Goal: Task Accomplishment & Management: Manage account settings

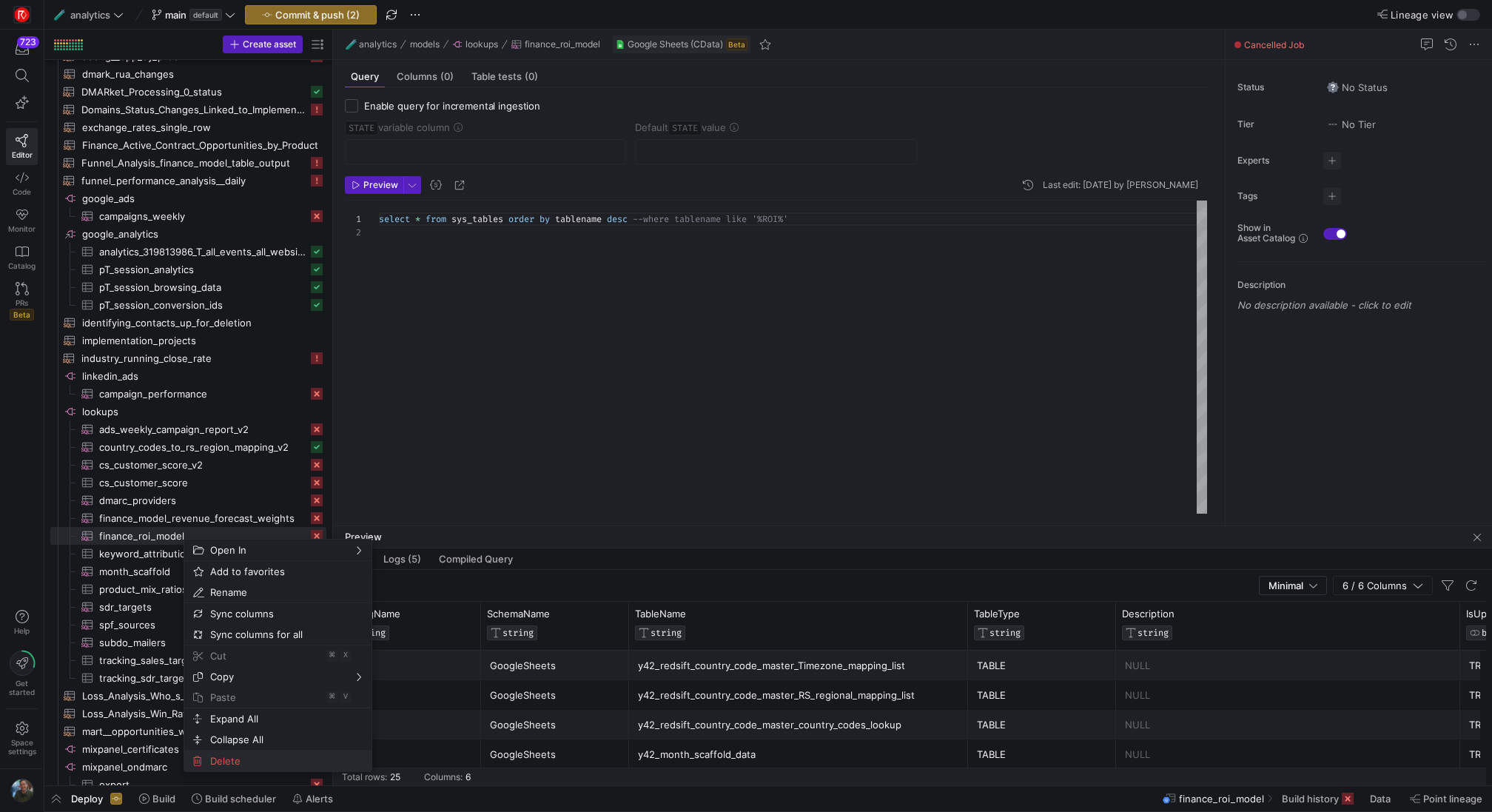
click at [235, 764] on span "Delete" at bounding box center [265, 761] width 122 height 21
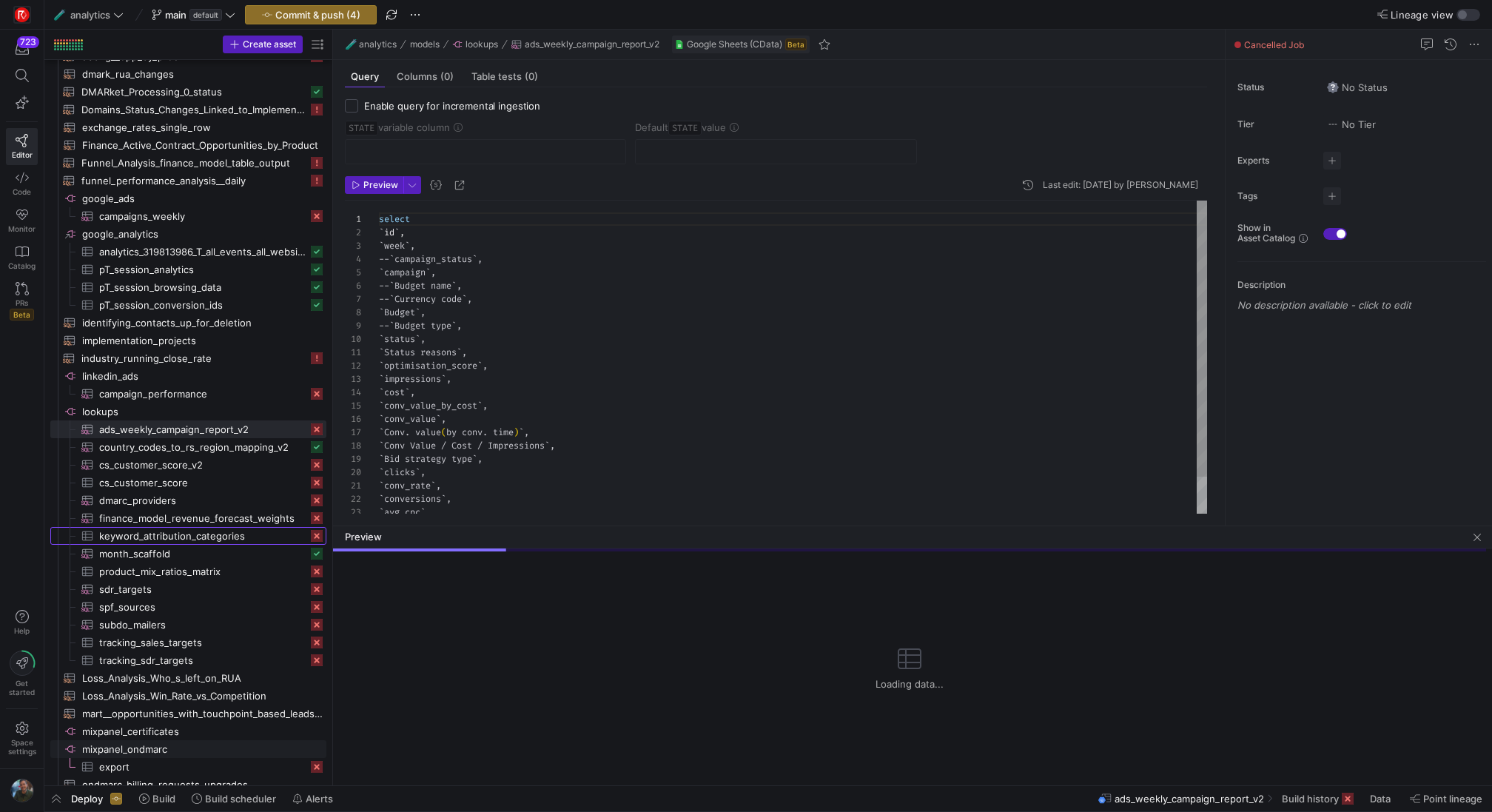
scroll to position [133, 0]
click at [221, 512] on span "finance_model_revenue_forecast_weights​​​​​​​​​" at bounding box center [203, 518] width 209 height 17
type textarea "select id opp_type, alpha, beta, prior_strength, half_life, lambda, adjusted_wi…"
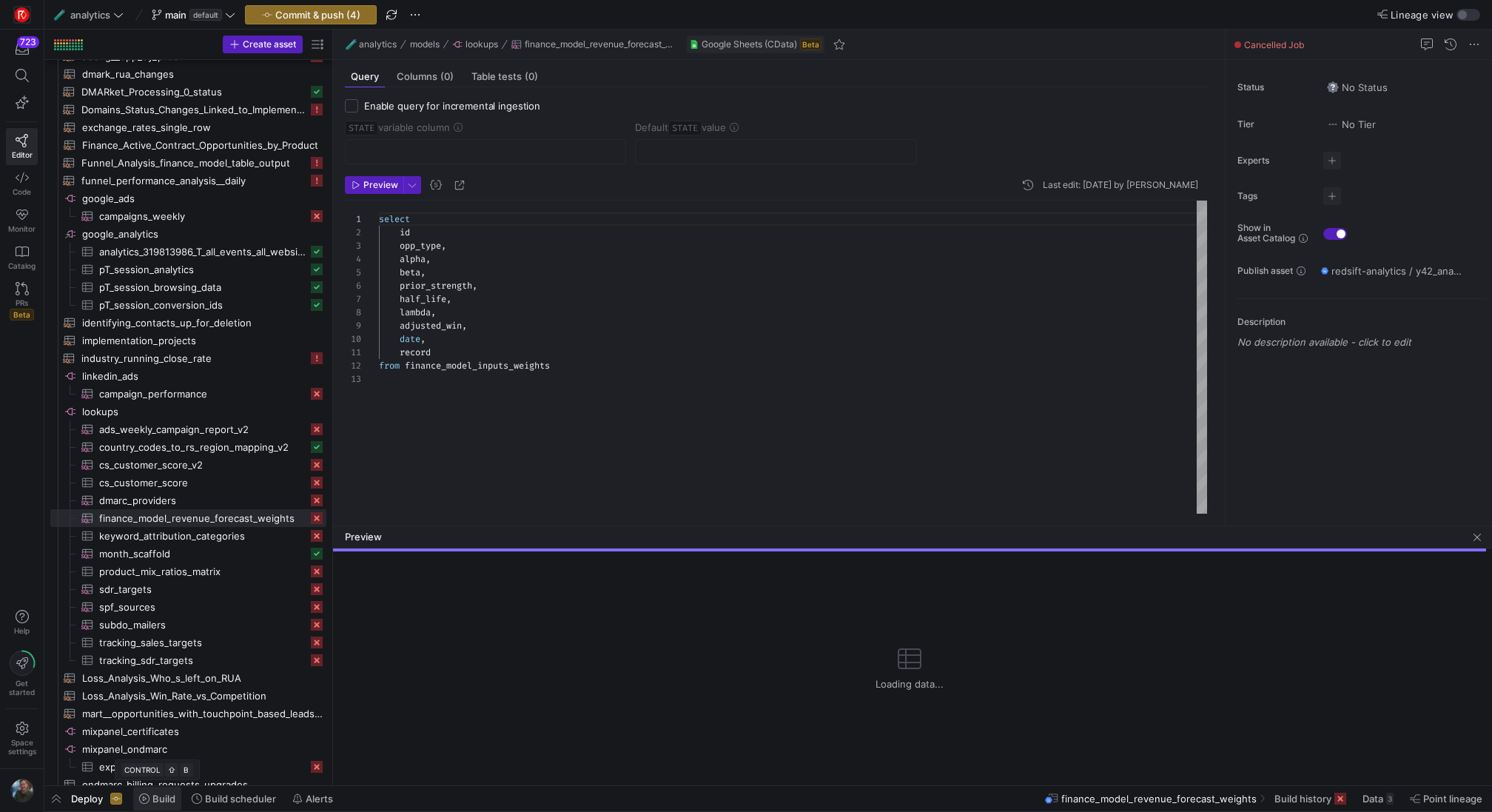
click at [162, 803] on span "Build" at bounding box center [164, 798] width 23 height 12
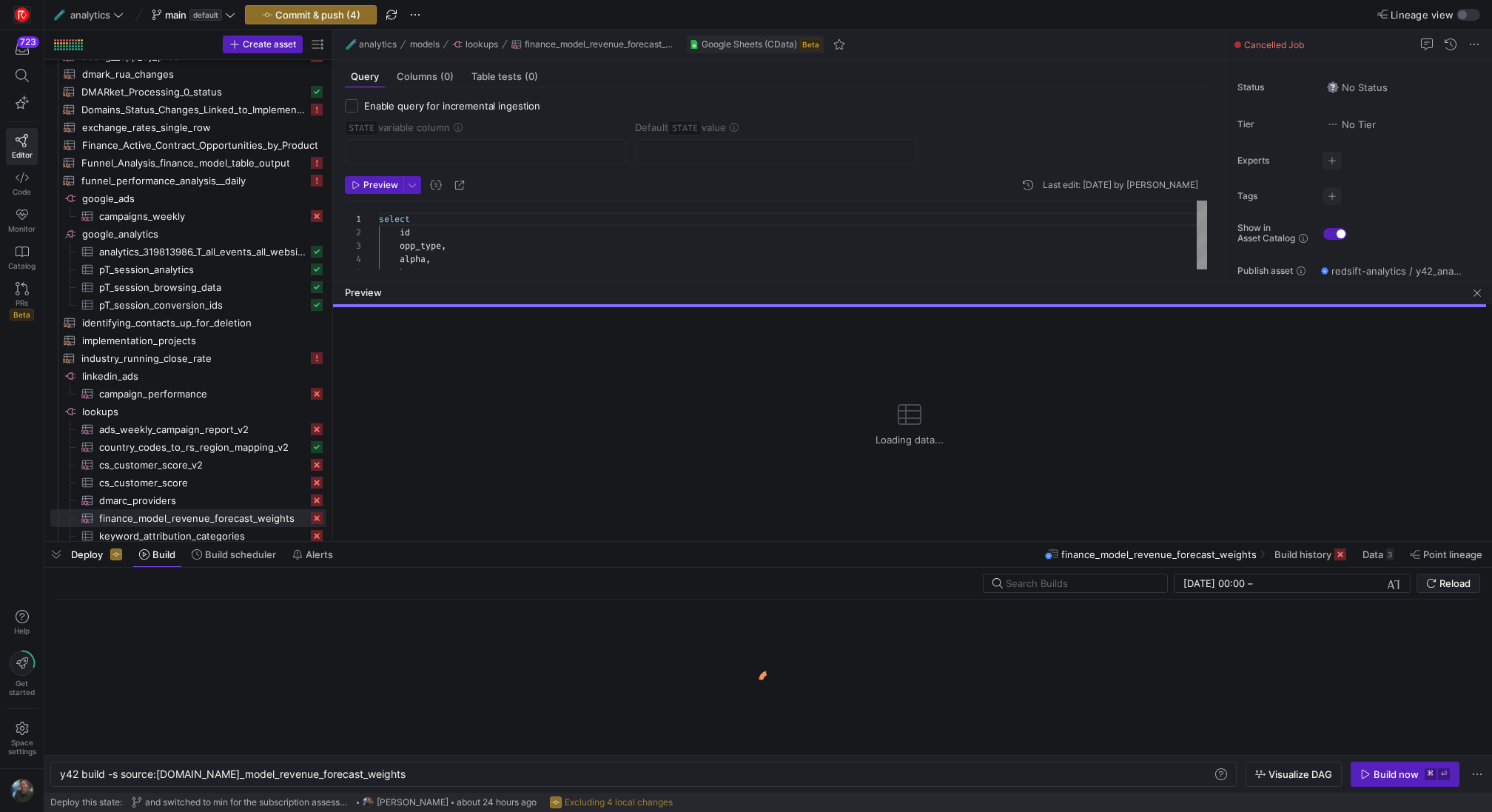
scroll to position [0, 341]
click at [426, 763] on div "y42 build -s source:[DOMAIN_NAME]_model_revenue_ forecast_weights y42 build -s …" at bounding box center [644, 773] width 1187 height 25
click at [419, 773] on div "y42 build -s source:[DOMAIN_NAME]_model_revenue_ forecast_weights" at bounding box center [637, 773] width 1153 height 12
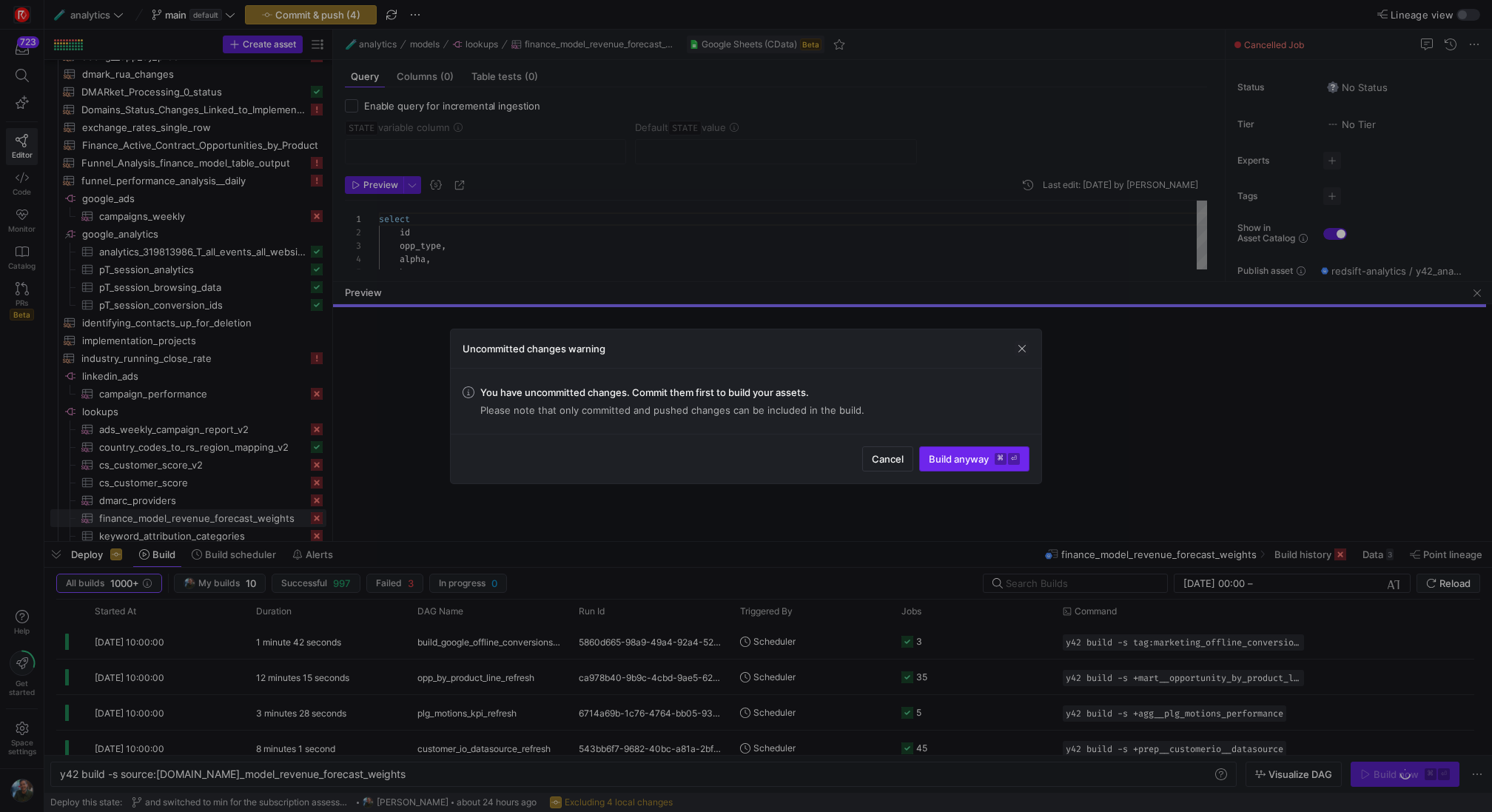
click at [971, 460] on span "Build anyway ⌘ ⏎" at bounding box center [974, 458] width 91 height 12
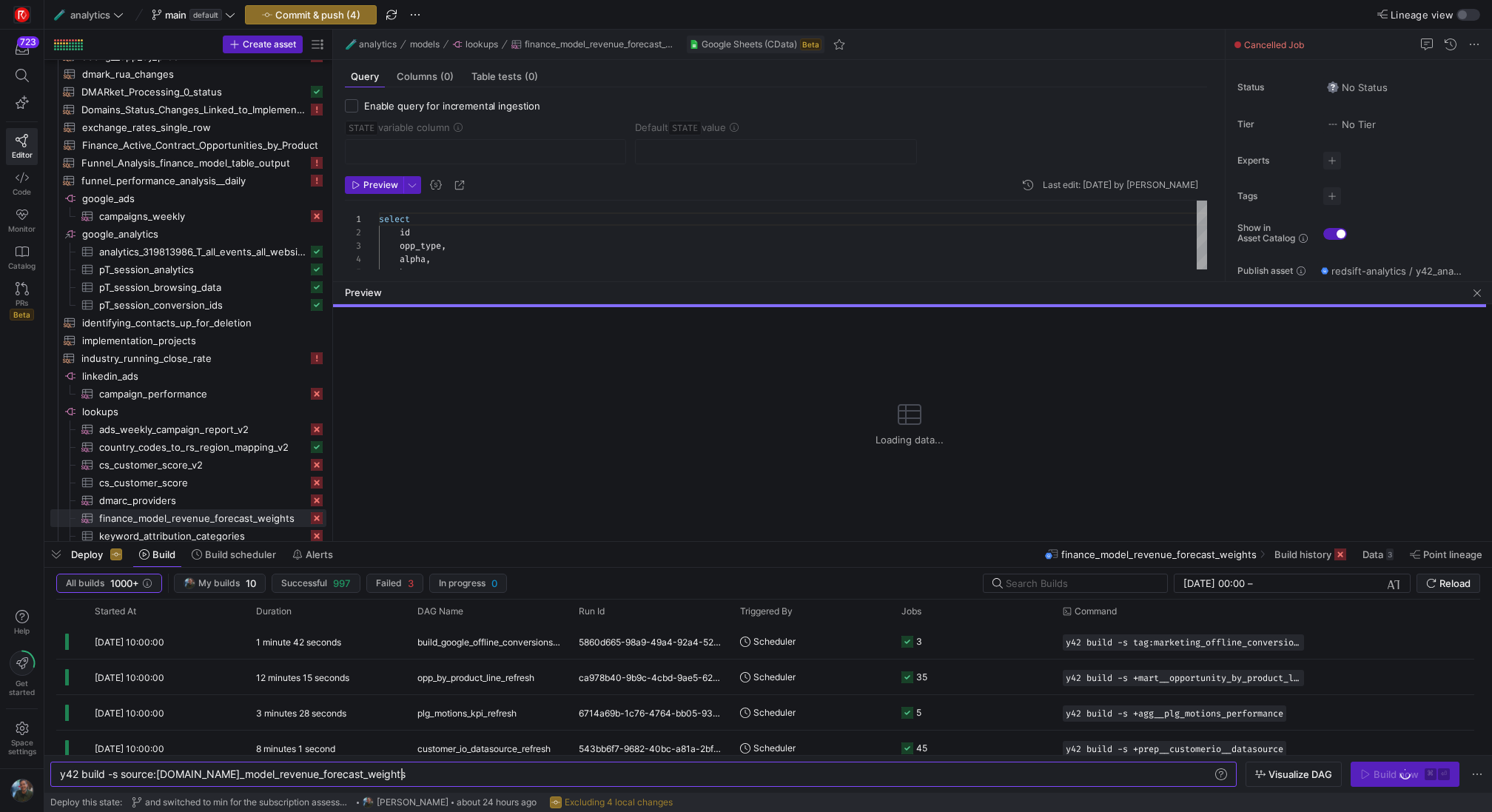
scroll to position [0, 340]
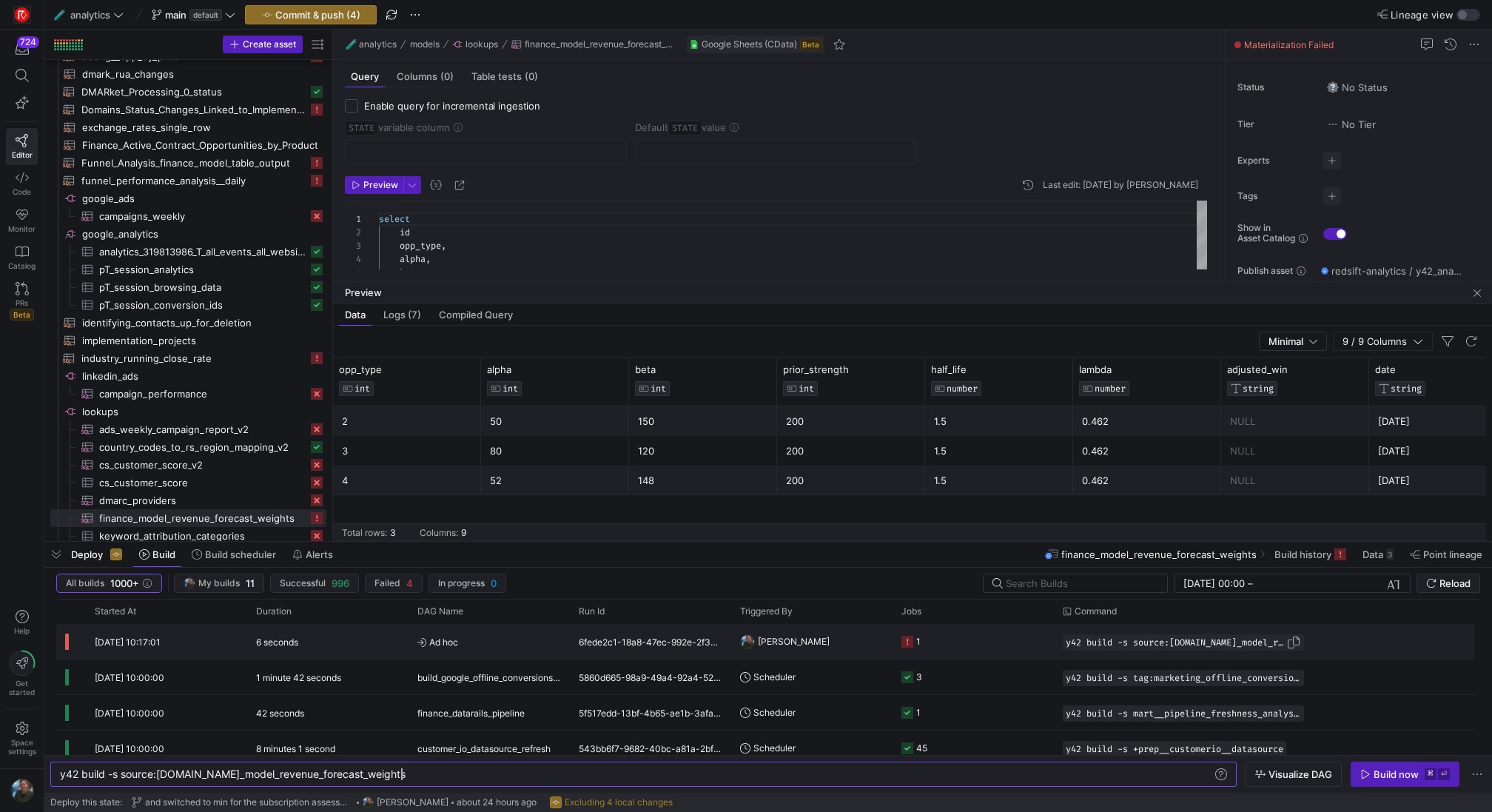
click at [1096, 638] on span "y42 build -s source:[DOMAIN_NAME]_model_revenue_forecast_weights" at bounding box center [1176, 642] width 221 height 10
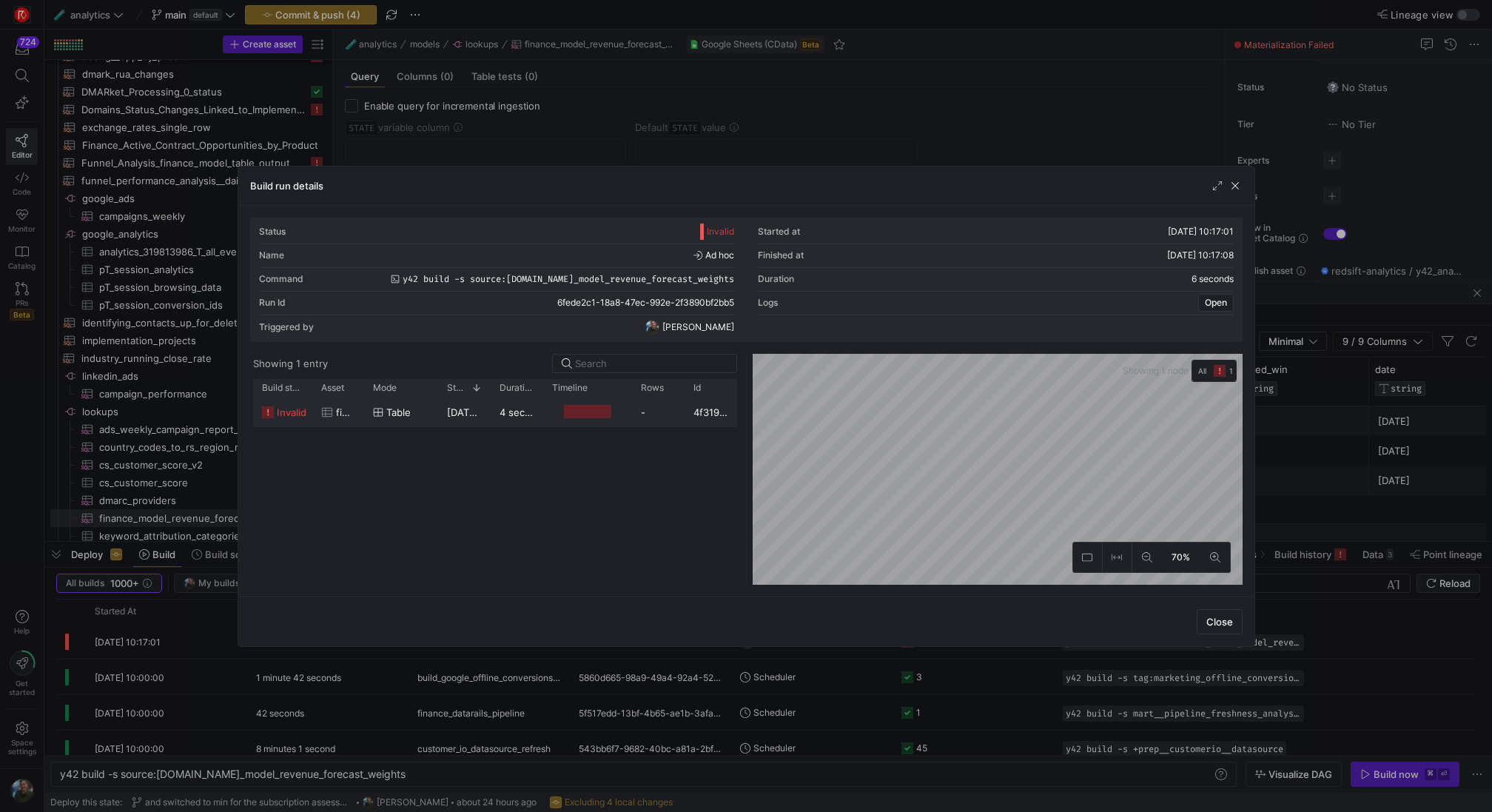
click at [590, 406] on div at bounding box center [587, 411] width 47 height 14
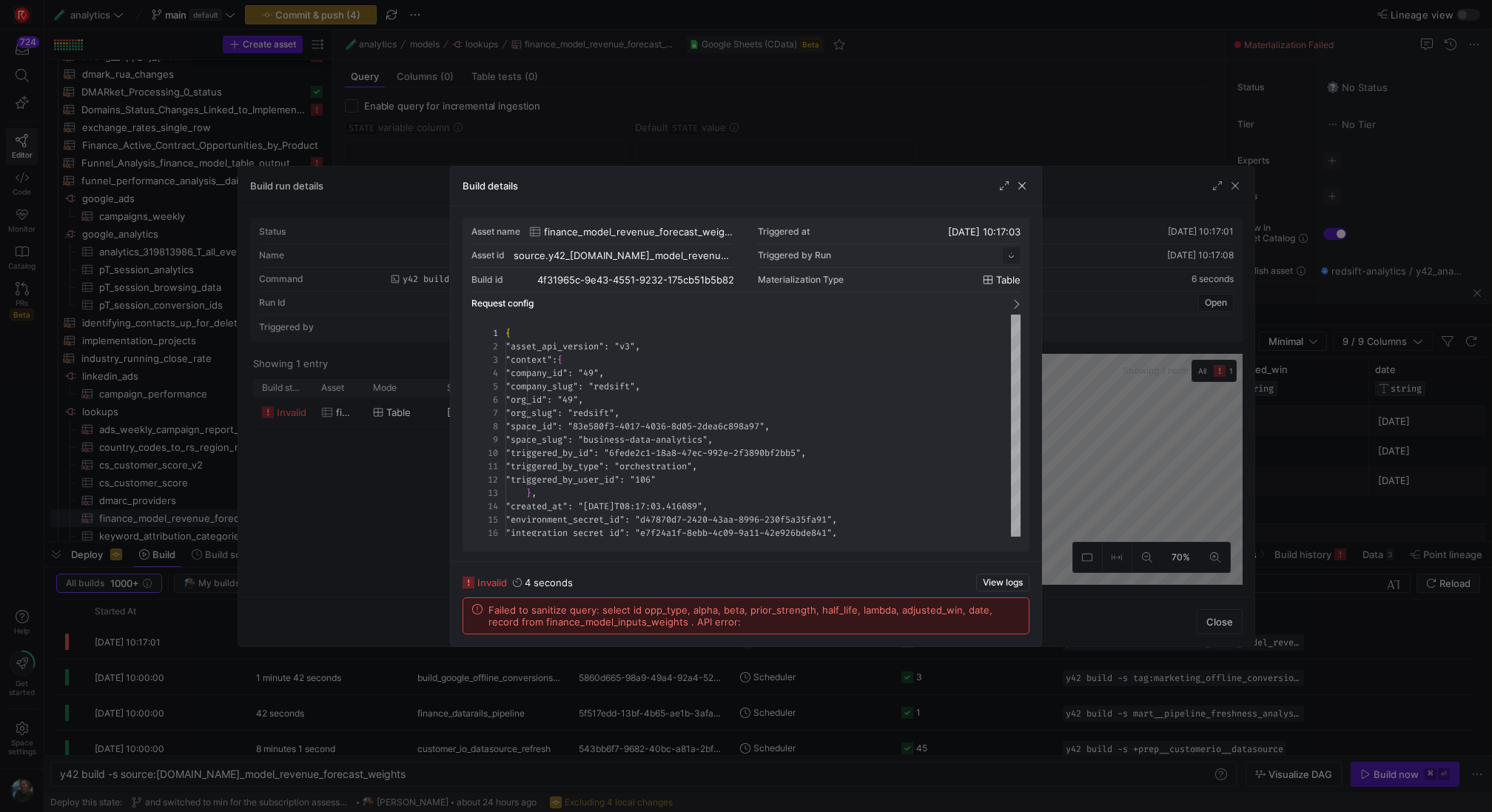
scroll to position [133, 0]
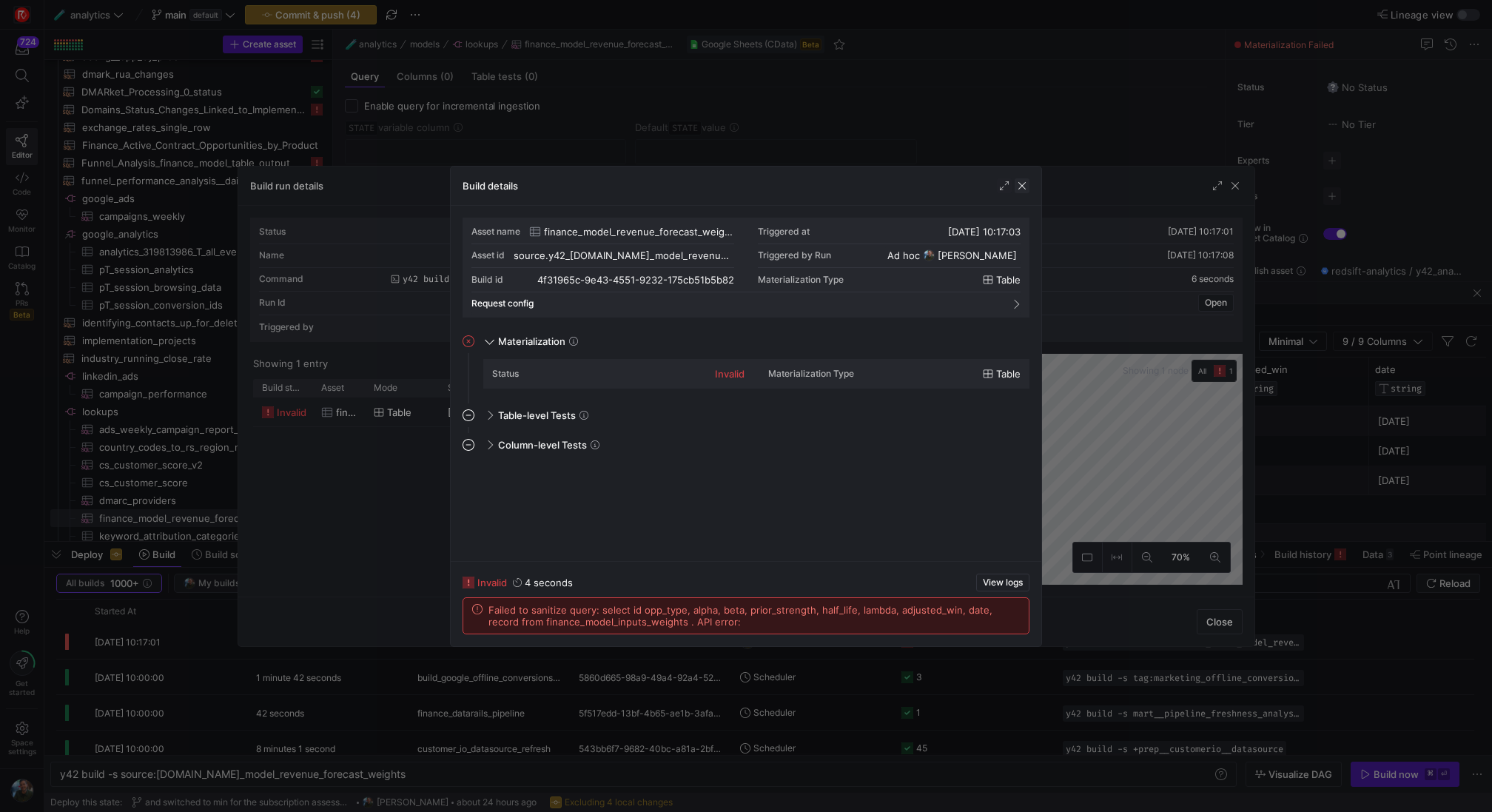
click at [1026, 189] on span "button" at bounding box center [1022, 186] width 15 height 15
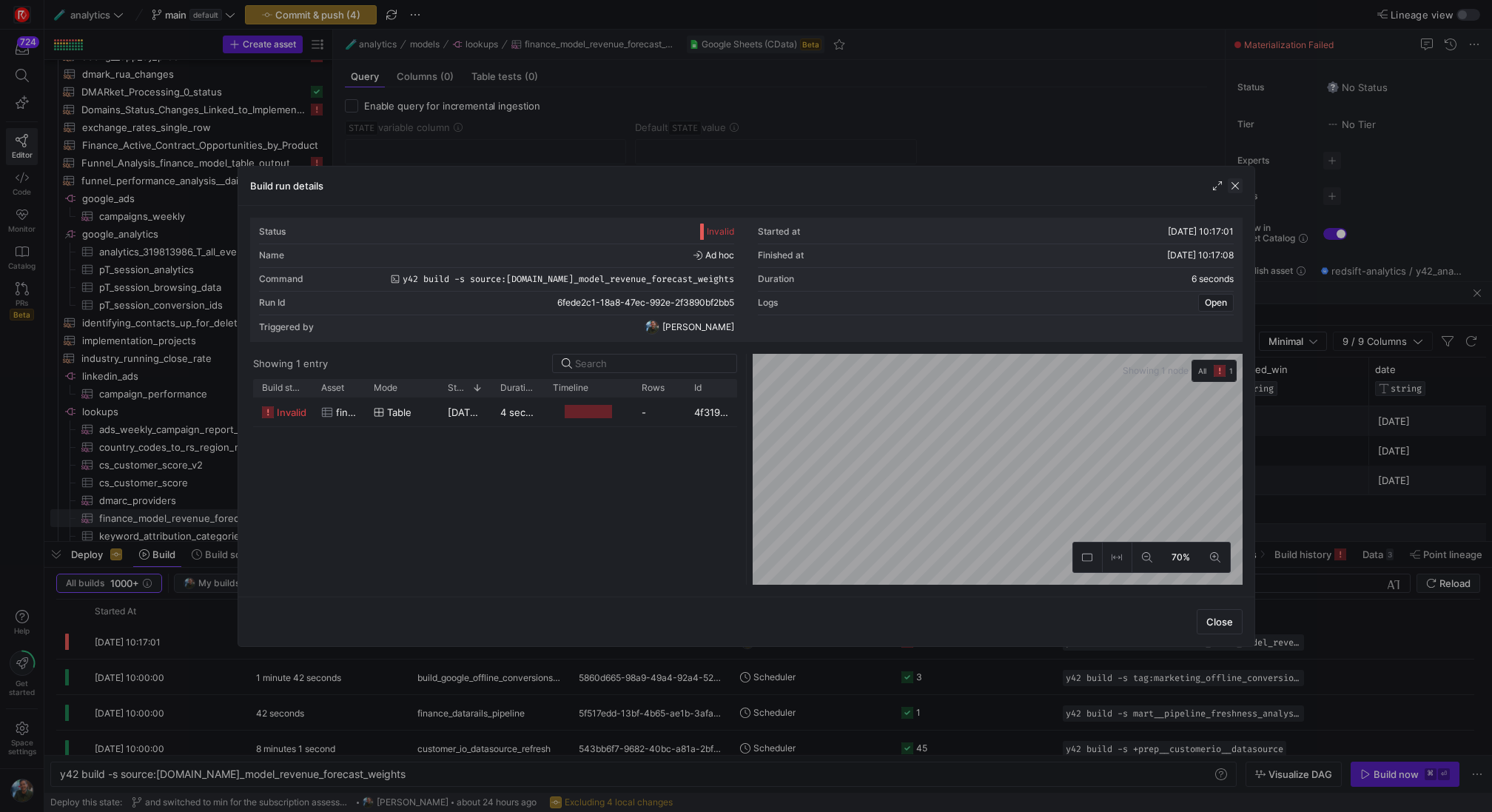
click at [1233, 188] on span "button" at bounding box center [1235, 186] width 15 height 15
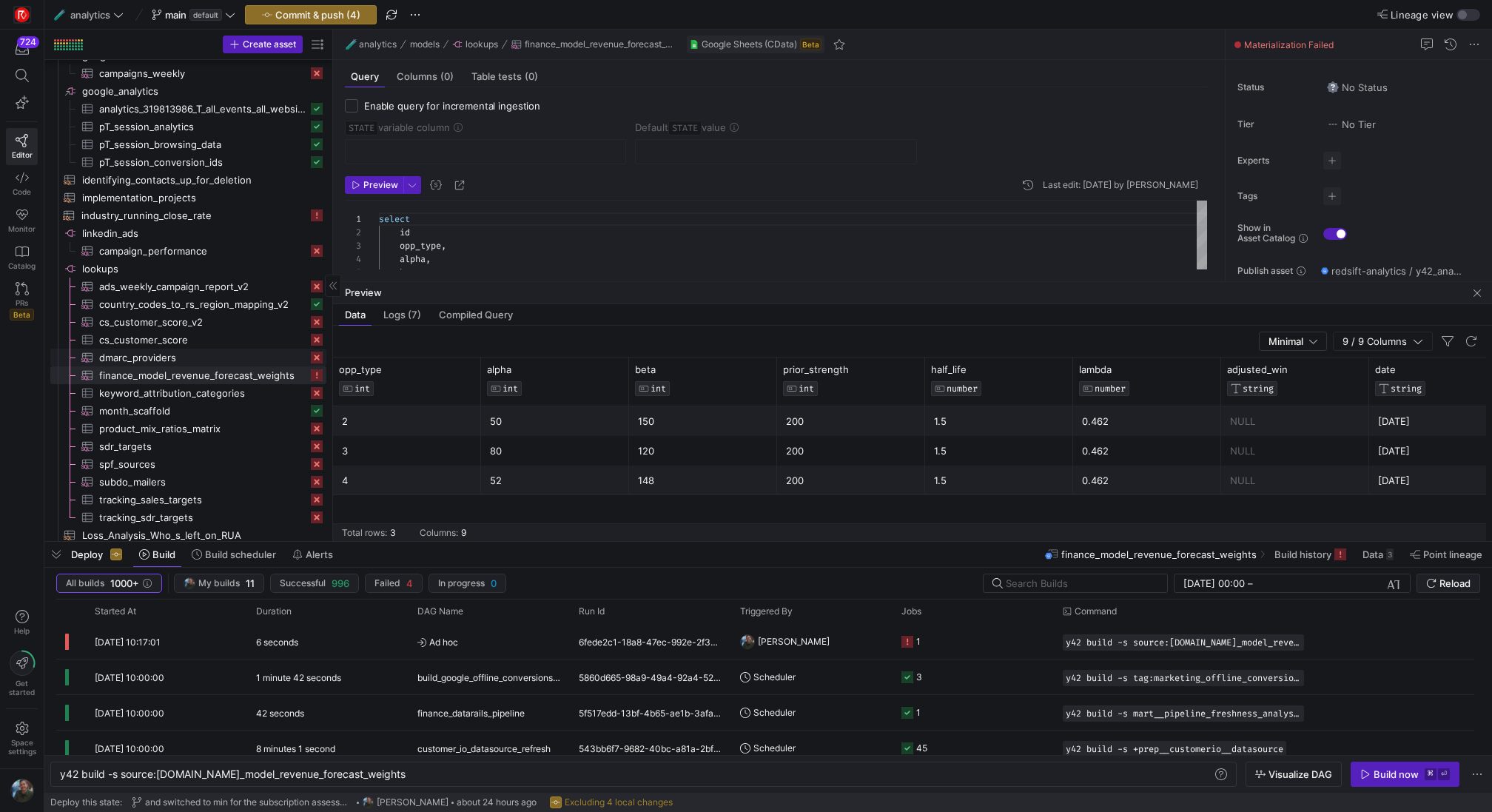
scroll to position [874, 0]
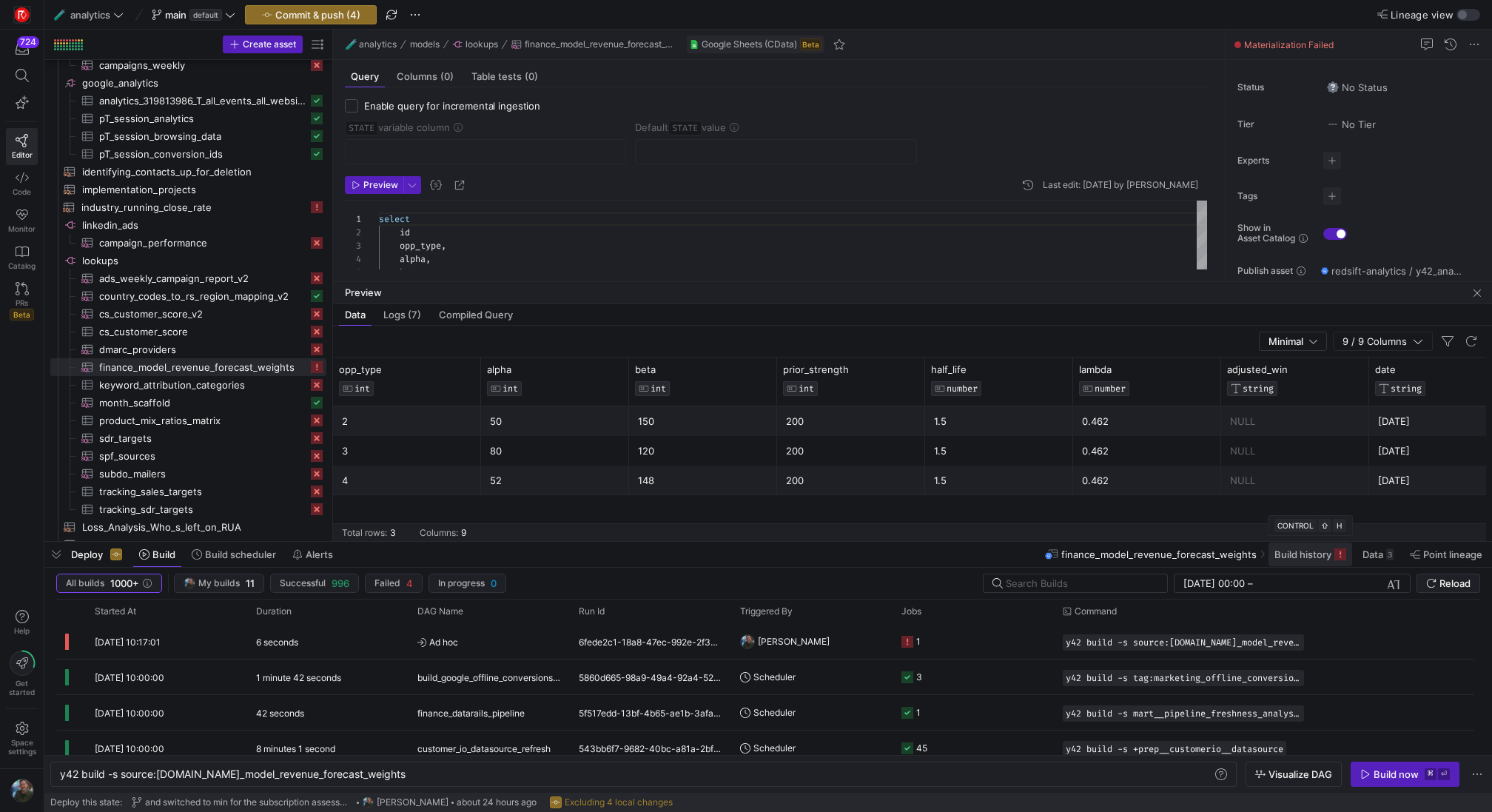
click at [1297, 551] on span "Build history" at bounding box center [1303, 554] width 57 height 12
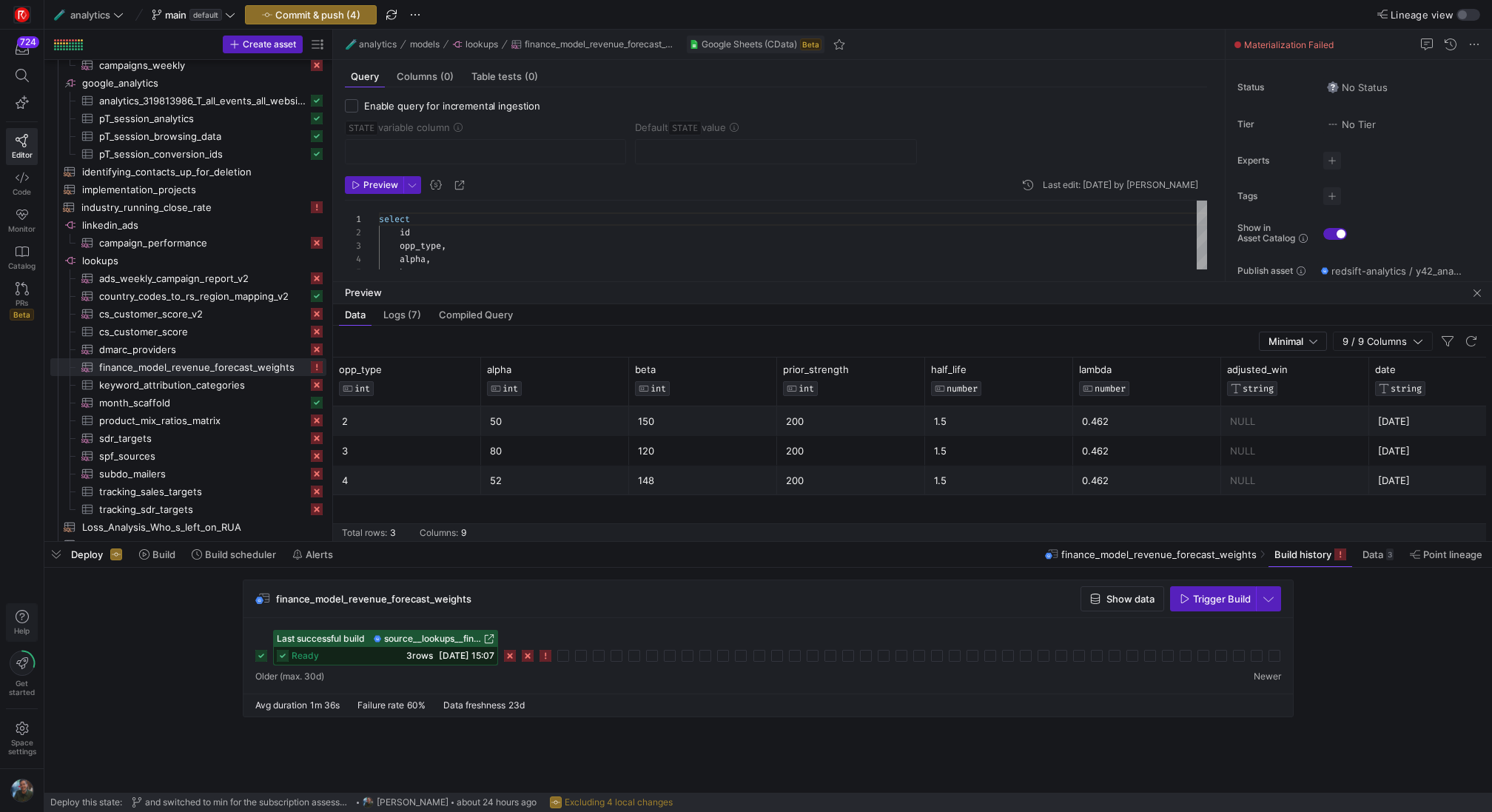
click at [24, 627] on span "Help" at bounding box center [22, 631] width 18 height 9
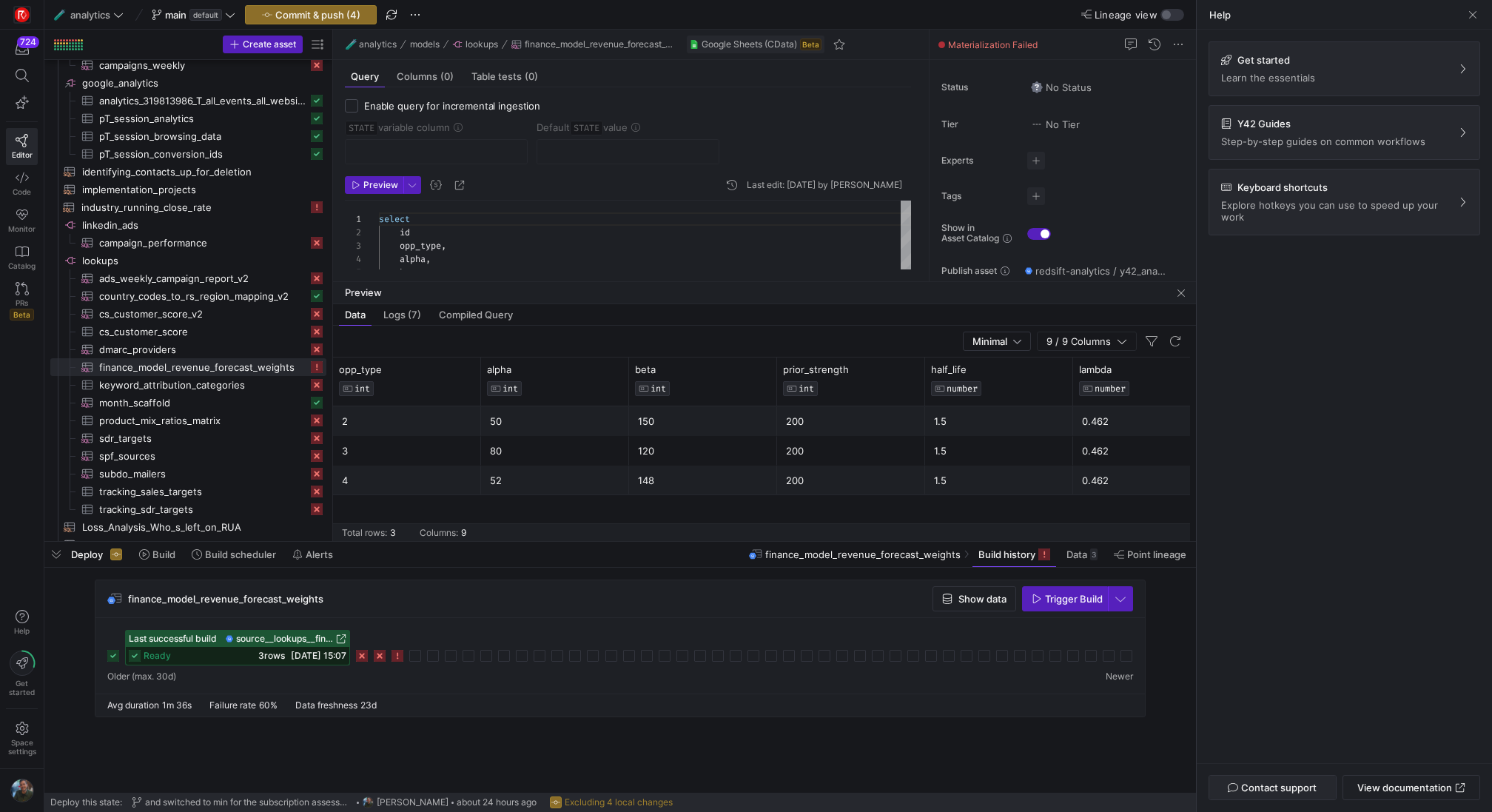
click at [1292, 788] on span "Contact support" at bounding box center [1279, 787] width 75 height 12
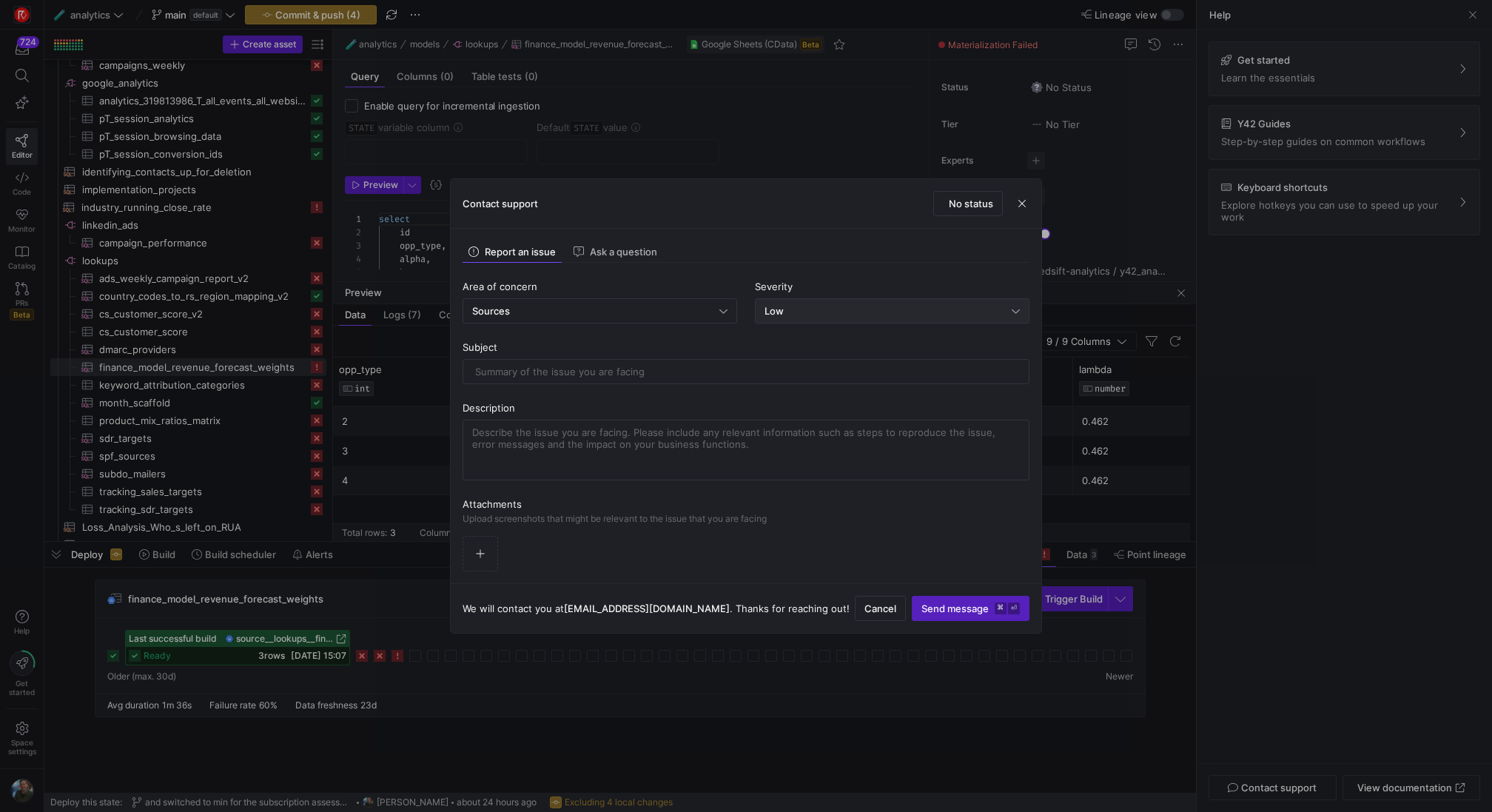
click at [783, 313] on div "Low" at bounding box center [888, 310] width 247 height 12
click at [800, 384] on div "High System impaired" at bounding box center [892, 386] width 261 height 12
click at [636, 378] on div at bounding box center [746, 372] width 542 height 24
type input "The CData GSheet integration is failing"
click at [681, 434] on textarea at bounding box center [745, 449] width 547 height 47
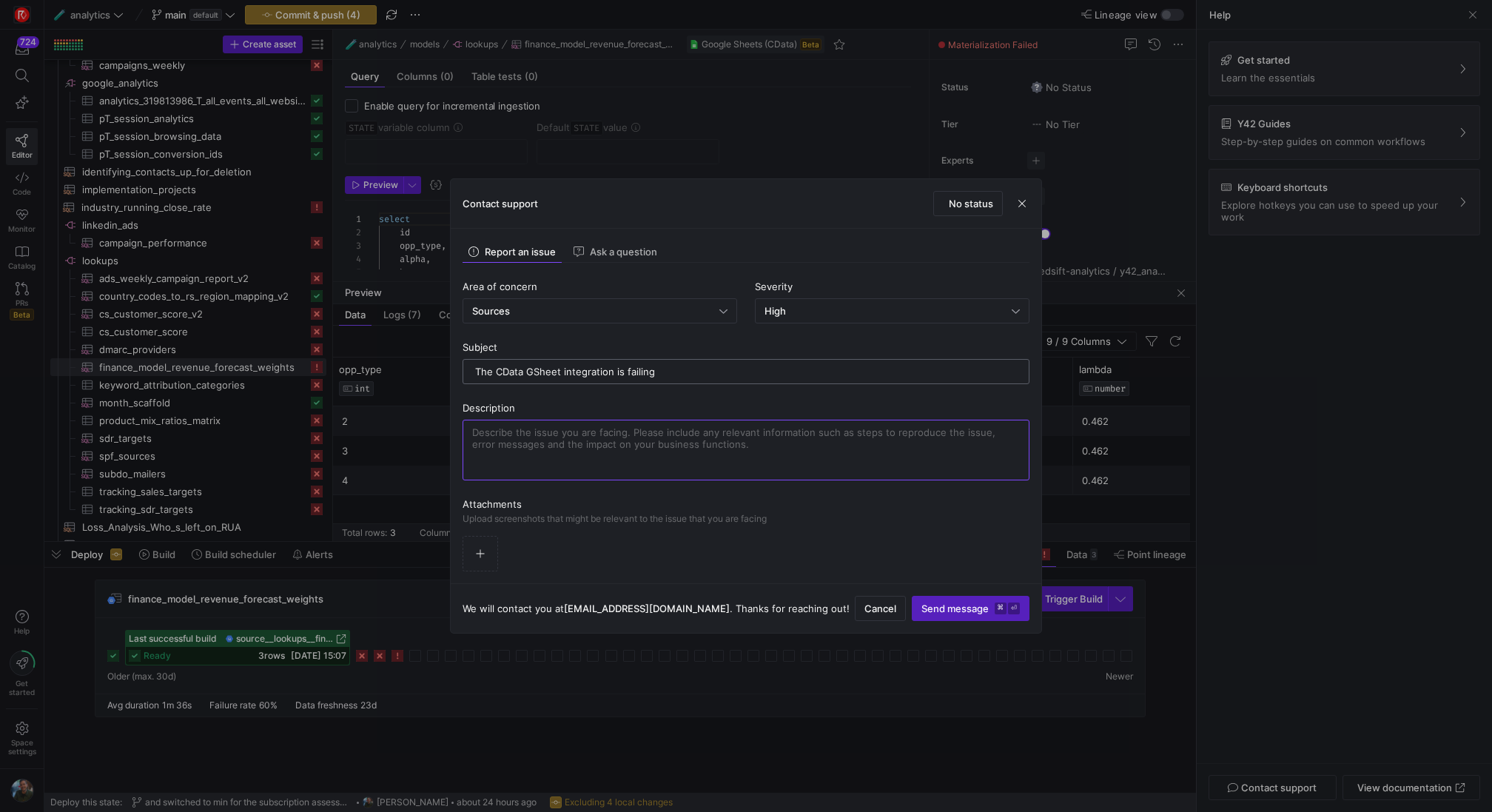
click at [693, 373] on input "The CData GSheet integration is failing" at bounding box center [746, 371] width 542 height 12
click at [1020, 202] on span "button" at bounding box center [1022, 203] width 15 height 15
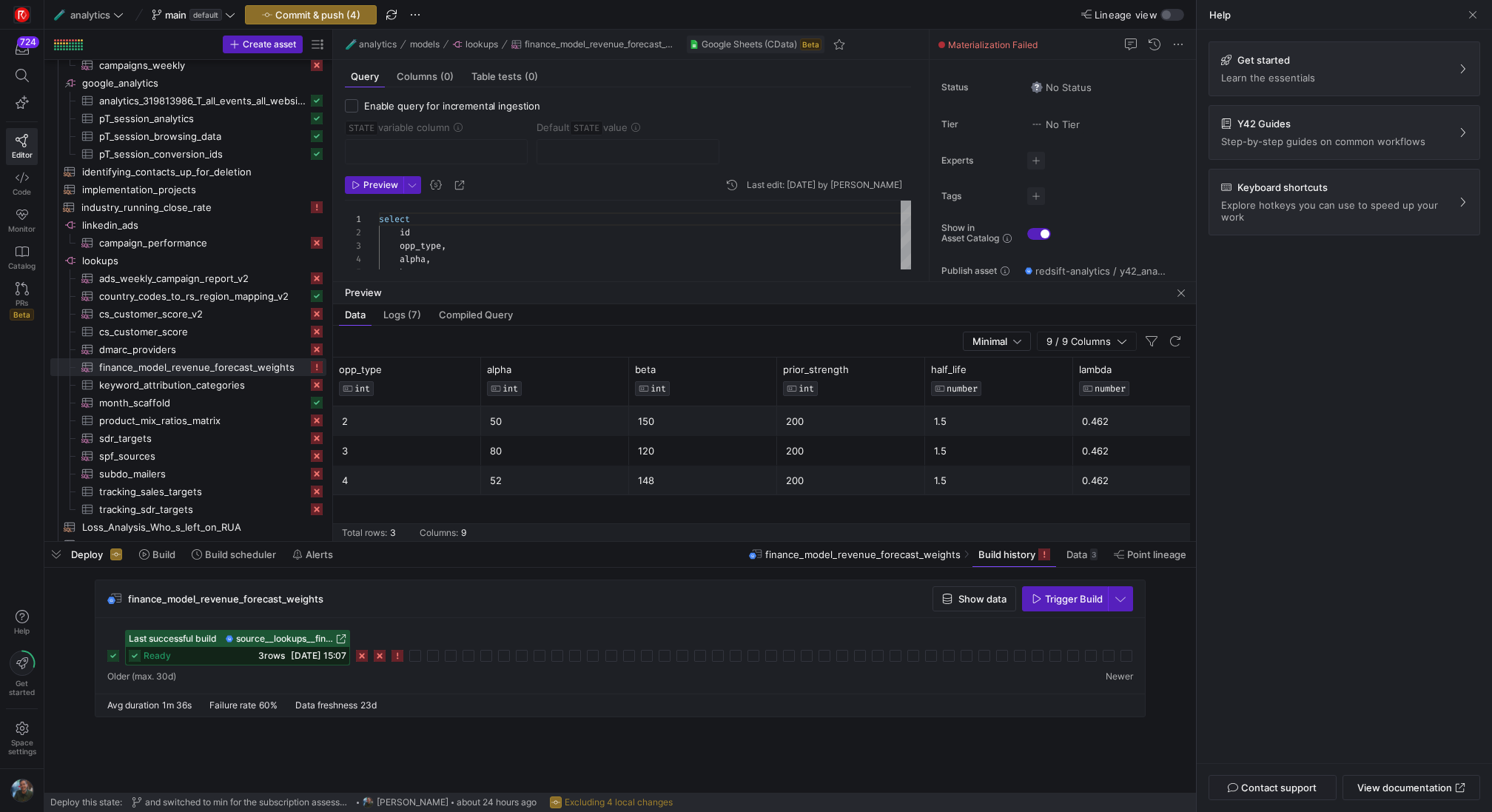
click at [379, 656] on rect at bounding box center [379, 655] width 12 height 12
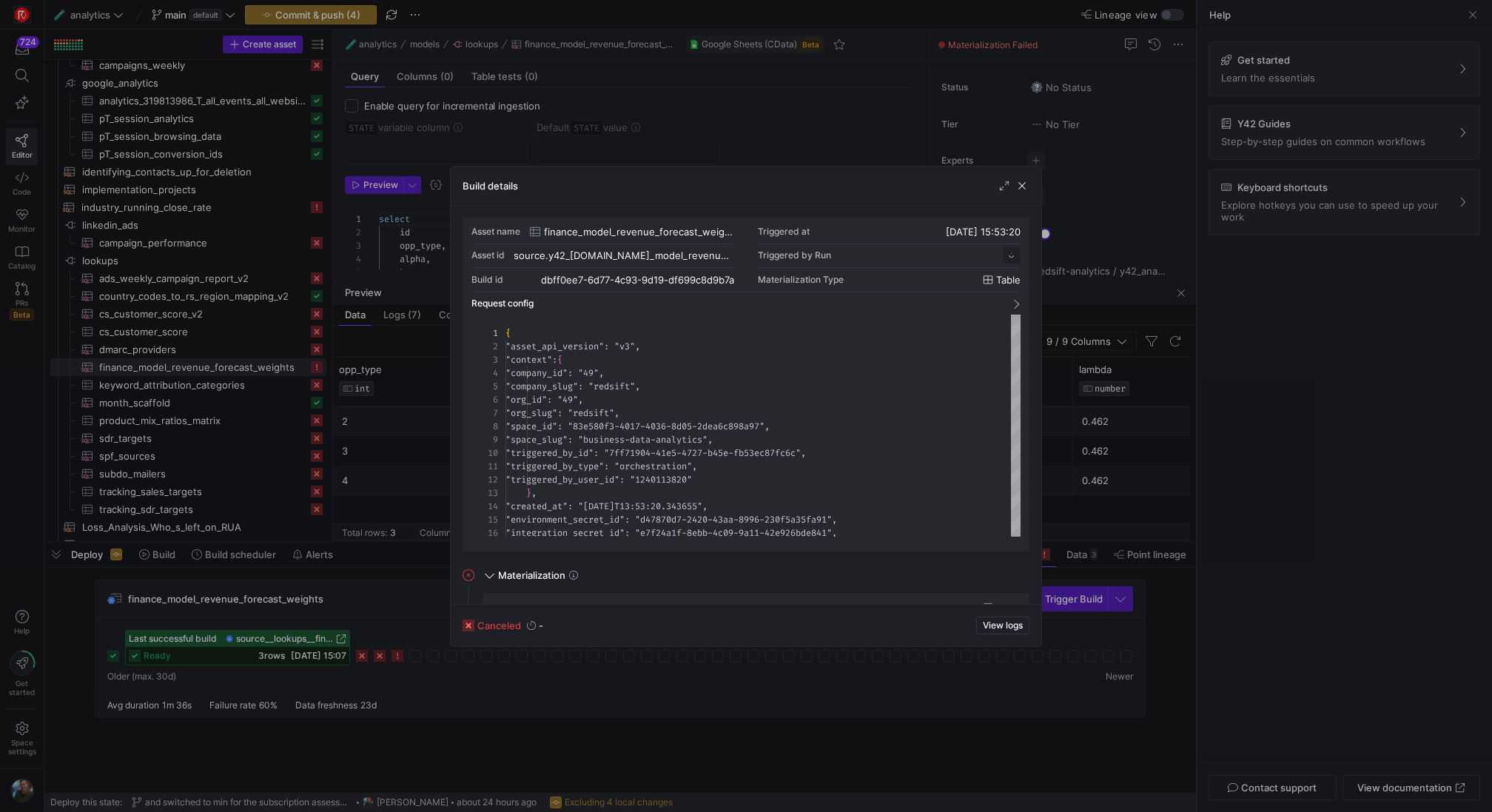
scroll to position [133, 0]
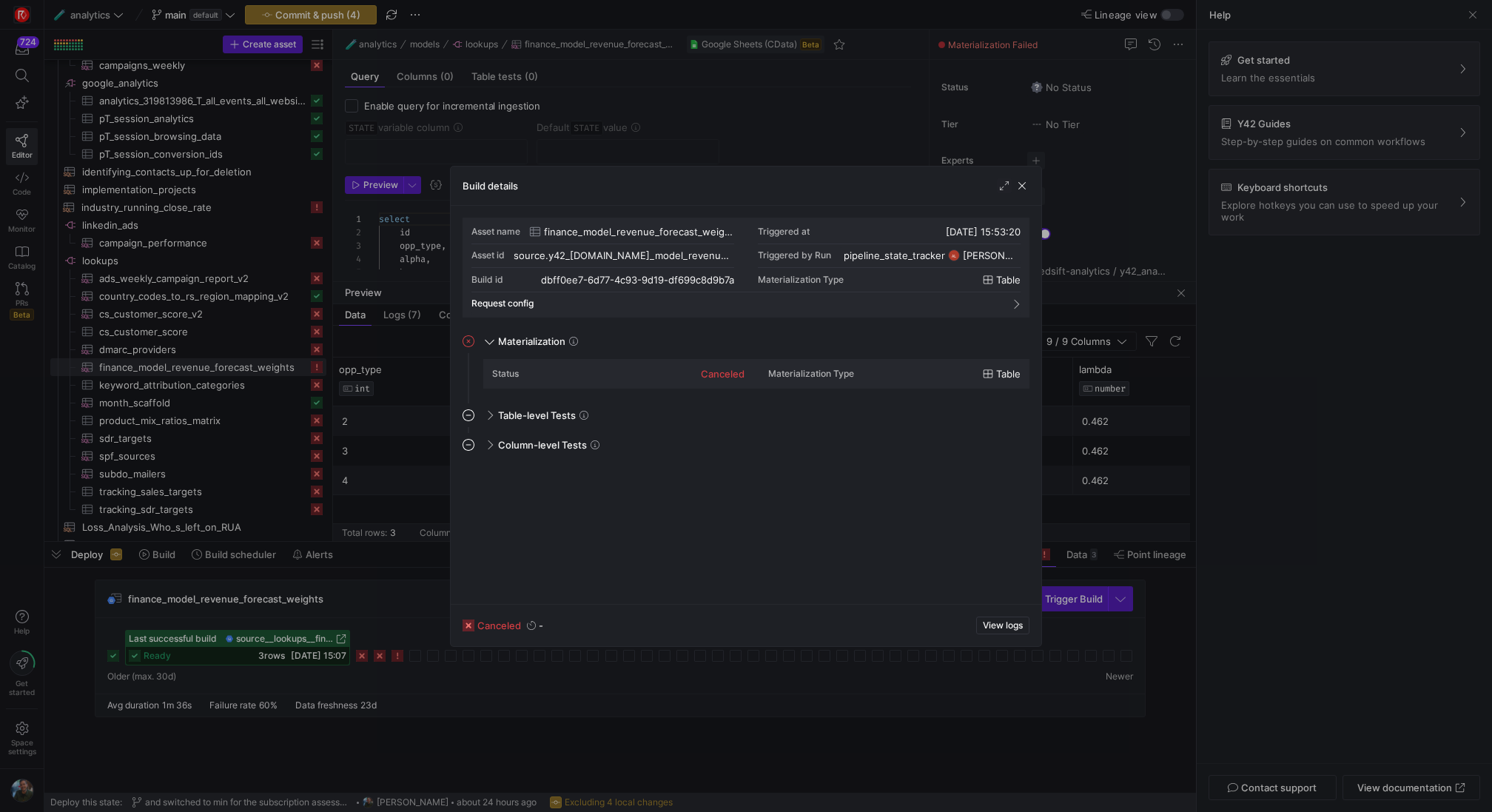
click at [358, 661] on div at bounding box center [746, 406] width 1492 height 812
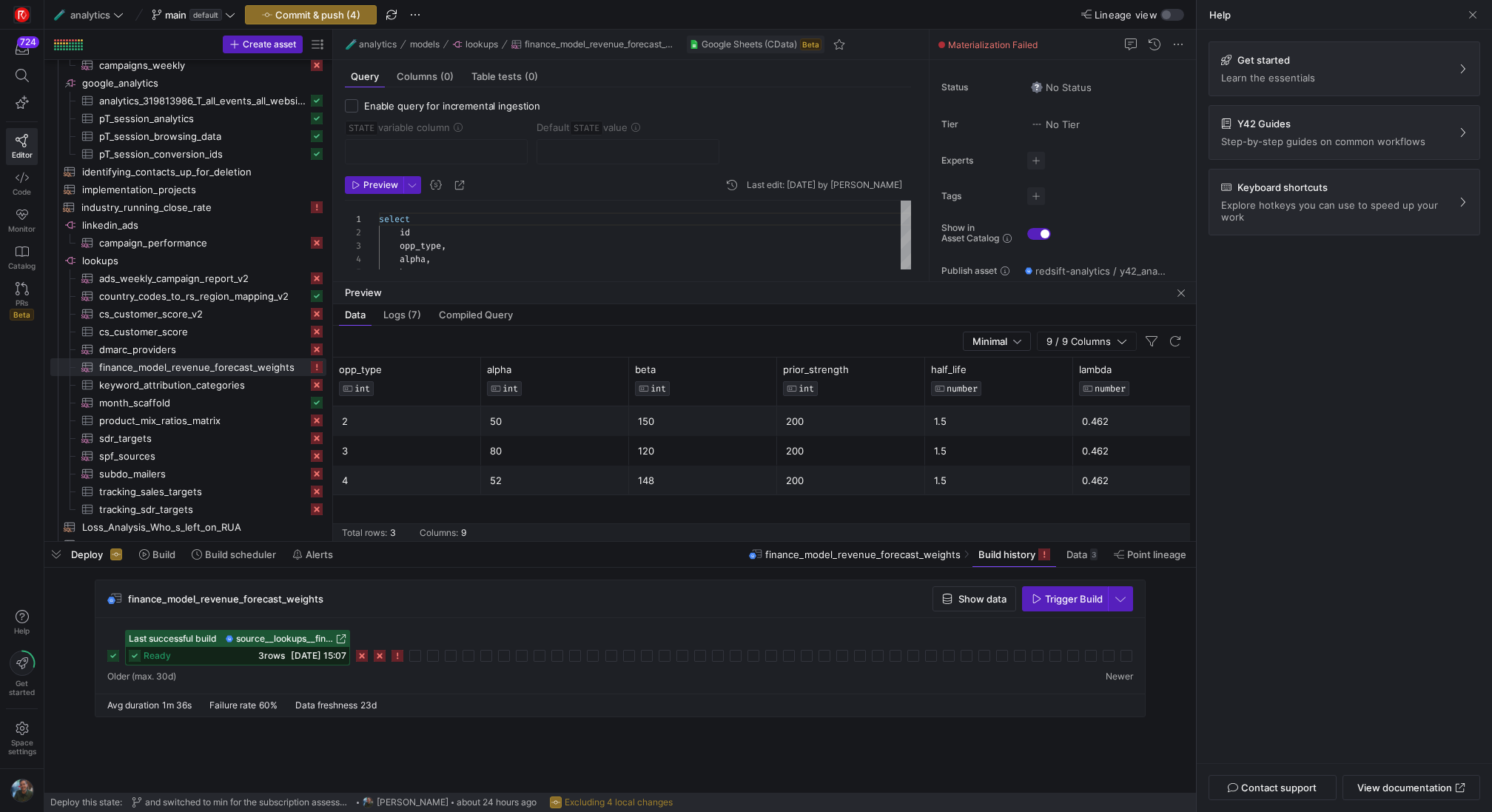
click at [358, 661] on div "Last successful build source__lookups__finance_model_revenue_forecast_weights r…" at bounding box center [620, 647] width 1026 height 36
click at [362, 654] on icon at bounding box center [362, 655] width 12 height 12
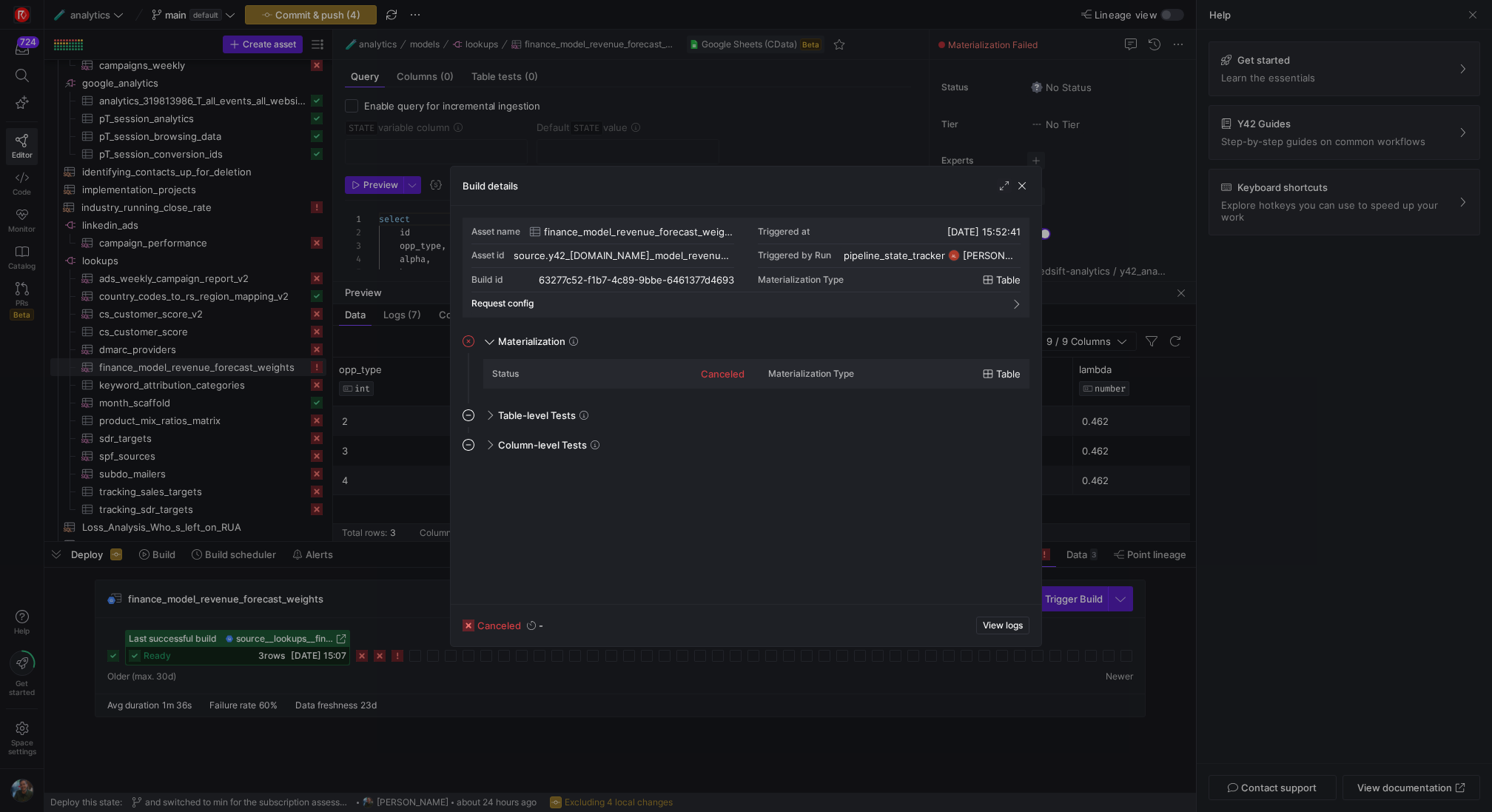
click at [398, 655] on div at bounding box center [746, 406] width 1492 height 812
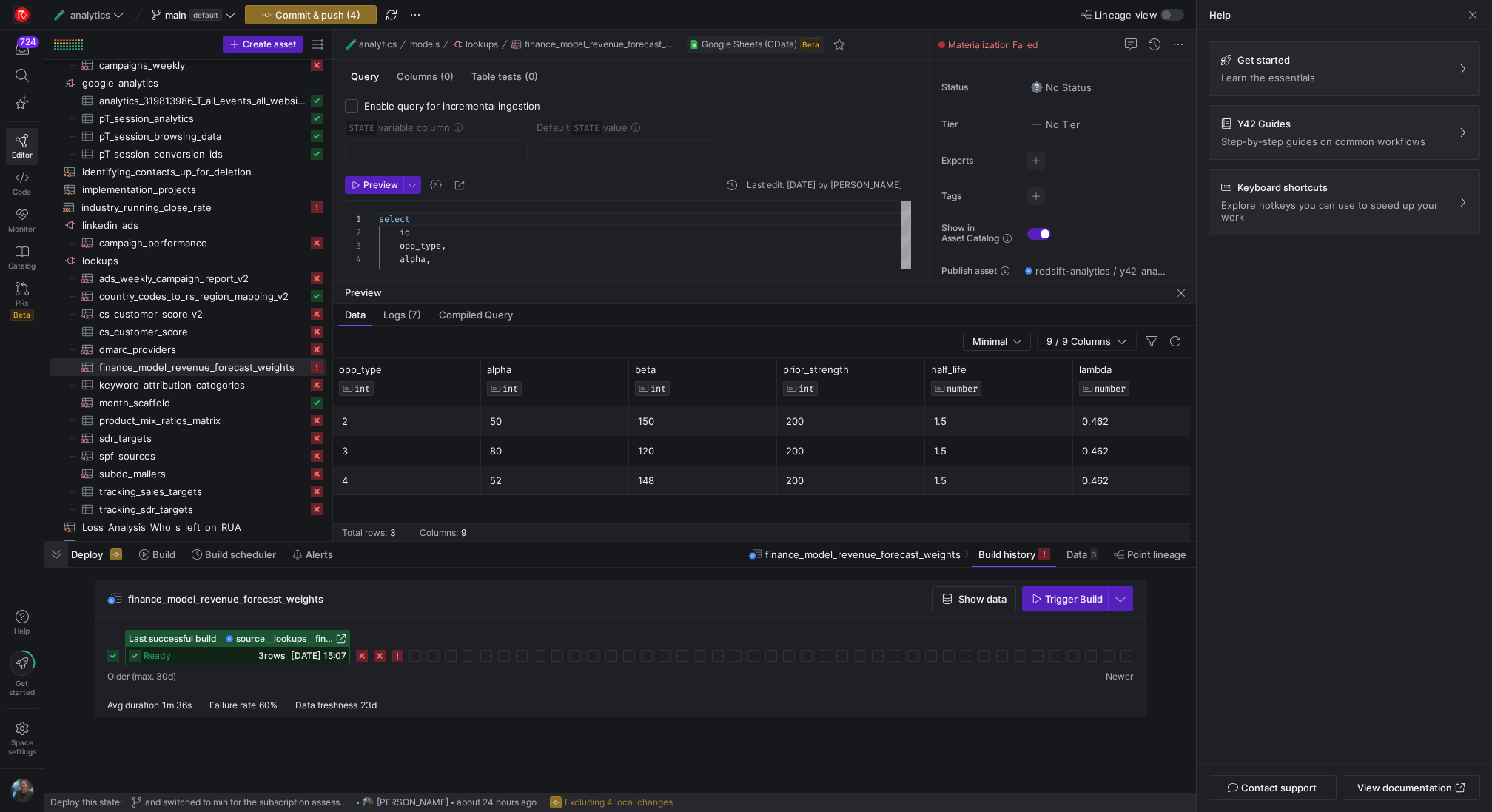
click at [49, 555] on span "button" at bounding box center [56, 554] width 24 height 25
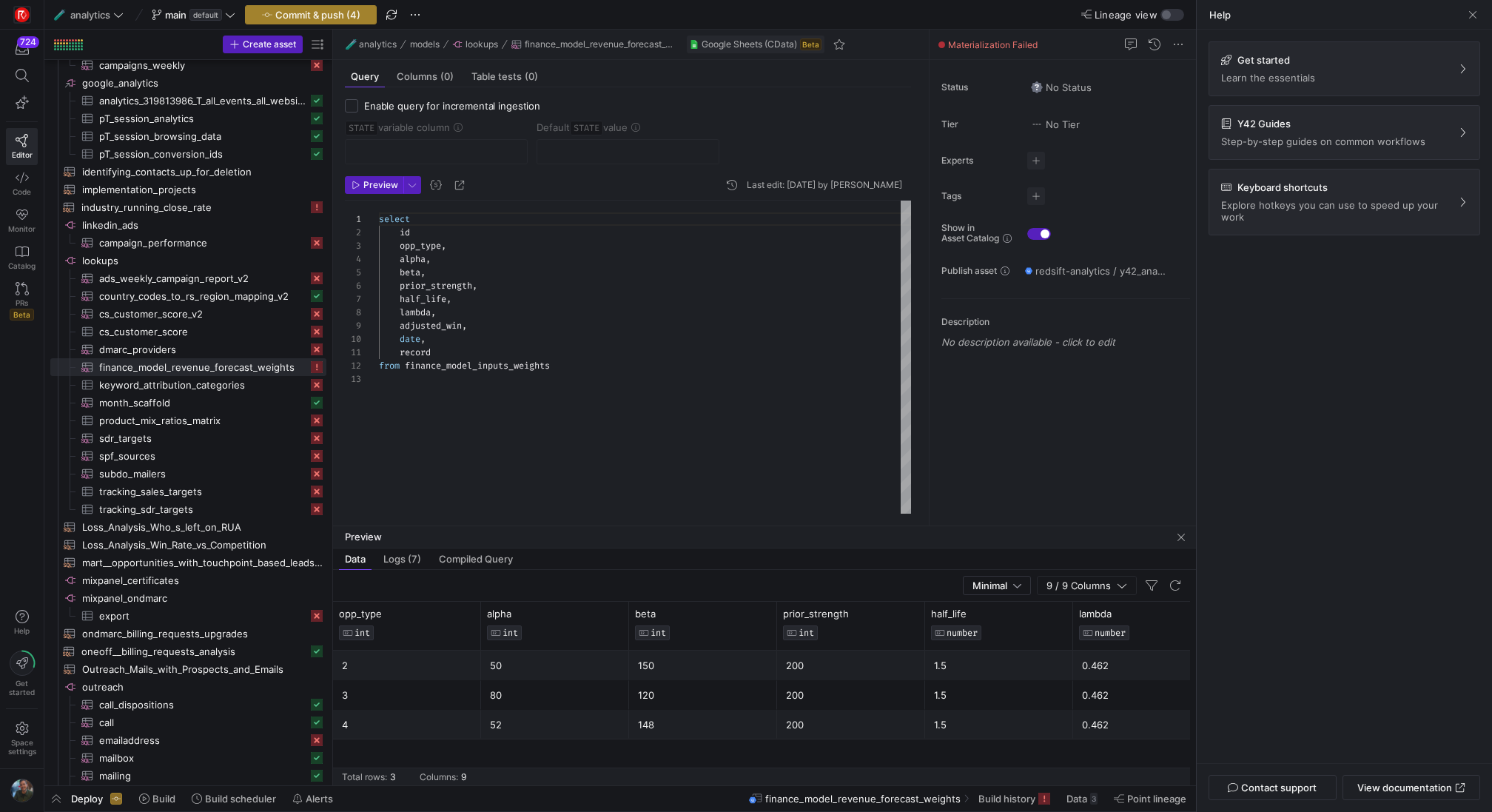
click at [352, 21] on span "button" at bounding box center [311, 14] width 131 height 17
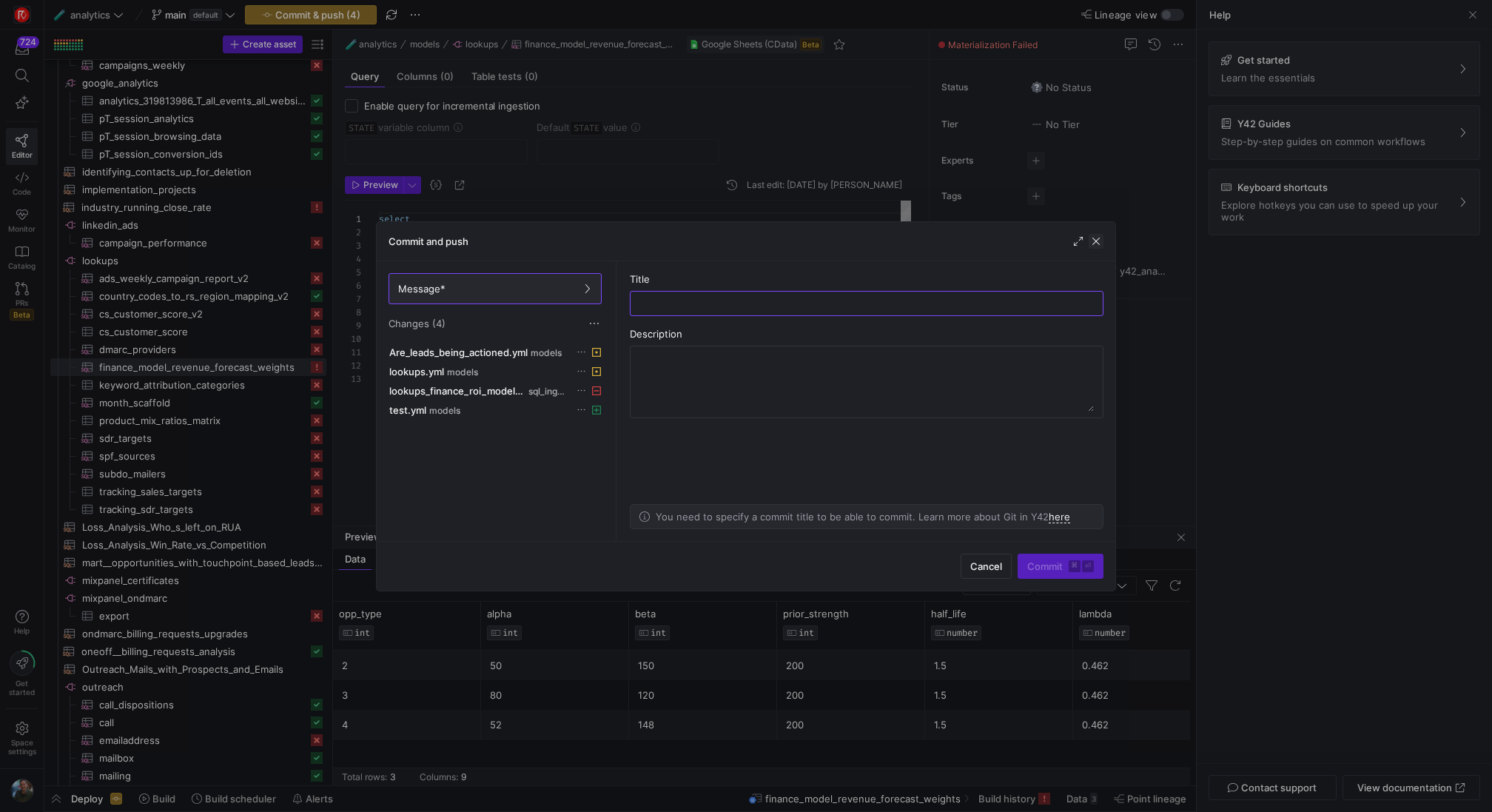
click at [1100, 242] on span "button" at bounding box center [1096, 241] width 15 height 15
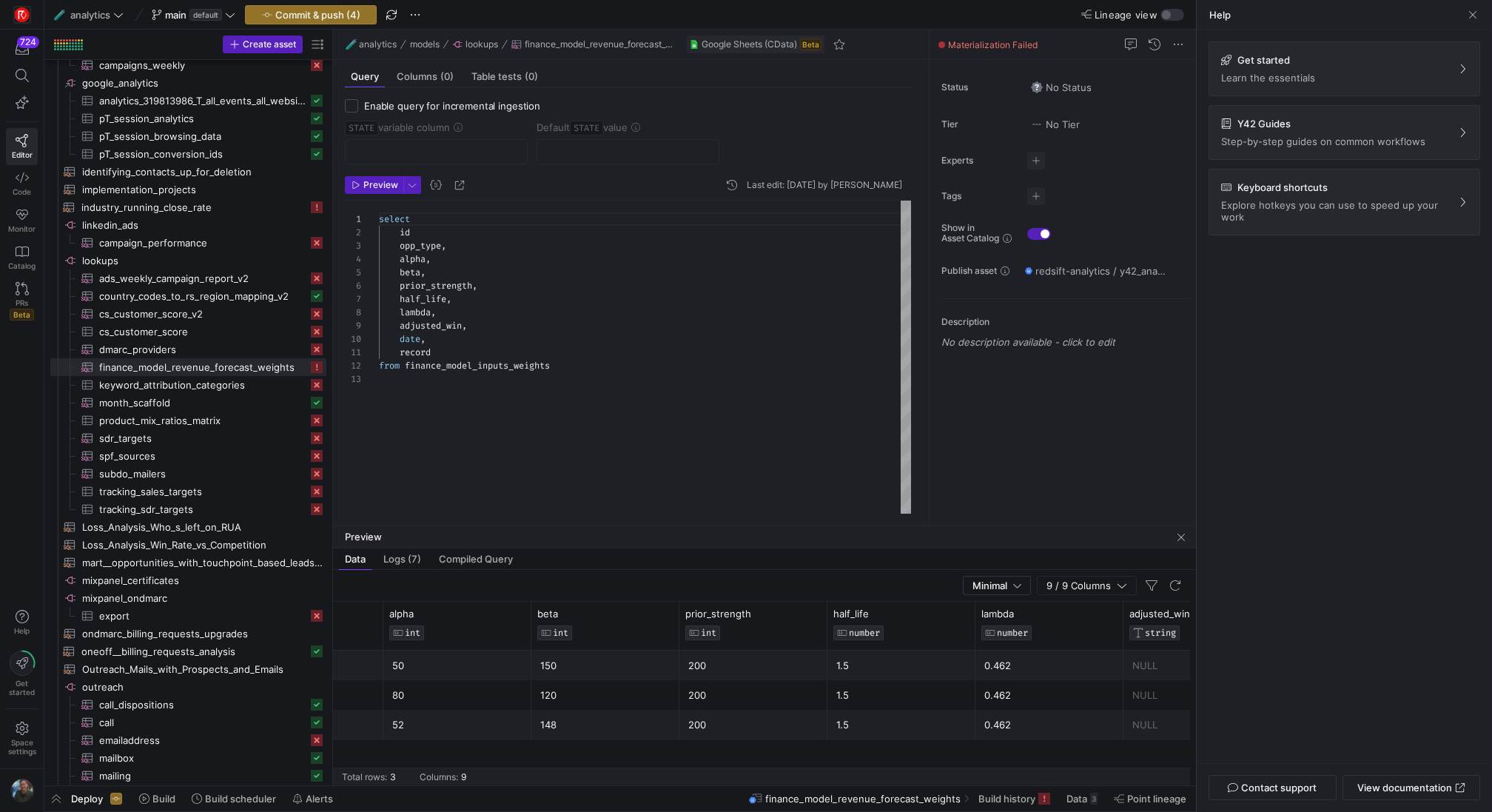
scroll to position [0, 476]
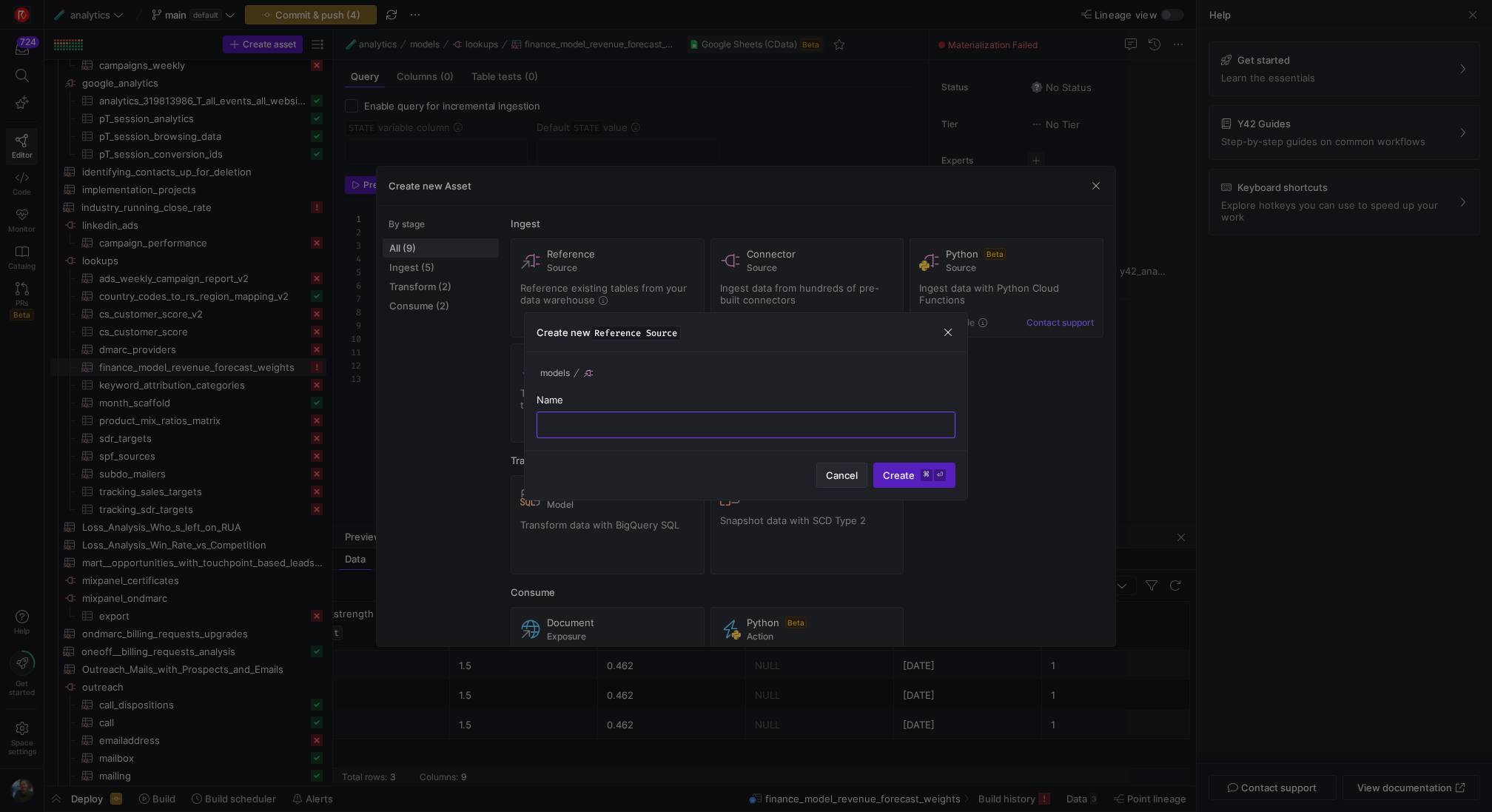
click at [850, 473] on span "Cancel" at bounding box center [842, 475] width 32 height 12
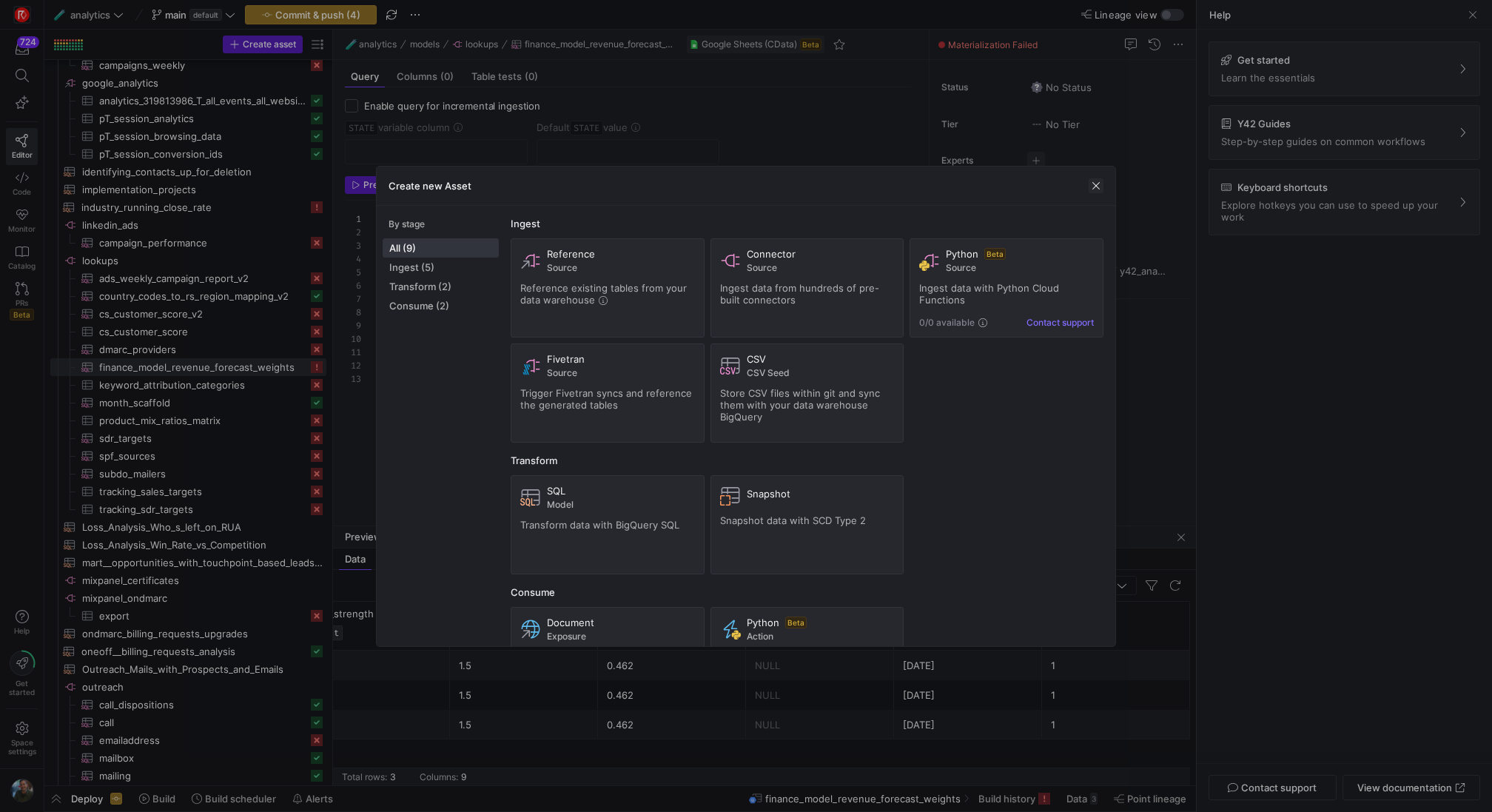
click at [1097, 191] on span "button" at bounding box center [1096, 186] width 15 height 15
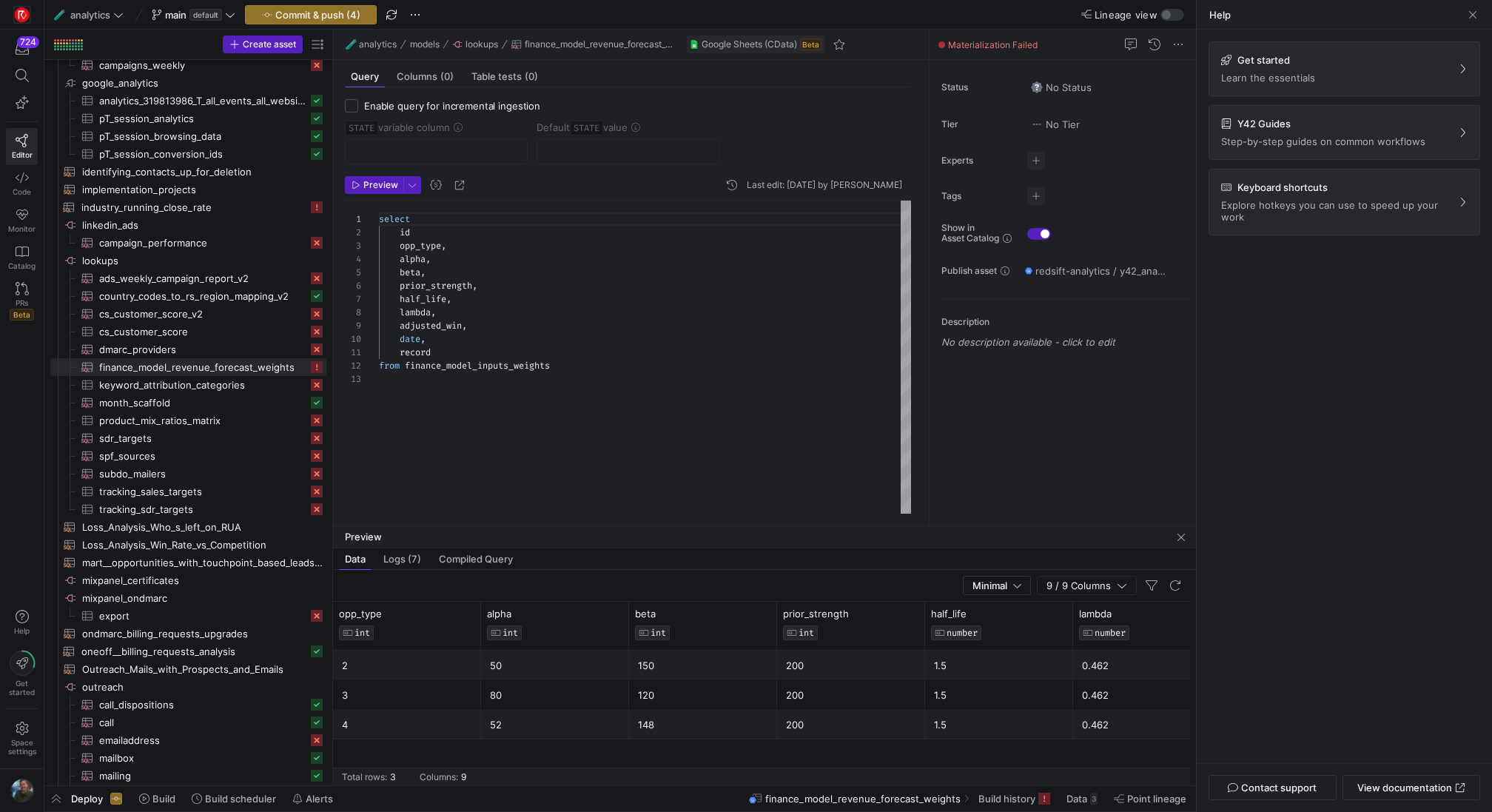
scroll to position [0, 0]
click at [590, 319] on div "select id opp_type , alpha , beta , prior_strength , half_life , lambda , adjus…" at bounding box center [645, 358] width 532 height 315
click at [24, 617] on icon "button" at bounding box center [22, 616] width 13 height 13
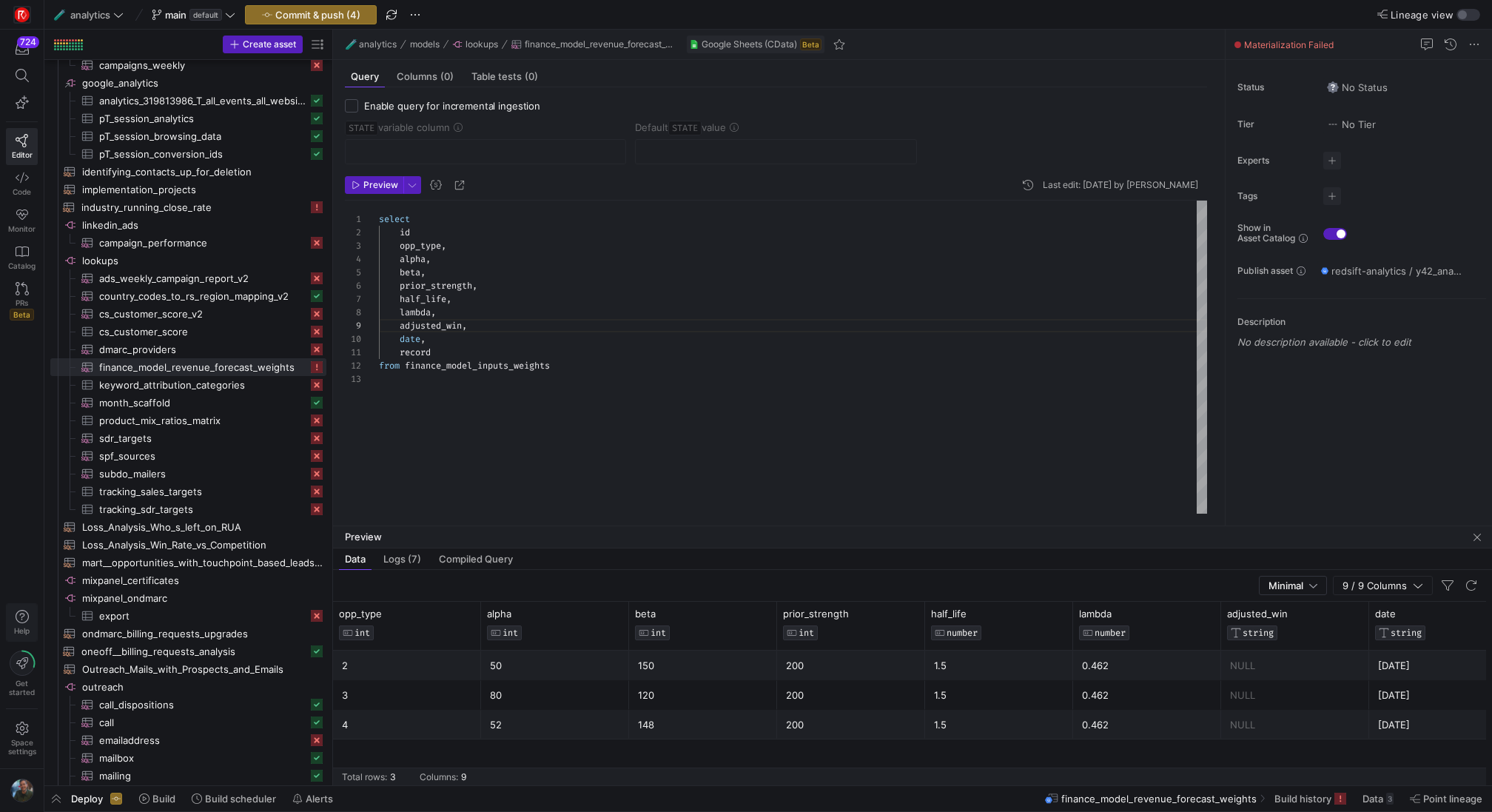
click at [32, 613] on span "button" at bounding box center [21, 622] width 30 height 37
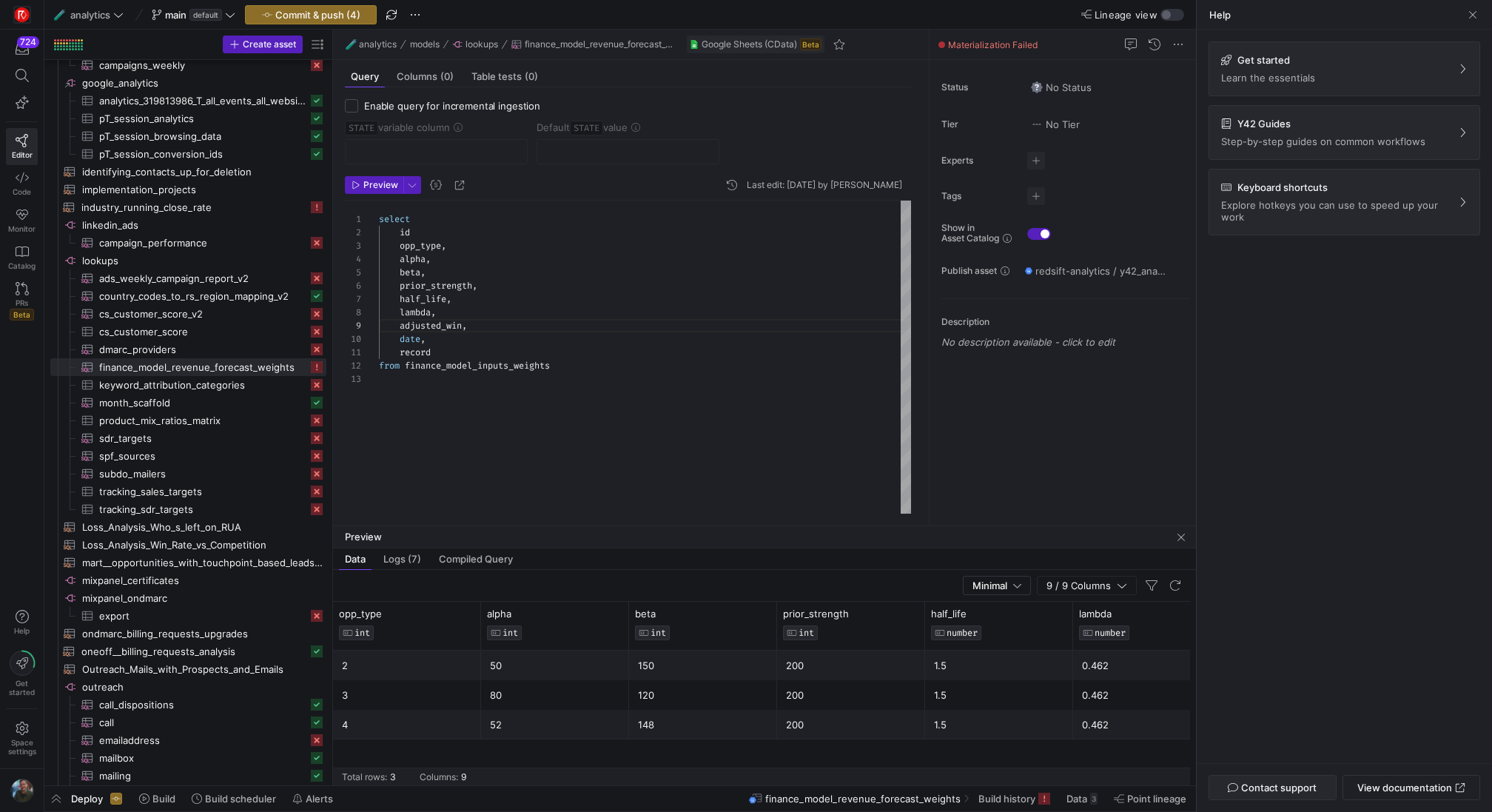
click at [1291, 788] on span "Contact support" at bounding box center [1279, 787] width 75 height 12
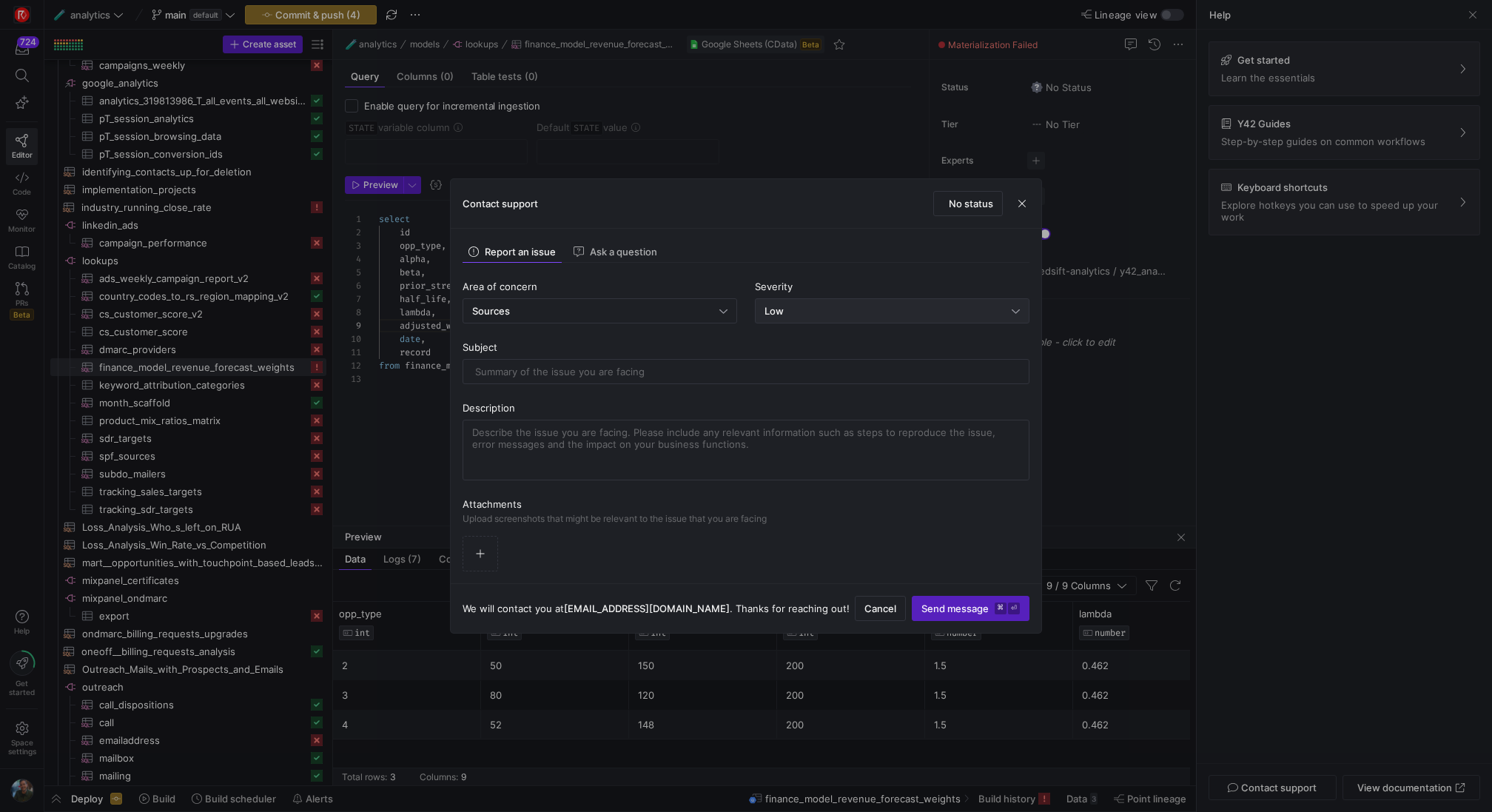
click at [786, 320] on div "Low" at bounding box center [892, 311] width 256 height 24
click at [792, 384] on div "High System impaired" at bounding box center [892, 386] width 261 height 12
click at [615, 375] on input "text" at bounding box center [746, 371] width 542 height 12
paste input "The CData GSheet integration is failing"
type input "The CData GSheet integration is failing"
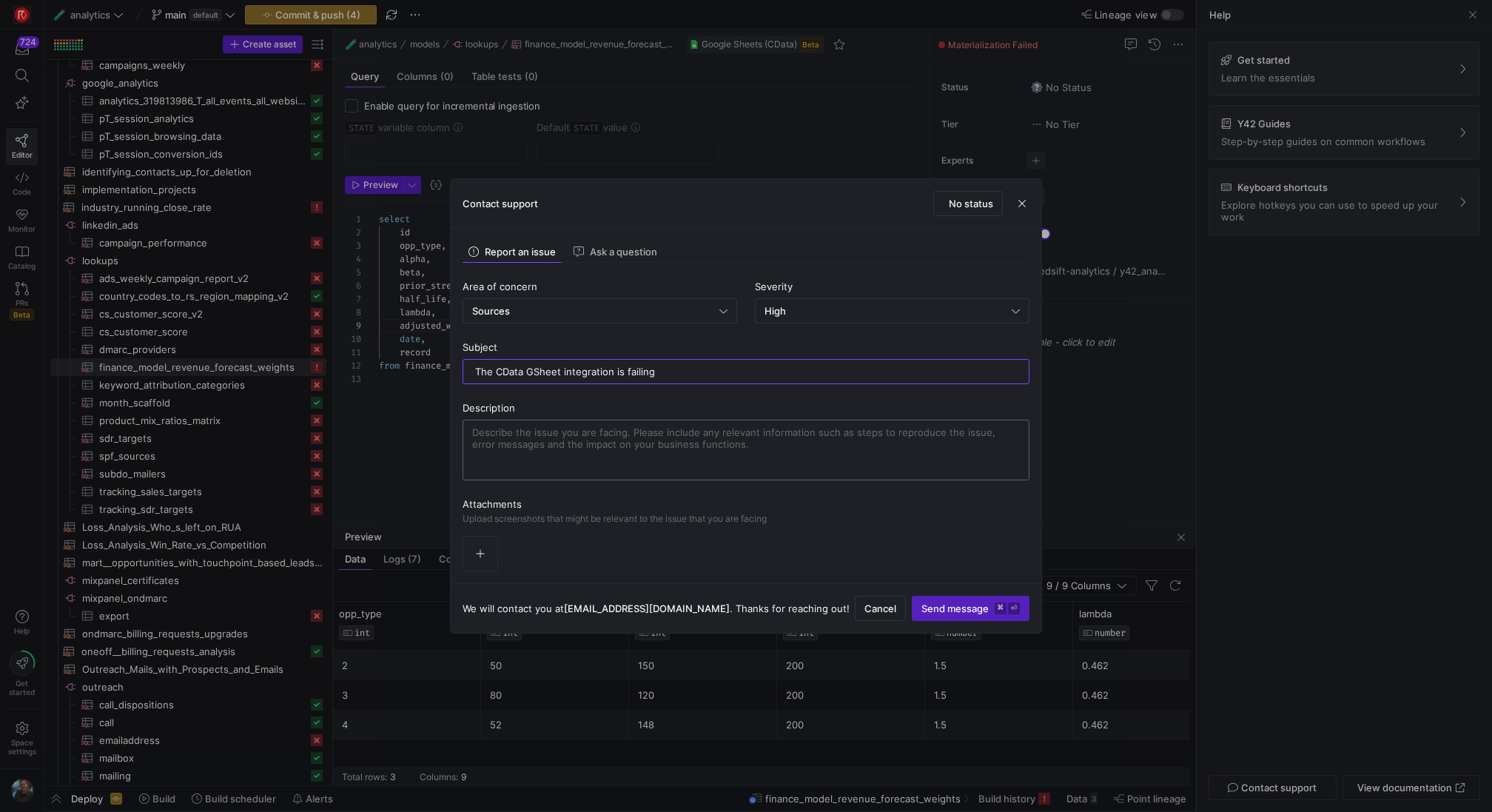
click at [657, 446] on textarea at bounding box center [745, 449] width 547 height 47
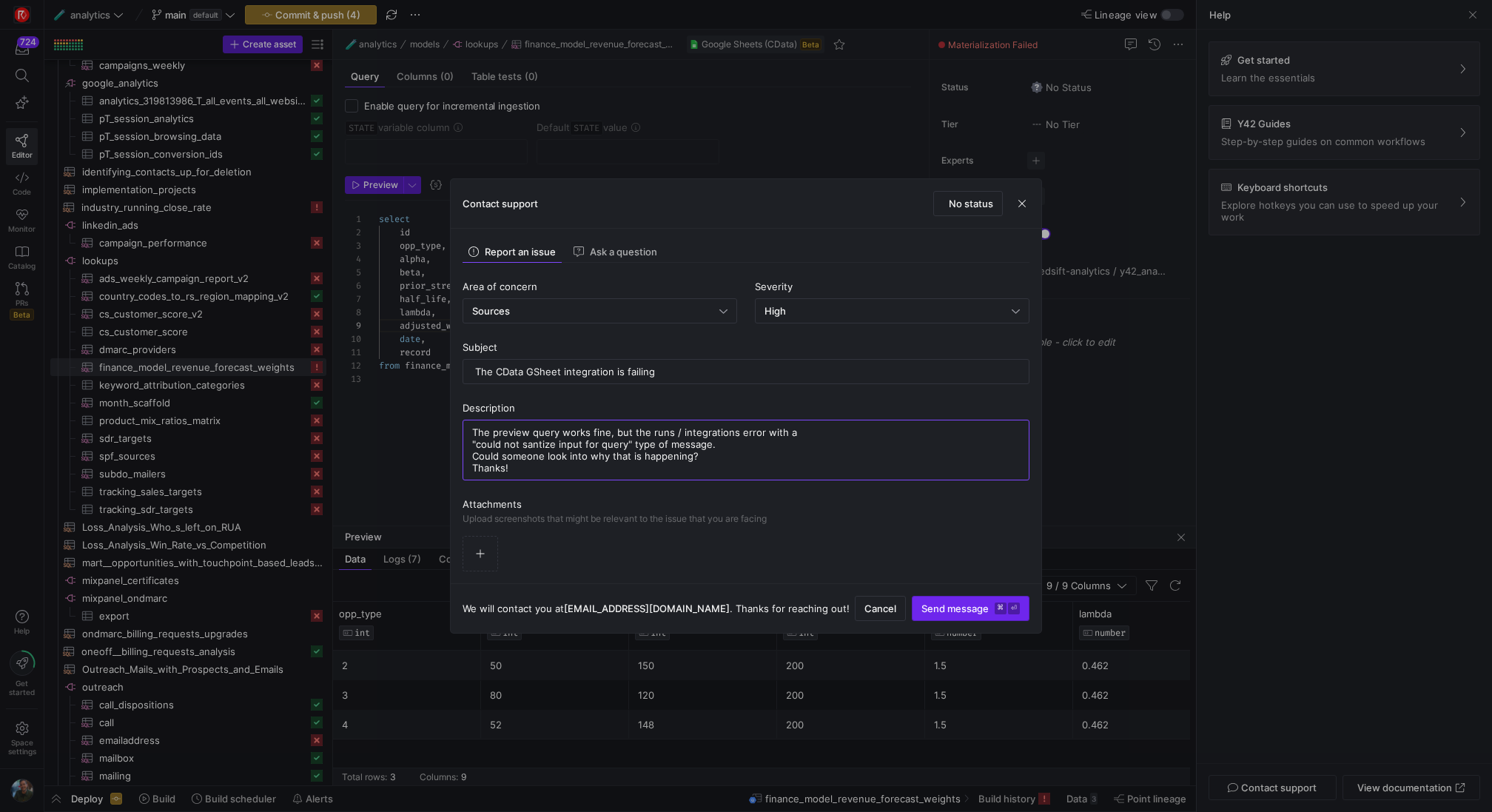
type textarea "The preview query works fine, but the runs / integrations error with a "could n…"
click at [962, 603] on span "Send message ⌘ ⏎" at bounding box center [970, 608] width 98 height 12
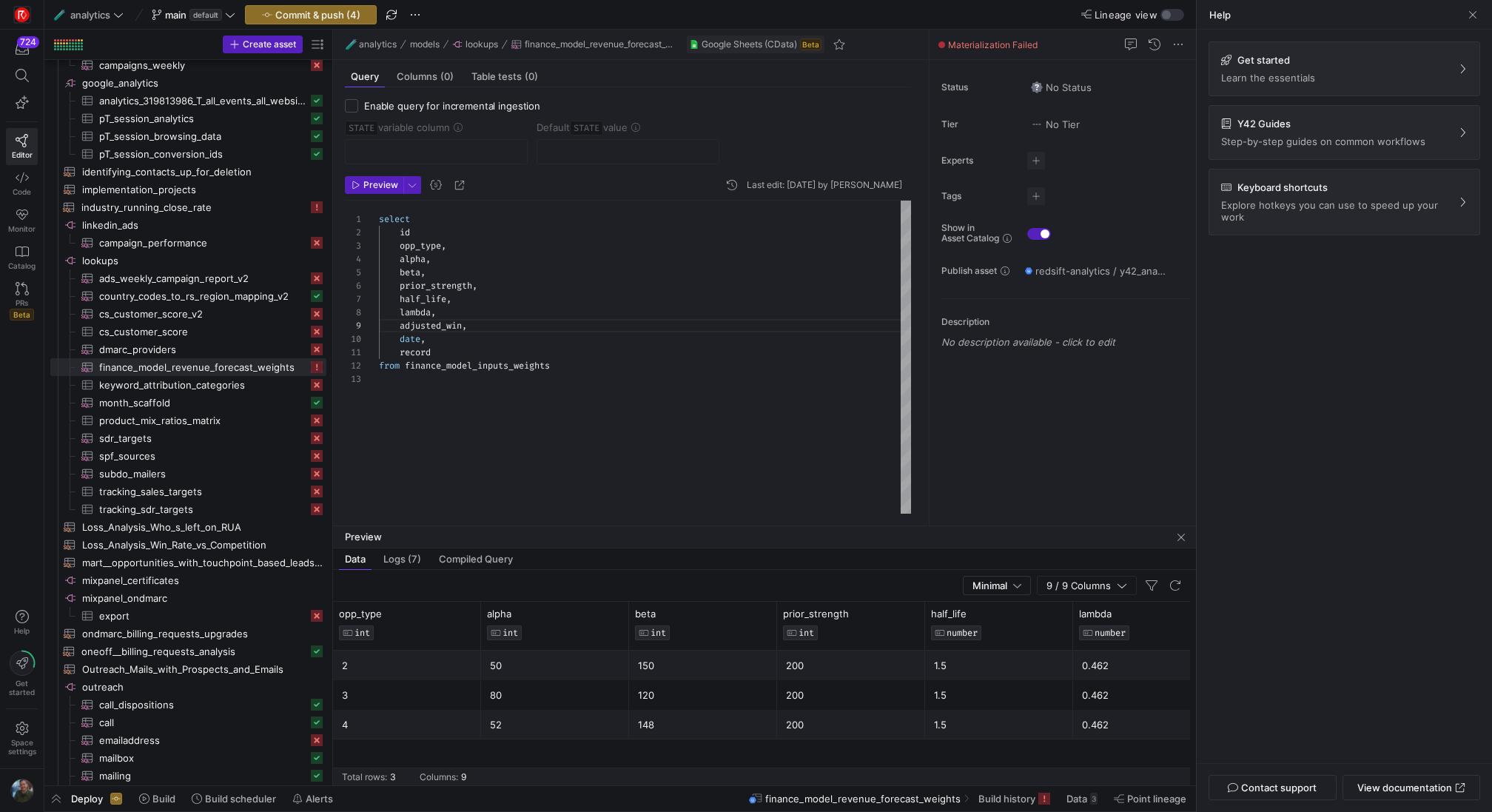
click at [491, 165] on y42-source-table-entity-configuration "Enable query for incremental ingestion STATE variable column Default STATE value" at bounding box center [627, 138] width 566 height 77
click at [537, 327] on div "select id opp_type , alpha , beta , prior_strength , half_life , lambda , adjus…" at bounding box center [645, 358] width 532 height 315
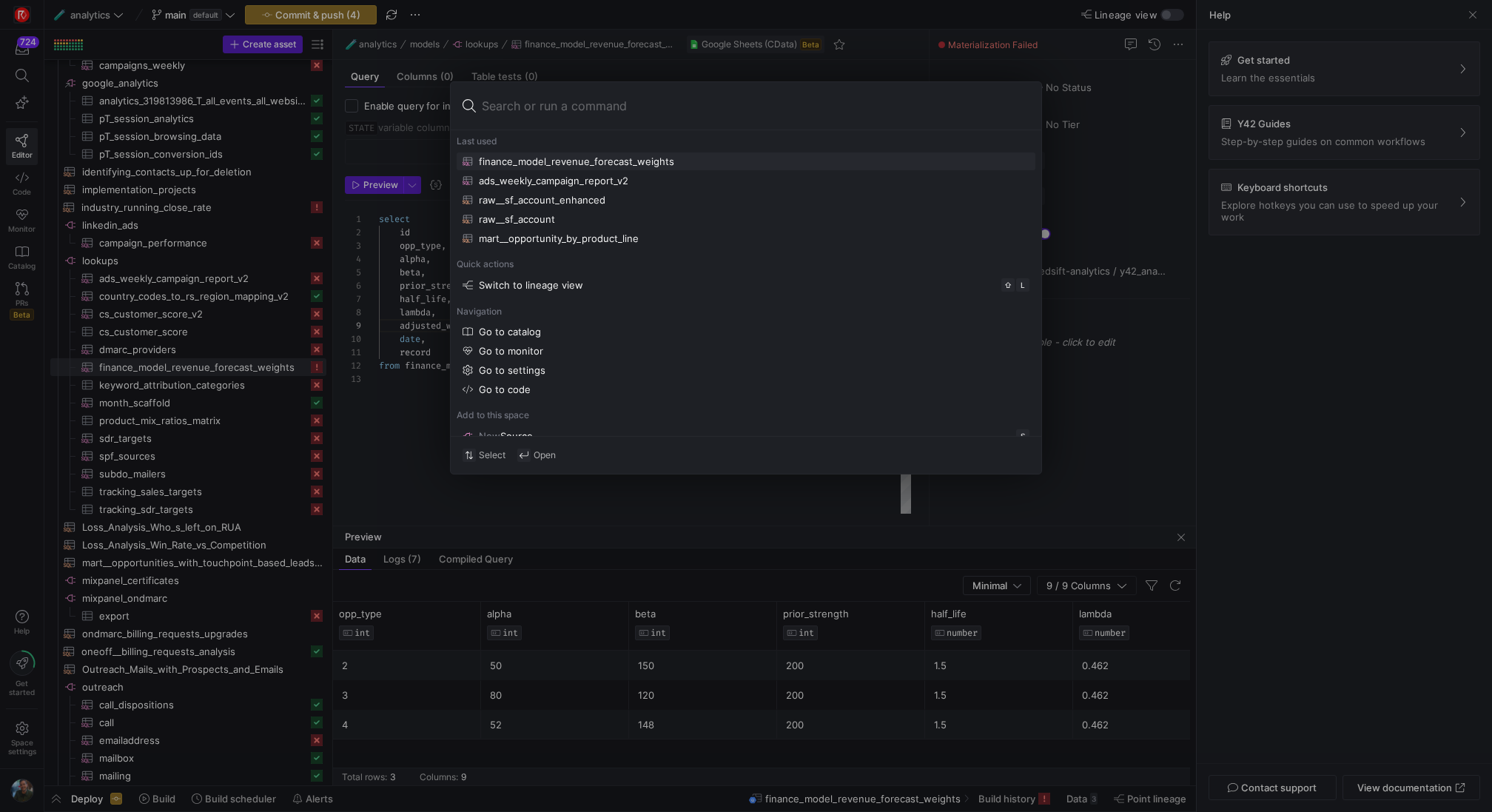
click at [339, 15] on div at bounding box center [746, 406] width 1492 height 812
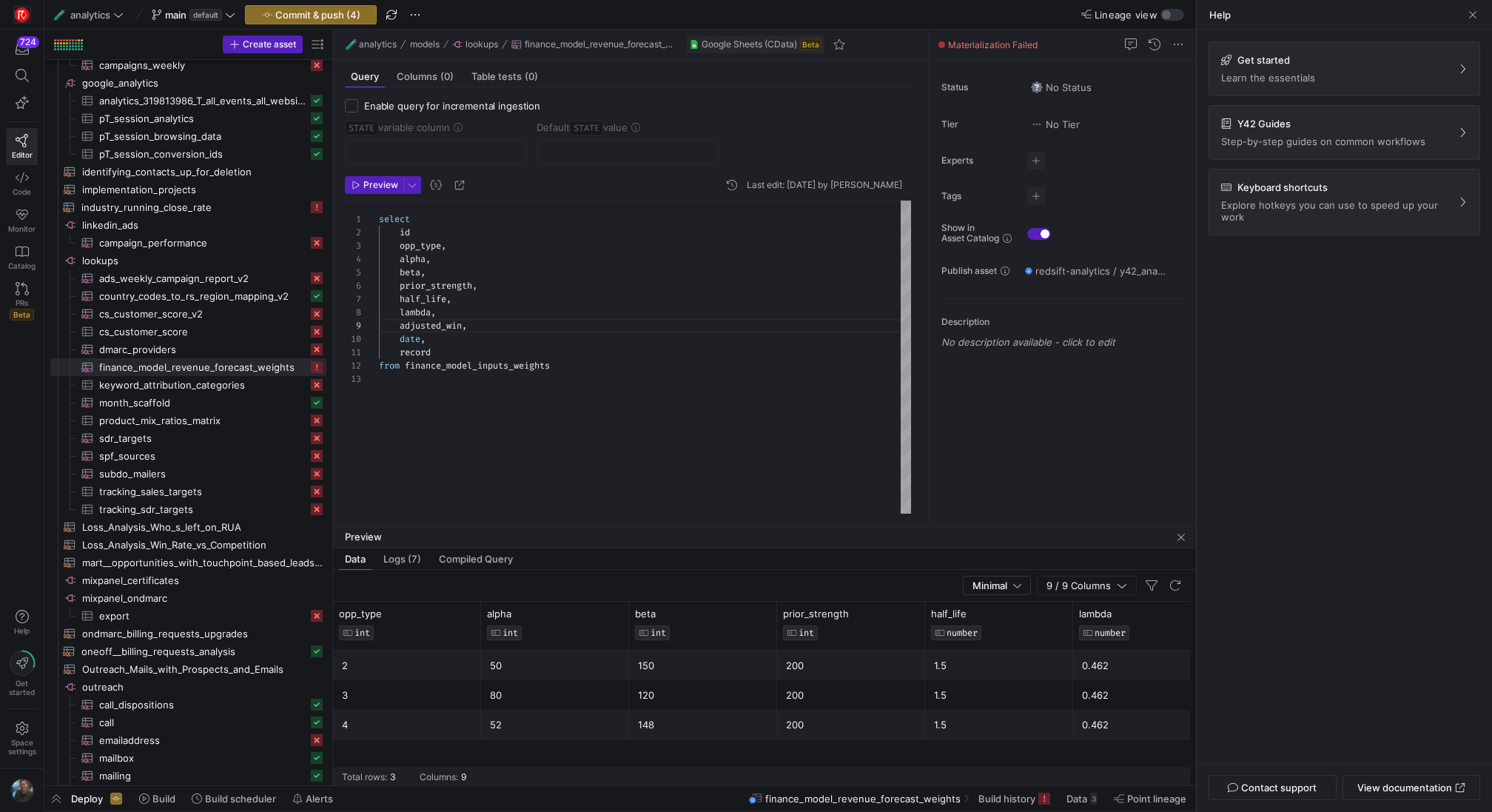
click at [339, 15] on span "Commit & push (4)" at bounding box center [317, 15] width 86 height 12
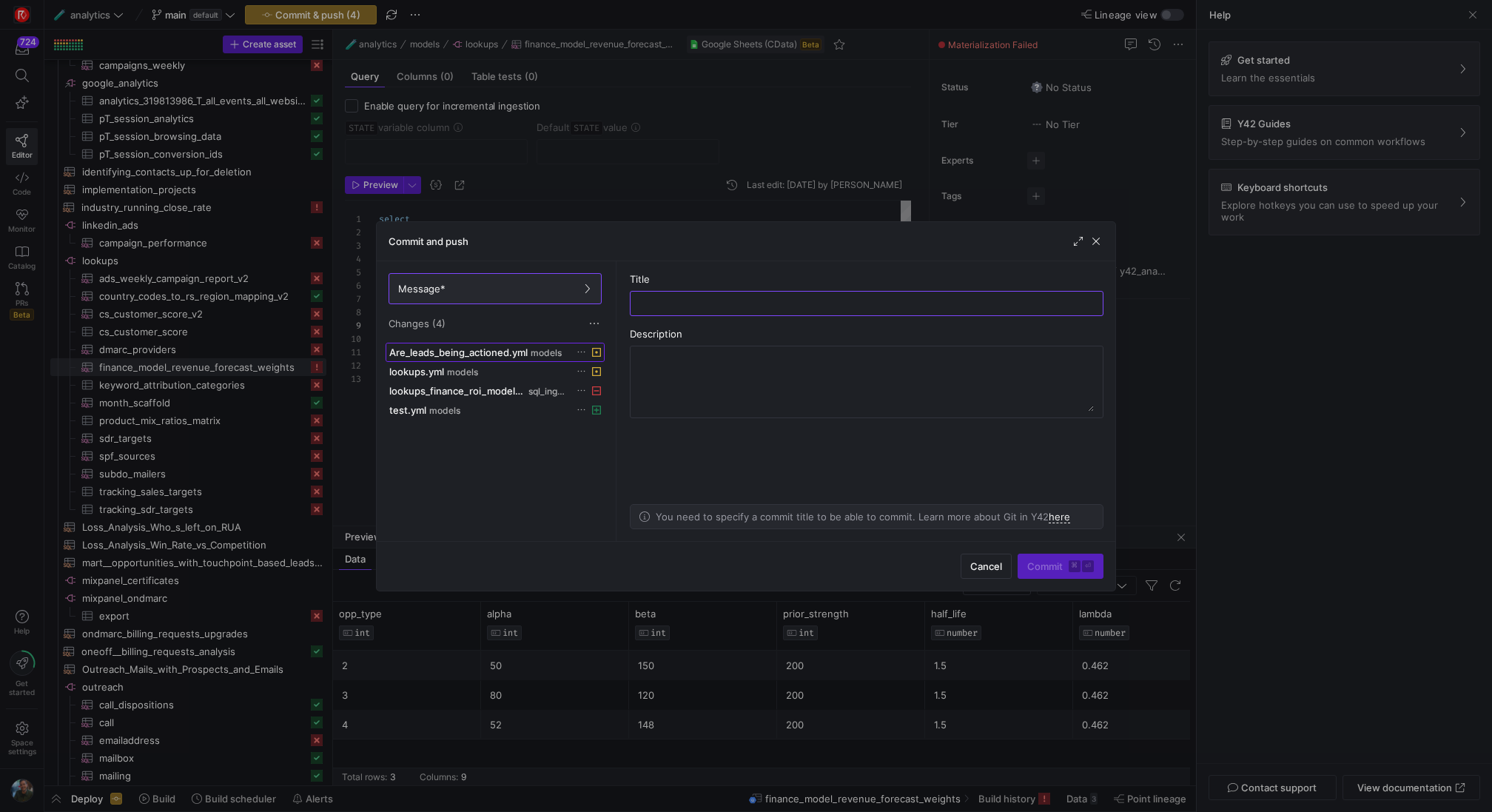
click at [495, 351] on span "Are_leads_being_actioned.yml" at bounding box center [458, 352] width 138 height 12
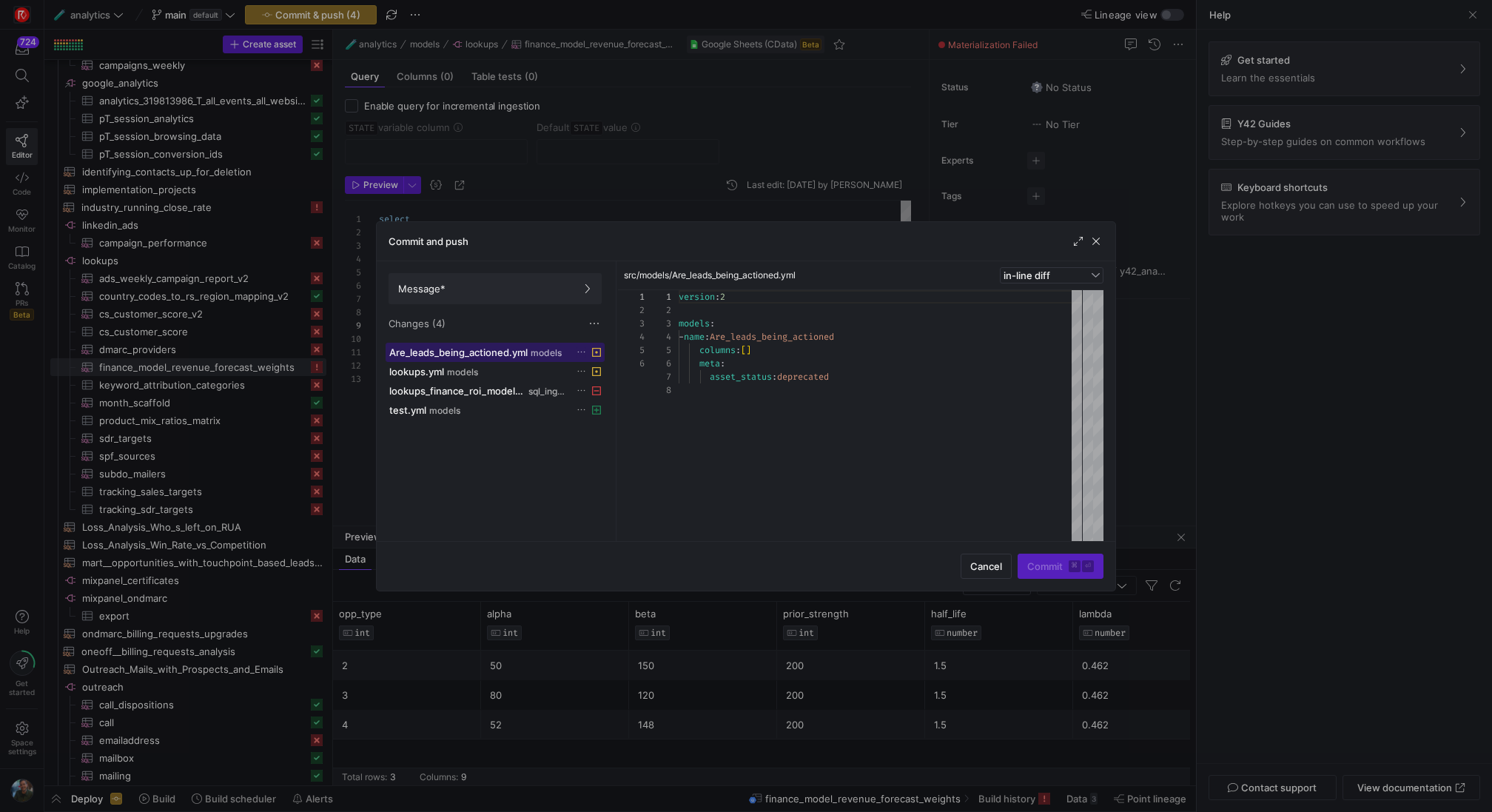
scroll to position [93, 0]
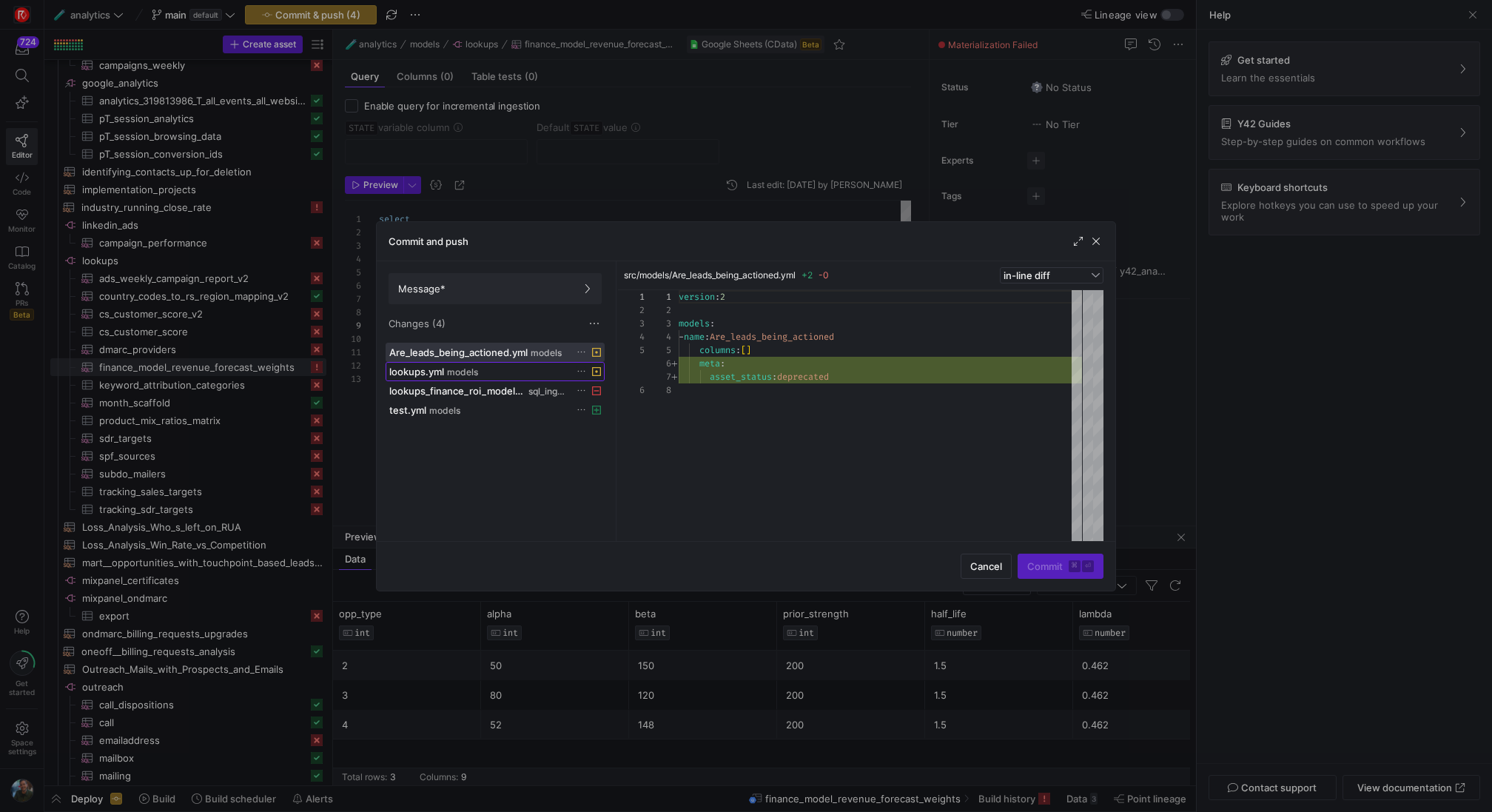
click at [495, 369] on div "lookups.yml models" at bounding box center [478, 371] width 179 height 12
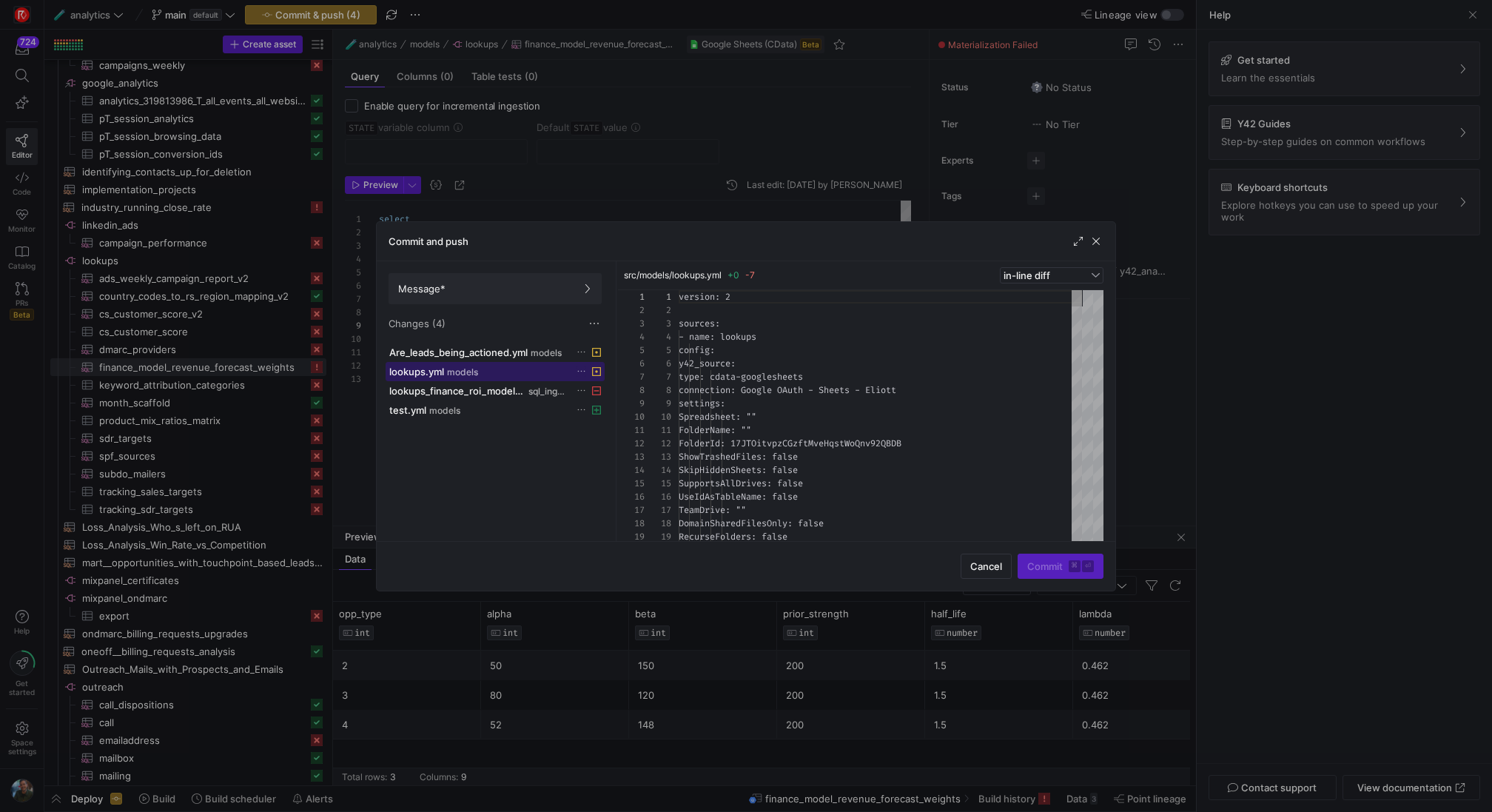
scroll to position [133, 0]
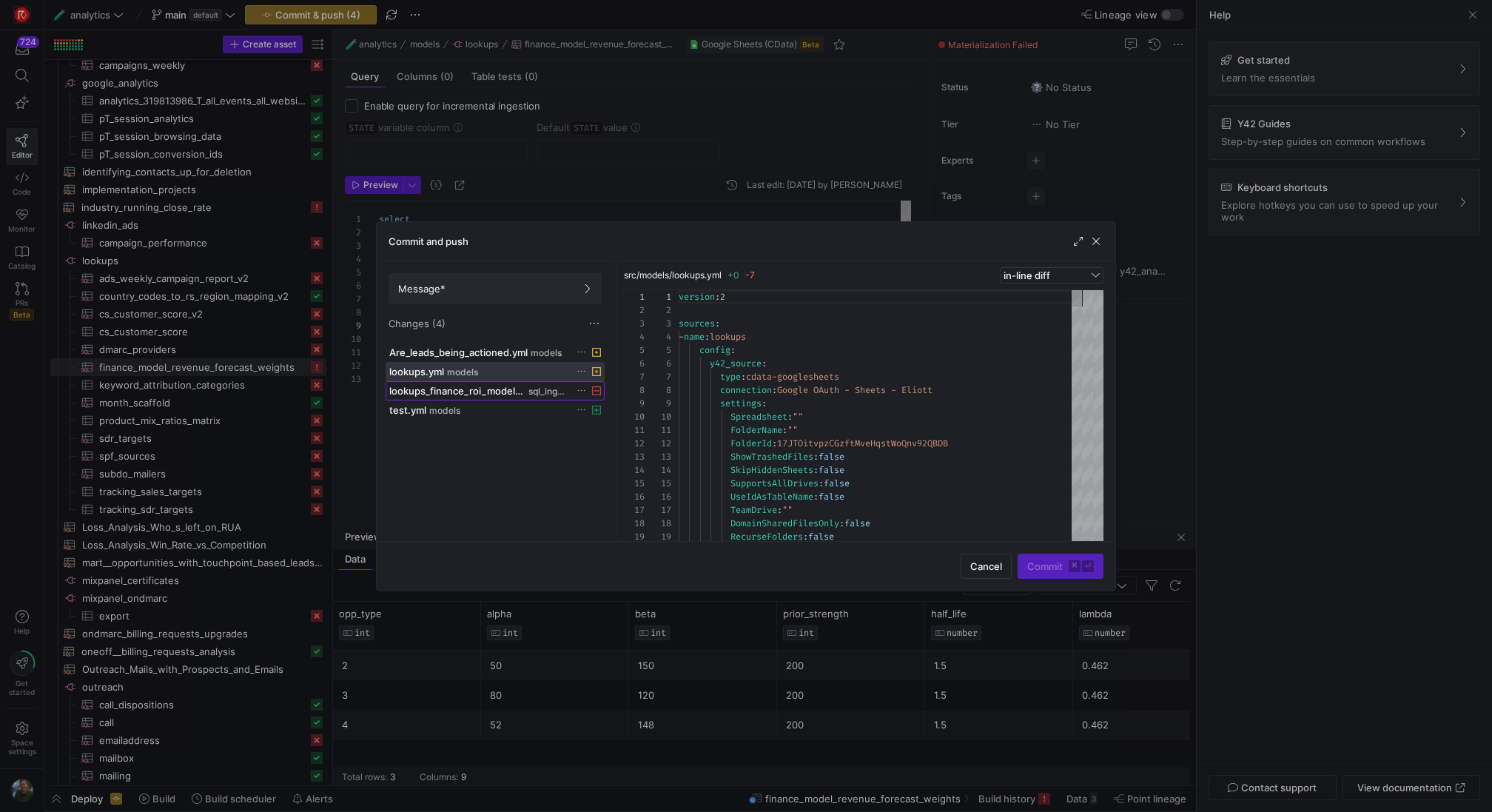
click at [497, 388] on span "lookups_finance_roi_model.sql" at bounding box center [457, 390] width 136 height 12
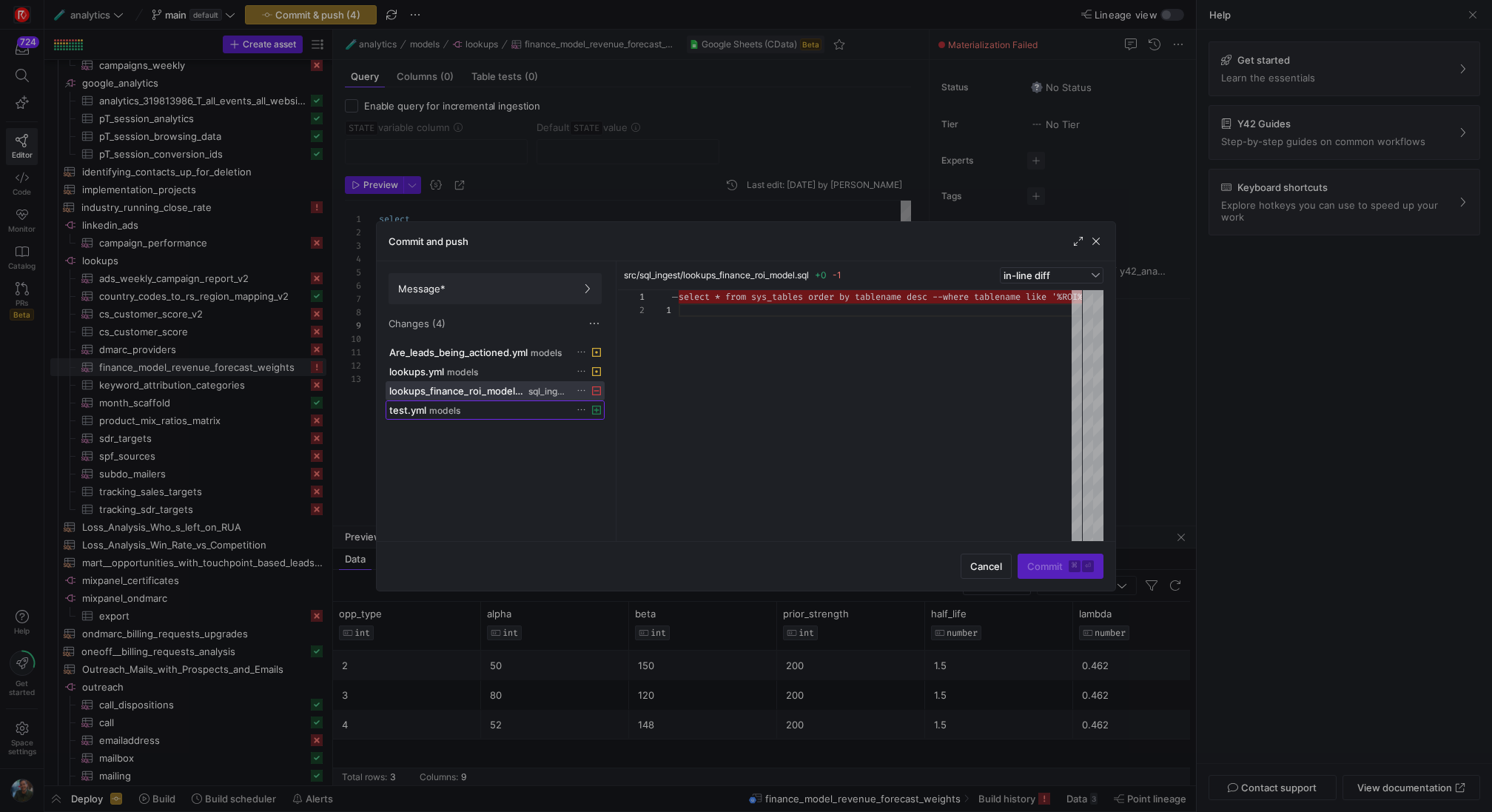
click at [532, 401] on span at bounding box center [495, 409] width 218 height 17
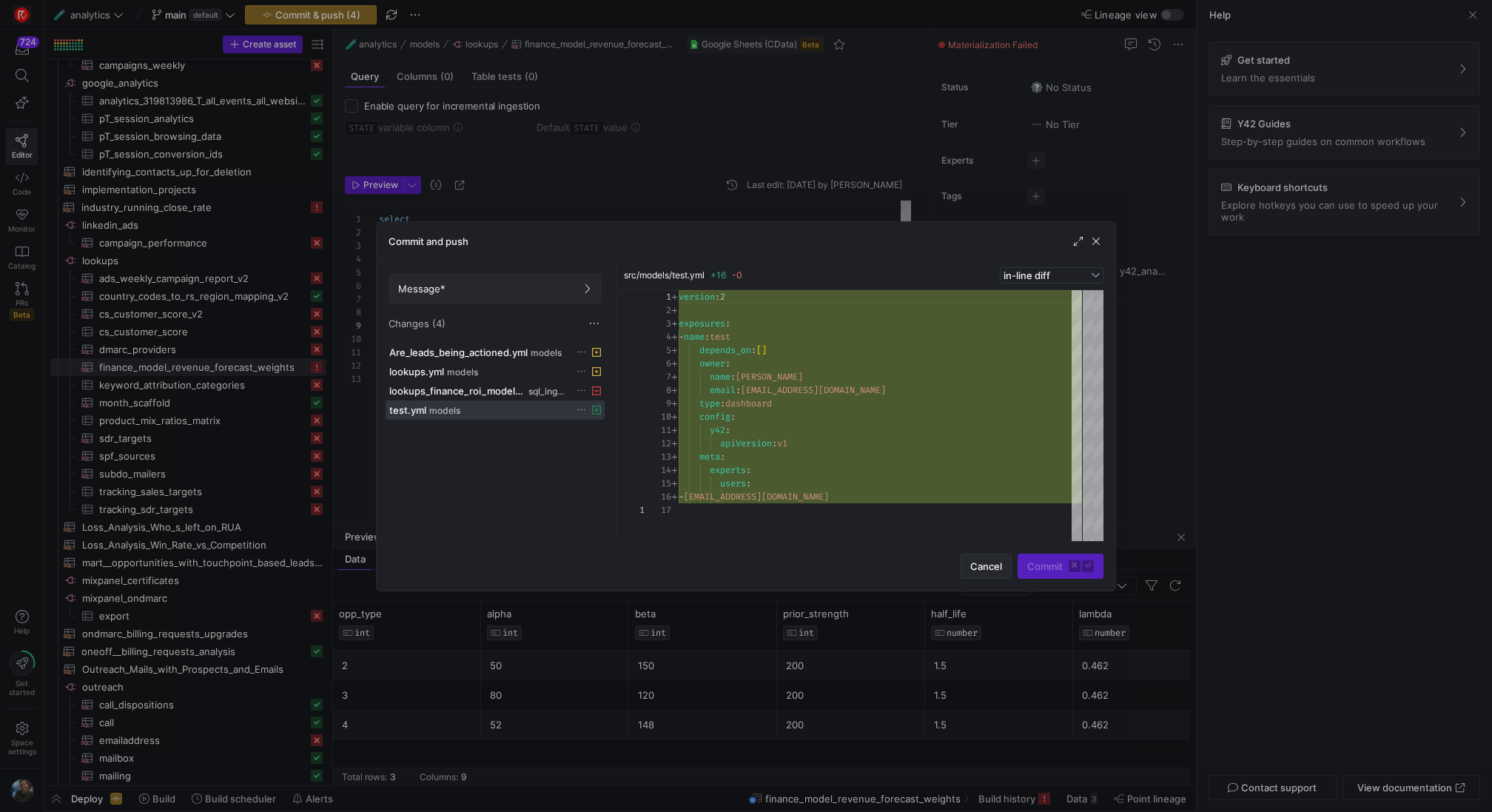
click at [988, 575] on span "button" at bounding box center [986, 566] width 50 height 24
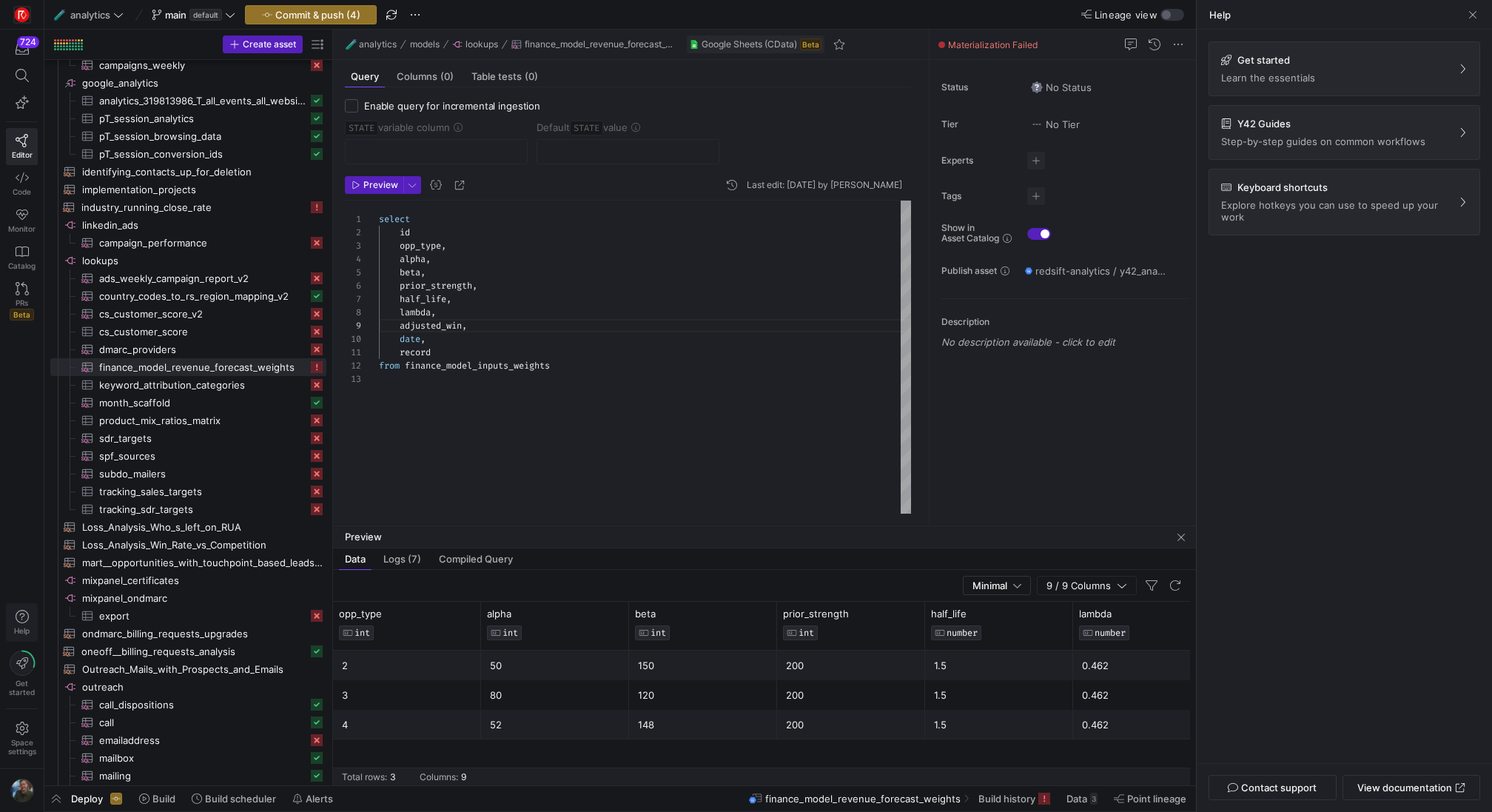
click at [35, 616] on span "button" at bounding box center [21, 622] width 30 height 37
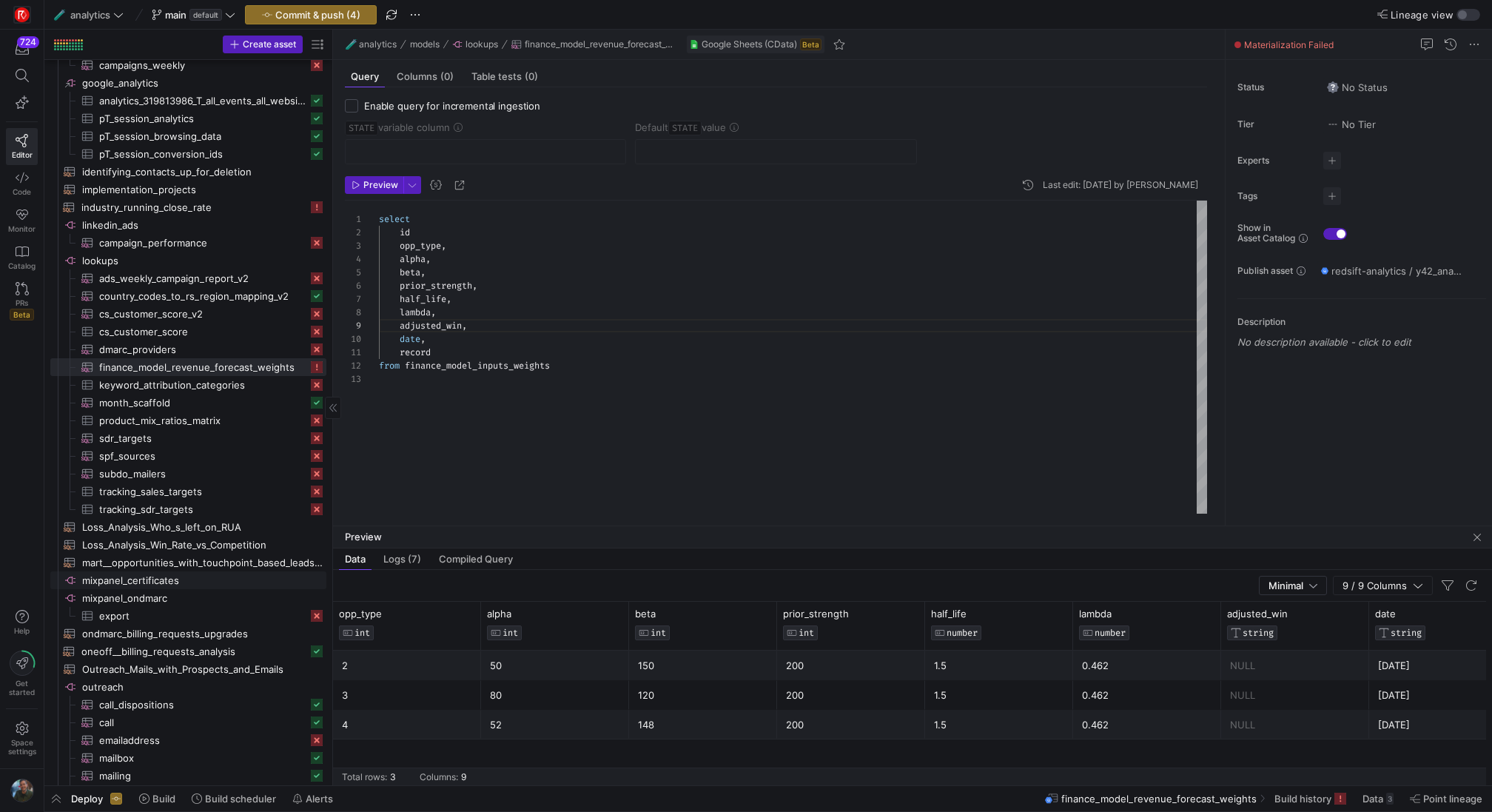
scroll to position [1991, 0]
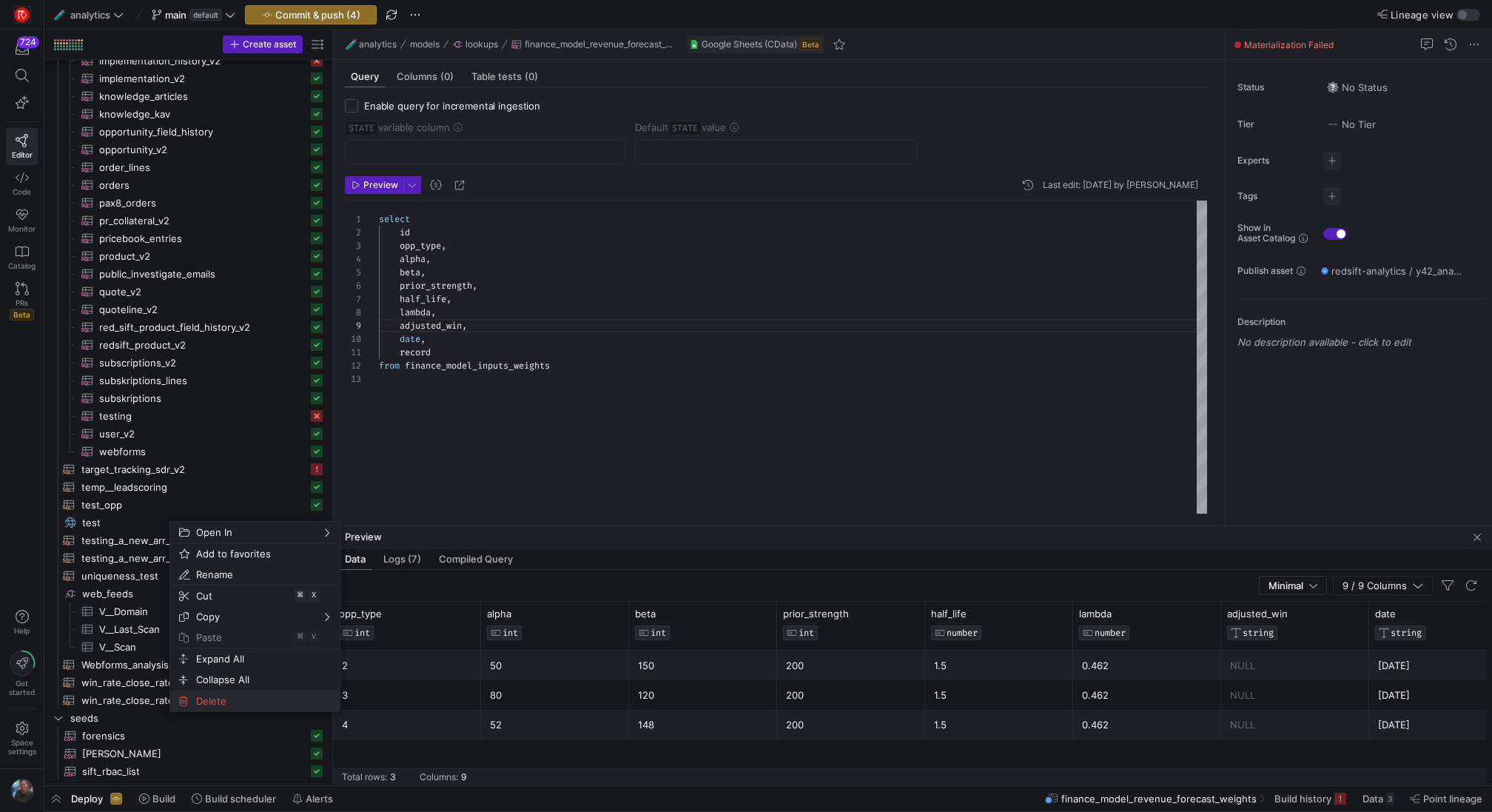
click at [211, 696] on span "Delete" at bounding box center [242, 701] width 104 height 21
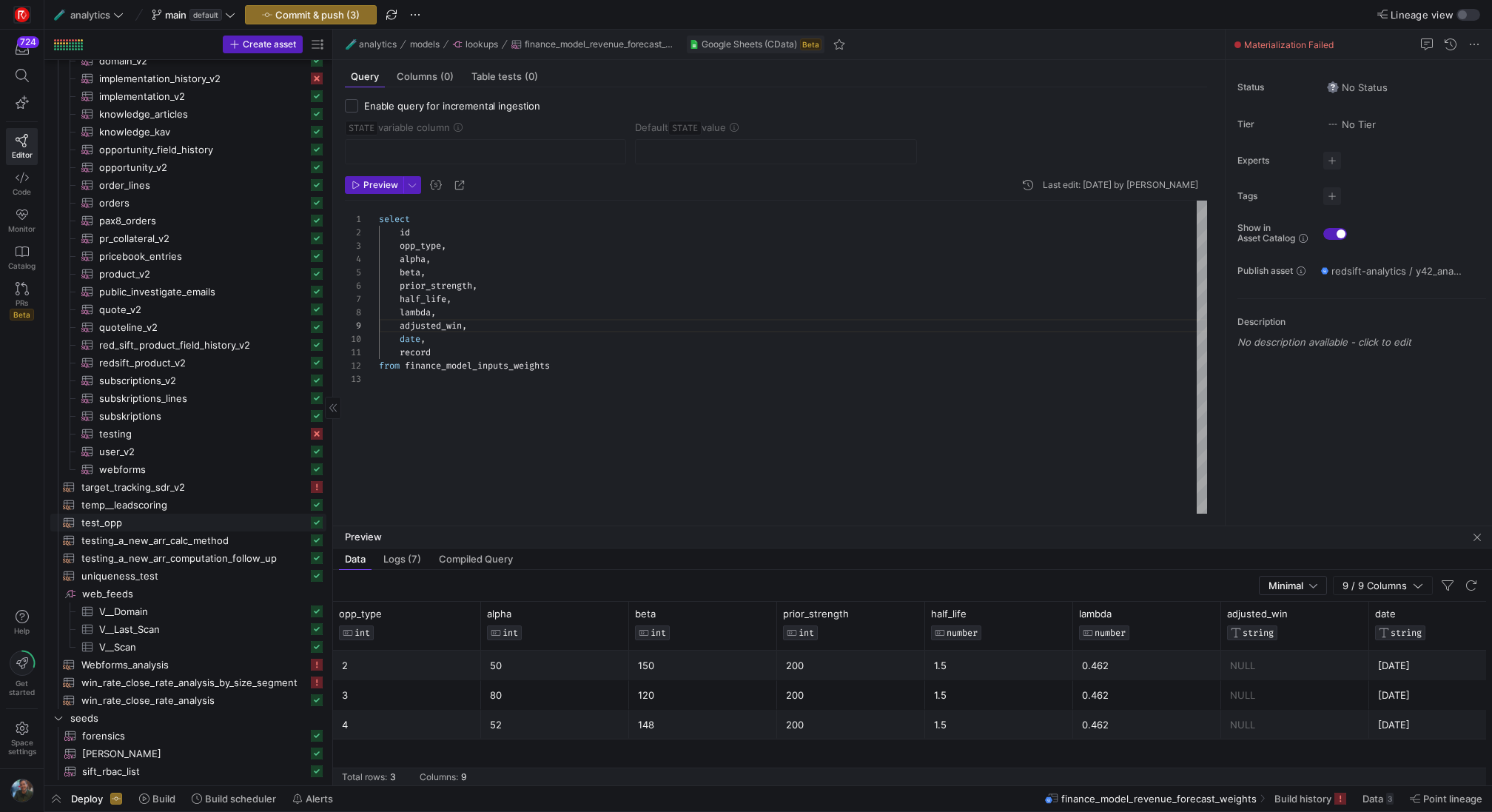
click at [203, 527] on span "test_opp​​​​​​​​​​" at bounding box center [194, 522] width 226 height 17
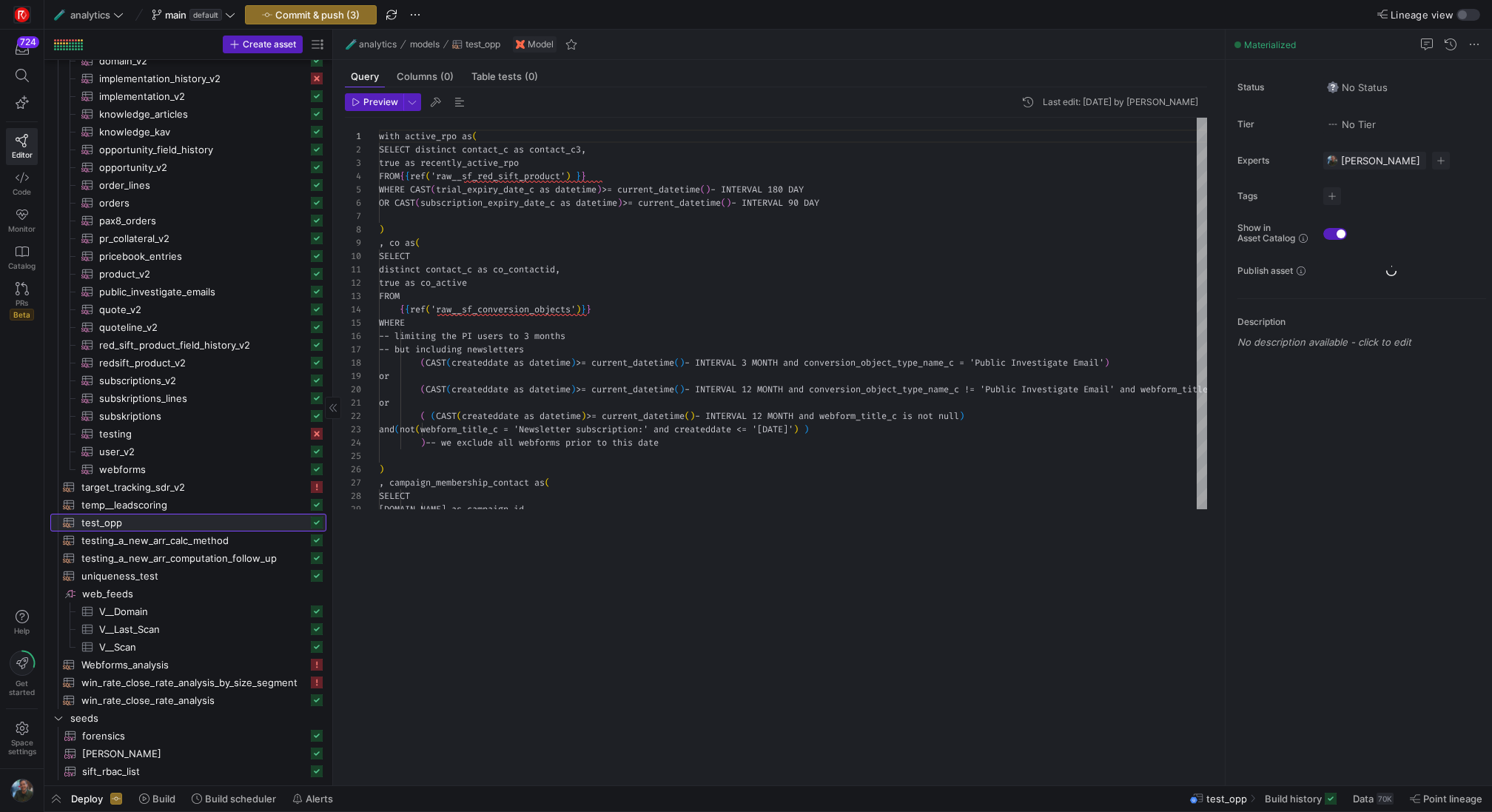
scroll to position [133, 0]
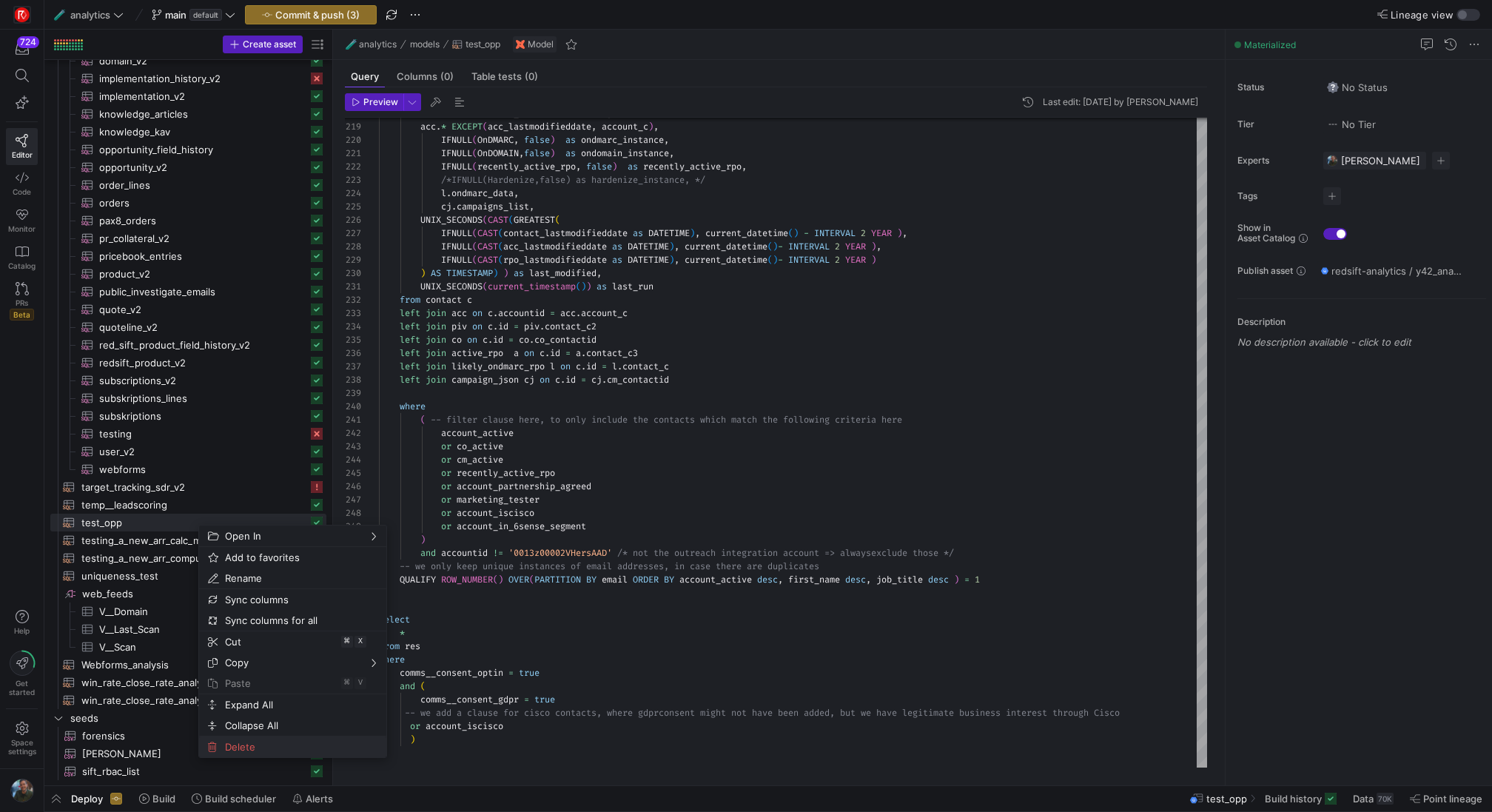
click at [252, 749] on span "Delete" at bounding box center [280, 747] width 122 height 21
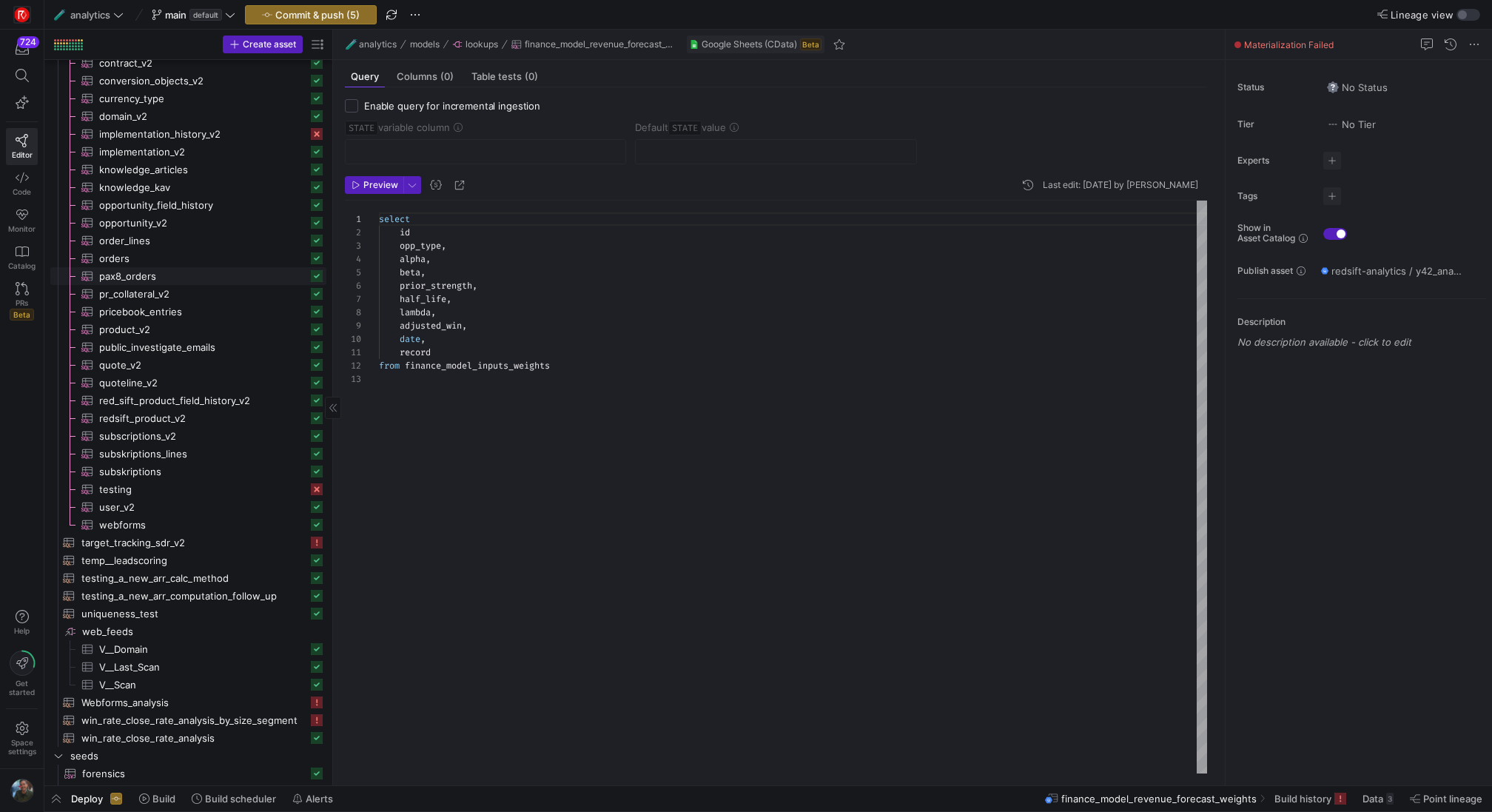
scroll to position [1917, 0]
click at [210, 563] on span "temp__leadscoring​​​​​​​​​​" at bounding box center [194, 566] width 226 height 17
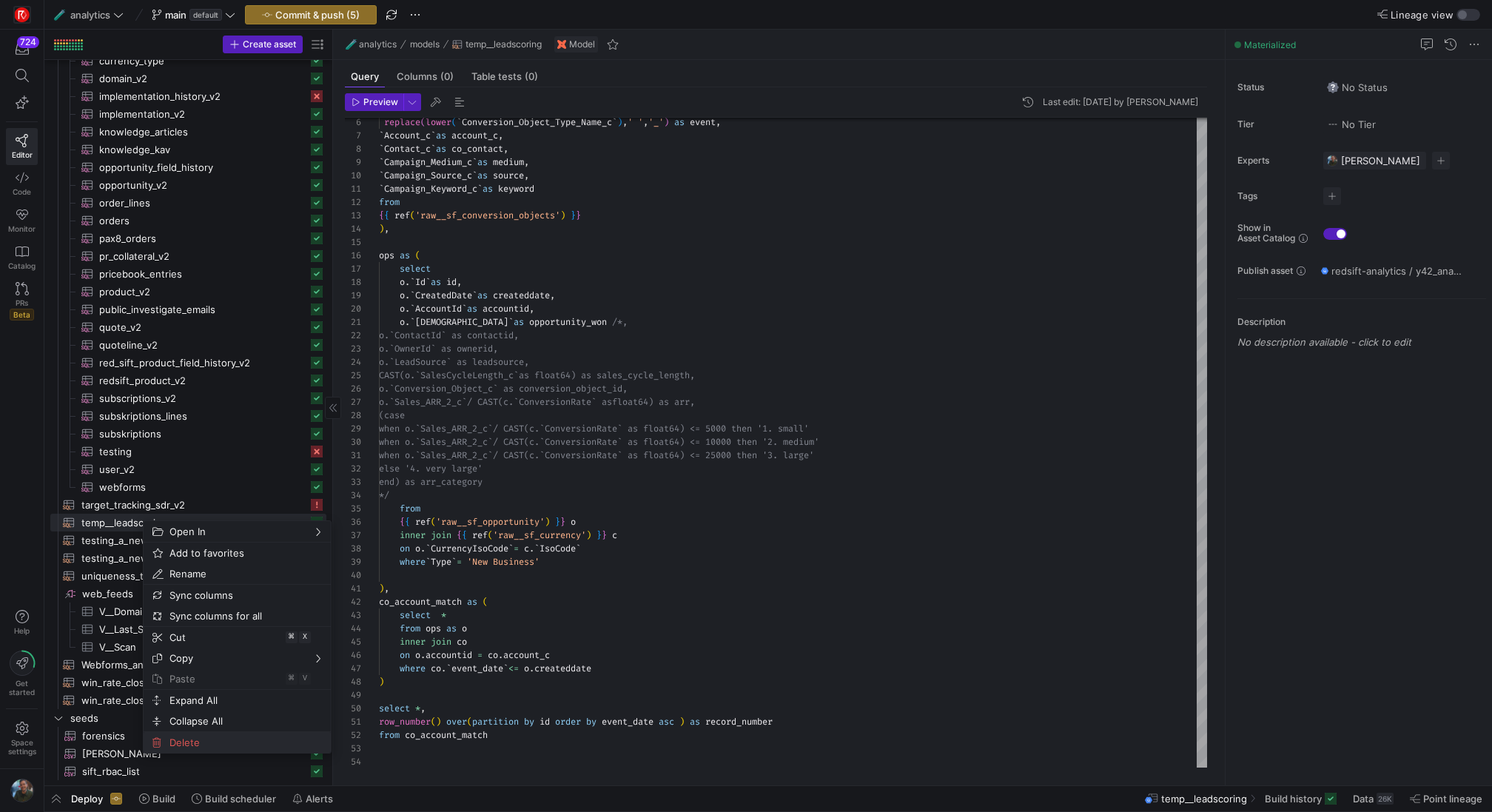
click at [215, 747] on span "Delete" at bounding box center [224, 742] width 122 height 21
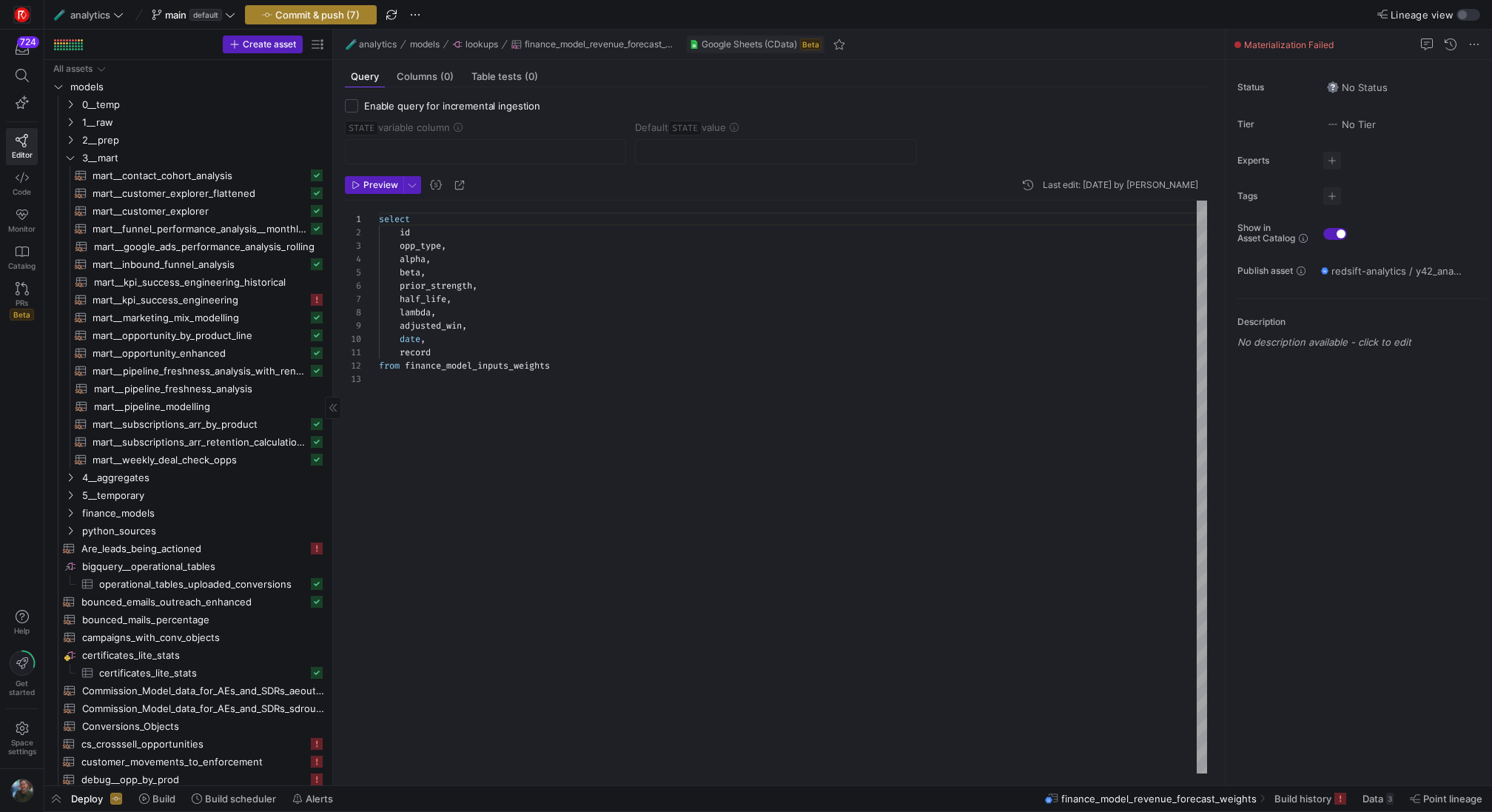
click at [350, 17] on span "Commit & push (7)" at bounding box center [317, 15] width 85 height 12
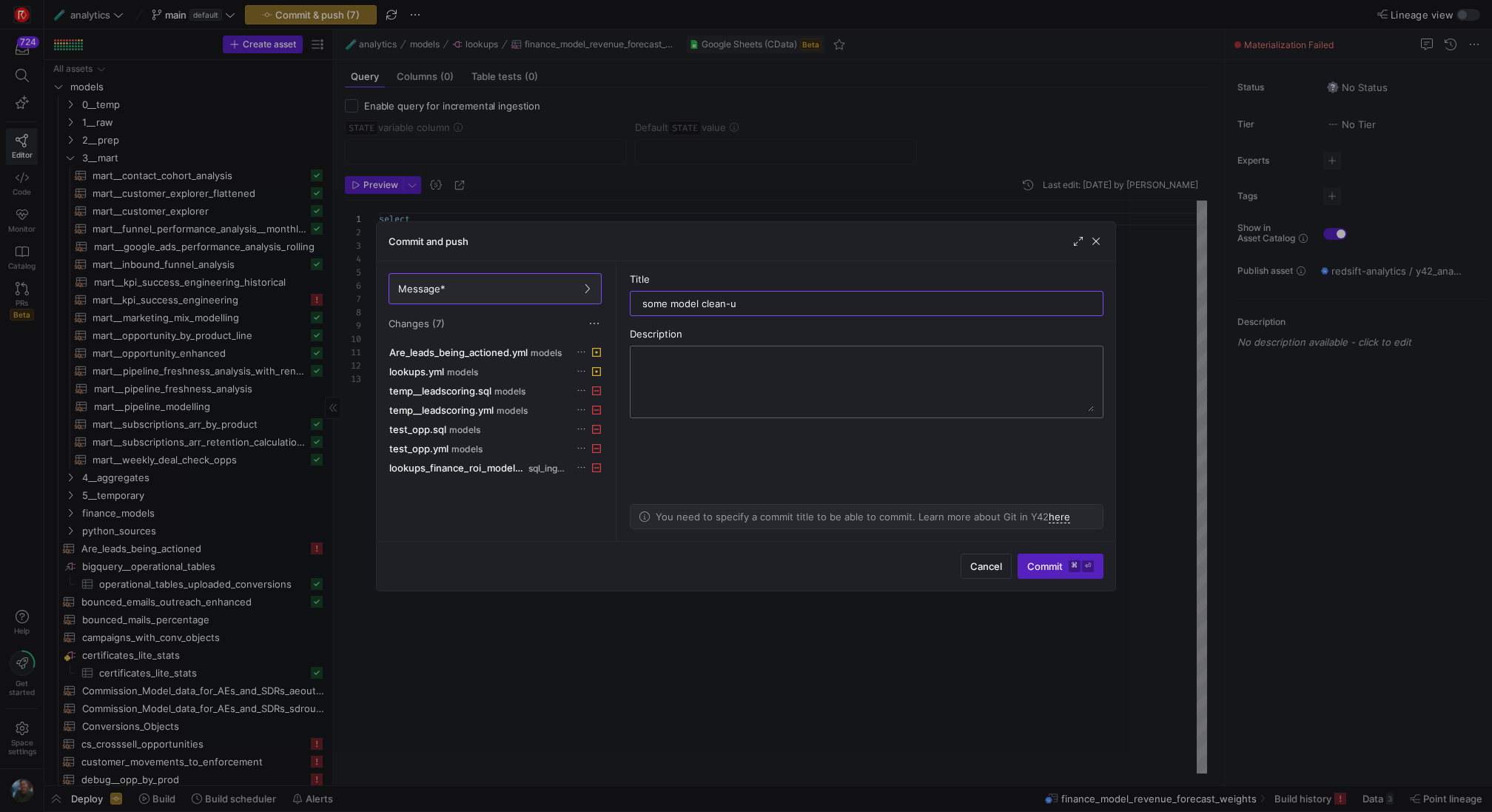
type input "some model clean-up"
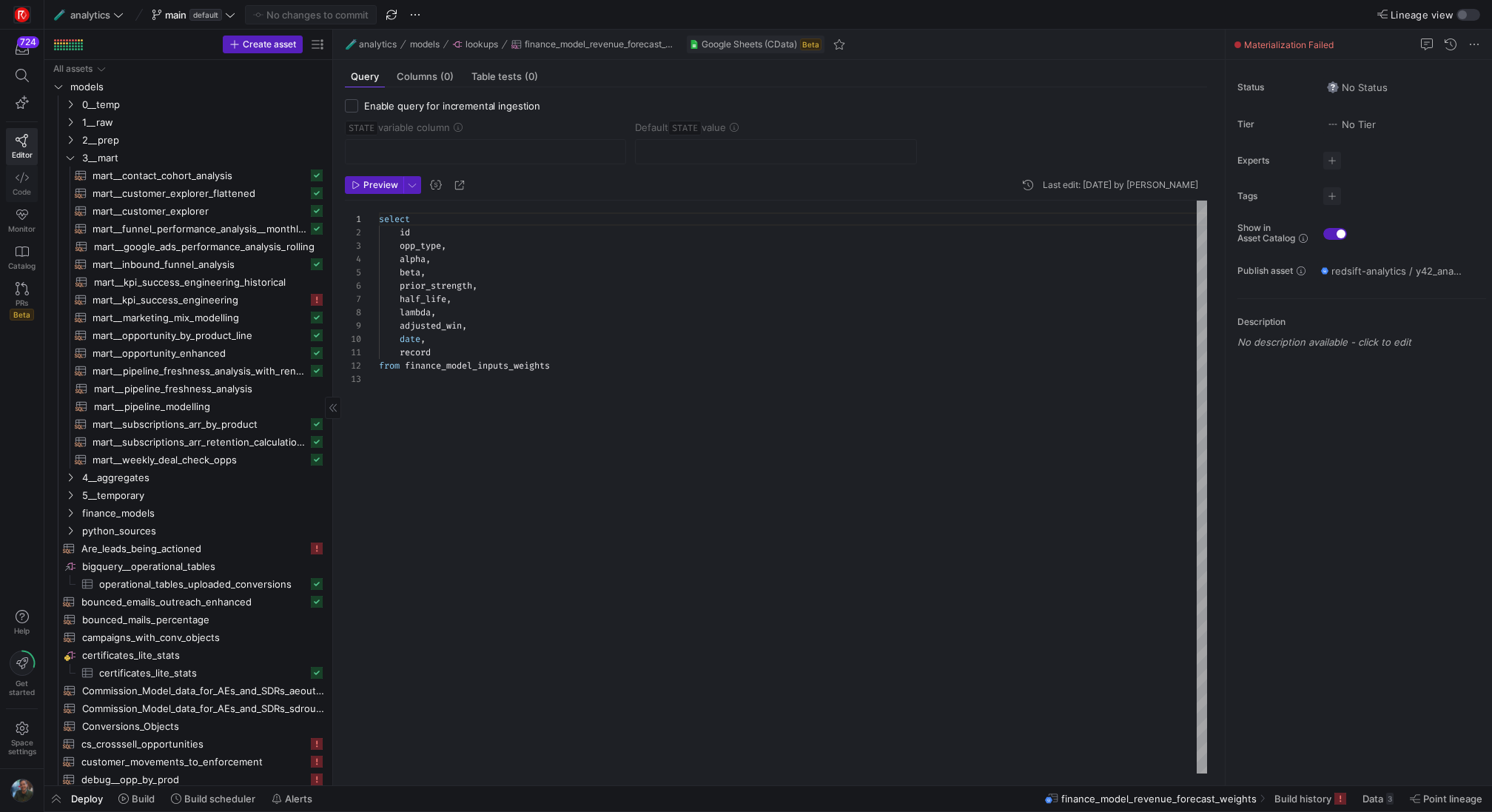
click at [19, 177] on icon at bounding box center [22, 177] width 13 height 13
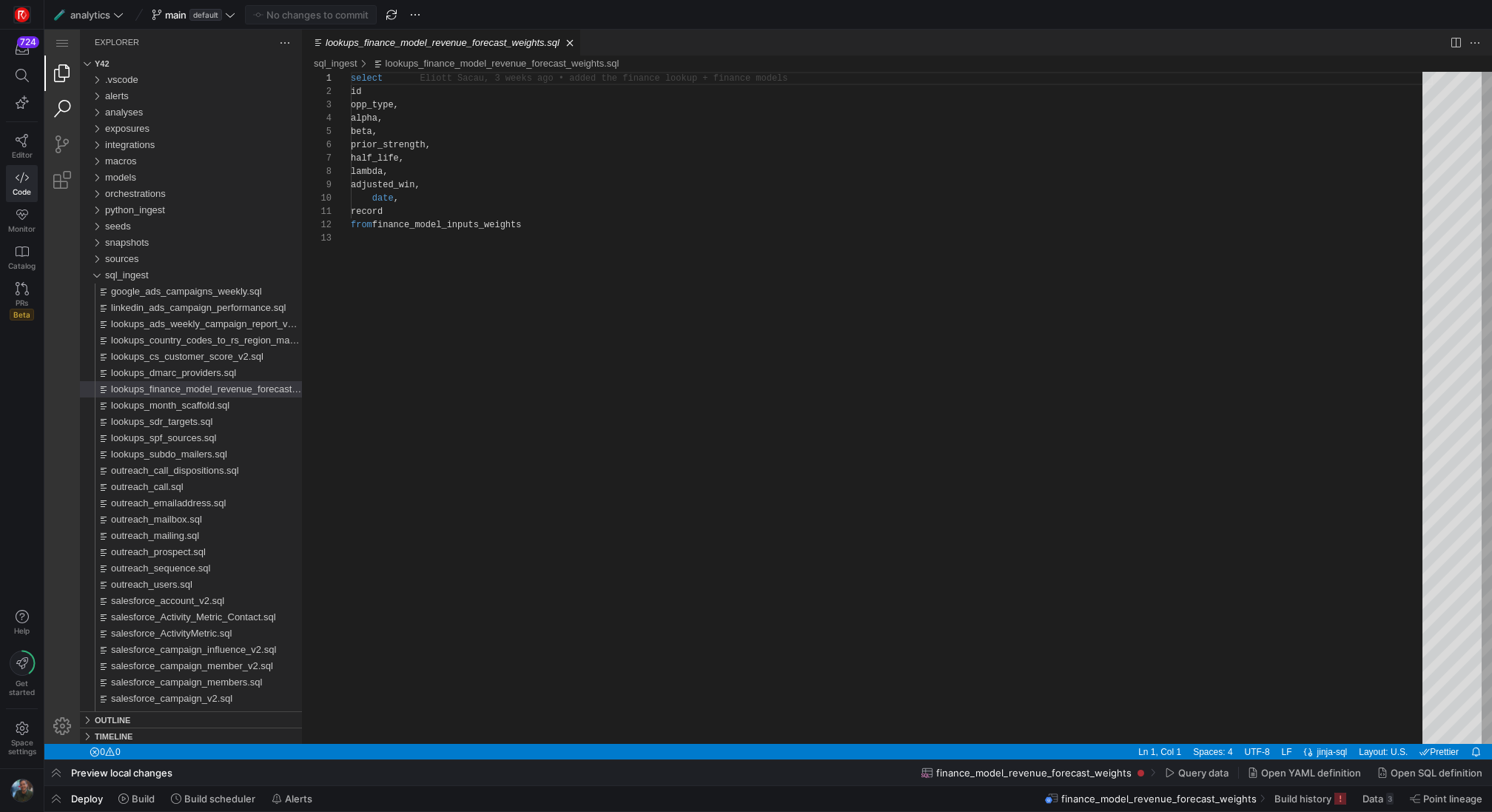
click at [70, 111] on link "Search (⇧⌘F)" at bounding box center [62, 109] width 36 height 36
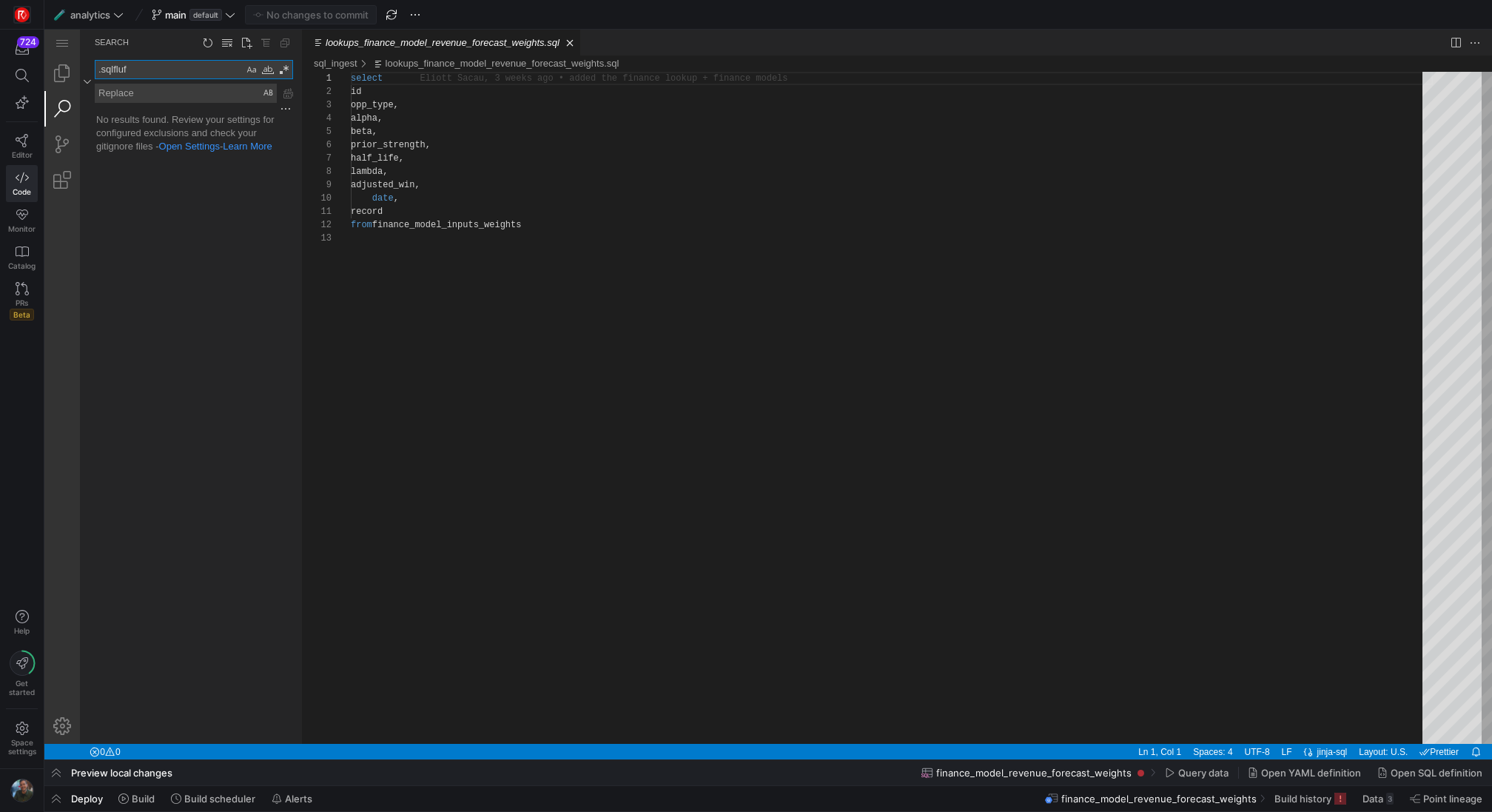
type textarea ".sqlfluff"
click at [194, 75] on textarea ".sqlfluff" at bounding box center [169, 69] width 148 height 17
click at [59, 66] on link "Explorer (⇧⌘E)" at bounding box center [62, 73] width 36 height 36
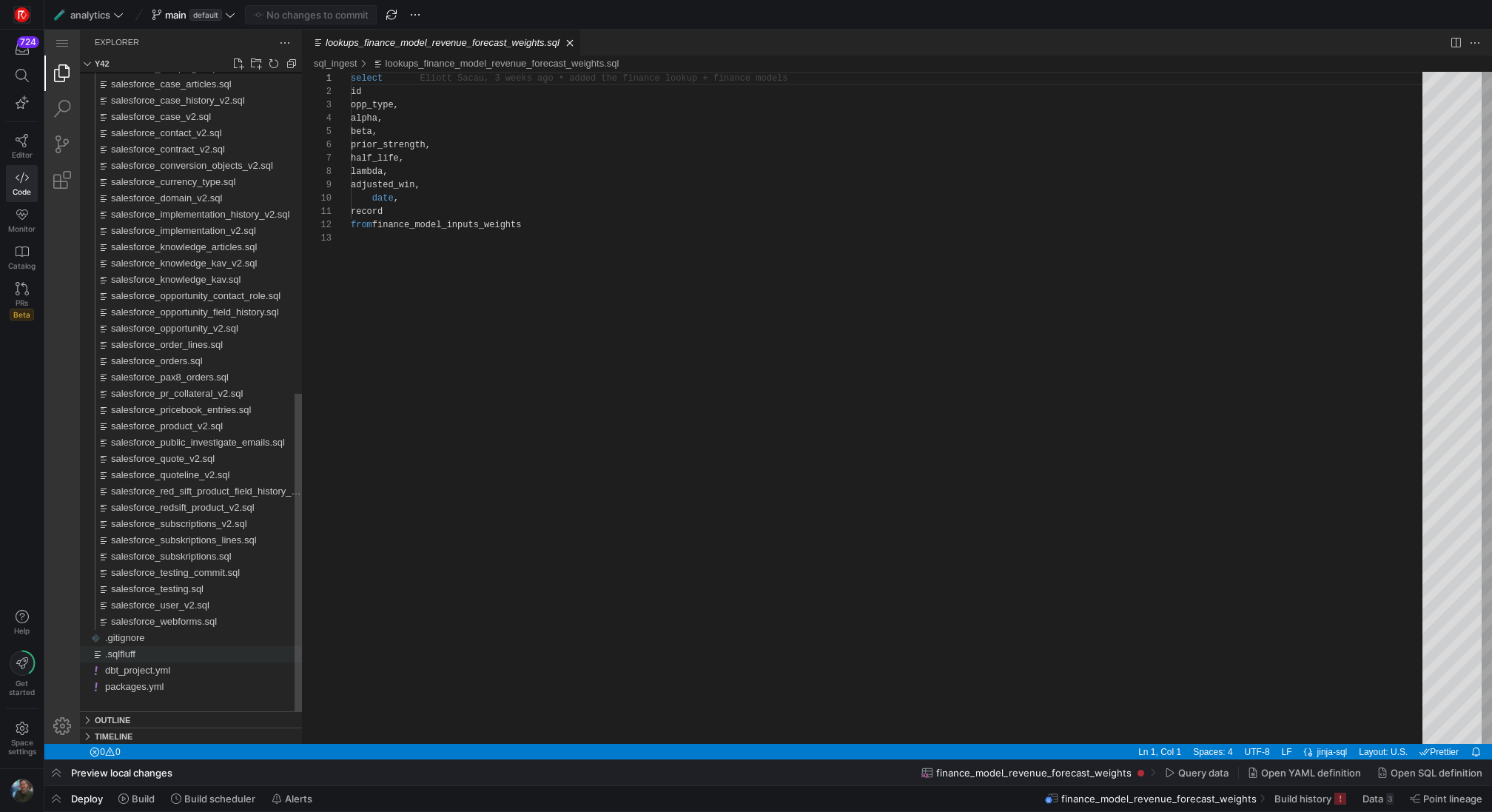
click at [163, 647] on div ".sqlfluff" at bounding box center [203, 654] width 197 height 17
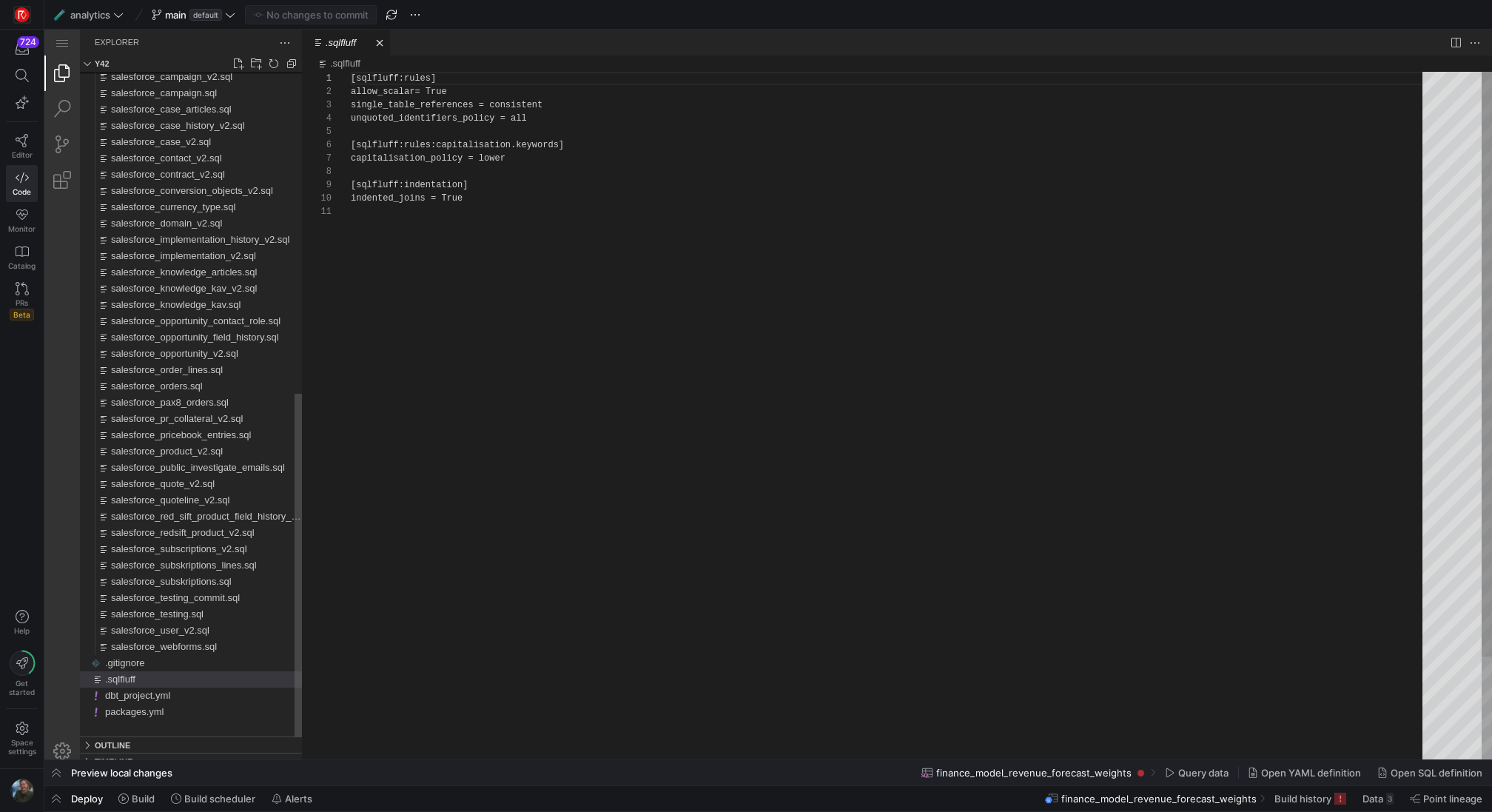
scroll to position [133, 0]
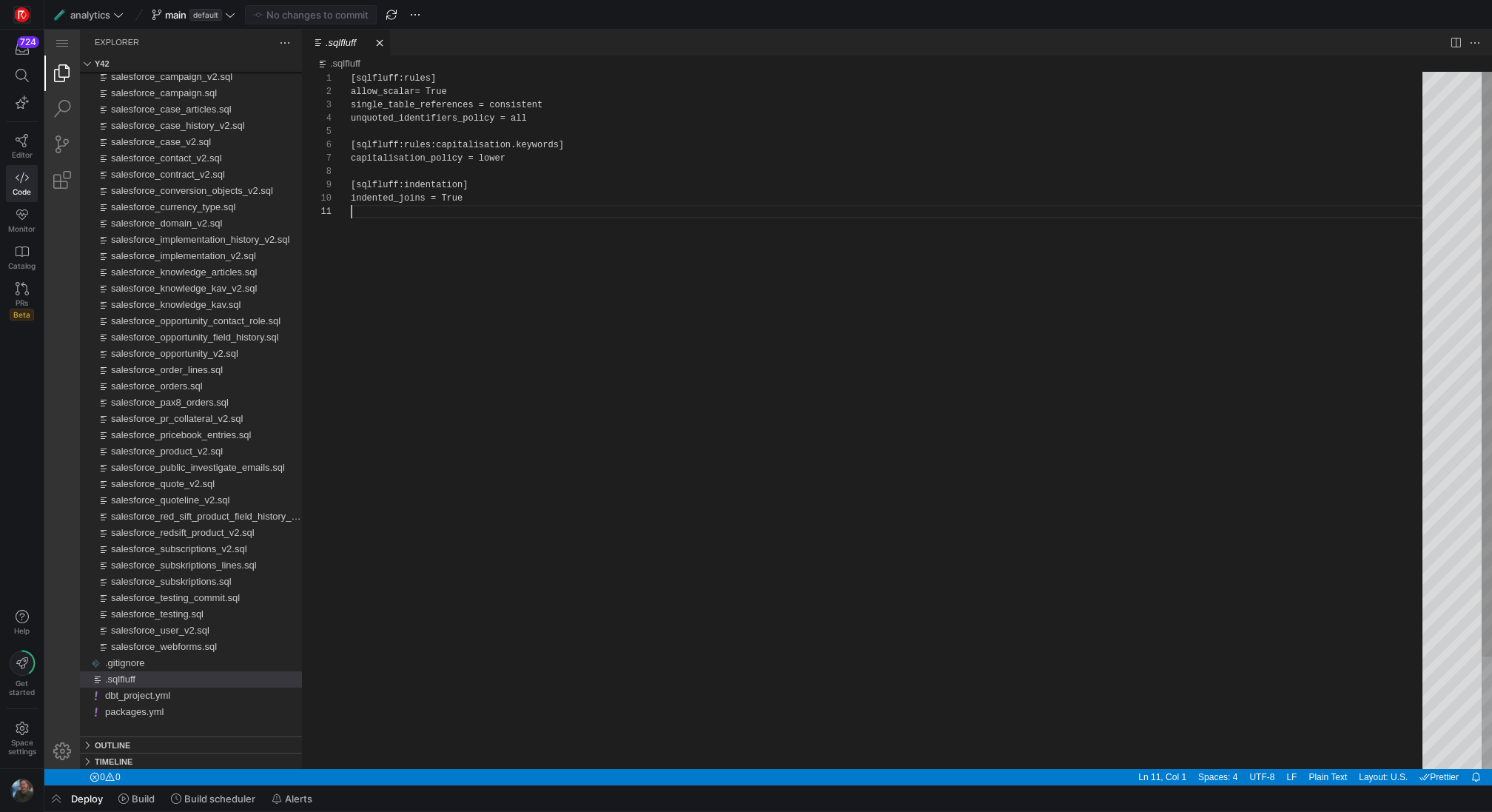
type textarea "[sqlfluff:rules] allow_scalar= True single_table_references = consistent unquot…"
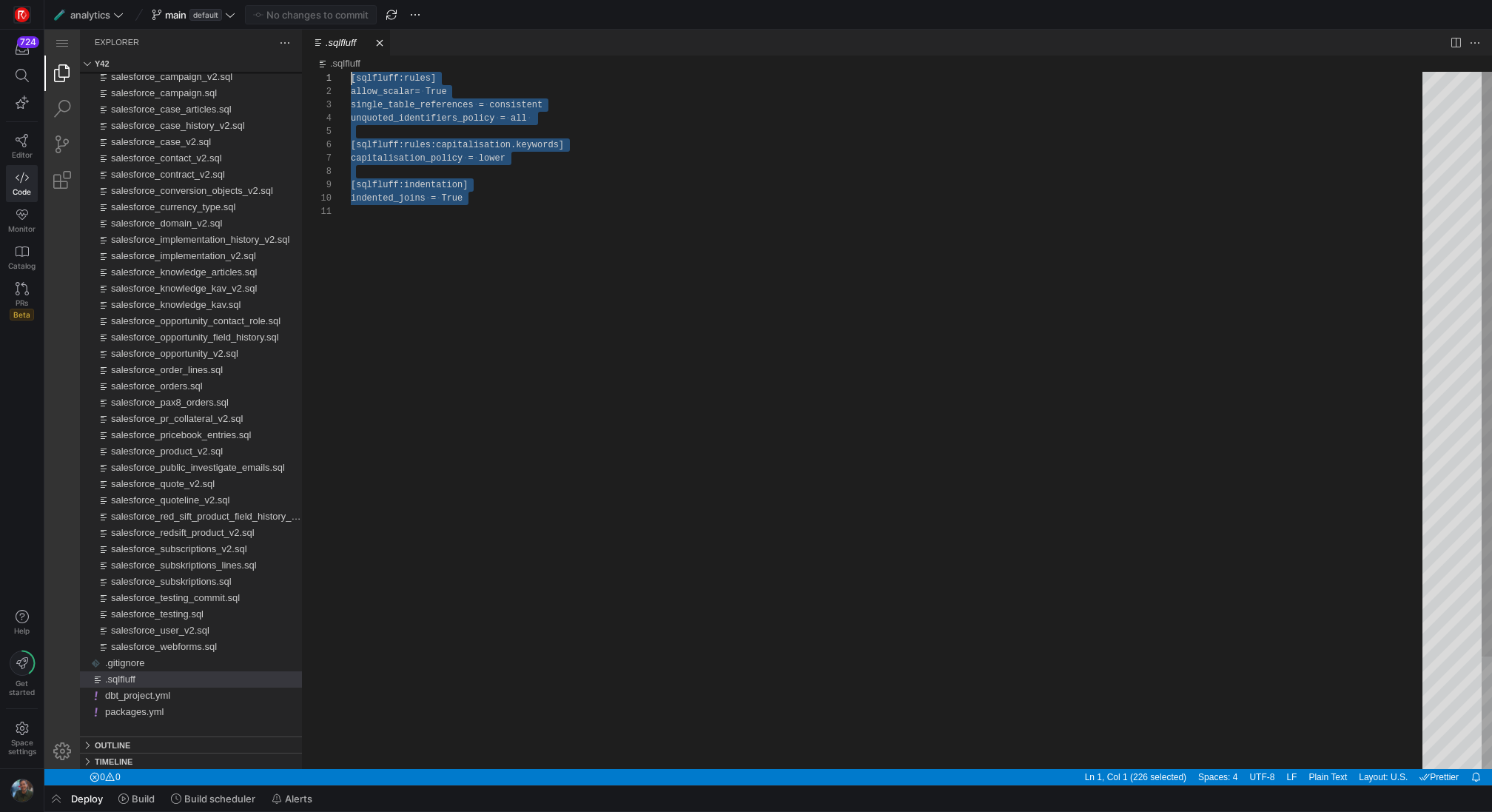
scroll to position [0, 0]
drag, startPoint x: 535, startPoint y: 212, endPoint x: 320, endPoint y: 73, distance: 256.0
click at [350, 73] on div "[sqlfluff:rules] allow_scalar= ·‌ True single_table_references ·‌ = ·‌ consiste…" at bounding box center [891, 486] width 1082 height 830
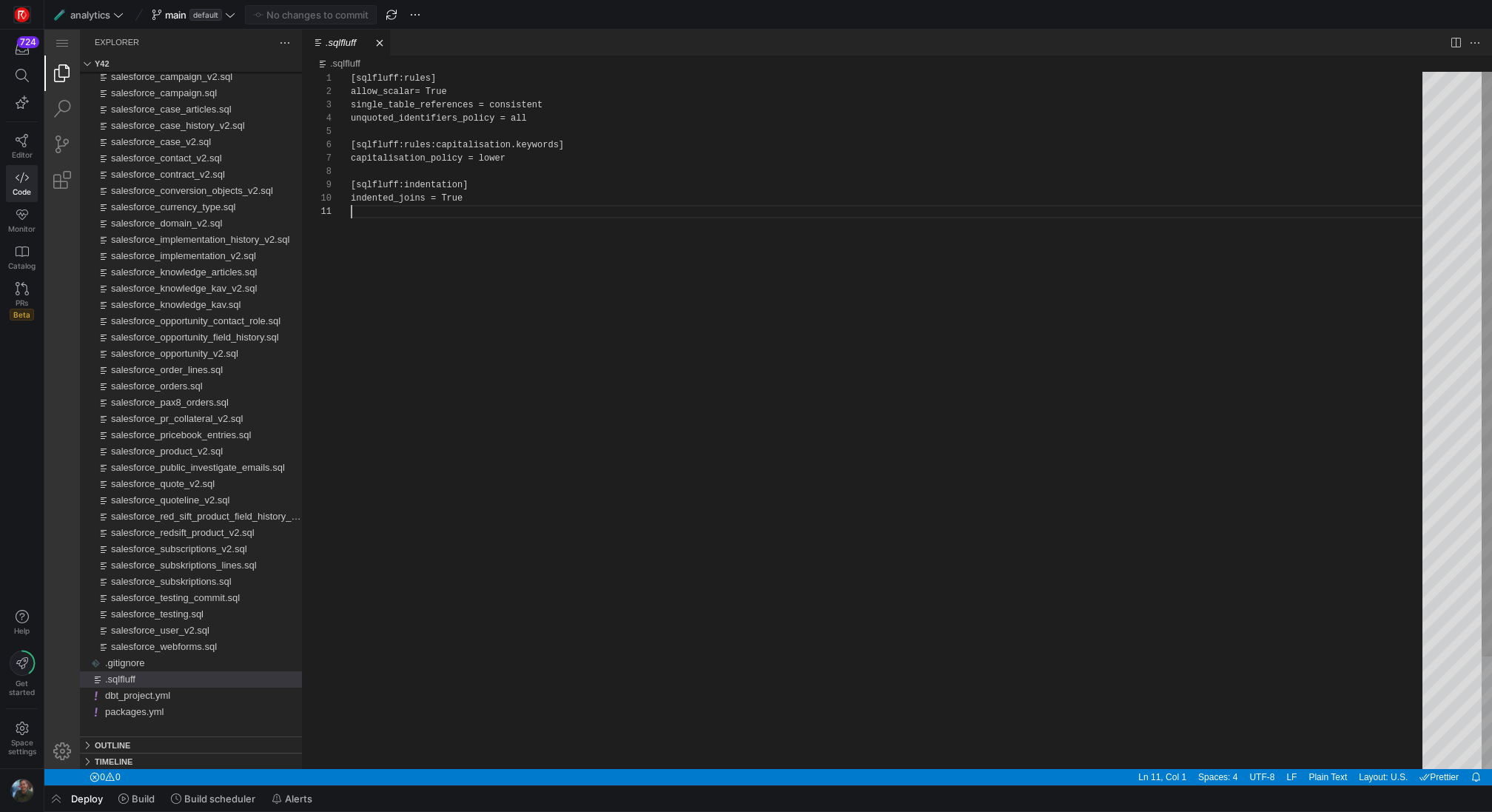
click at [511, 233] on div "[sqlfluff:rules] allow_scalar= True single_table_references = consistent unquot…" at bounding box center [891, 486] width 1082 height 830
paste textarea "# -- WITH / CTEs --------------------------------------------------------------…"
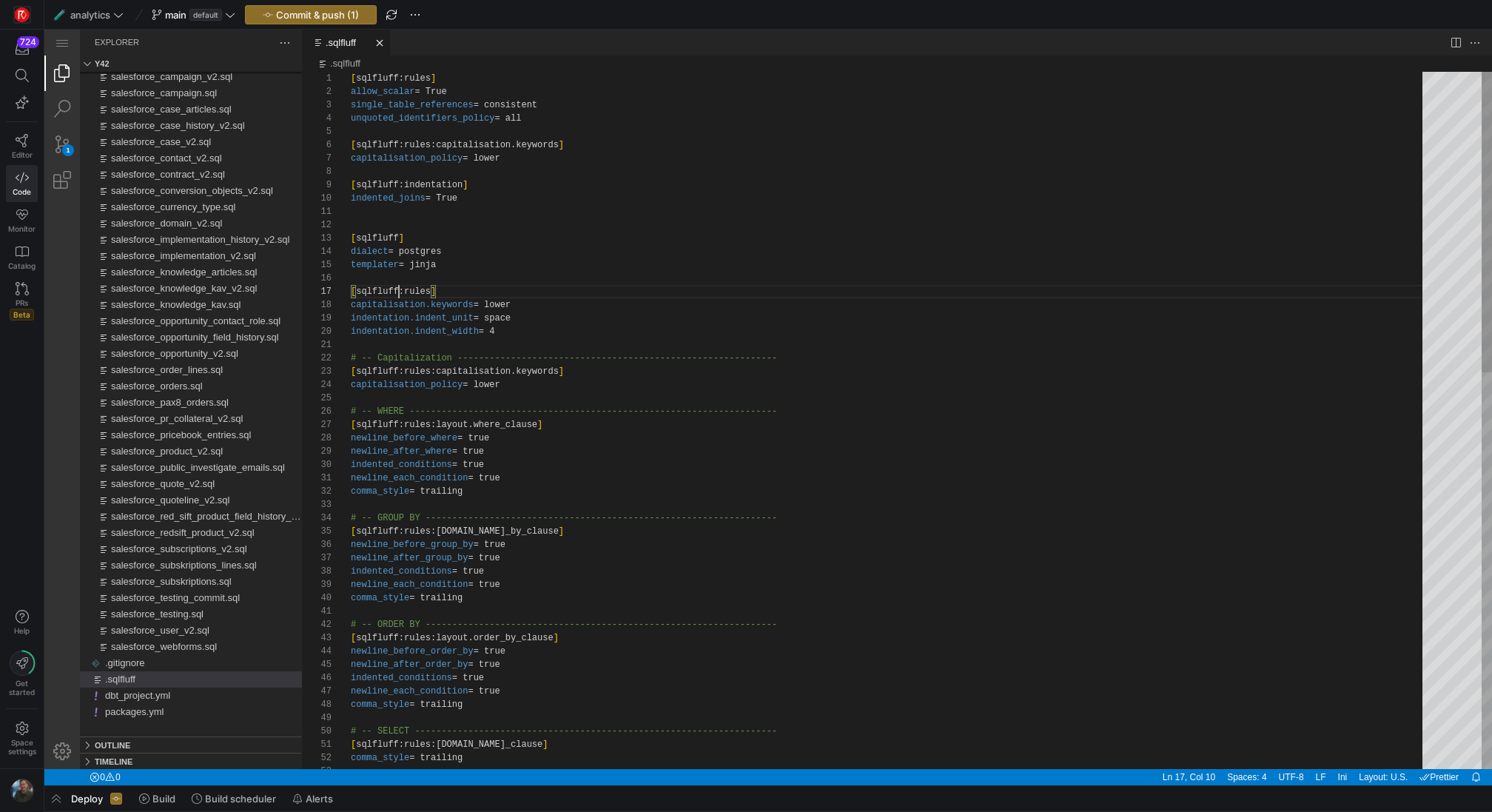
scroll to position [66, 0]
drag, startPoint x: 396, startPoint y: 286, endPoint x: 389, endPoint y: 280, distance: 9.2
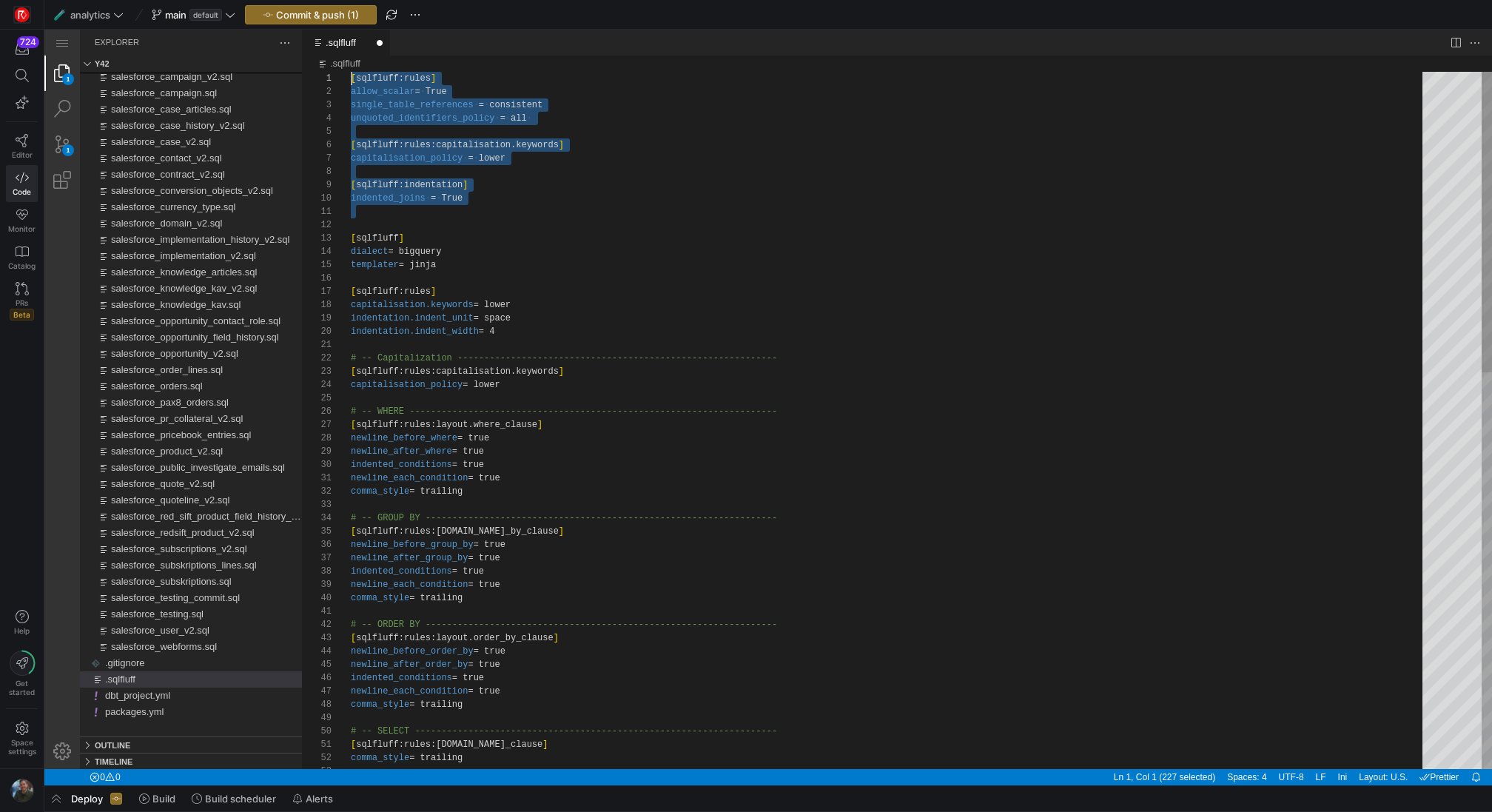
drag, startPoint x: 371, startPoint y: 221, endPoint x: 322, endPoint y: 63, distance: 165.4
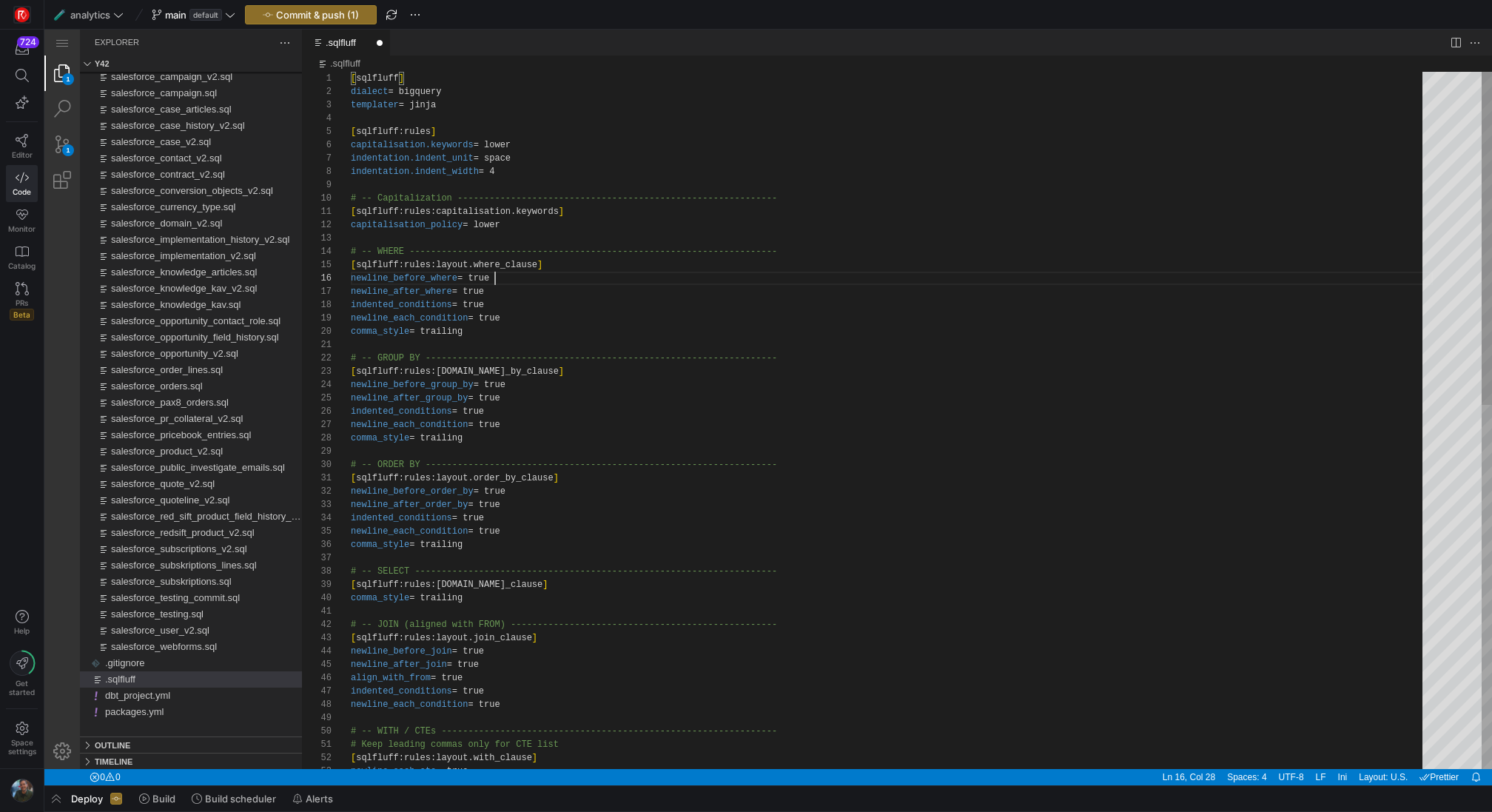
scroll to position [66, 144]
click at [786, 279] on div "newline_each_cte = true [ sqlfluff:rules:layout.with_clause ] # Keep leading co…" at bounding box center [891, 799] width 1082 height 1456
type textarea "[sqlfluff:rules:capitalisation.keywords] capitalisation_policy = lower # -- WHE…"
click at [68, 38] on div "Application Menu" at bounding box center [62, 42] width 36 height 26
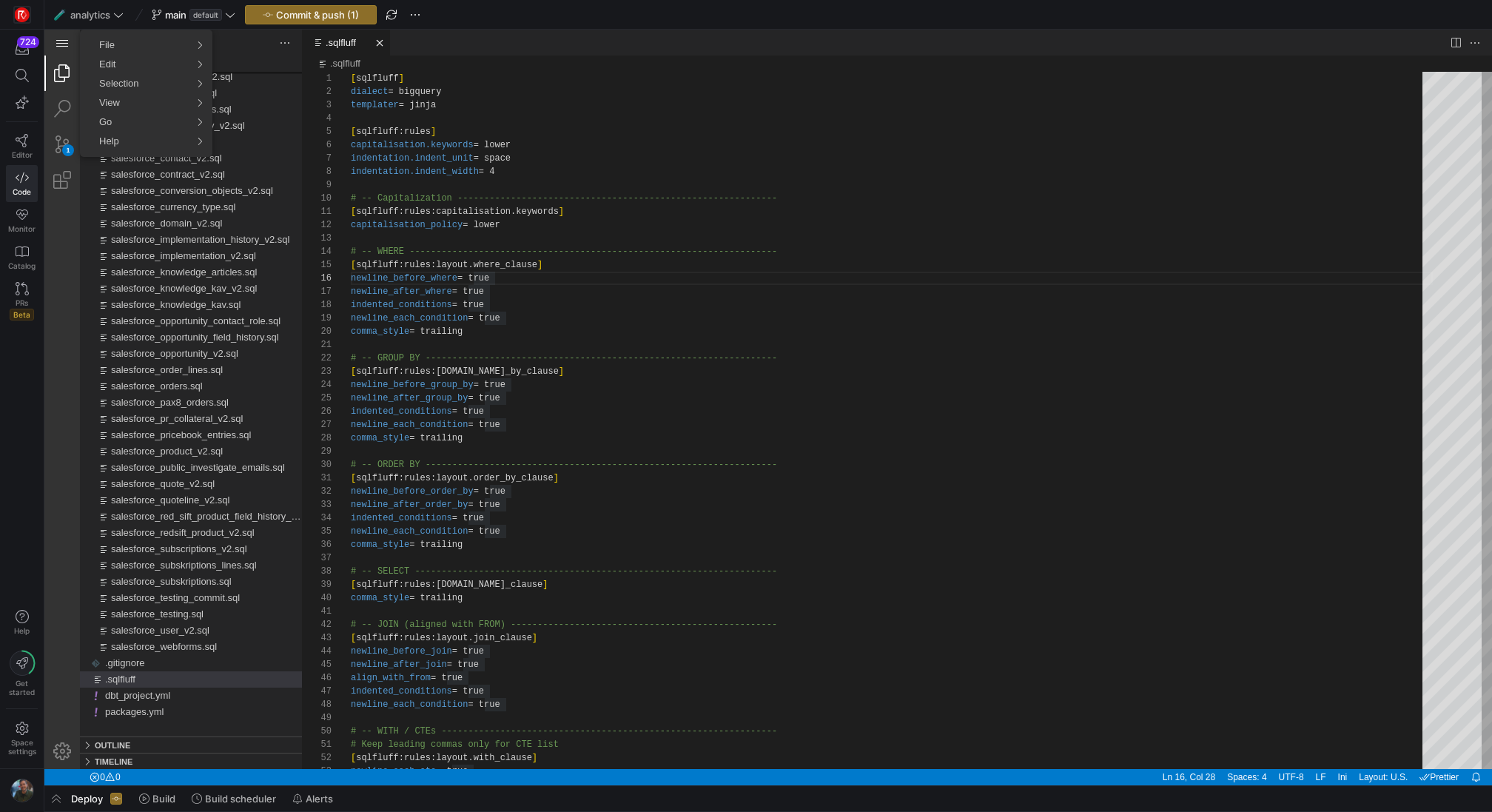
click at [65, 40] on div "Application Menu" at bounding box center [62, 42] width 36 height 26
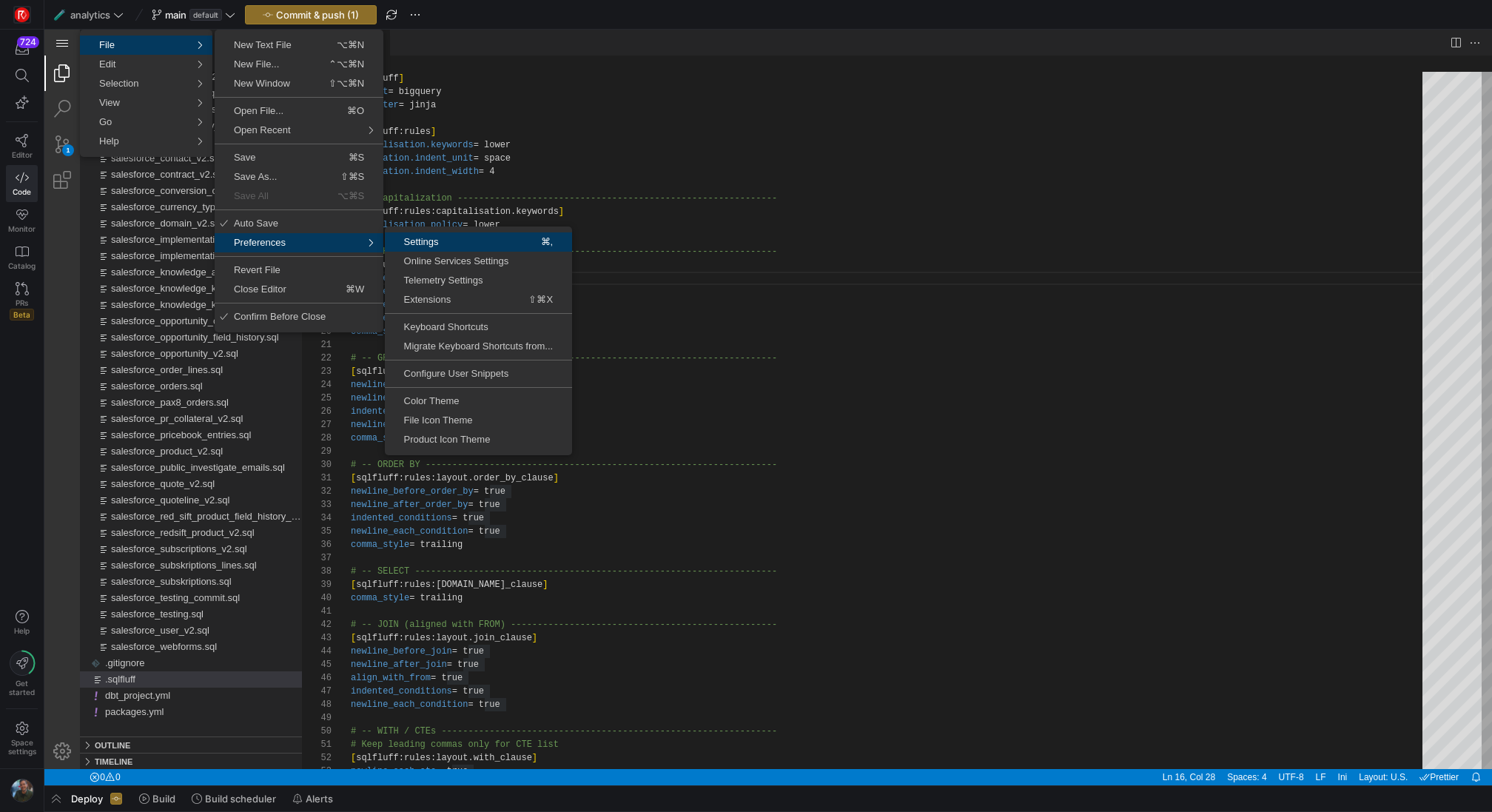
click at [422, 243] on span "Settings" at bounding box center [431, 241] width 95 height 9
select select "selection"
select select "alt"
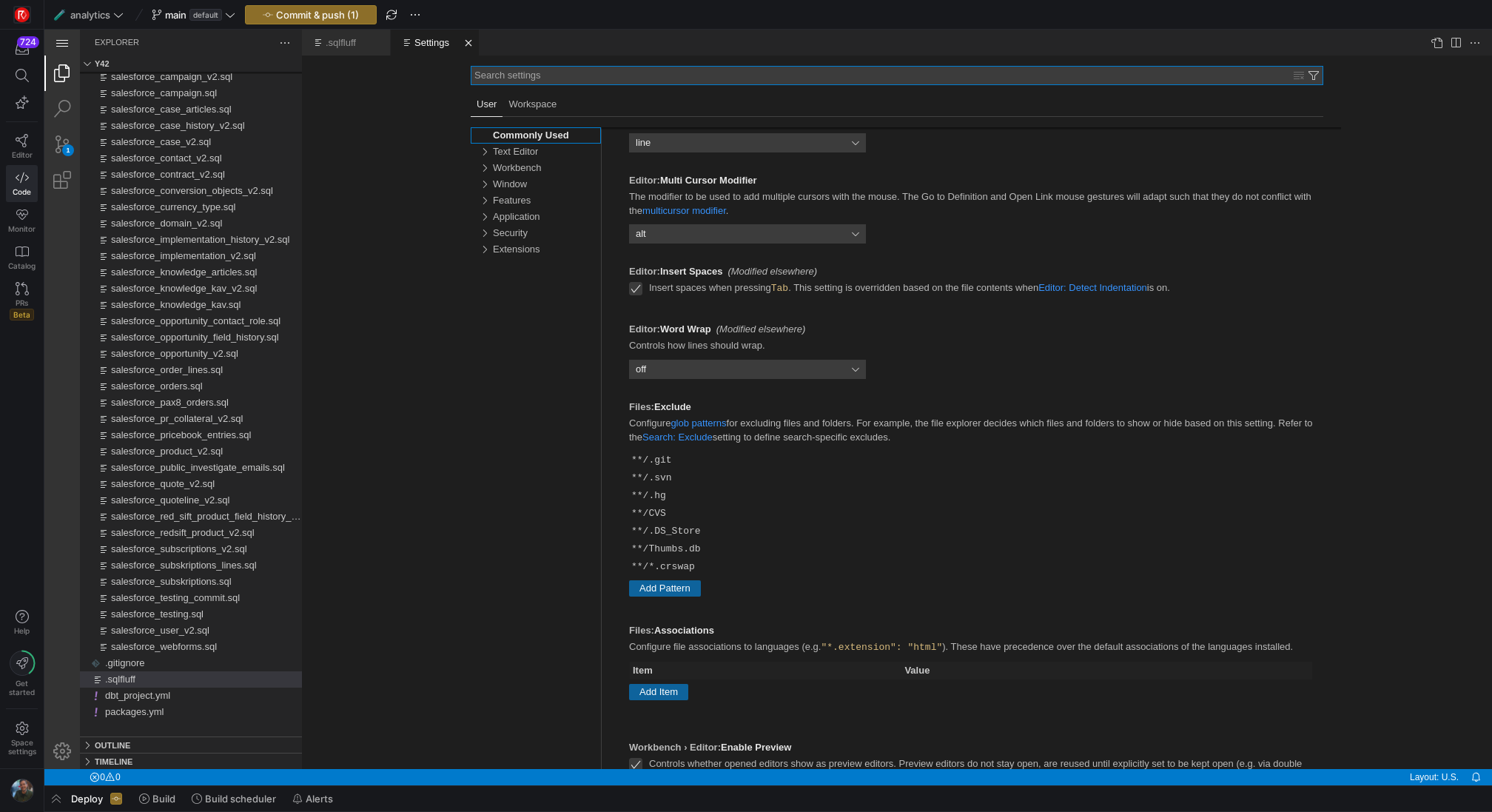
click at [487, 249] on div "Extensions, group" at bounding box center [484, 249] width 22 height 17
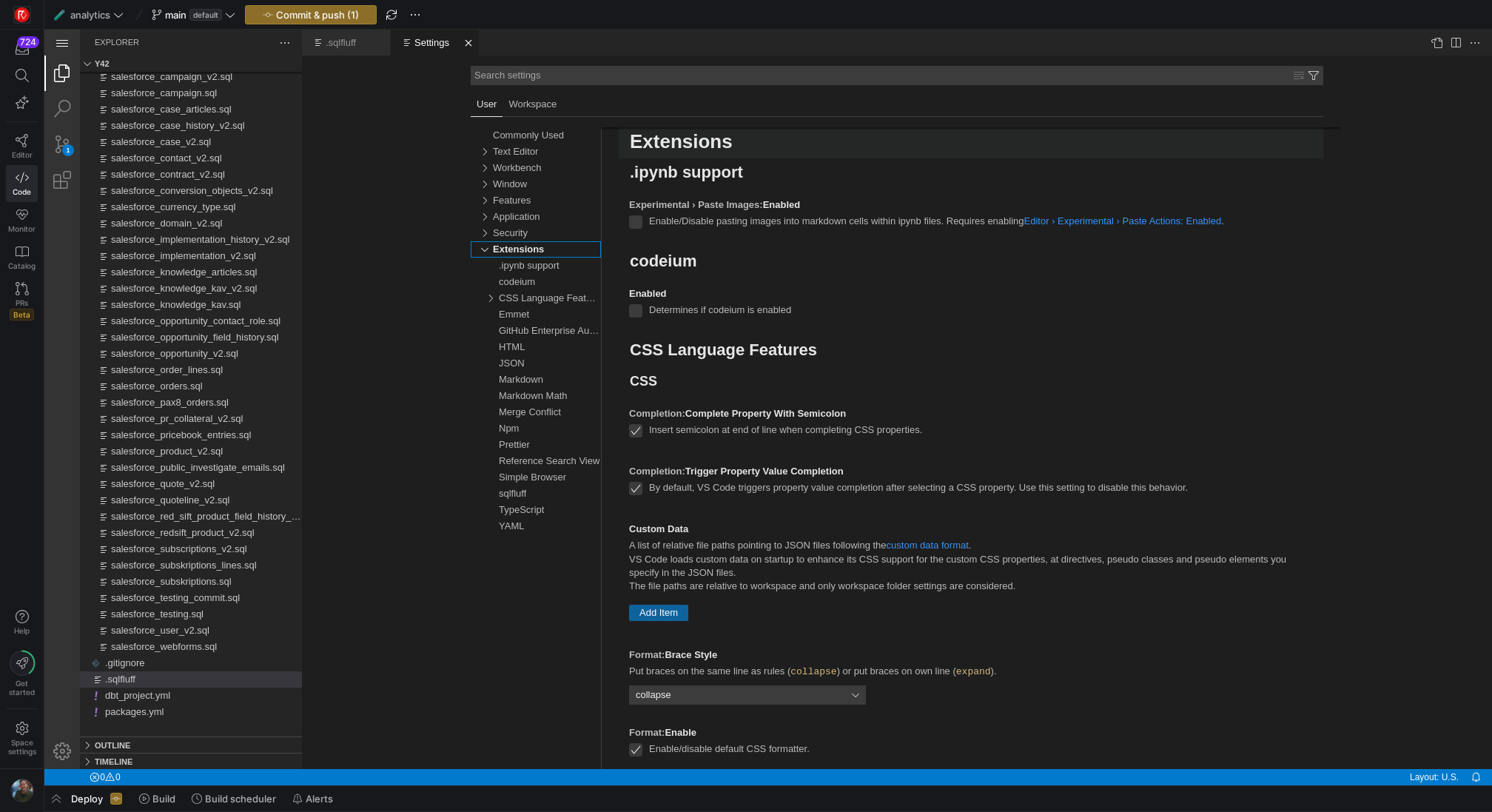
click at [524, 497] on div "sqlfluff" at bounding box center [512, 494] width 28 height 17
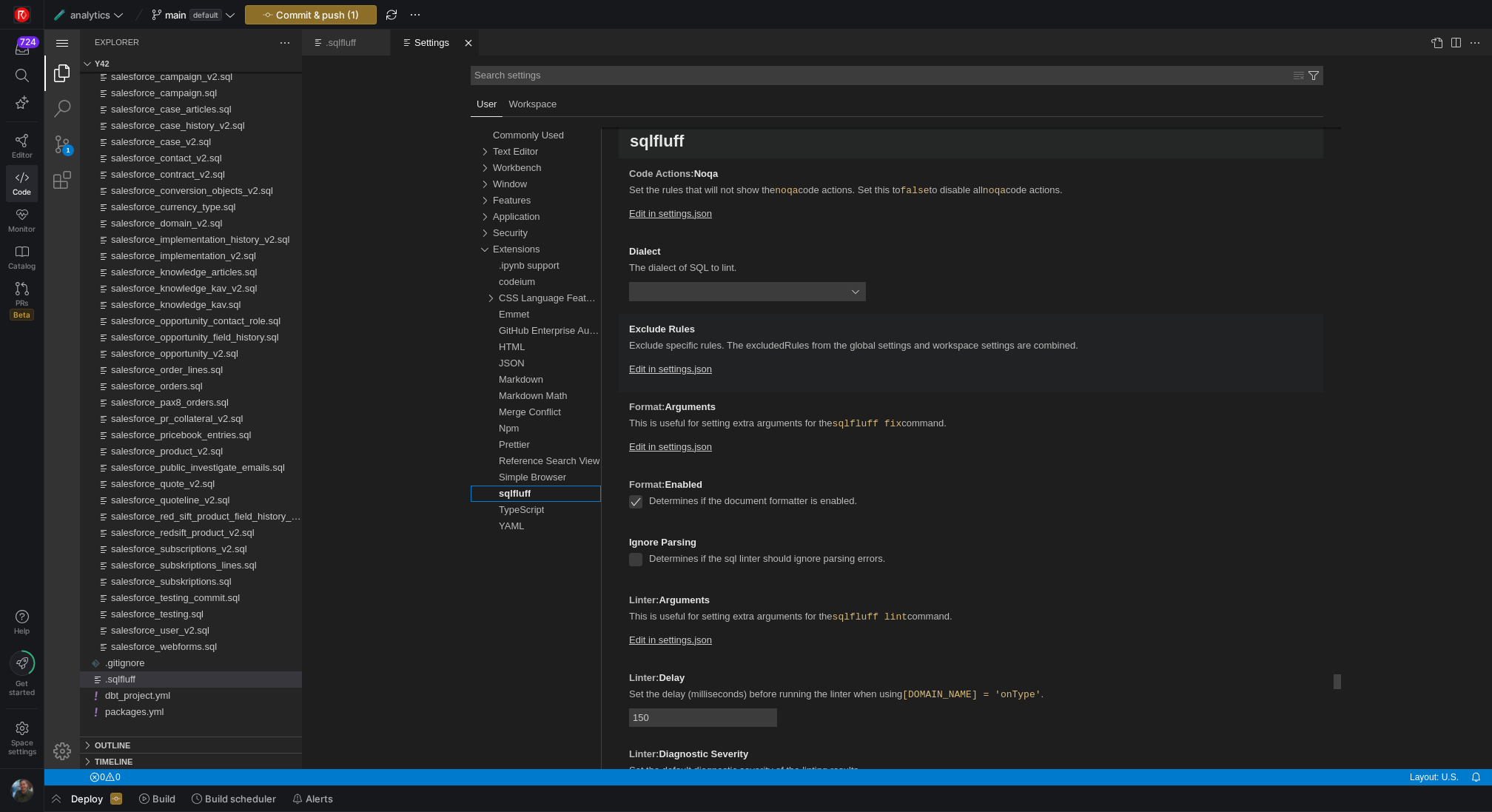
select select "peek"
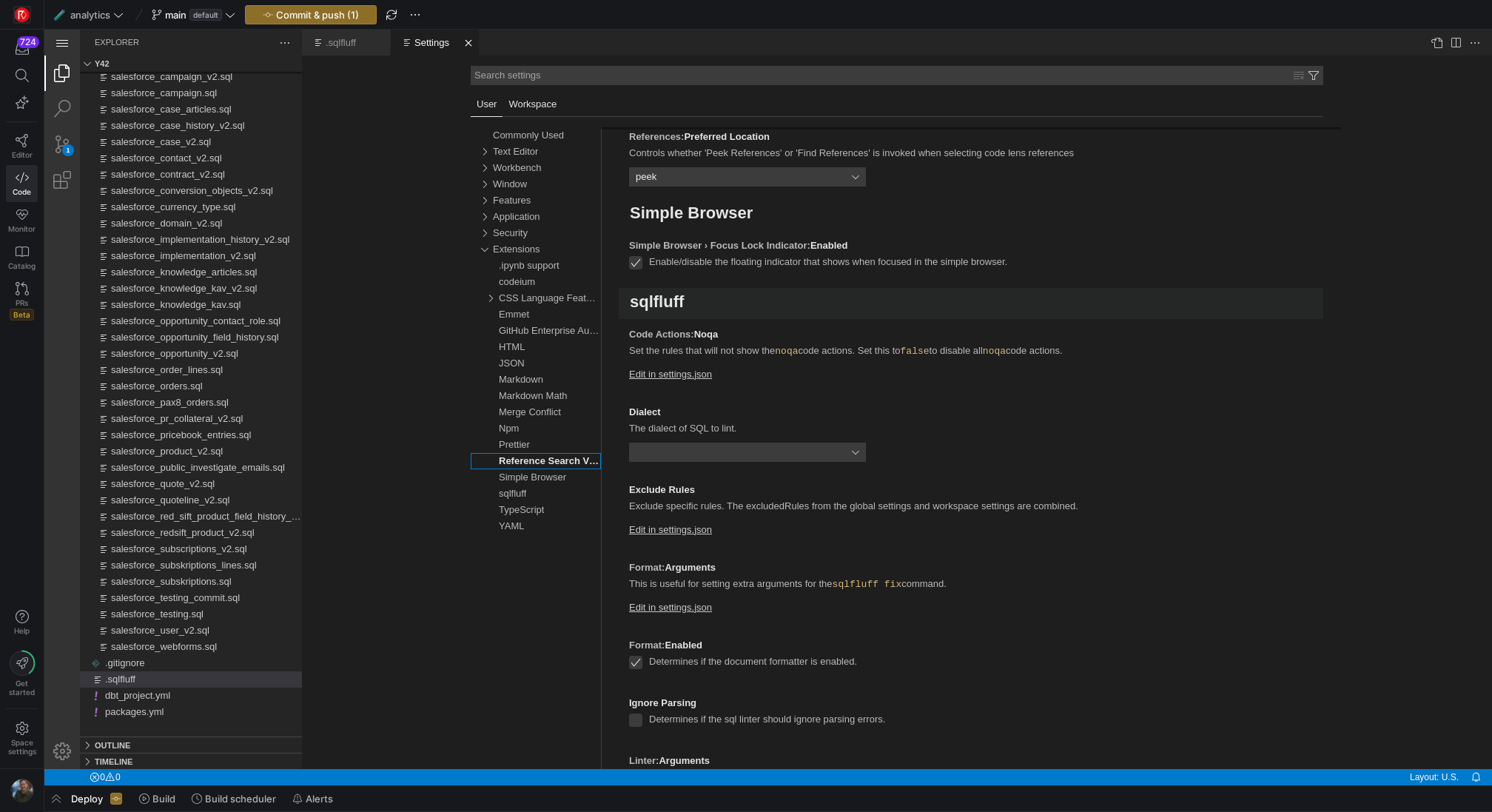
click at [541, 105] on link "Workspace" at bounding box center [532, 105] width 60 height 25
select select "auto"
select select "shortest"
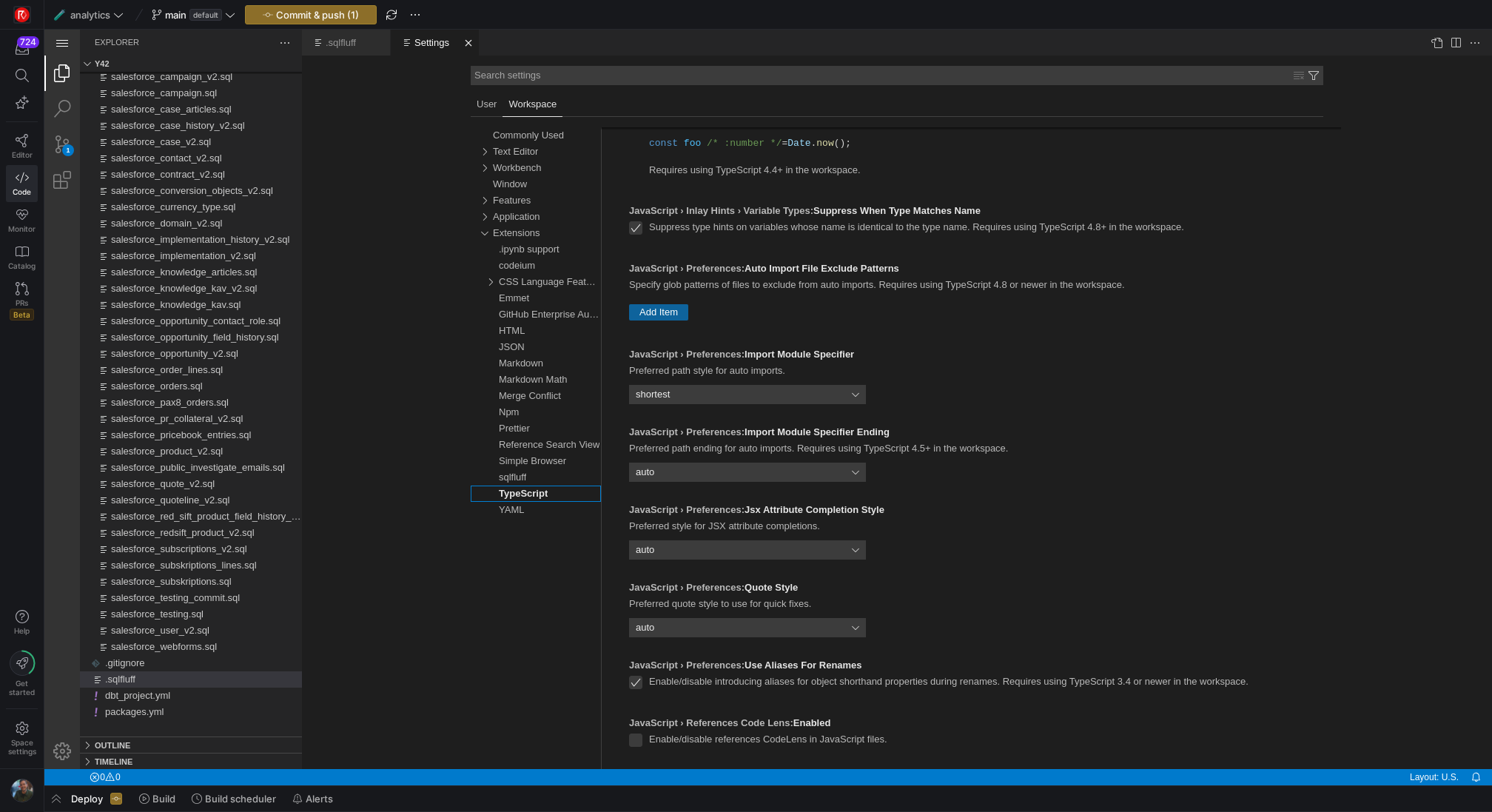
click at [539, 477] on div "sqlfluff (13)" at bounding box center [549, 477] width 102 height 17
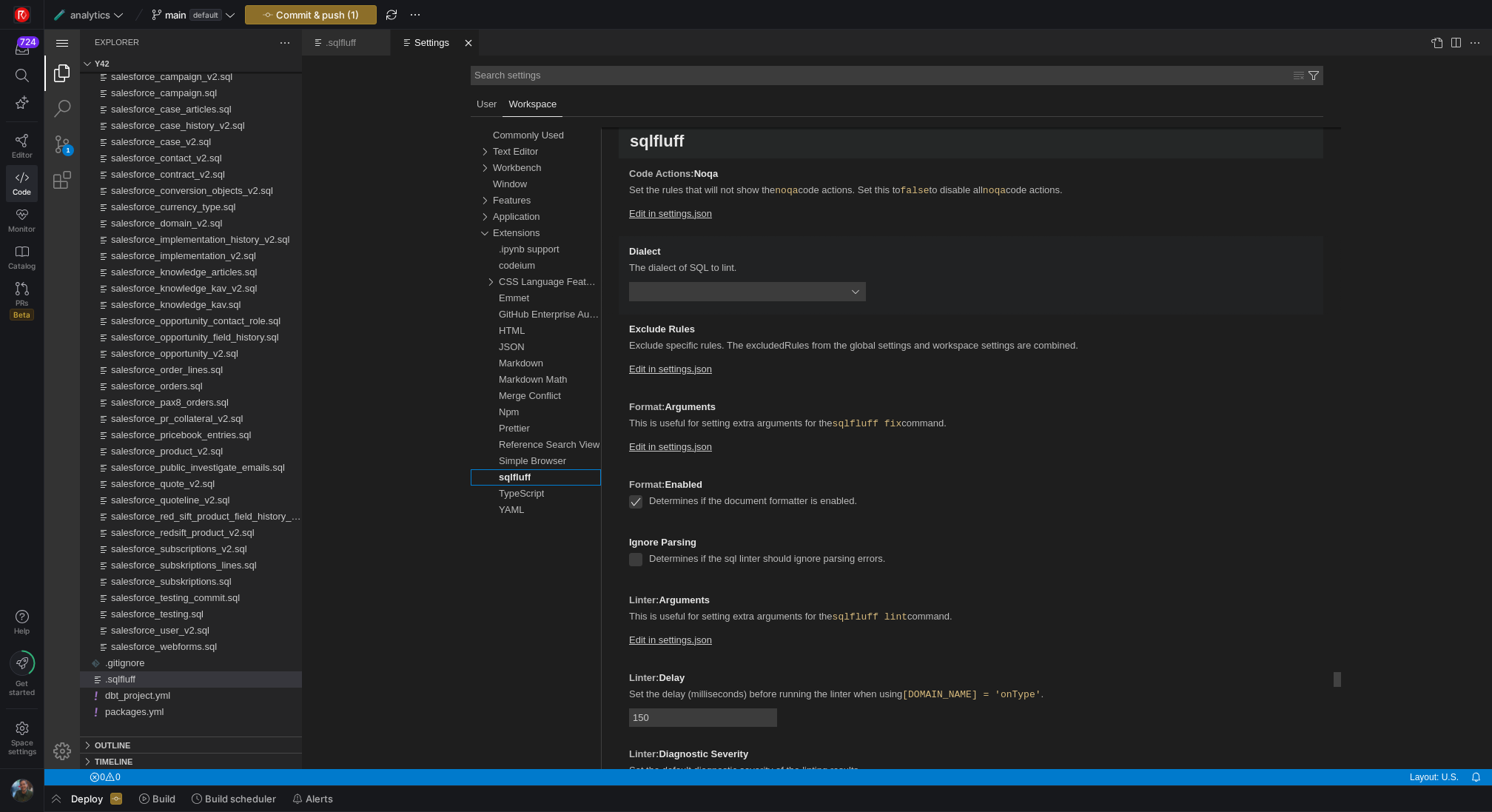
click at [815, 289] on select "ansi athena bigquery clickhouse databricks db2 duckdb exasol hive mysql oracle …" at bounding box center [747, 292] width 236 height 19
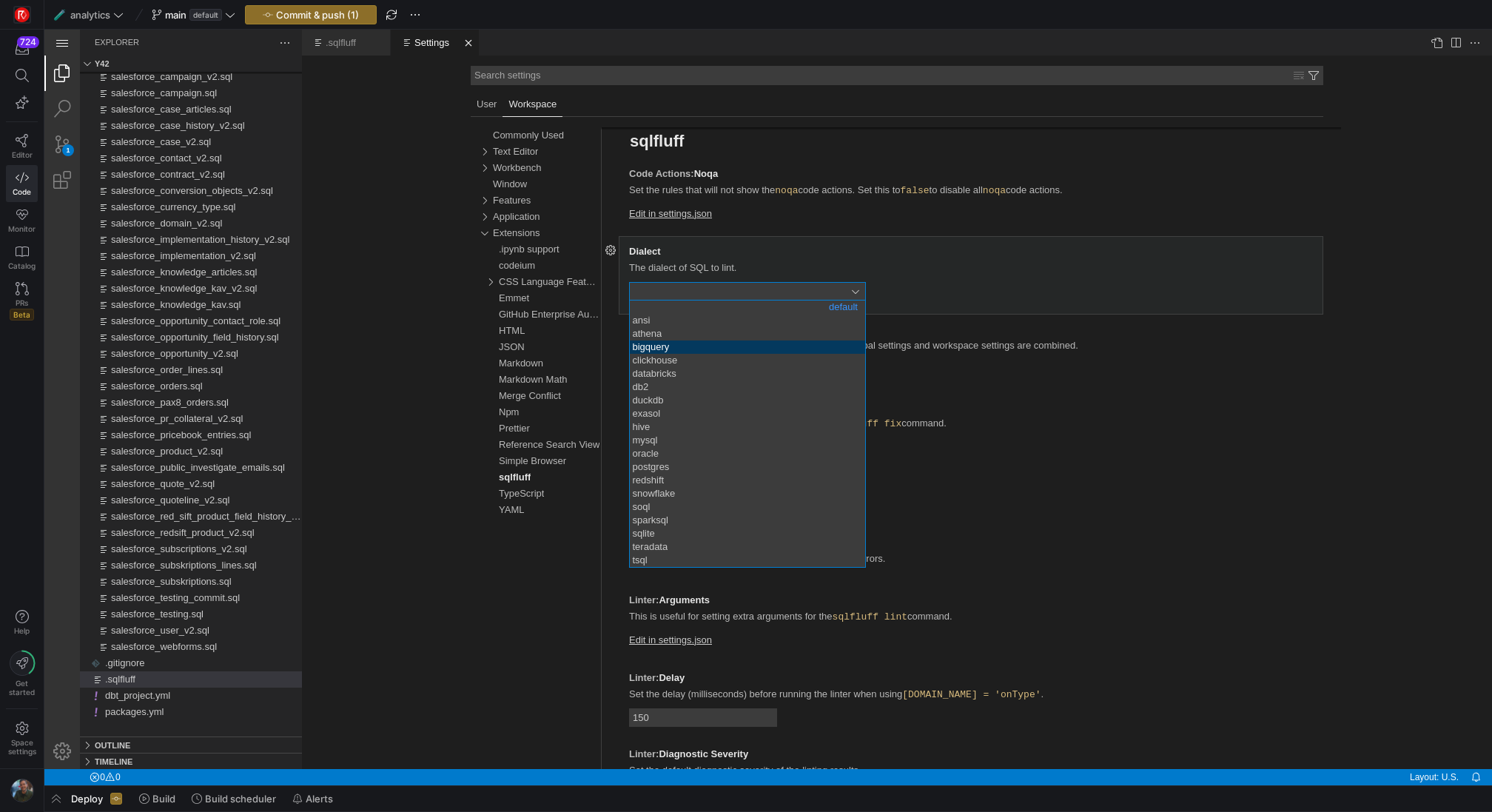
select select "bigquery"
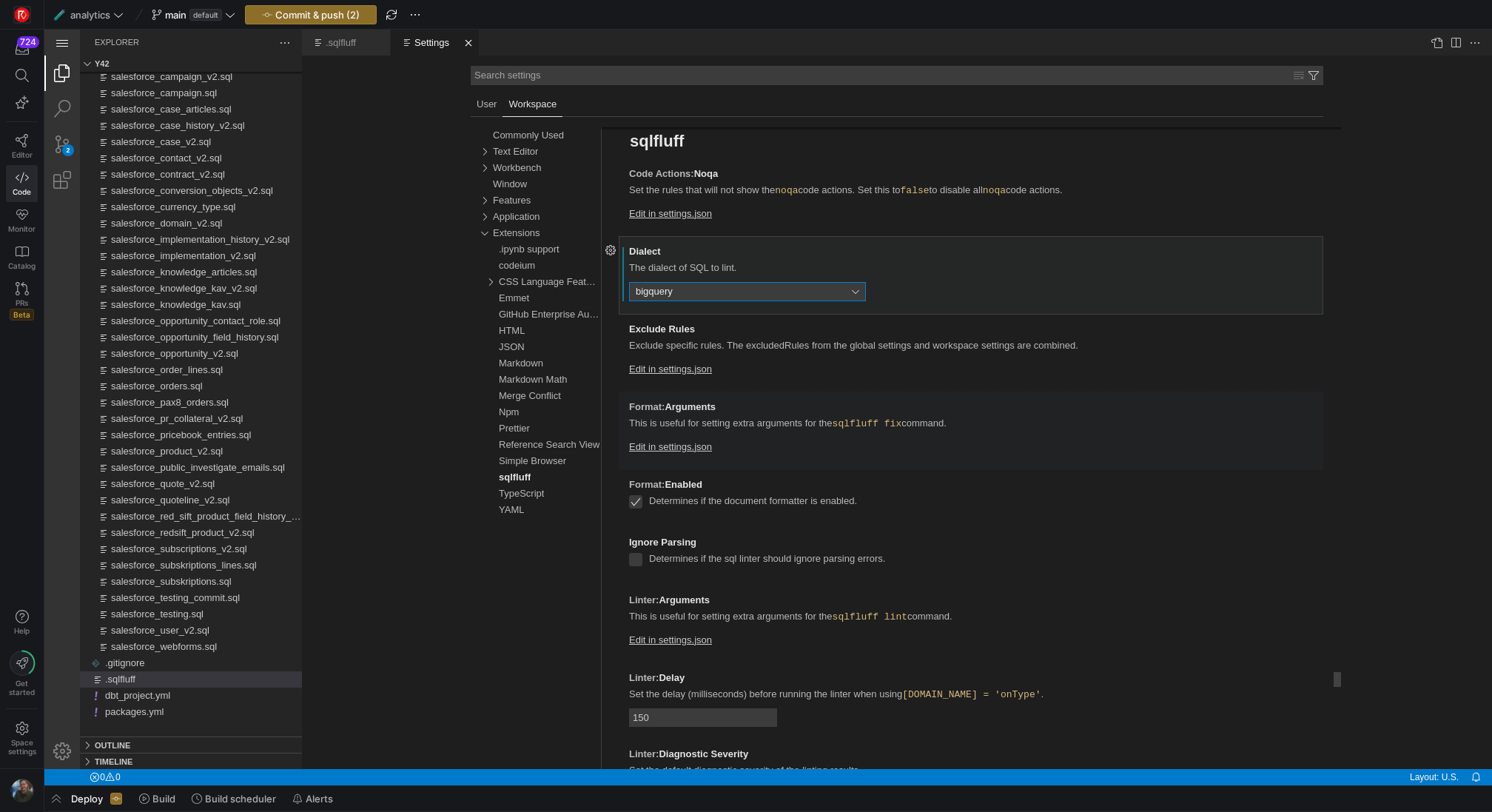
select select "off"
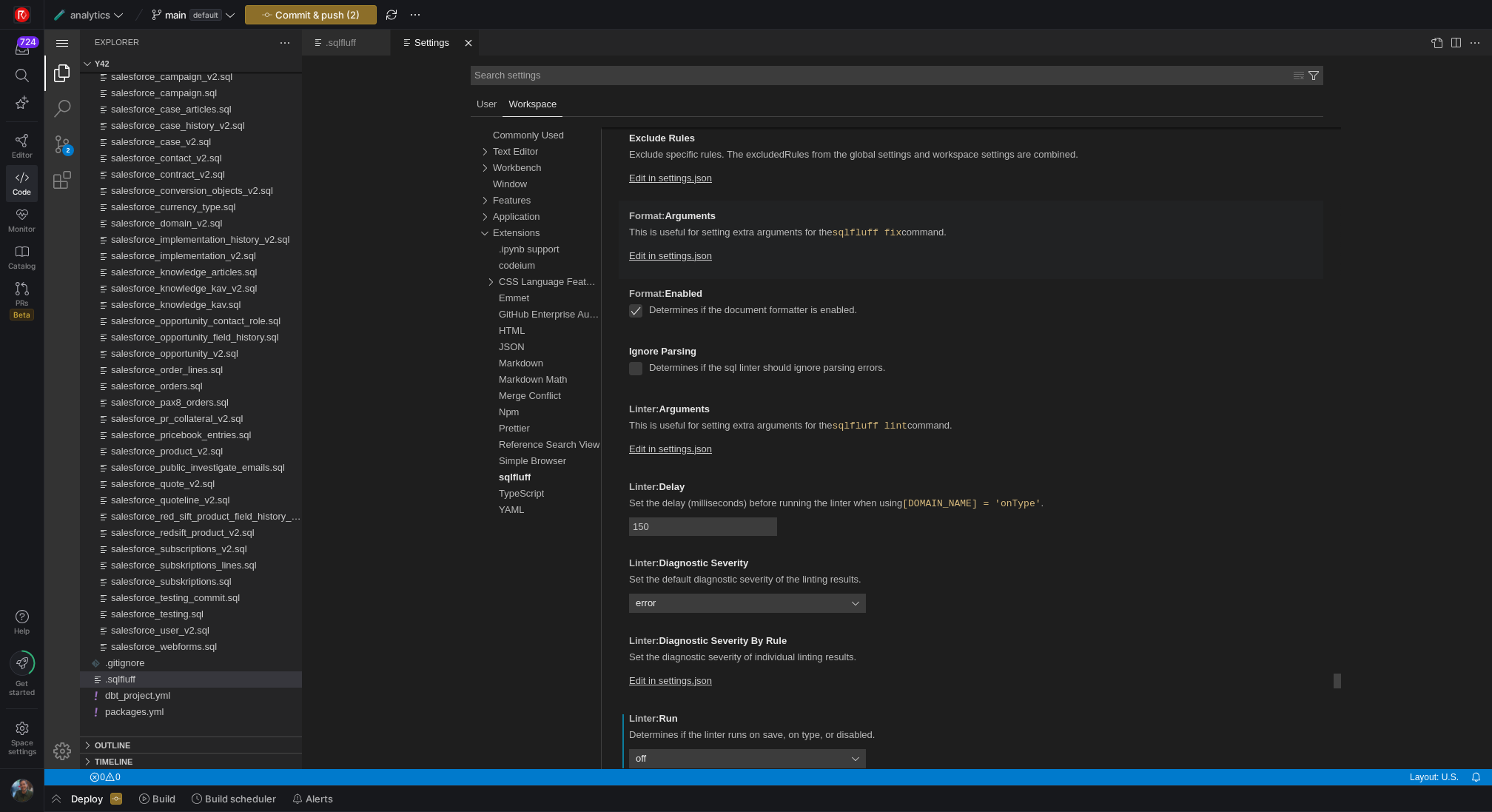
select select "error"
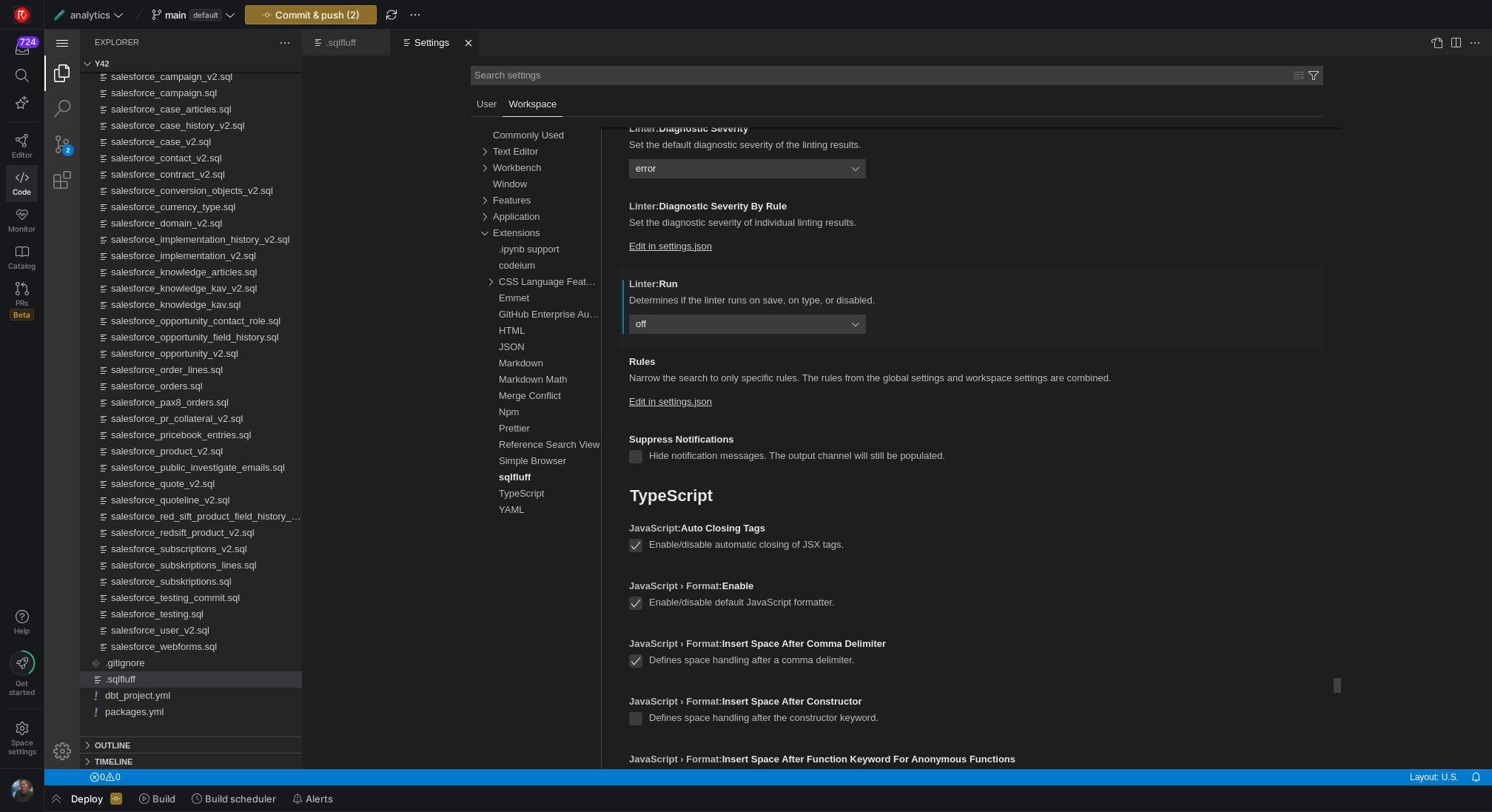
click at [771, 318] on select "onType onSave off" at bounding box center [747, 324] width 236 height 19
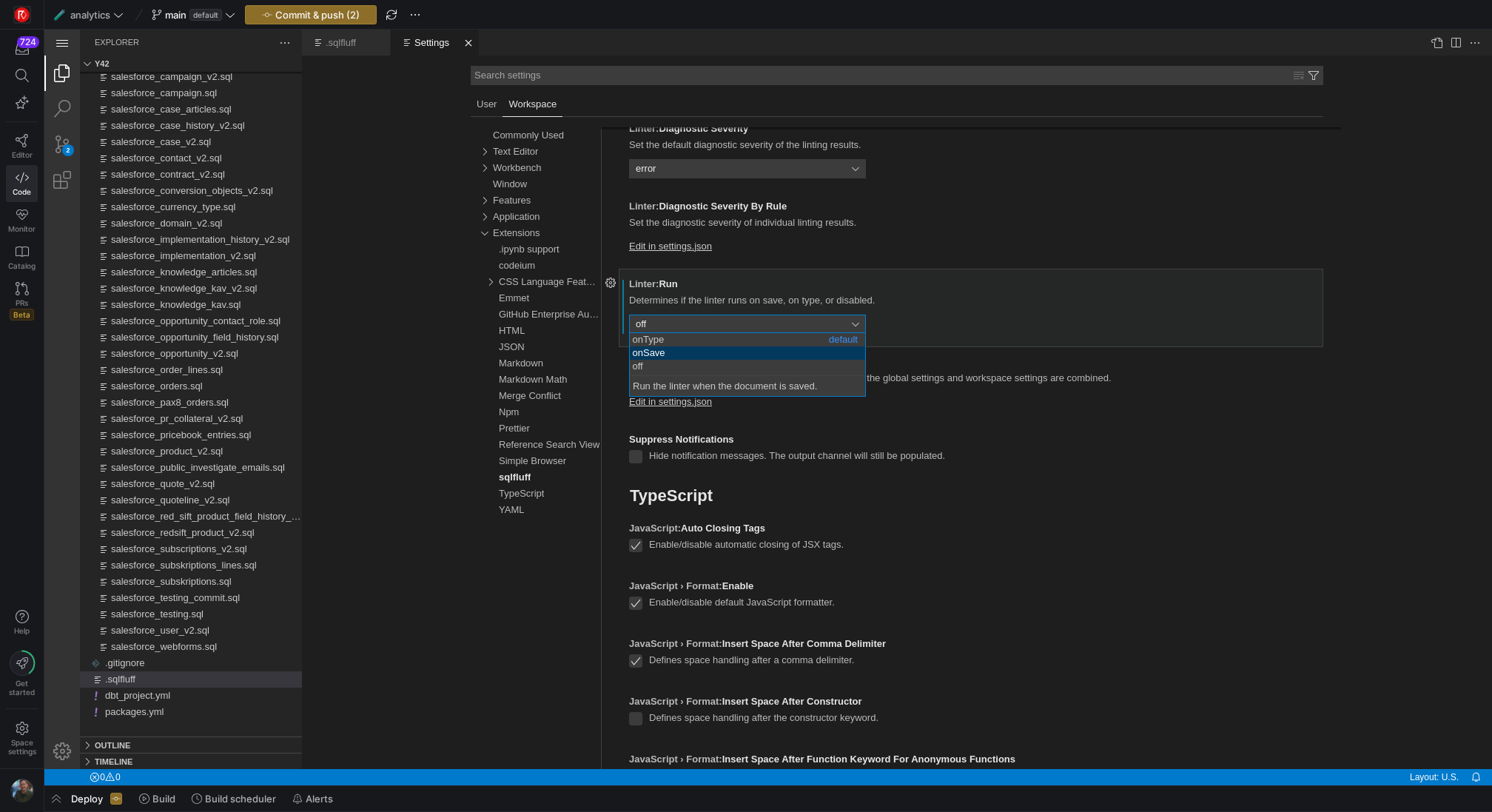
select select "onSave"
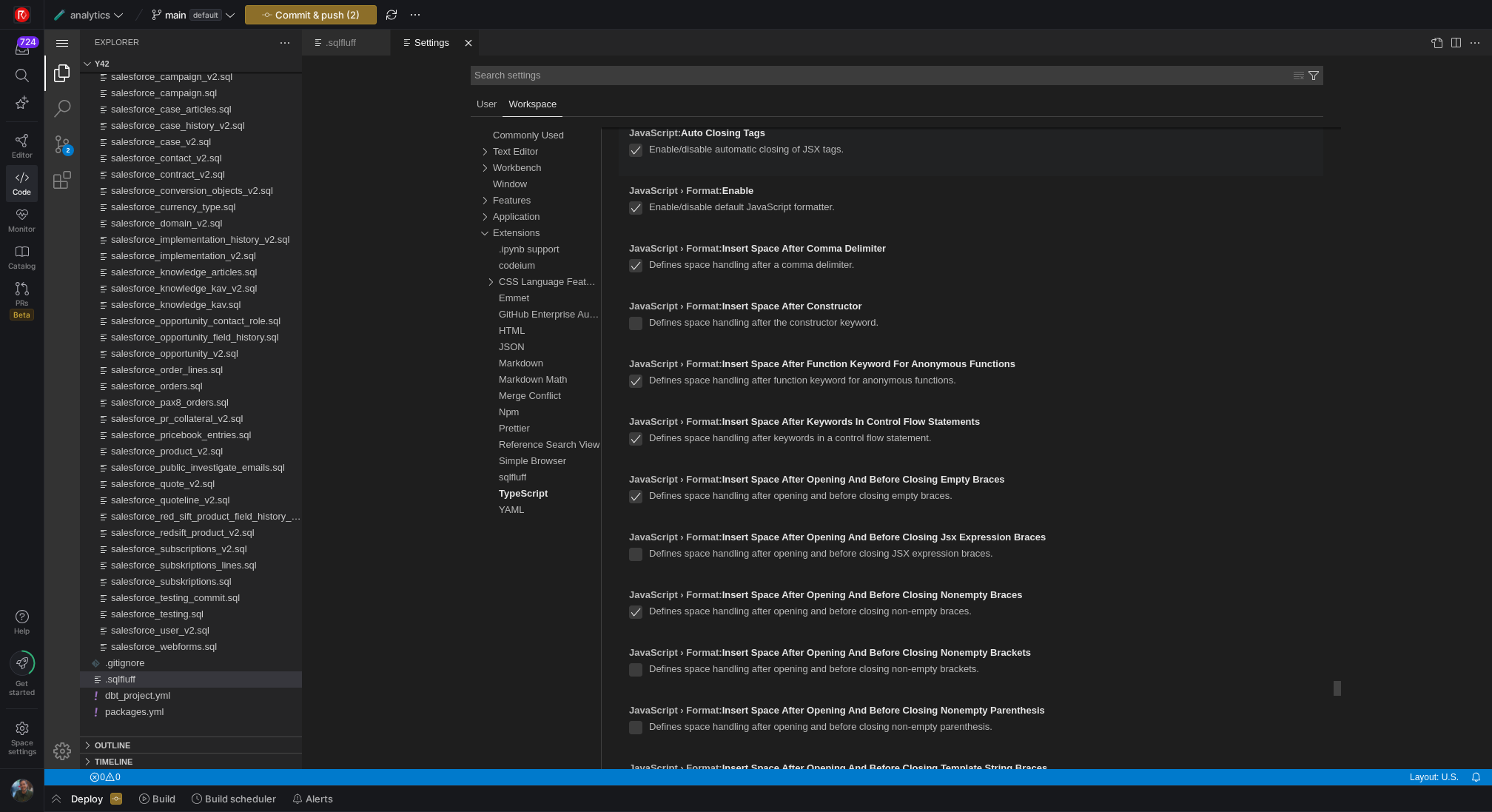
select select "onSave"
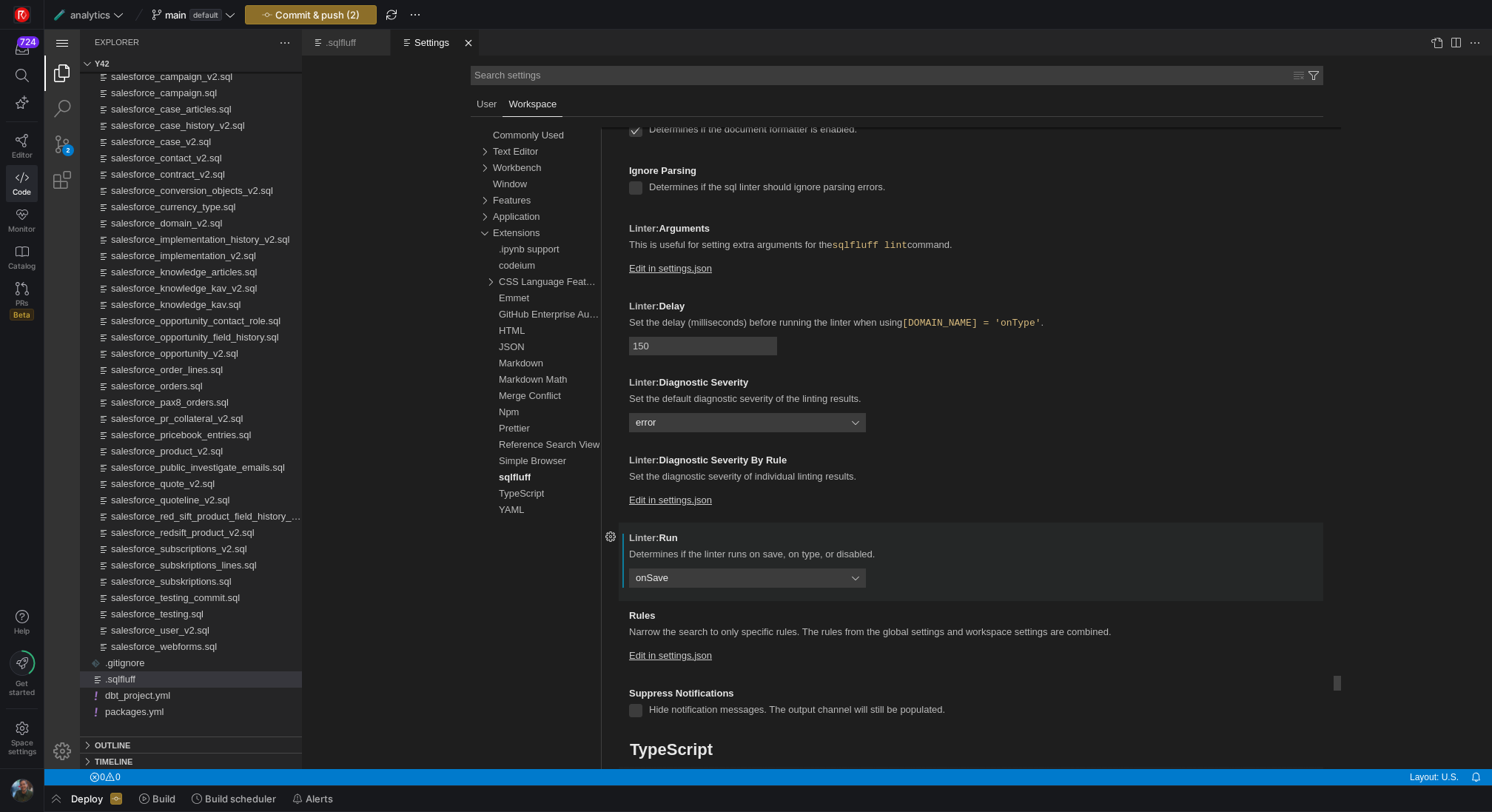
select select "peek"
select select "bigquery"
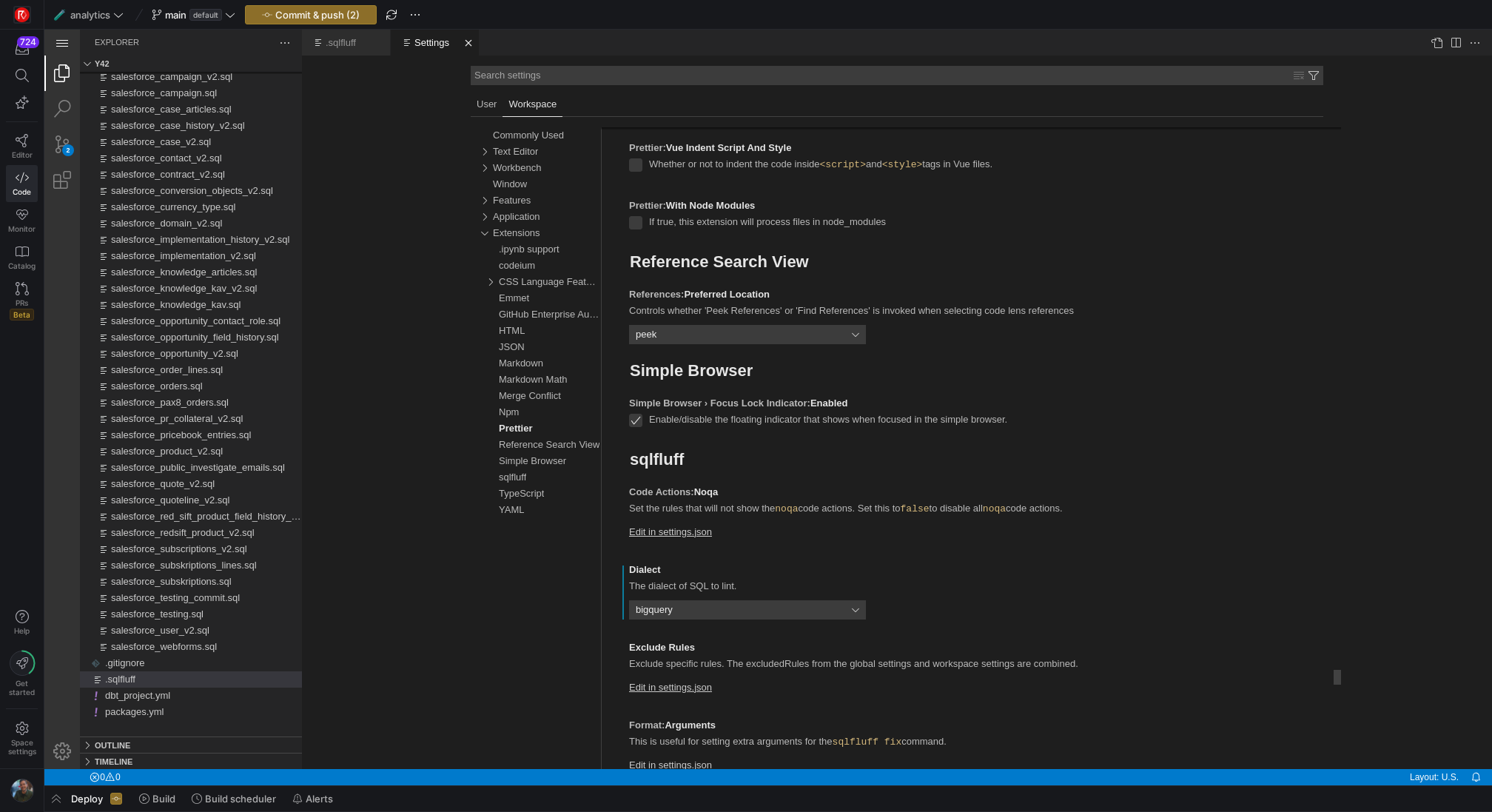
select select "es5"
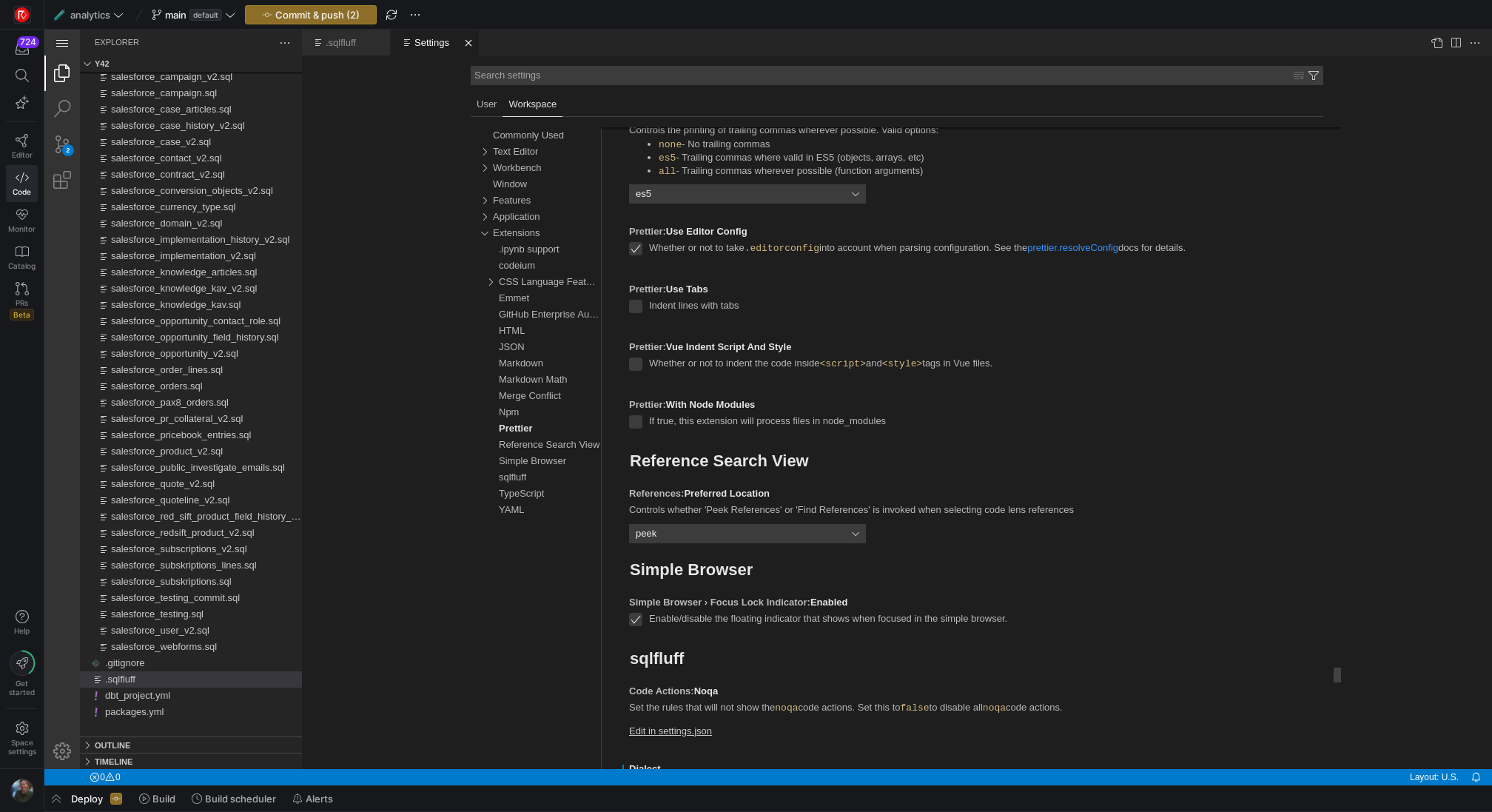
select select "bigquery"
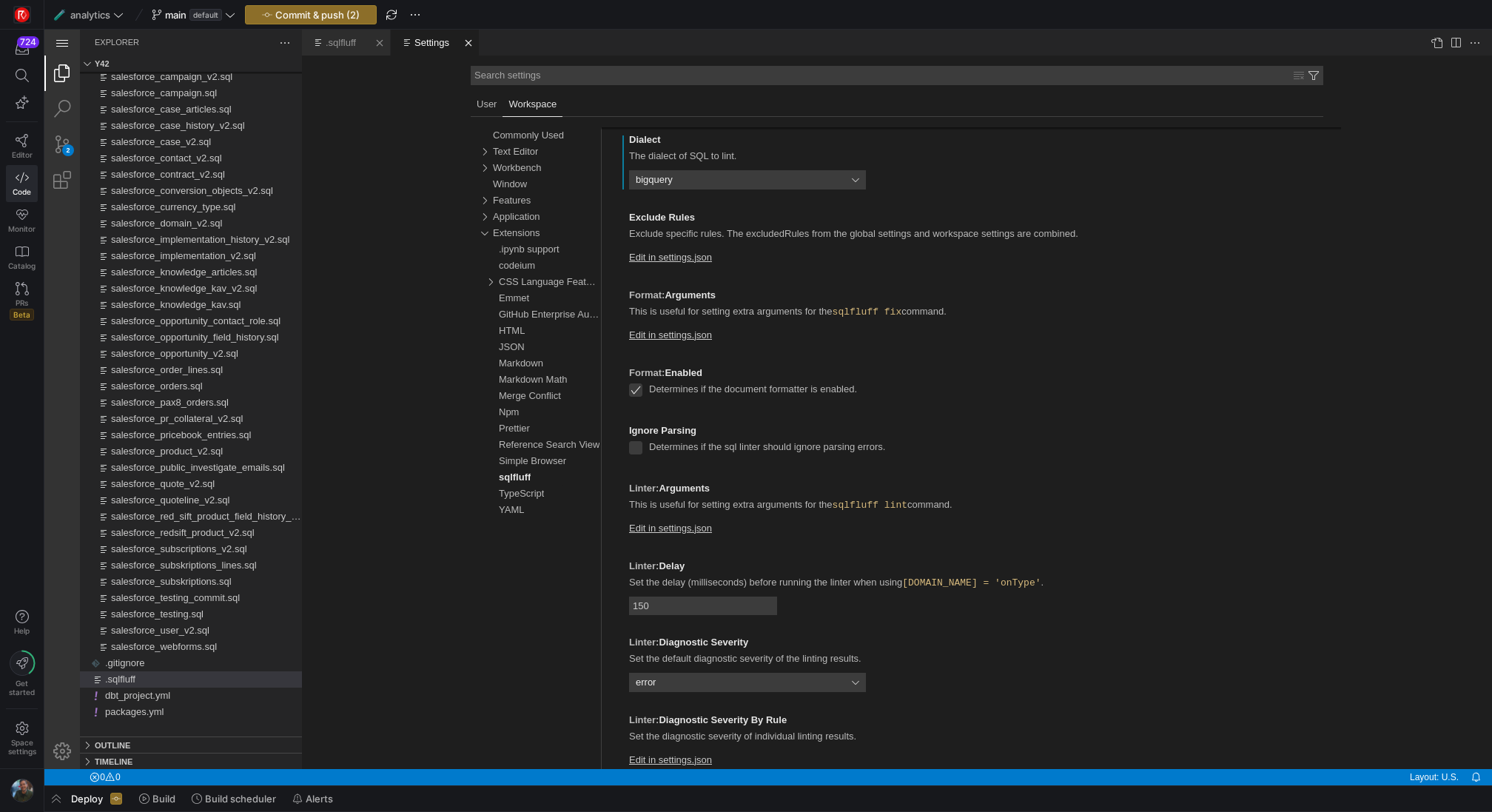
click at [333, 46] on link ".sqlfluff" at bounding box center [340, 42] width 30 height 11
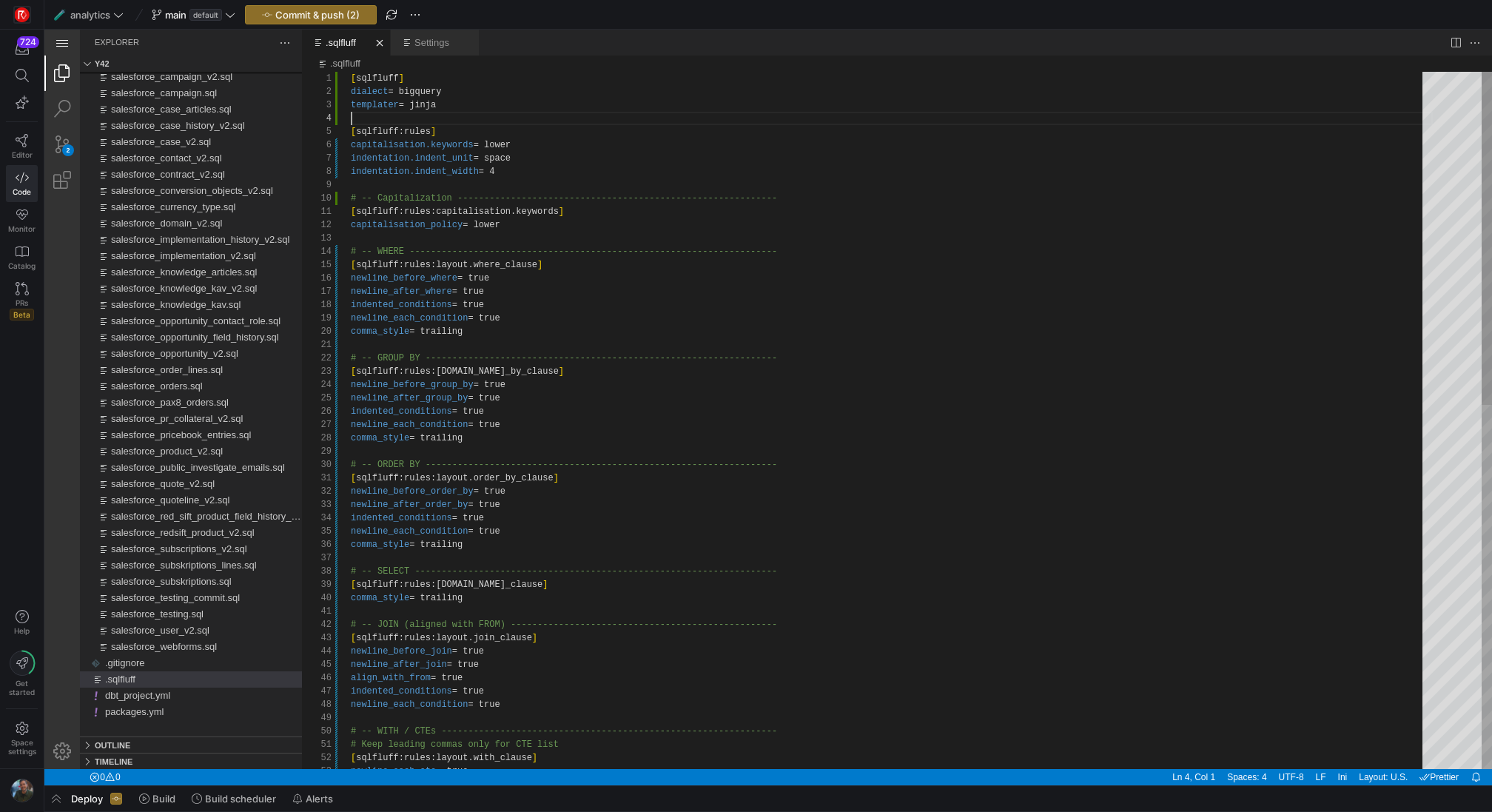
scroll to position [0, 0]
drag, startPoint x: 433, startPoint y: 121, endPoint x: 344, endPoint y: 70, distance: 102.6
click at [350, 72] on div "[ sqlfluff ] dialect ·‌ = ·‌ bigquery templater ·‌ = ·‌ jinja [ sqlfluff:rules …" at bounding box center [891, 799] width 1082 height 1456
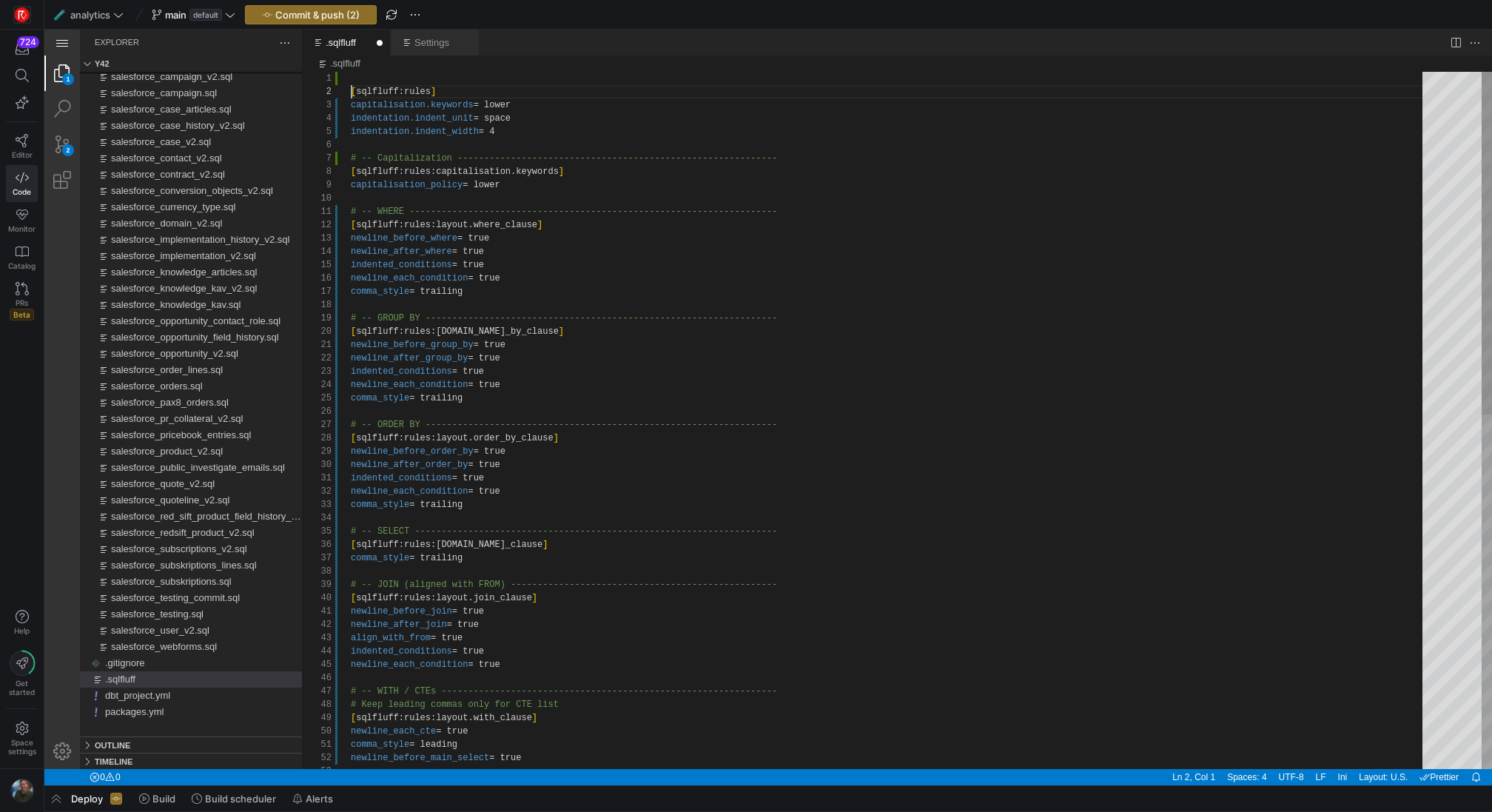
scroll to position [13, 0]
type textarea "[sqlfluff:rules] capitalisation.keywords = lower indentation.indent_unit = spac…"
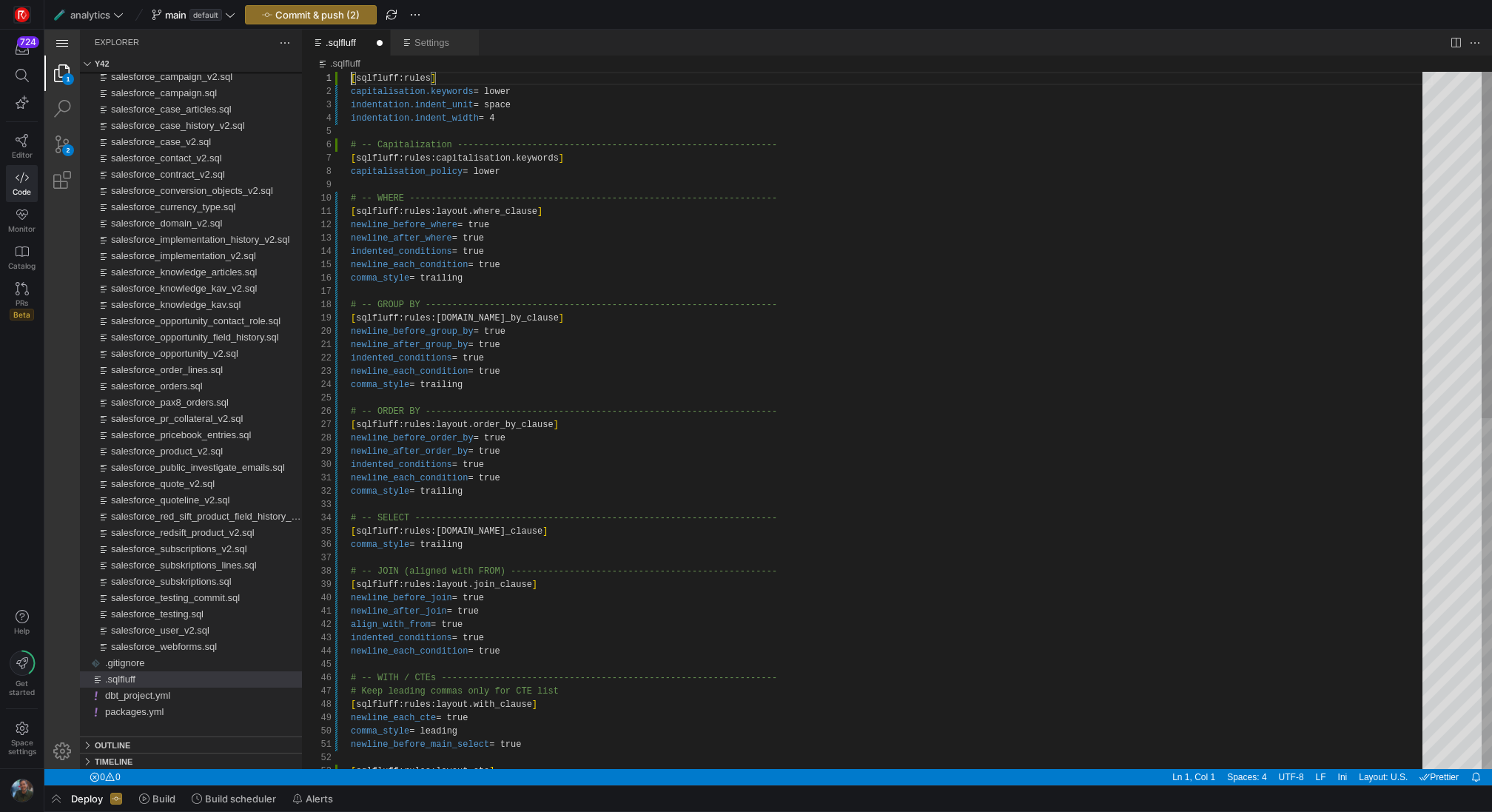
scroll to position [0, 0]
click at [437, 51] on div "Settings" at bounding box center [436, 42] width 43 height 26
select select "bigquery"
select select "onSave"
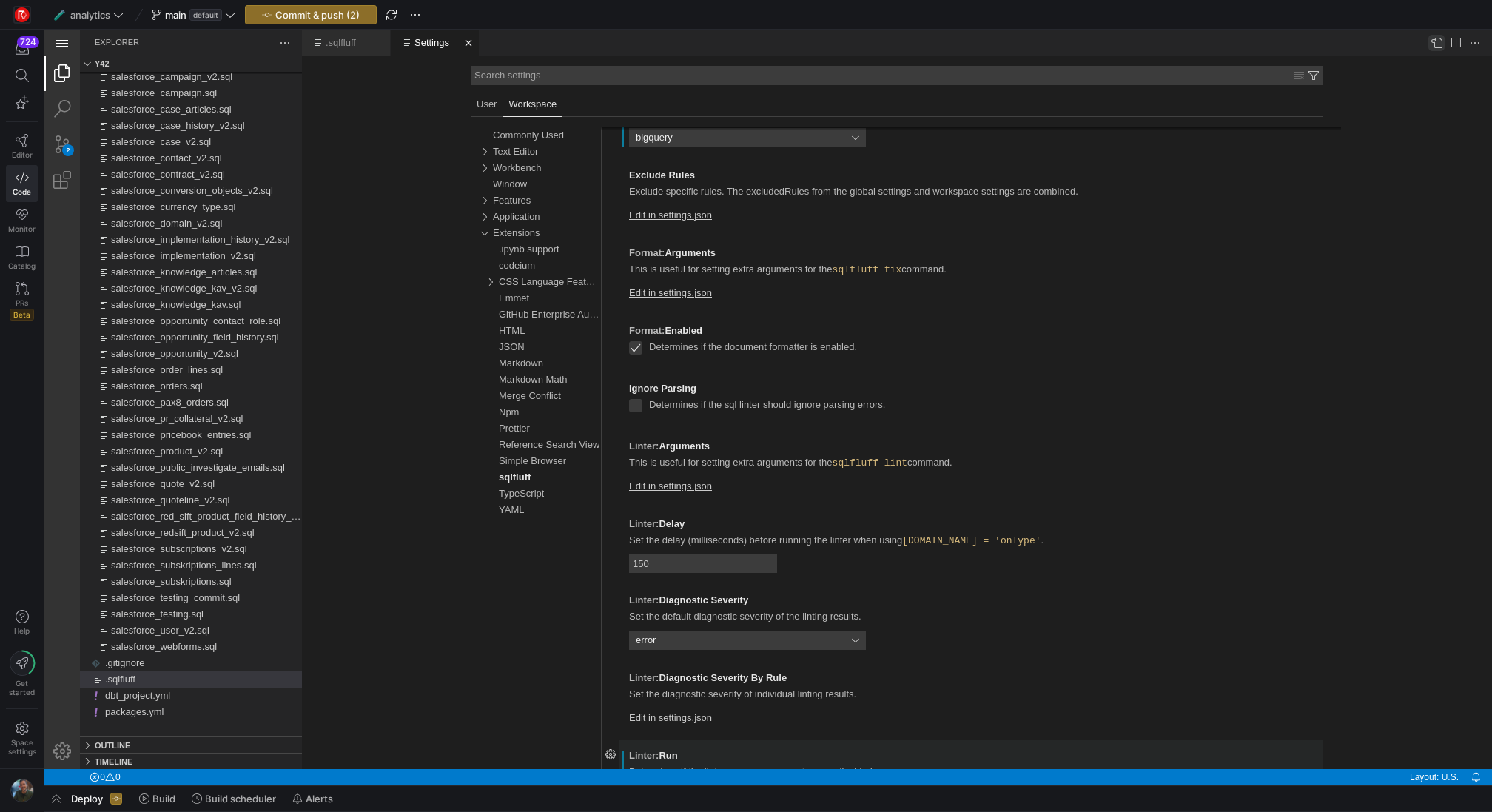
click at [1440, 44] on link "Open Settings (JSON)" at bounding box center [1437, 43] width 17 height 17
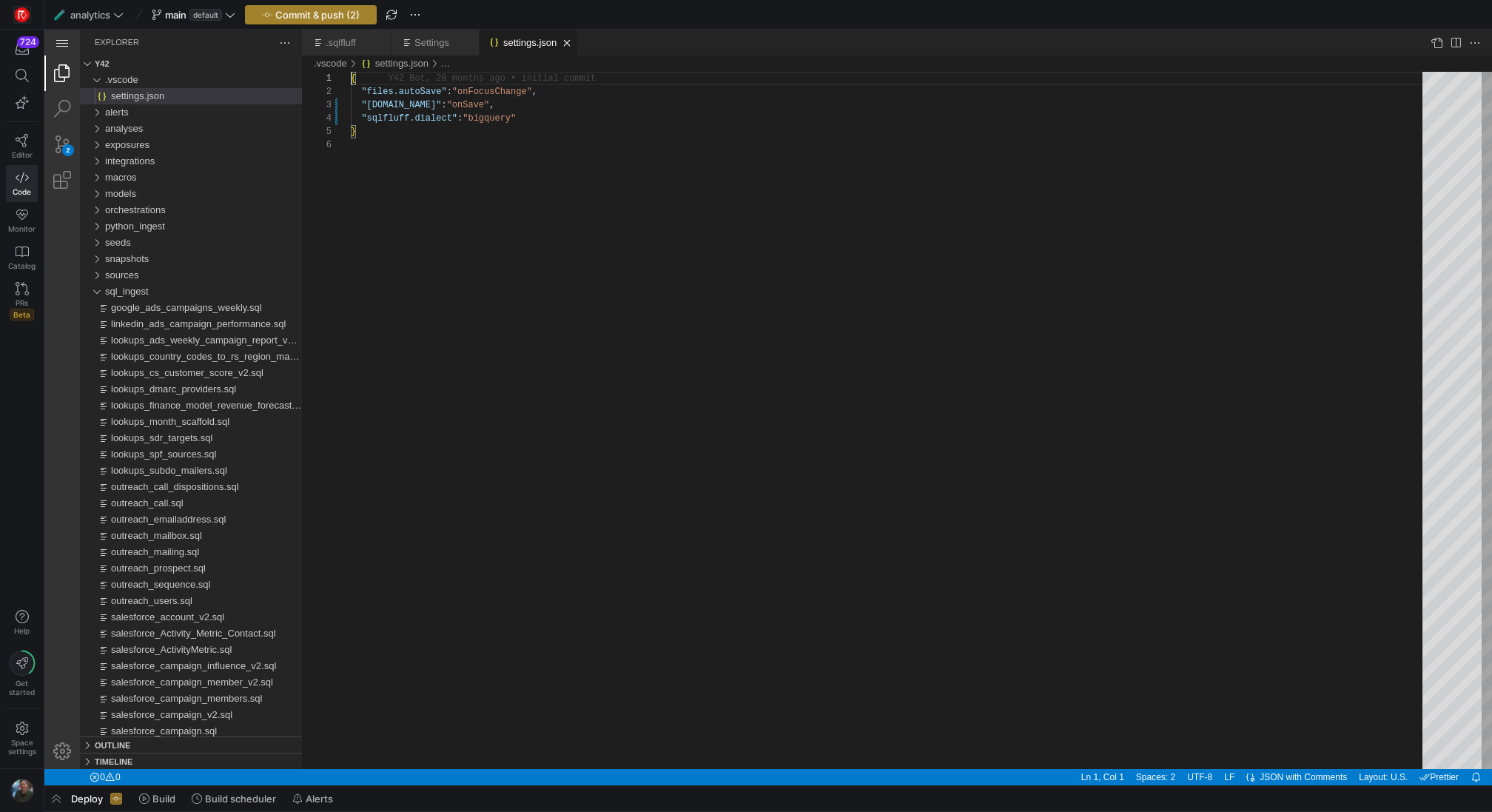
click at [315, 20] on span "Commit & push (2)" at bounding box center [317, 15] width 85 height 12
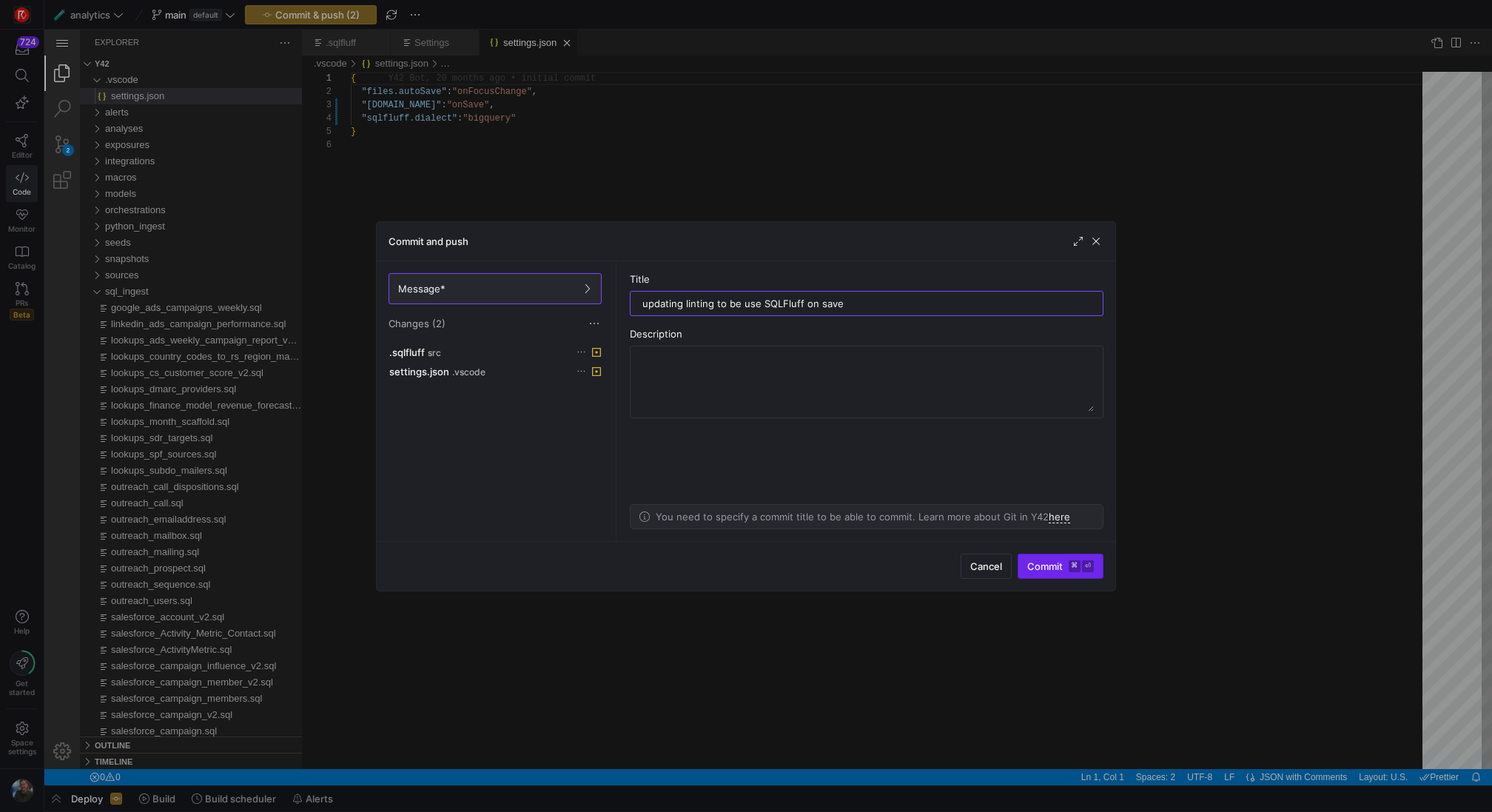
type input "updating linting to be use SQLFluff on save"
click at [1073, 574] on span "submit" at bounding box center [1061, 566] width 85 height 24
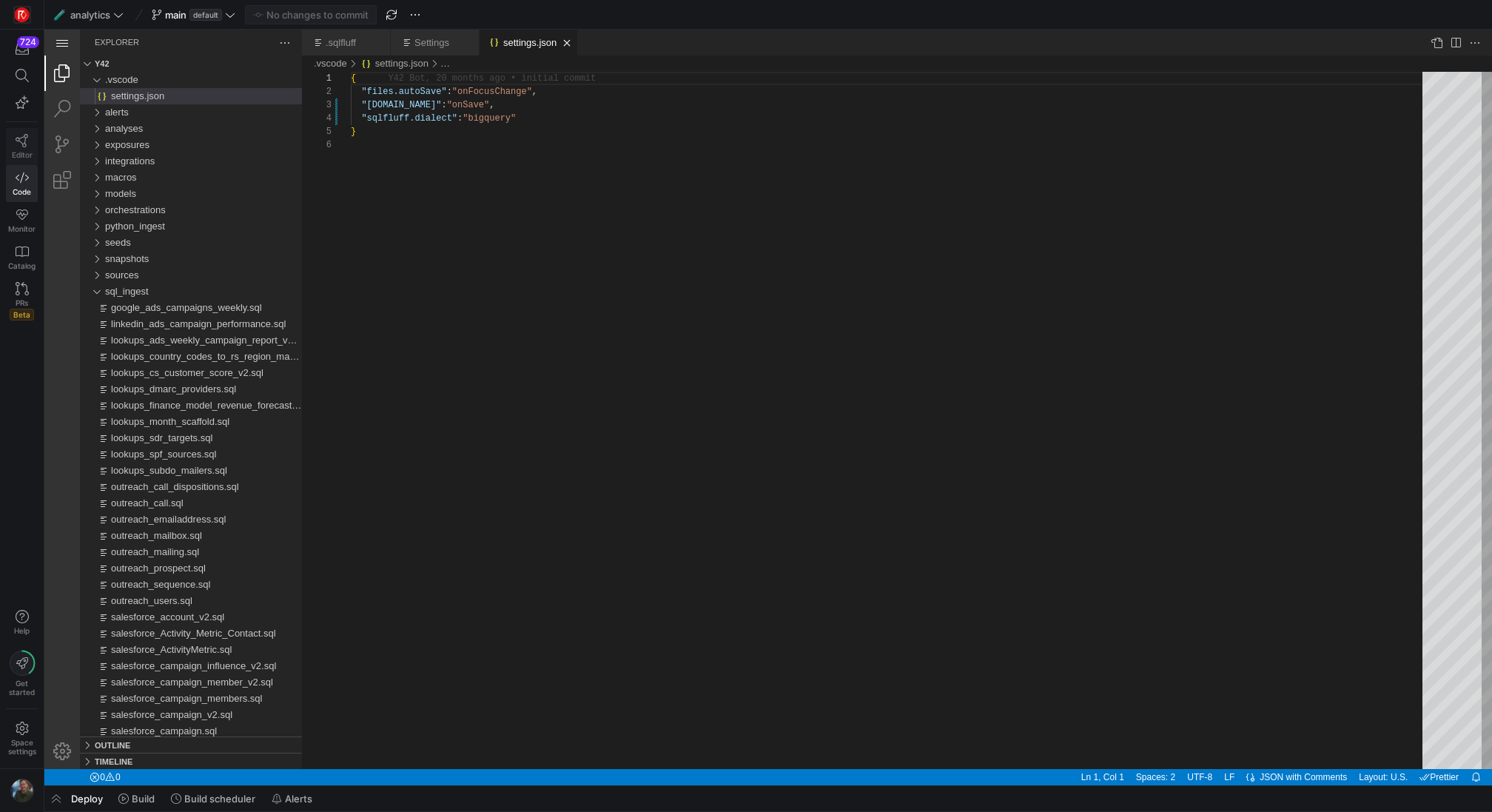
click at [26, 135] on icon at bounding box center [22, 141] width 13 height 13
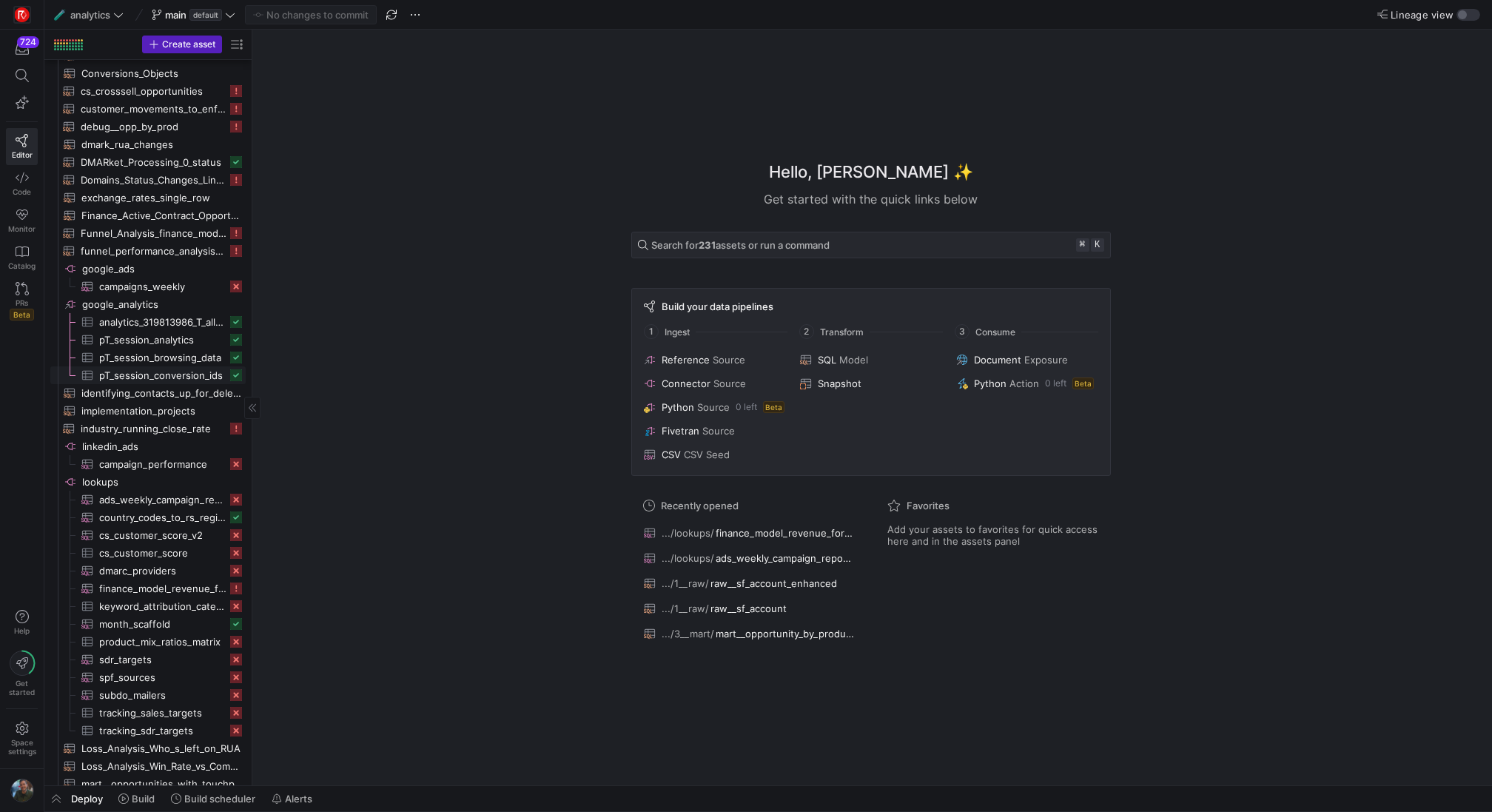
scroll to position [350, 0]
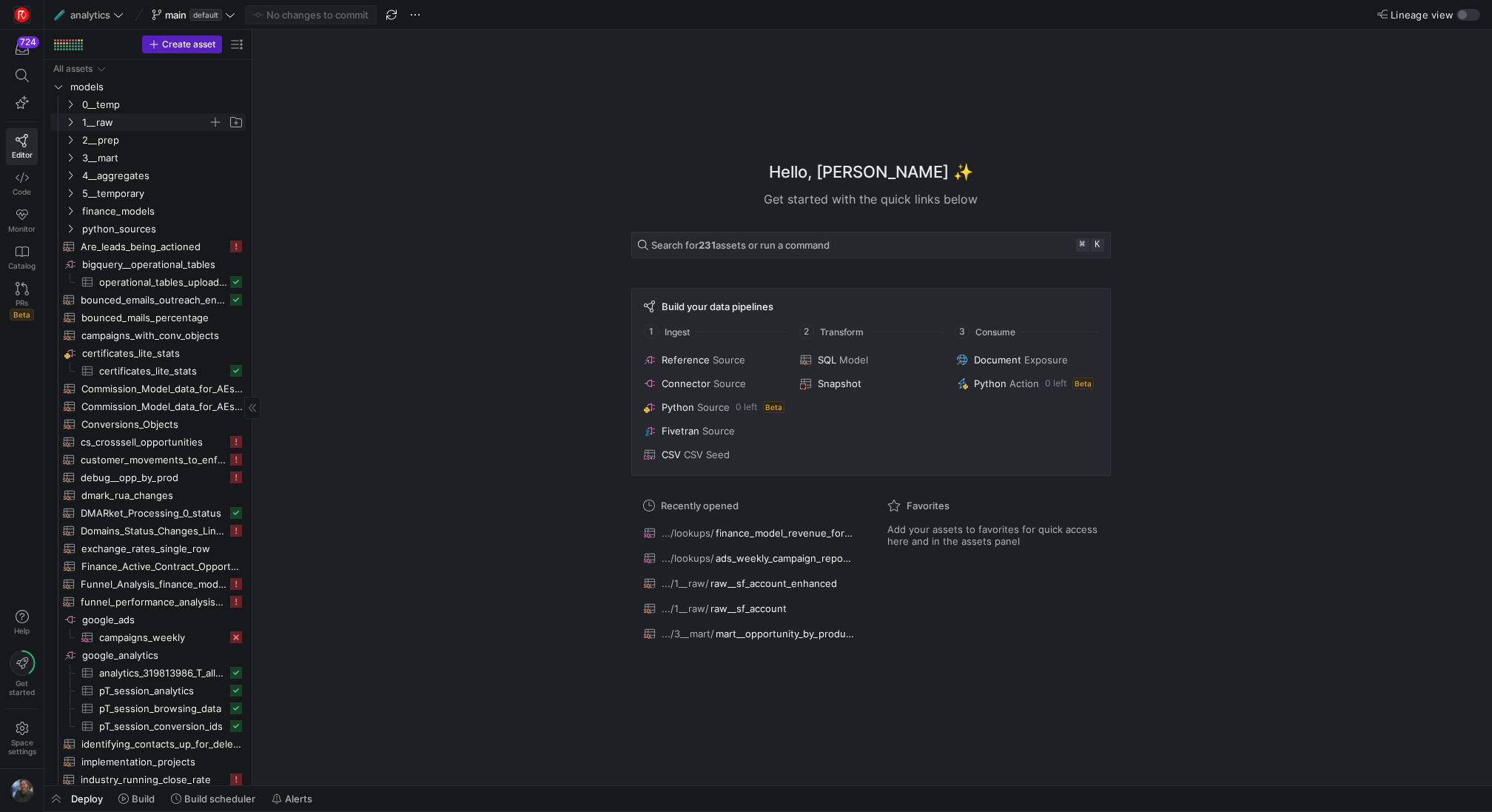
click at [115, 117] on span "1__raw" at bounding box center [144, 122] width 126 height 17
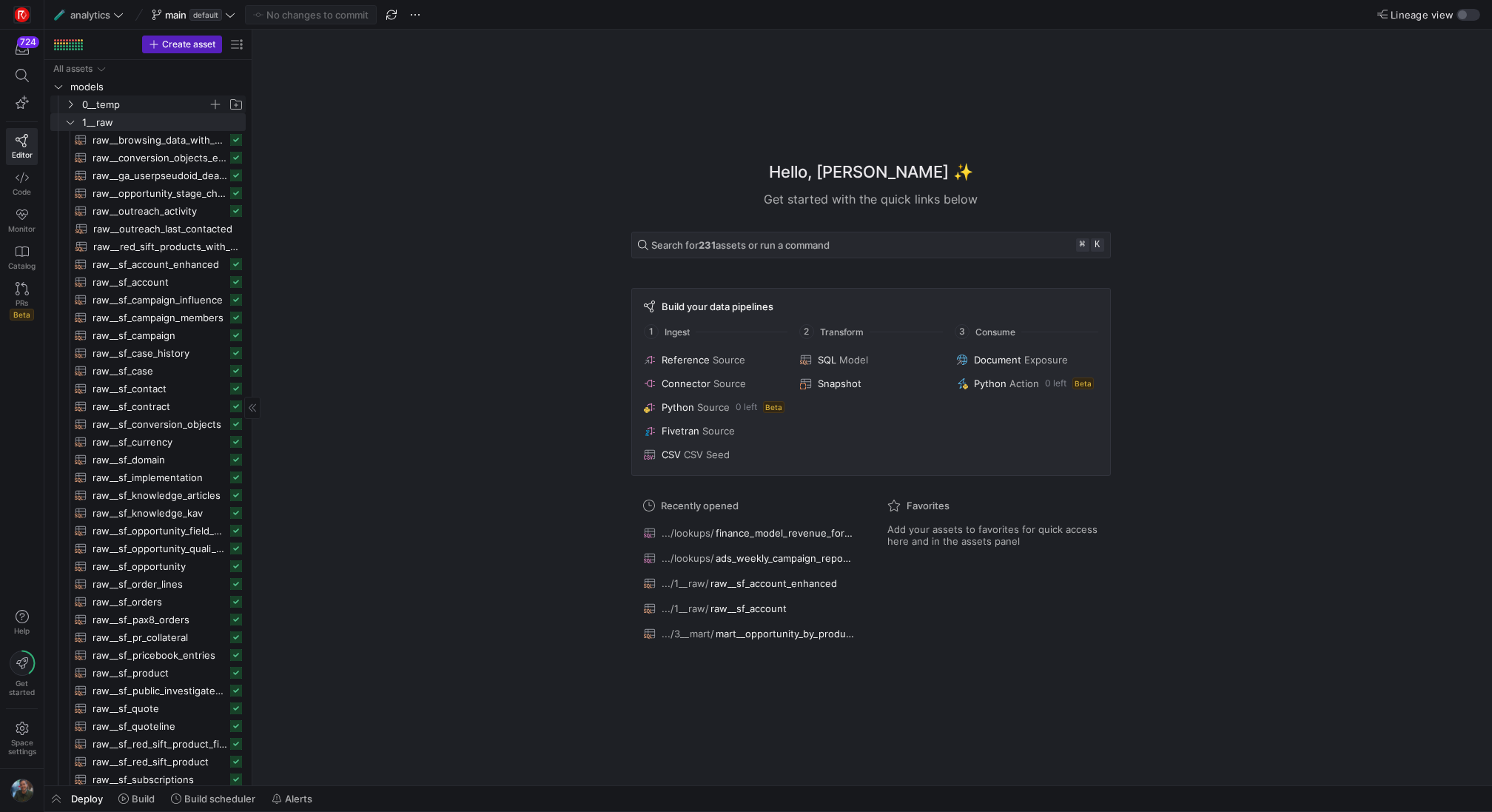
click at [139, 104] on span "0__temp" at bounding box center [144, 105] width 126 height 17
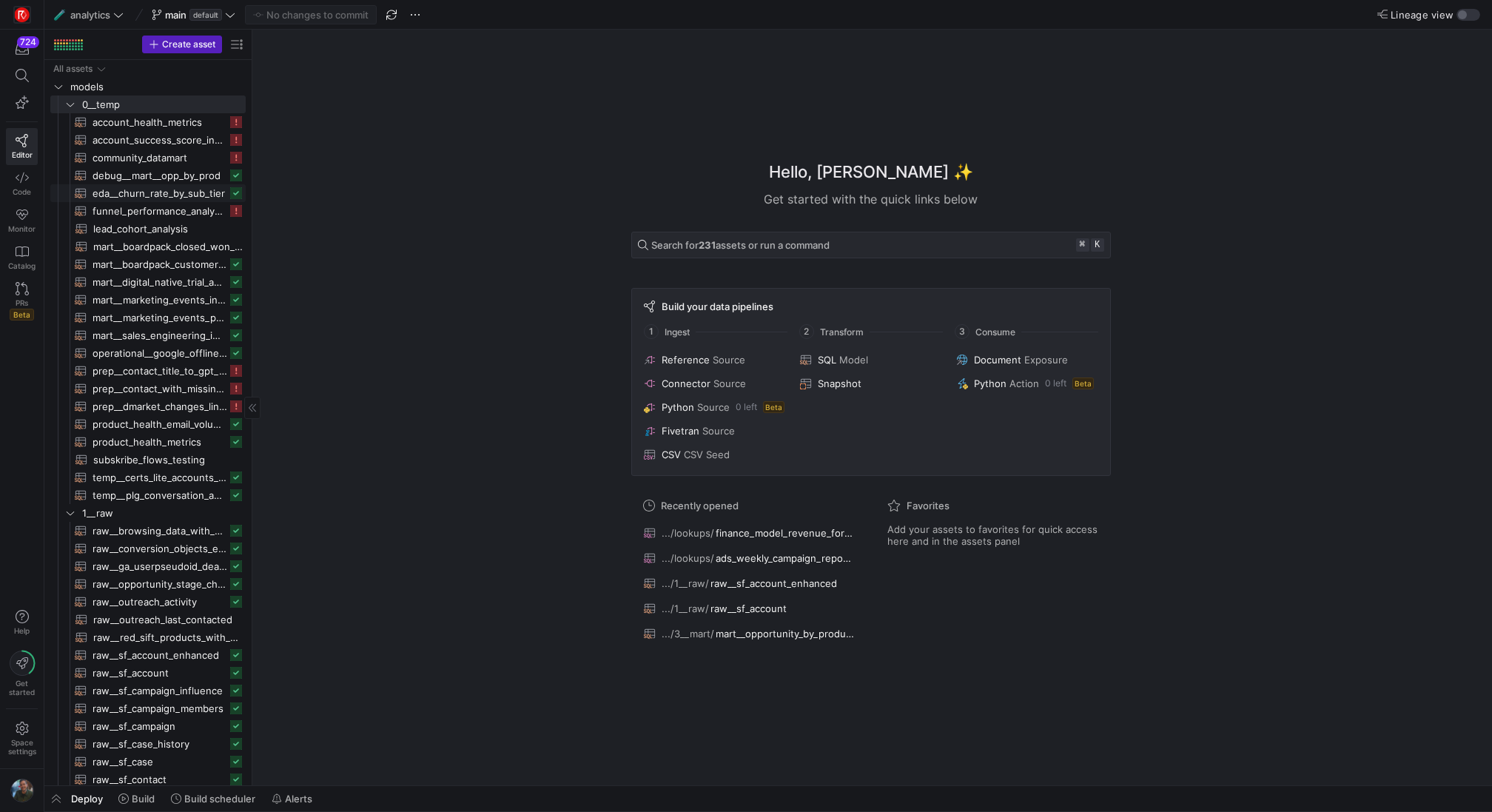
click at [150, 198] on span "eda__churn_rate_by_sub_tier​​​​​​​​​​" at bounding box center [160, 193] width 134 height 17
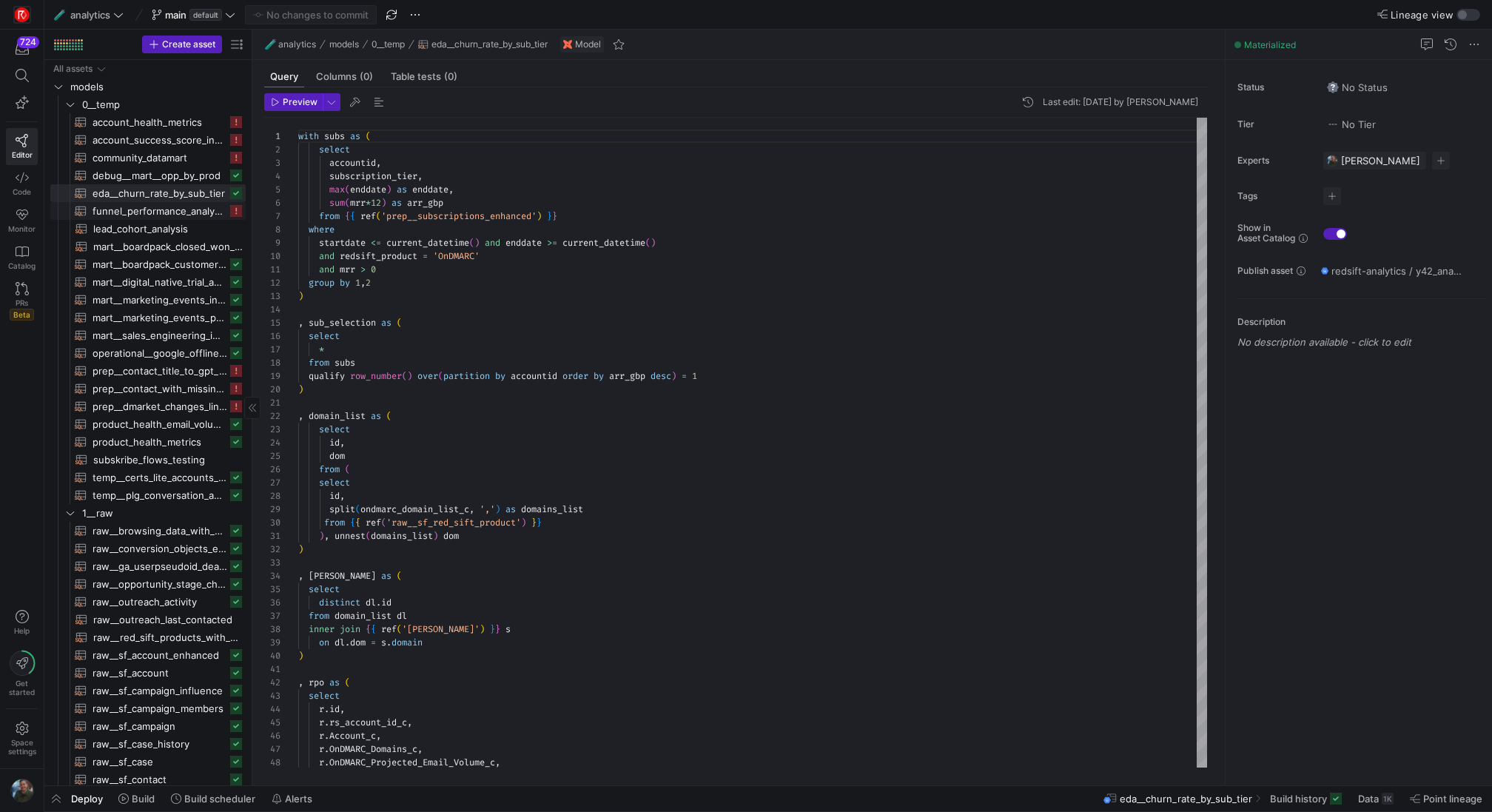
click at [162, 213] on span "funnel_performance_analysis__monthly​​​​​​​​​​" at bounding box center [160, 211] width 134 height 17
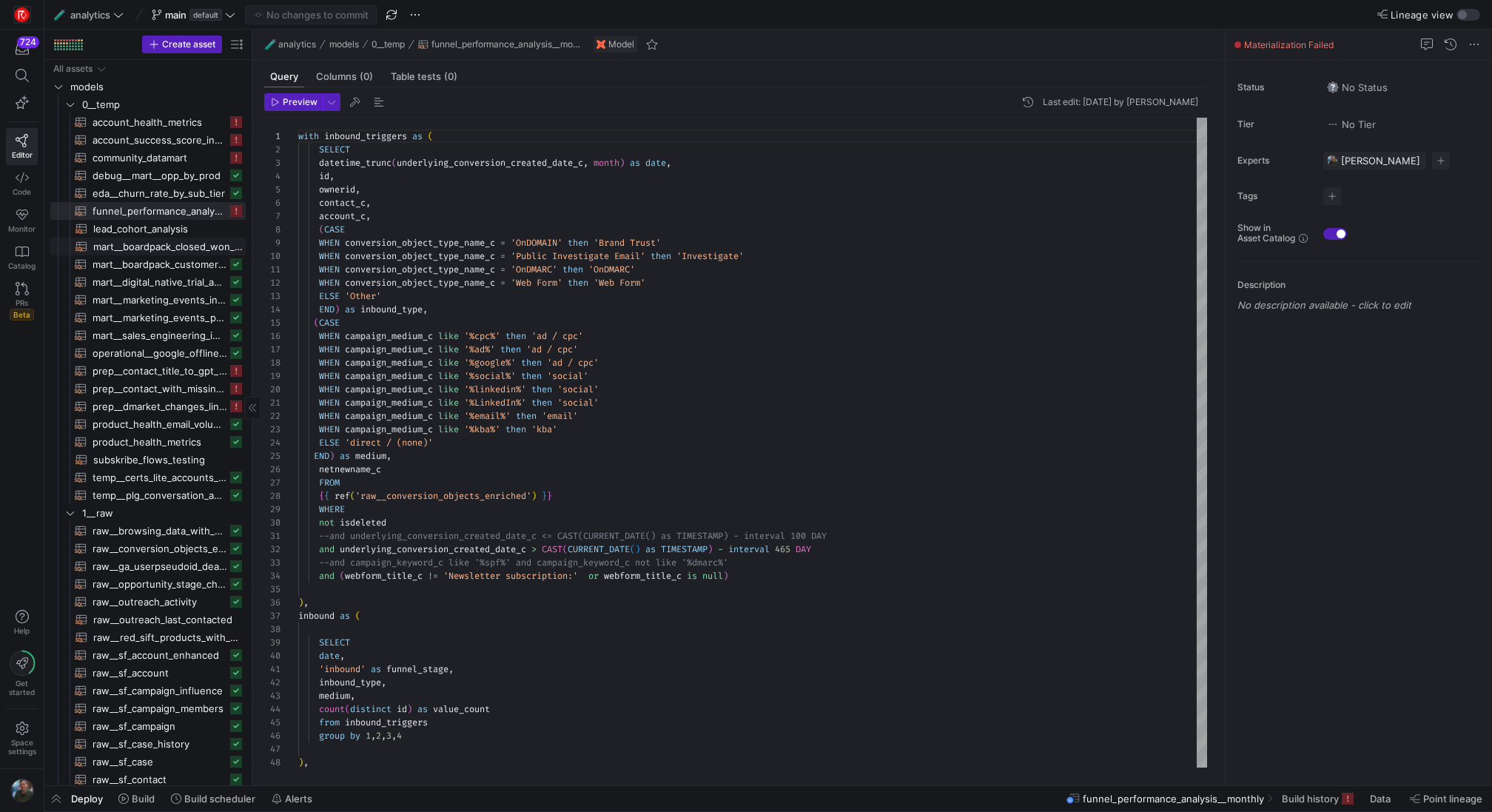
click at [155, 247] on span "mart__boardpack_closed_won_by_region_view​​​​​​​​​​" at bounding box center [167, 246] width 150 height 17
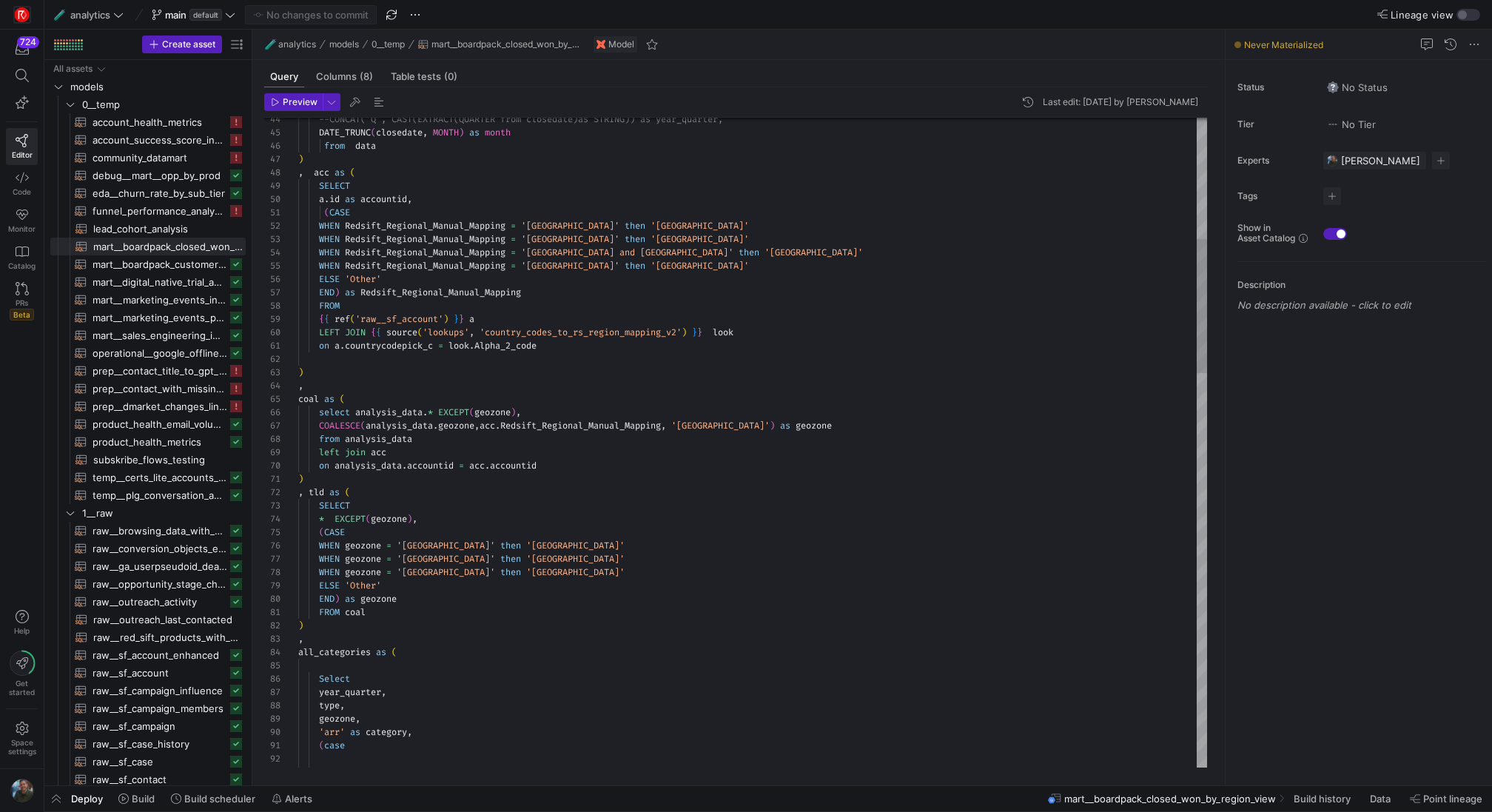
click at [358, 142] on link "Learn more" at bounding box center [349, 139] width 47 height 12
click at [375, 102] on span "button" at bounding box center [378, 101] width 17 height 17
type textarea "(CASE WHEN Redsift_Regional_Manual_Mapping = '[GEOGRAPHIC_DATA]' then '[GEOGRAP…"
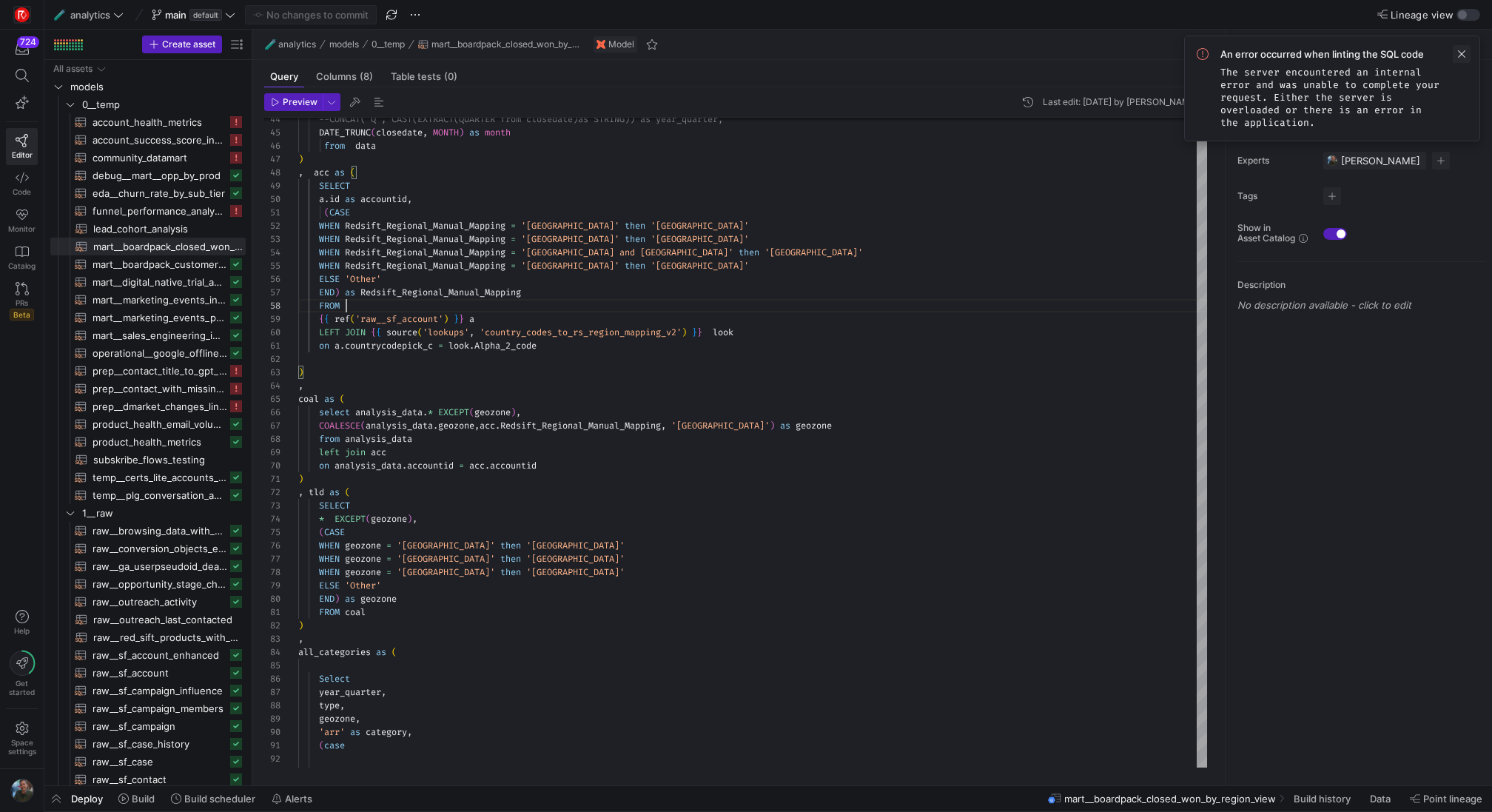
click at [1458, 52] on span at bounding box center [1461, 53] width 17 height 17
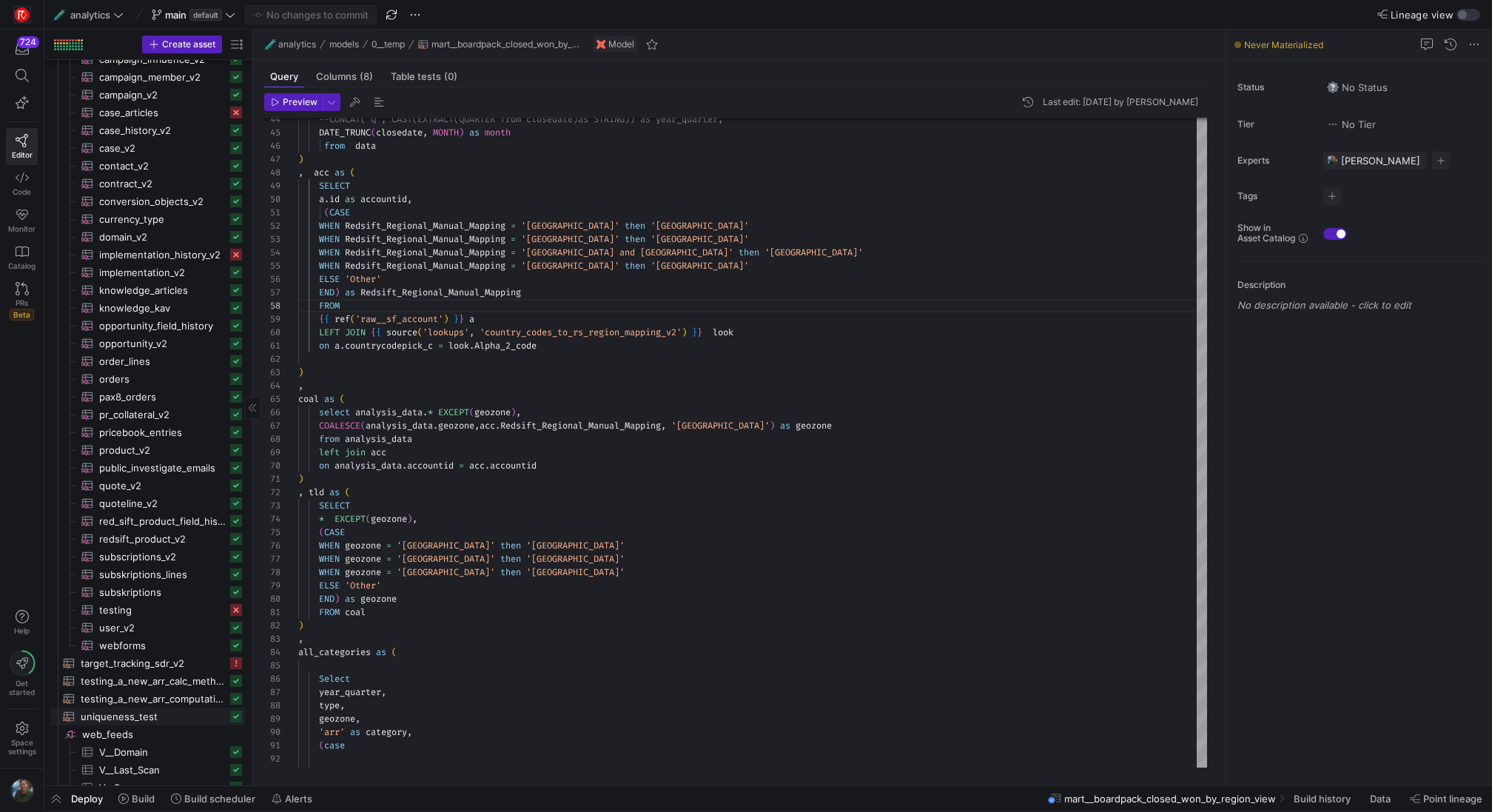
scroll to position [2668, 0]
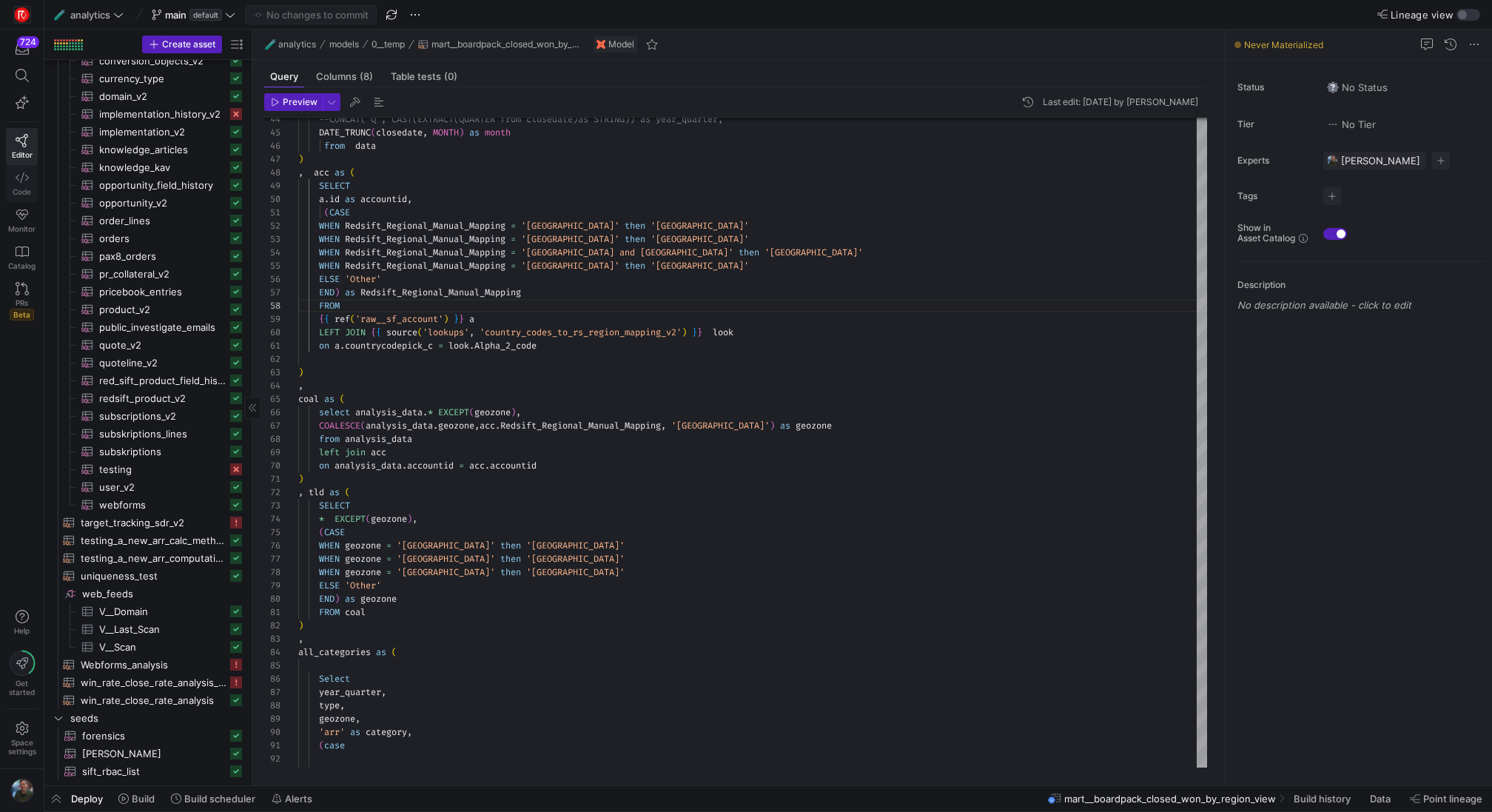
click at [25, 175] on icon at bounding box center [22, 177] width 13 height 13
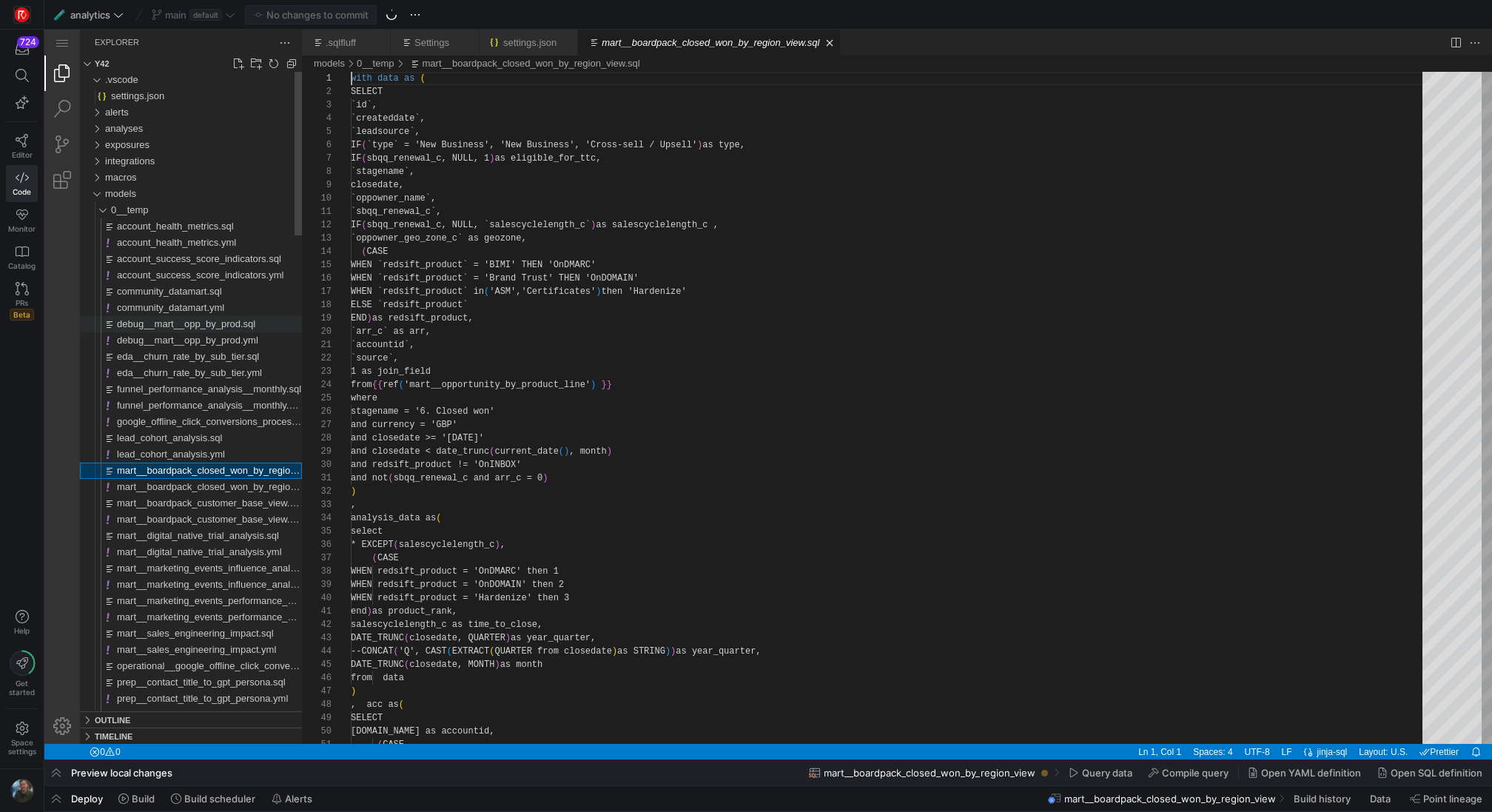
click at [172, 316] on div "debug__mart__opp_by_prod.sql" at bounding box center [209, 325] width 185 height 17
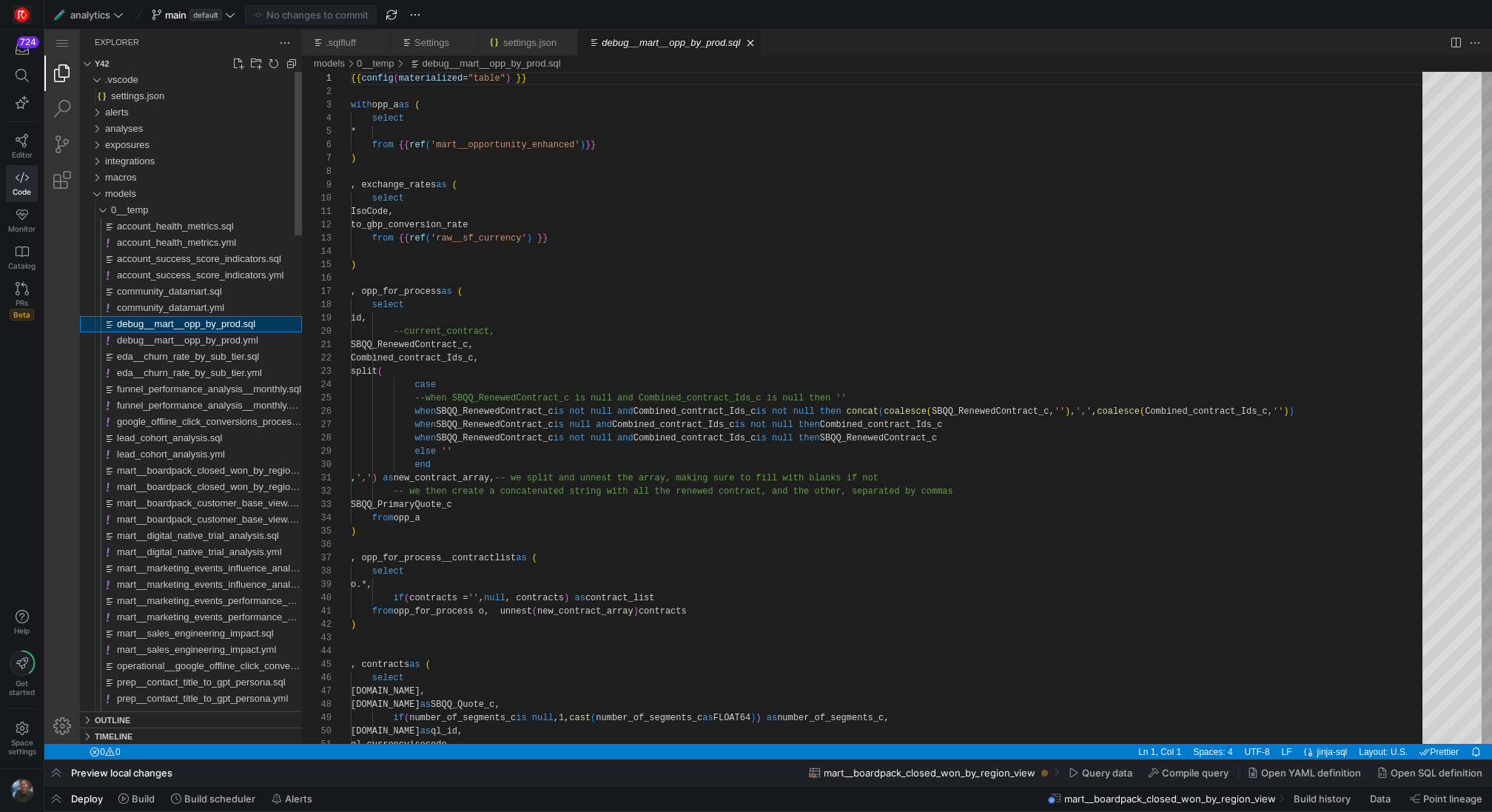
scroll to position [133, 0]
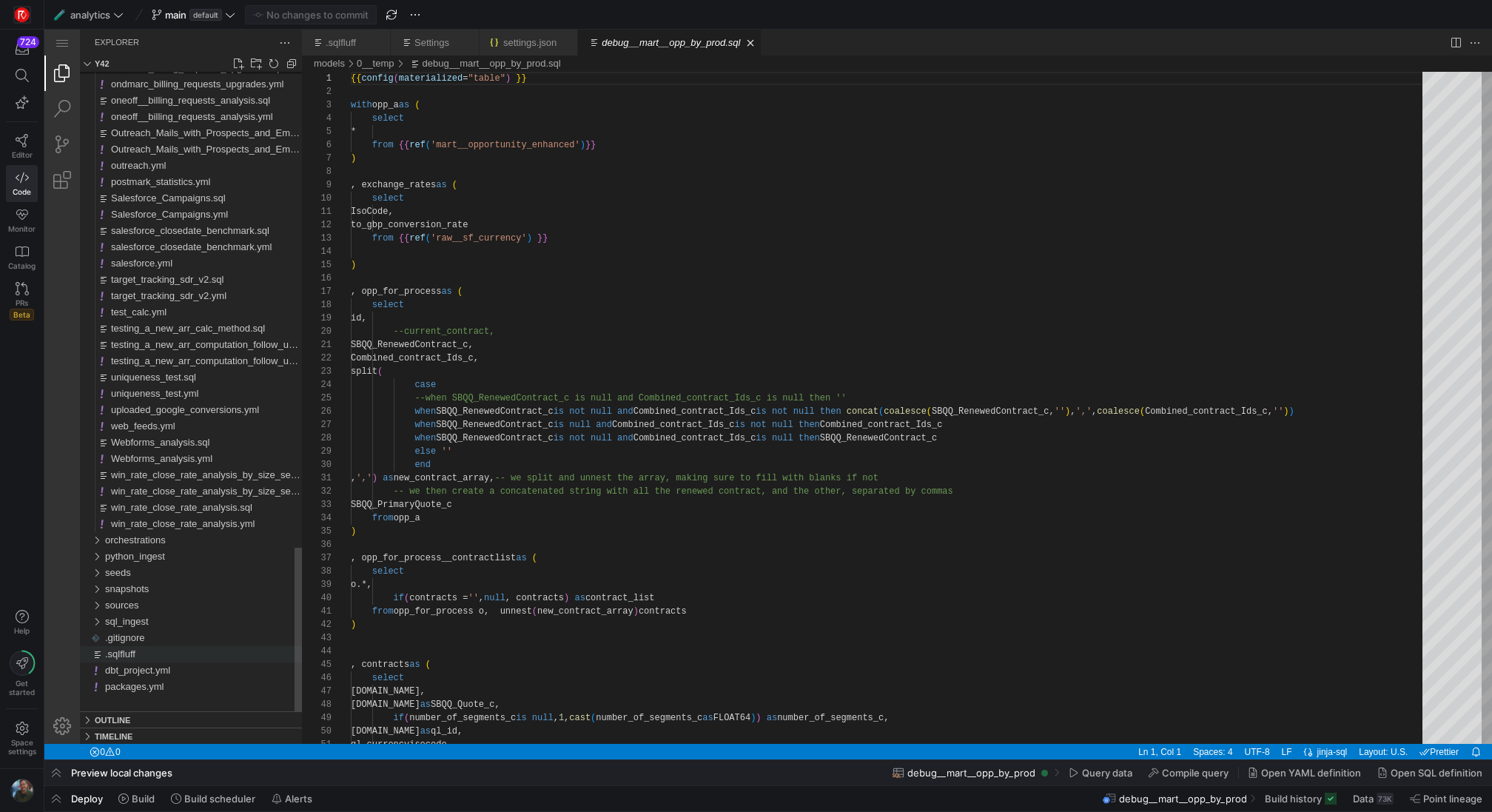
click at [186, 657] on div ".sqlfluff" at bounding box center [203, 654] width 197 height 17
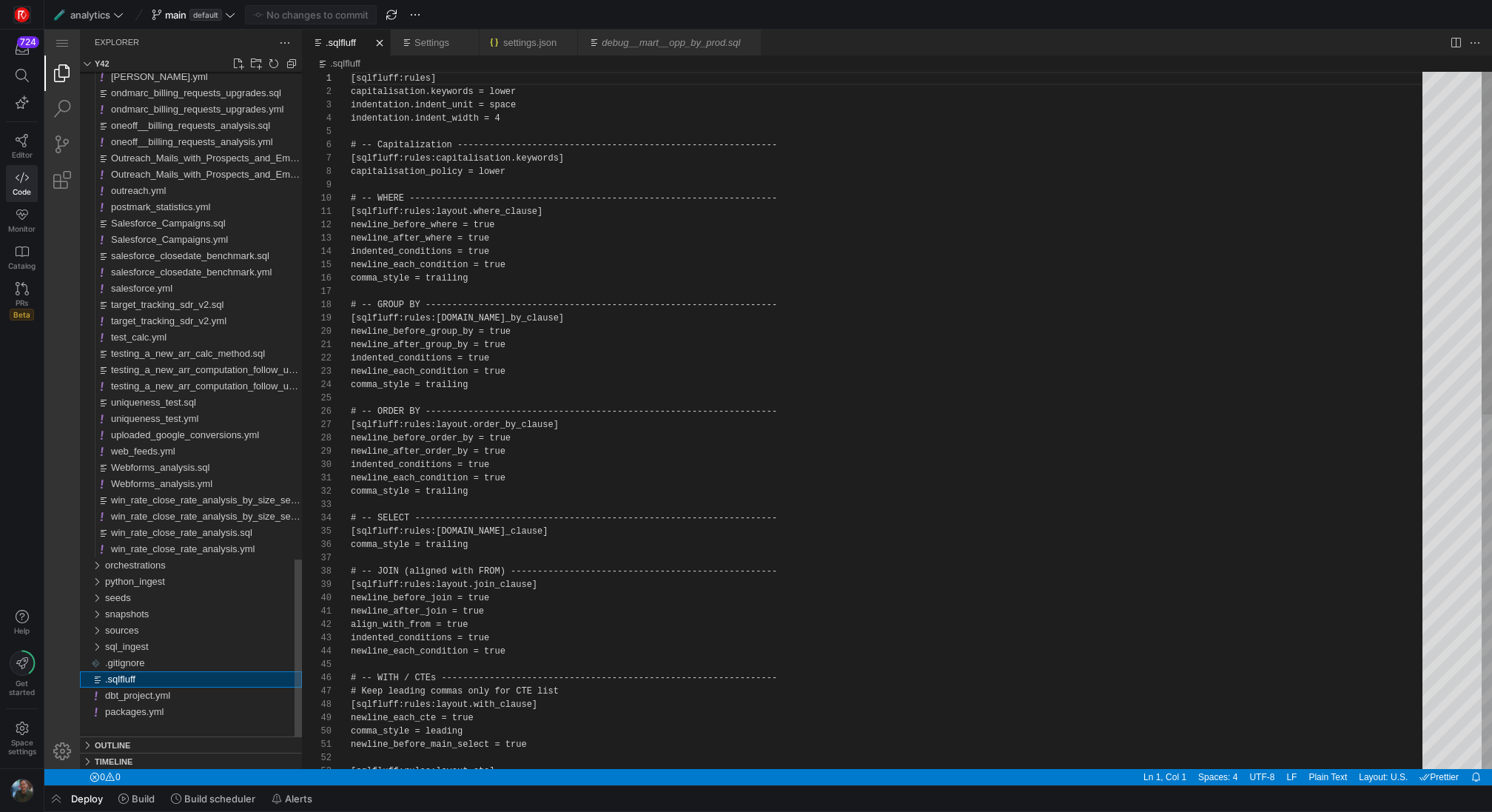
scroll to position [133, 0]
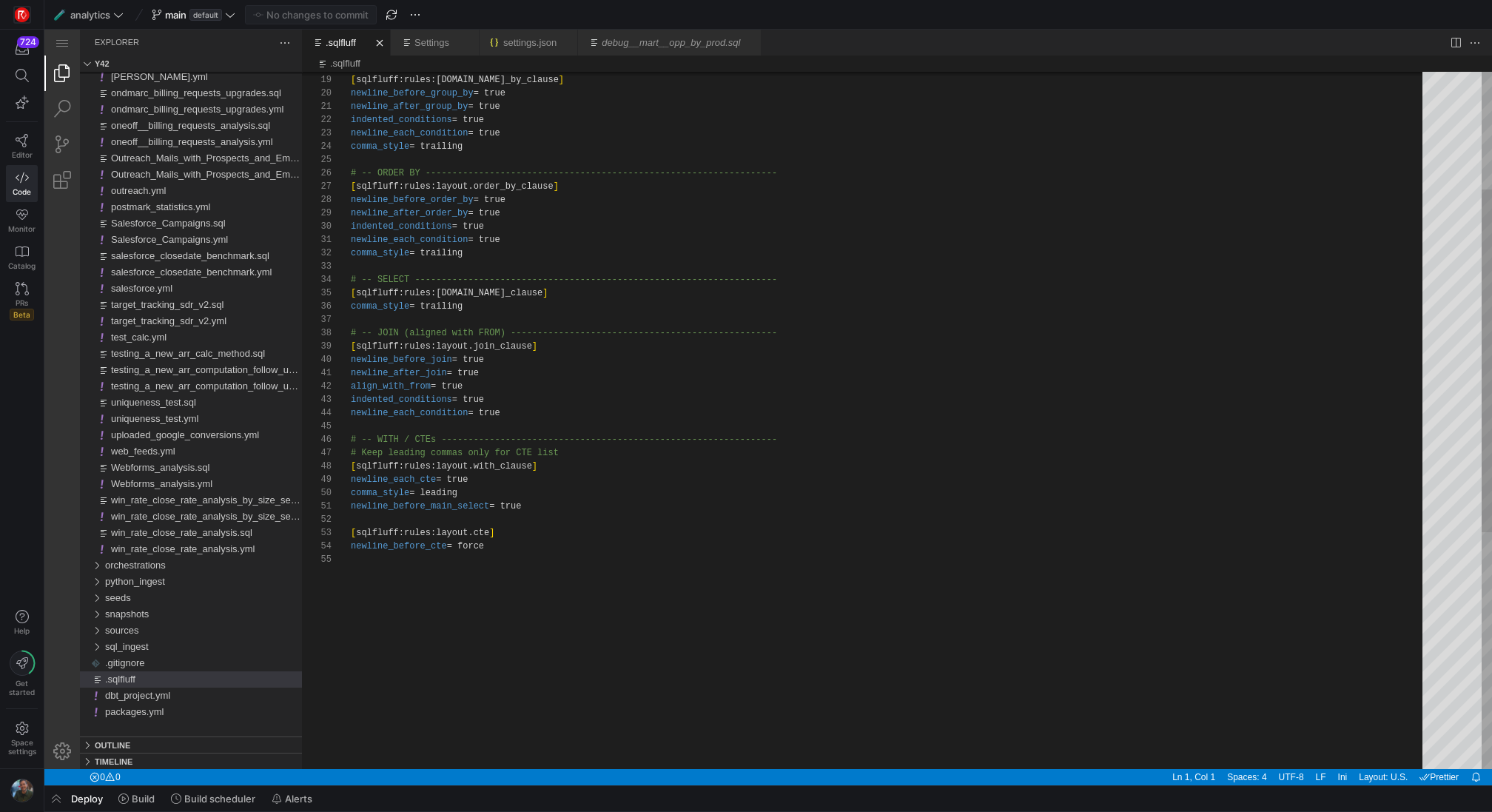
click at [691, 430] on div "[ sqlfluff:rules:layout.cte ] newline_before_cte = force newline_before_main_se…" at bounding box center [891, 542] width 1082 height 1416
click at [786, 337] on div "[ sqlfluff:rules:layout.cte ] newline_before_cte = force newline_before_main_se…" at bounding box center [891, 542] width 1082 height 1416
type textarea "newline_after_join = true align_with_from = true indented_conditions = true new…"
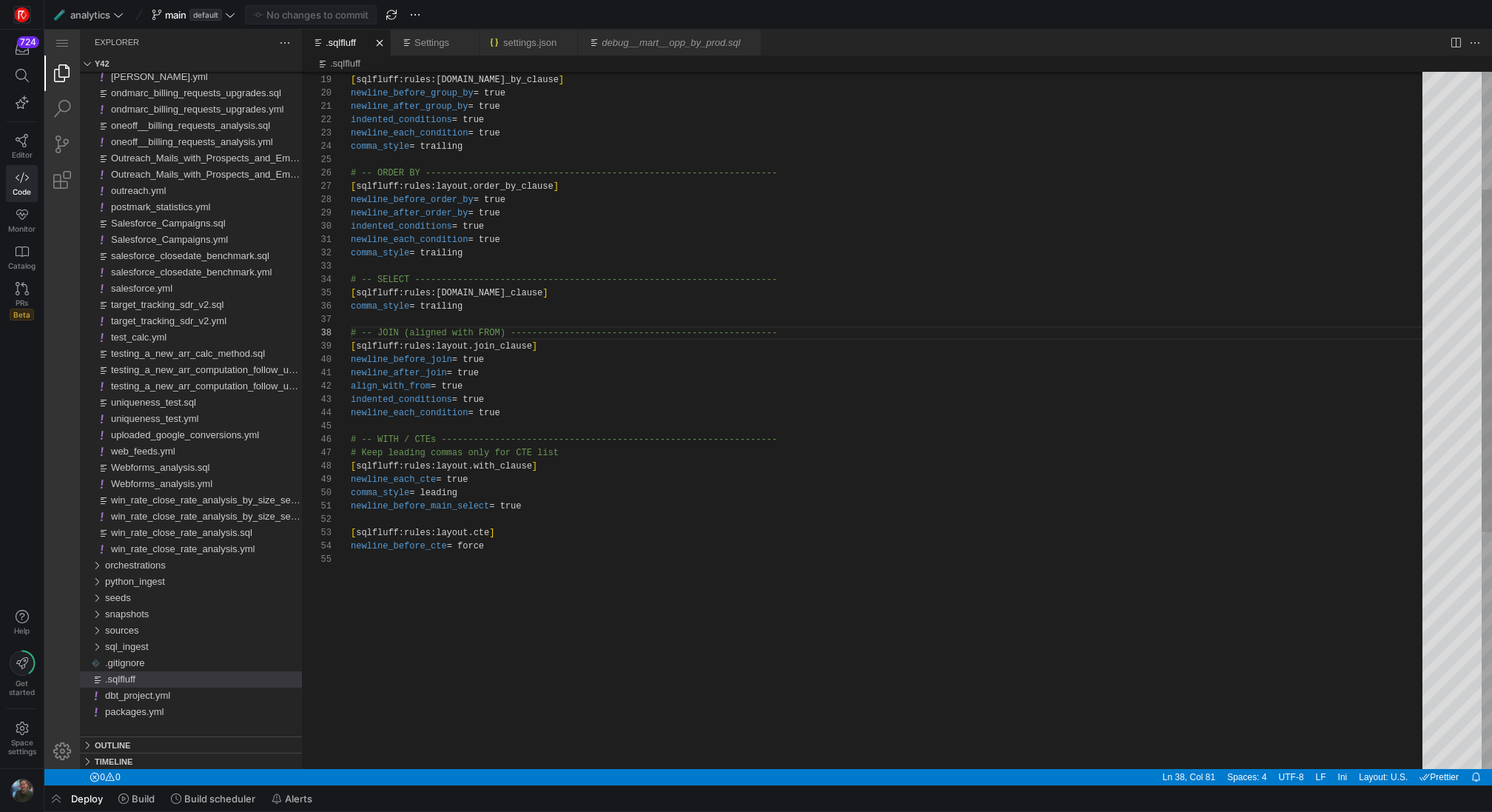
click at [664, 426] on div "[ sqlfluff:rules:layout.cte ] newline_before_cte = force newline_before_main_se…" at bounding box center [891, 542] width 1082 height 1416
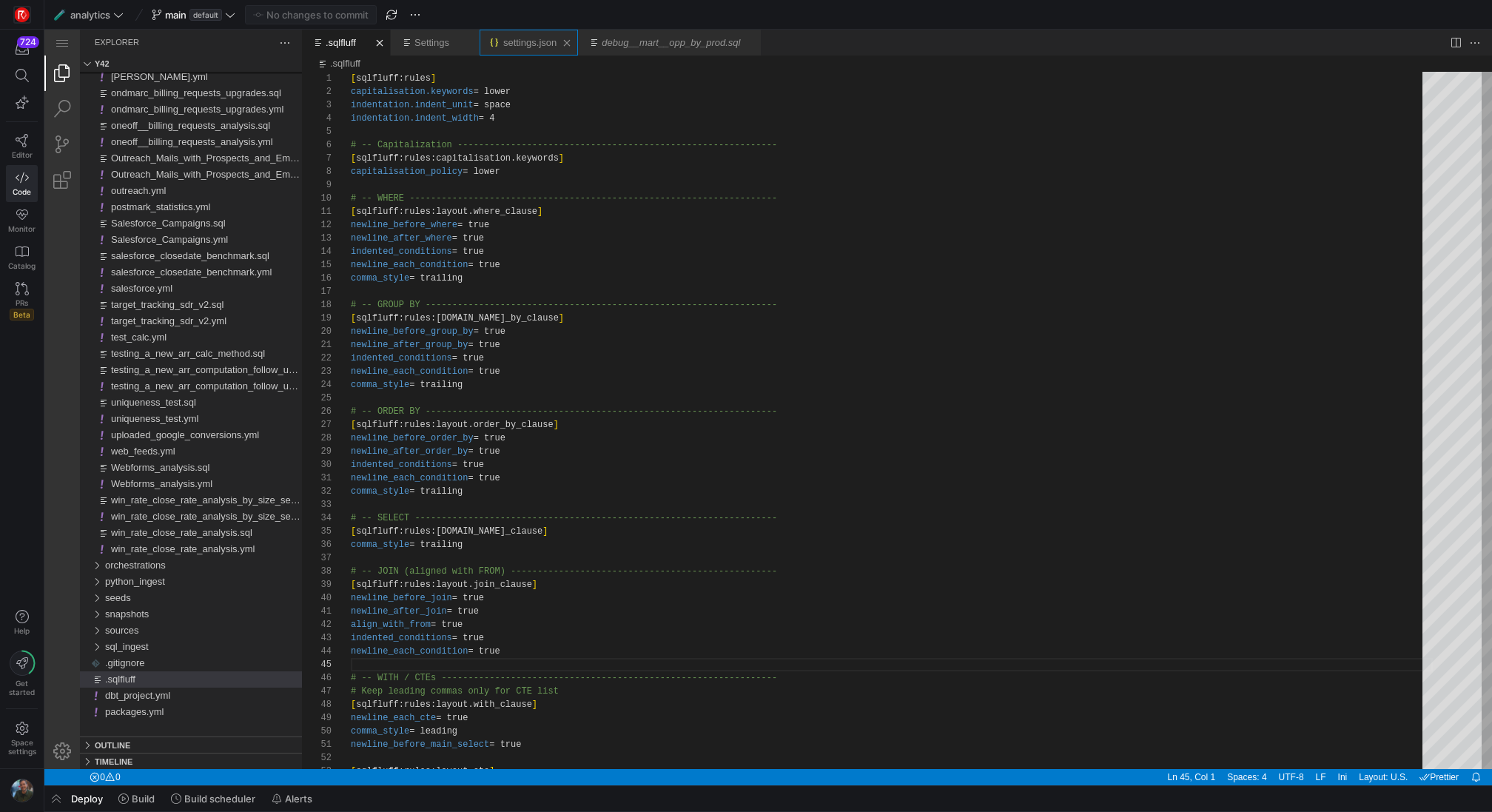
click at [520, 43] on link "settings.json" at bounding box center [530, 42] width 53 height 11
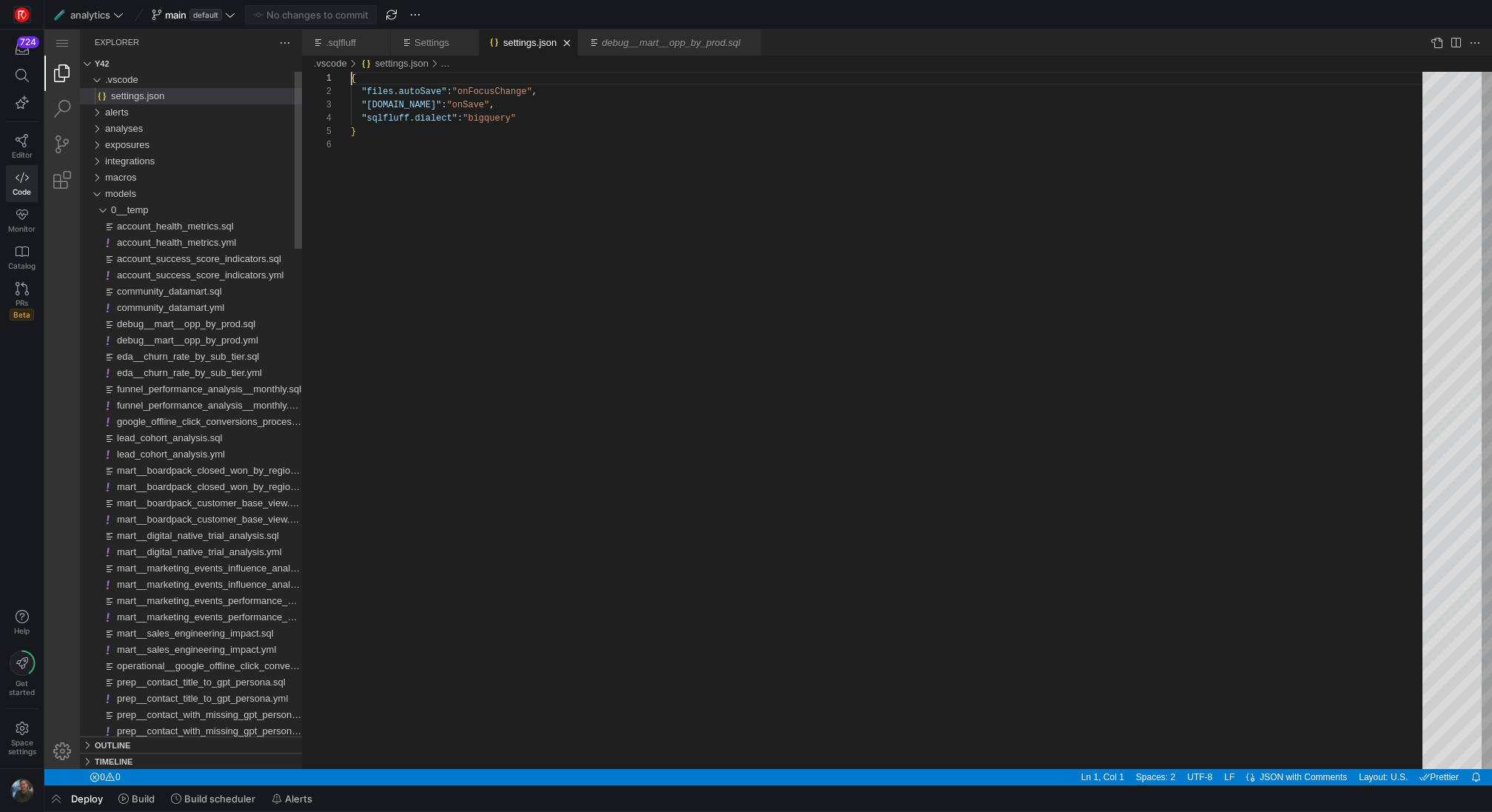
scroll to position [0, 0]
click at [337, 49] on div ".sqlfluff" at bounding box center [347, 42] width 43 height 26
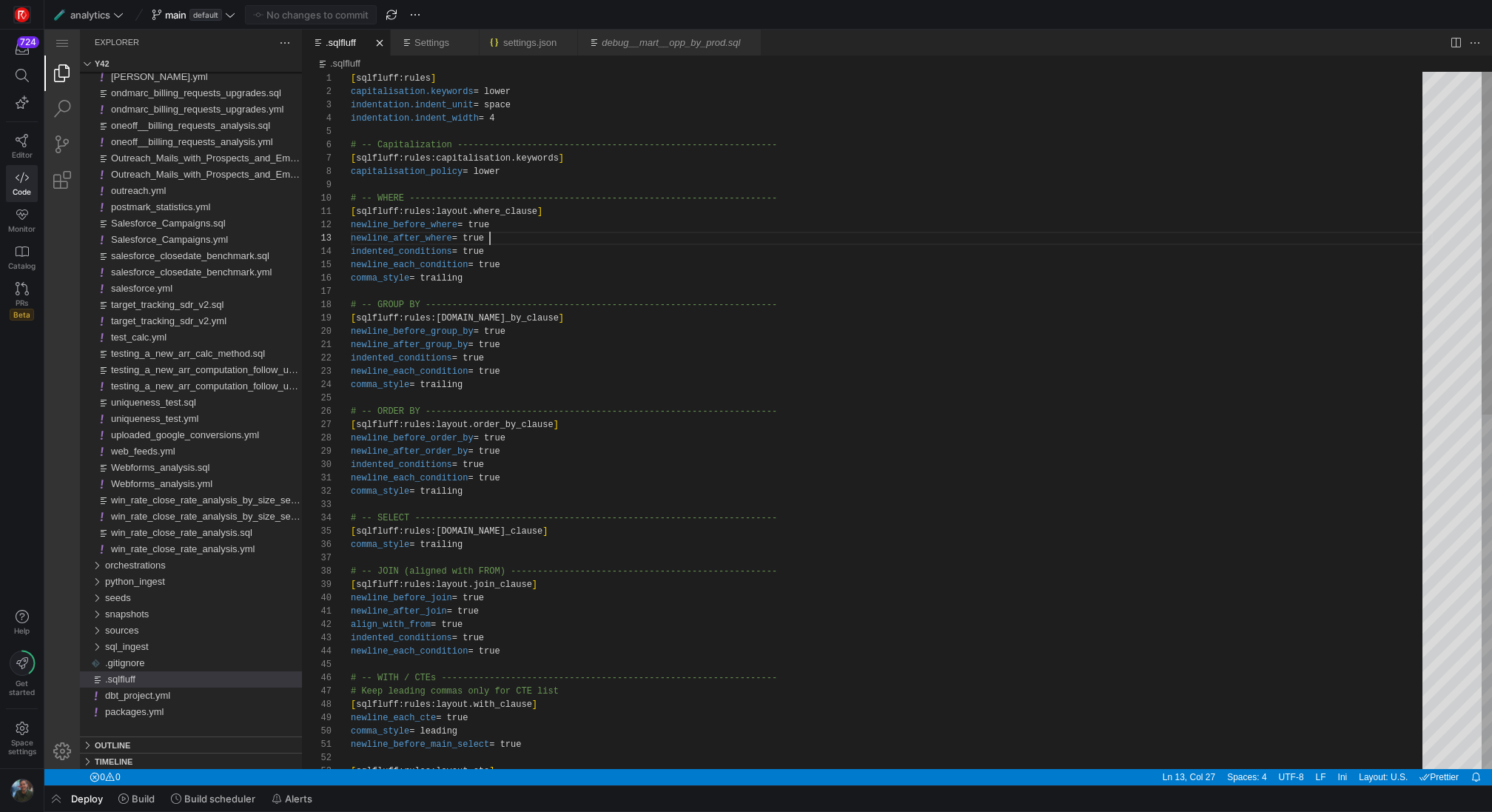
scroll to position [27, 139]
click at [797, 232] on div "[ sqlfluff:rules ] capitalisation.keywords = lower indentation.indent_unit = sp…" at bounding box center [891, 780] width 1082 height 1416
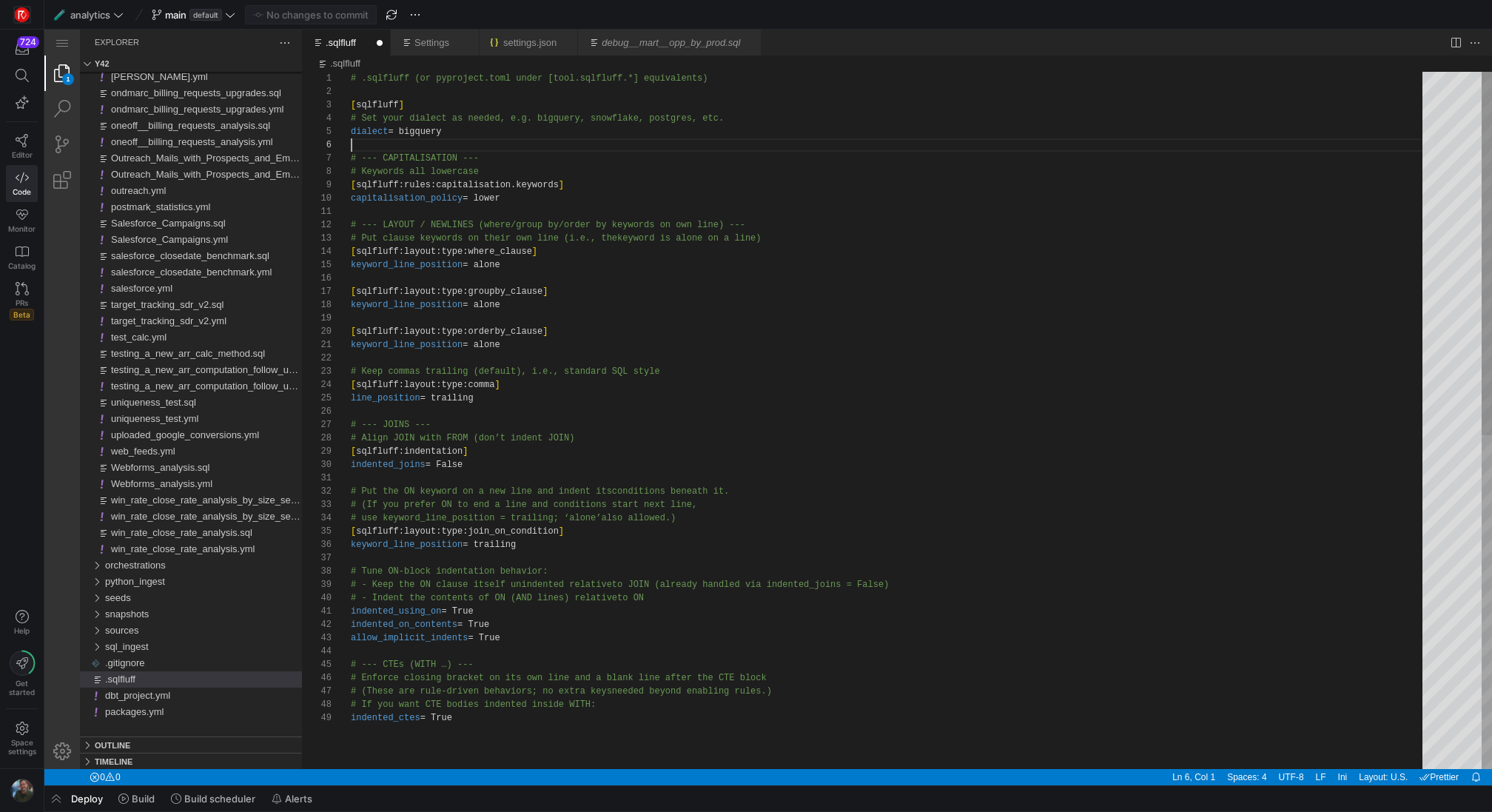
scroll to position [13, 0]
drag, startPoint x: 477, startPoint y: 141, endPoint x: 297, endPoint y: 88, distance: 187.6
click at [350, 88] on div "# .sqlfluff (or pyproject.toml under [tool.sqlfluf f.*] equivalents) [ sqlfluff…" at bounding box center [891, 739] width 1082 height 1336
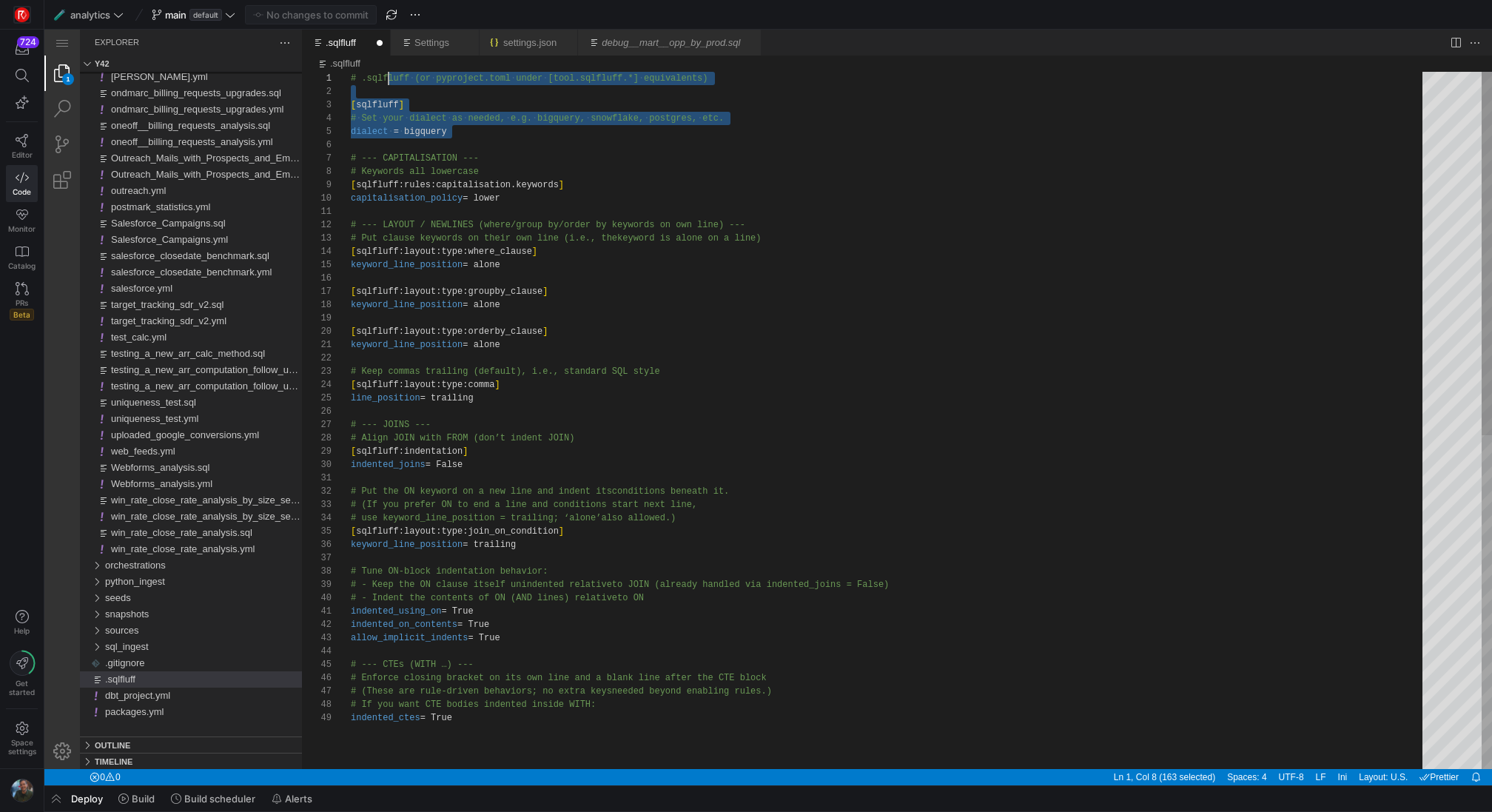
scroll to position [0, 0]
drag, startPoint x: 449, startPoint y: 142, endPoint x: 350, endPoint y: 66, distance: 124.8
click at [350, 72] on div "# ·‌ .sqlfluff ·‌ (or ·‌ pyproject.toml ·‌ under ·‌ [tool.sqlfluff.*] ·‌ equiva…" at bounding box center [891, 739] width 1082 height 1336
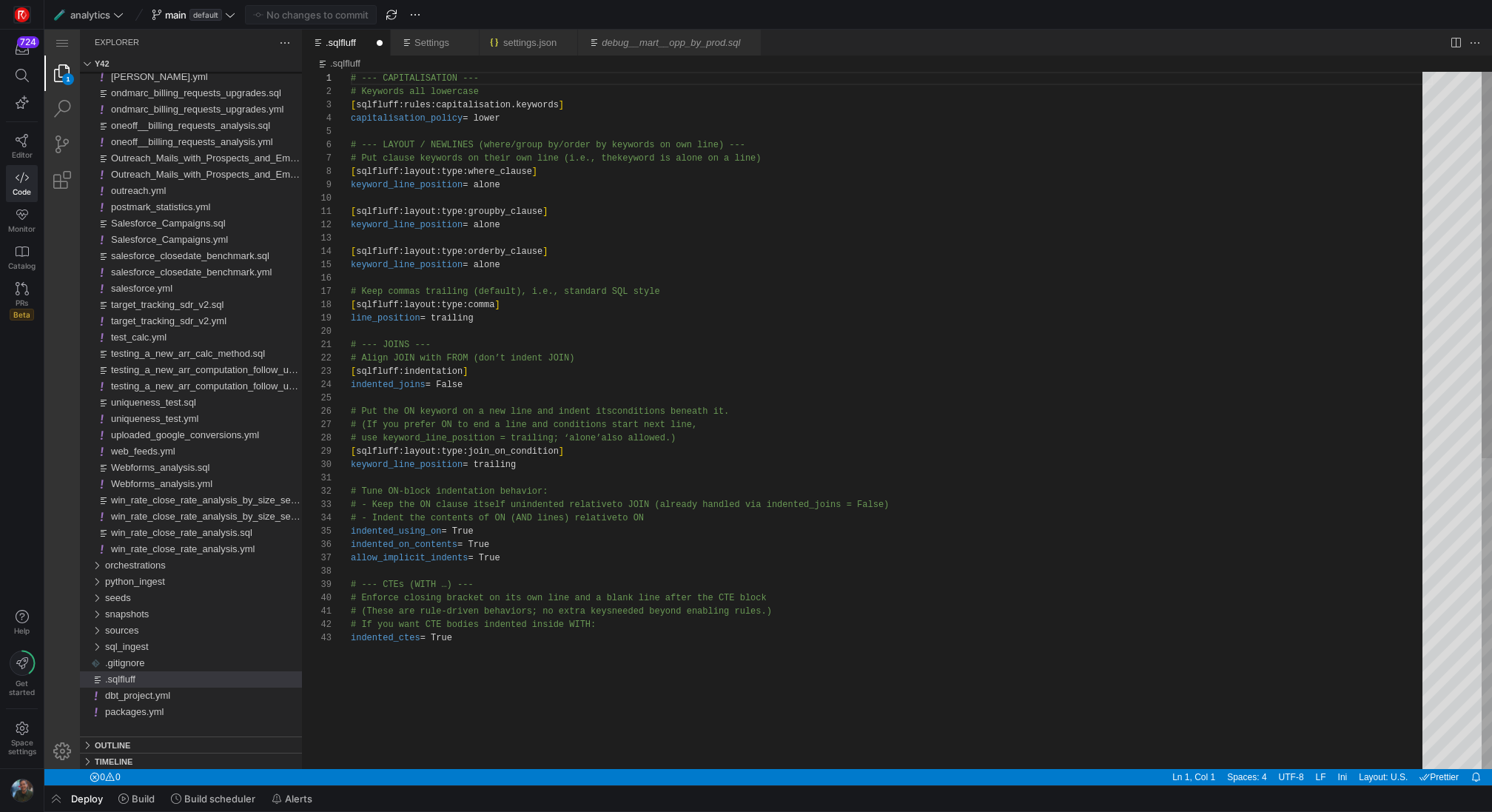
type textarea "# --- JOINS --- # Align JOIN with FROM (don’t indent JOIN) [sqlfluff:indentatio…"
click at [645, 349] on div "# --- CAPITALISATION --- # Keywords all lowercase [ sqlfluff:rules:capitalisati…" at bounding box center [891, 700] width 1082 height 1256
click at [326, 13] on span "Commit & push (1)" at bounding box center [317, 15] width 83 height 12
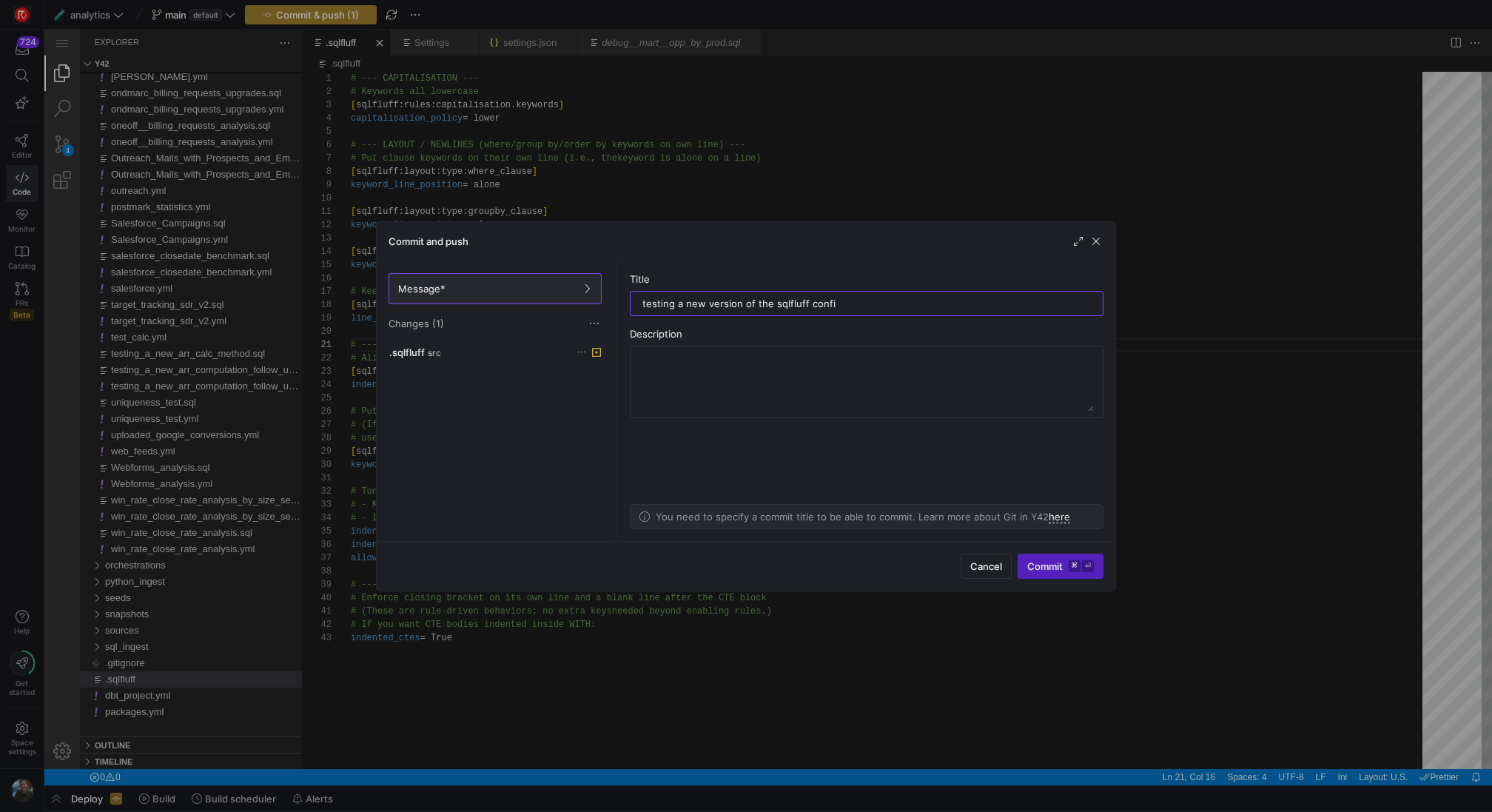
type input "testing a new version of the sqlfluff config"
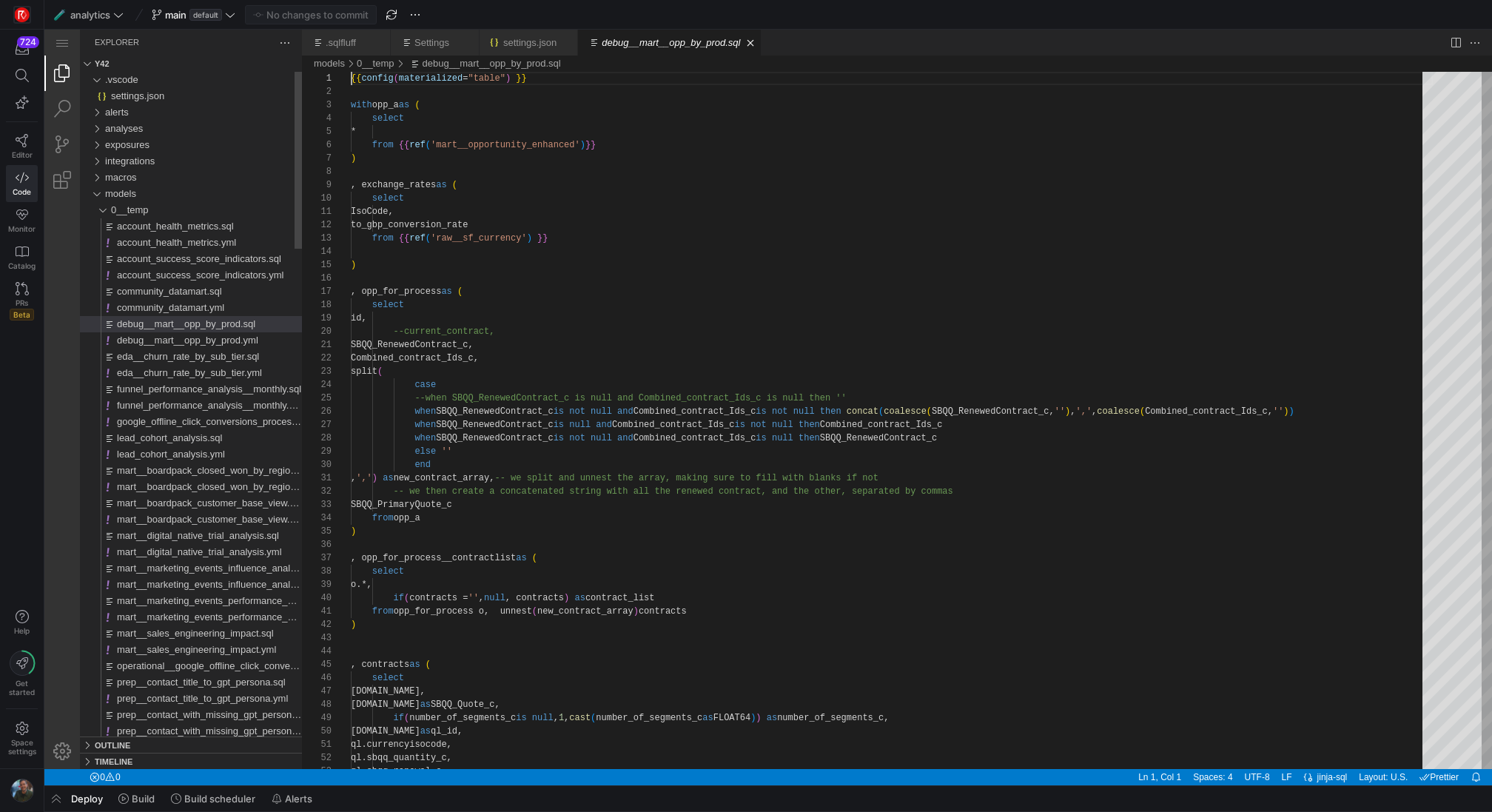
click at [664, 38] on link "debug__mart__opp_by_prod.sql" at bounding box center [671, 42] width 138 height 11
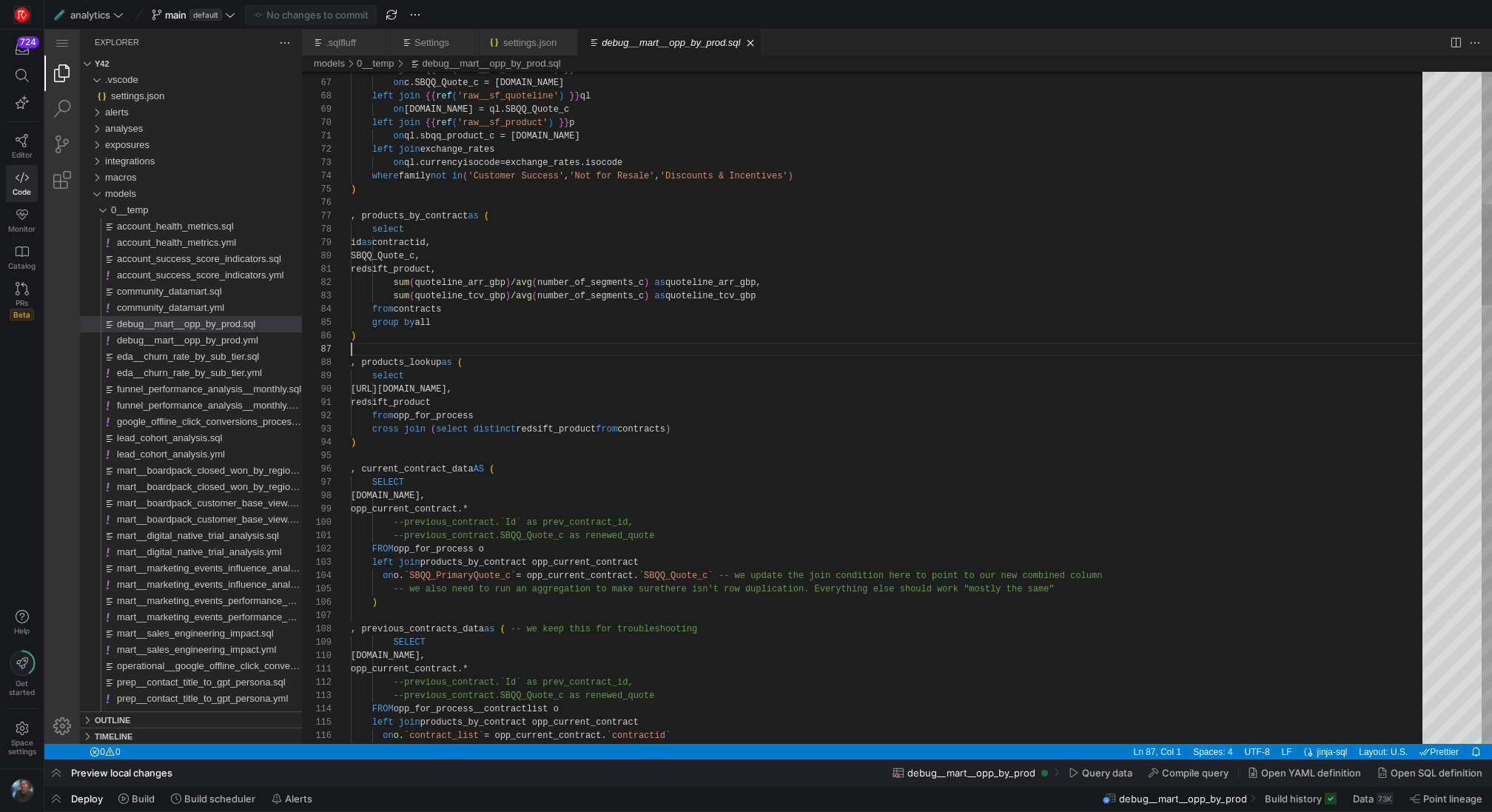
scroll to position [80, 0]
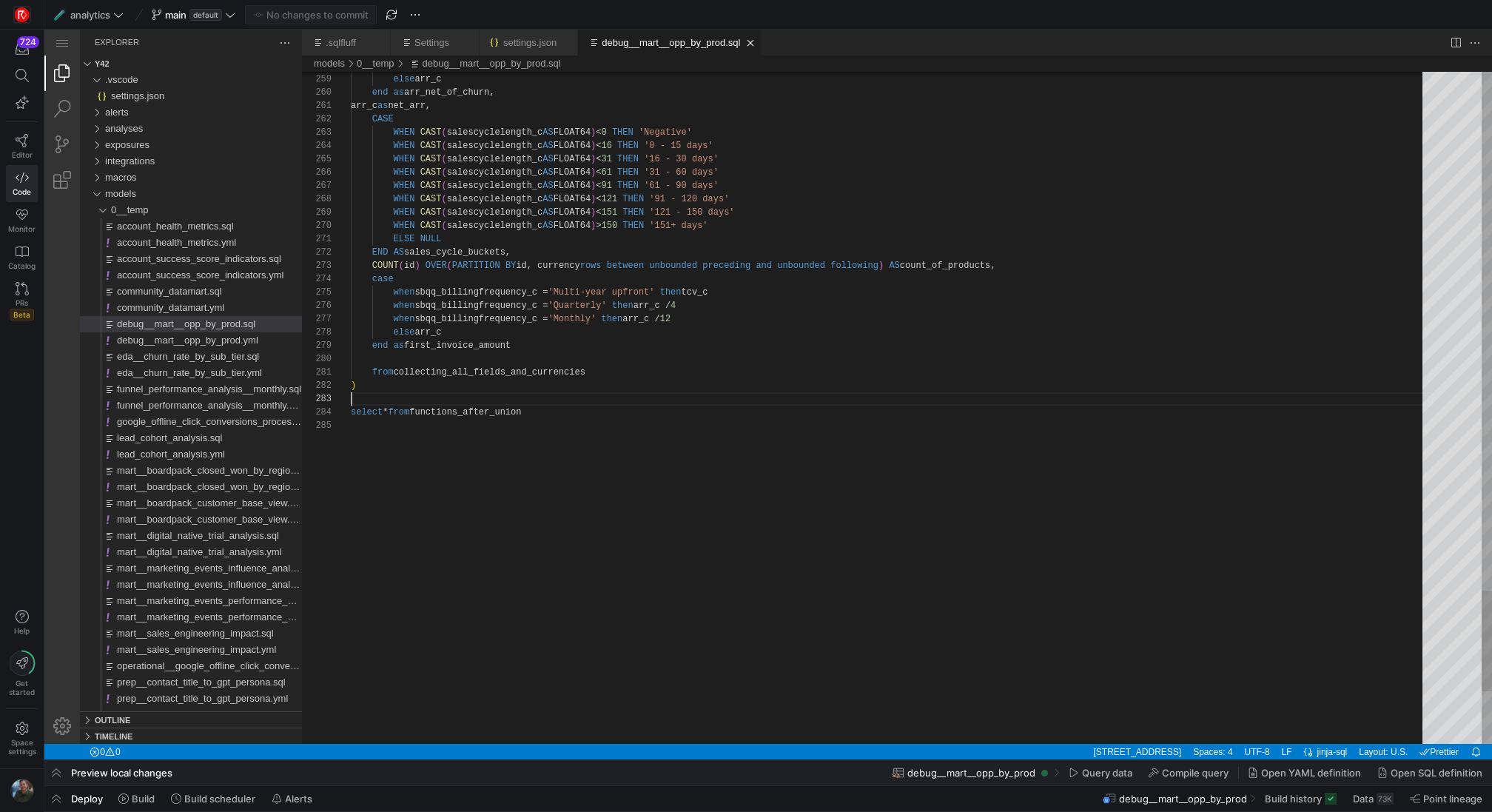
scroll to position [27, 0]
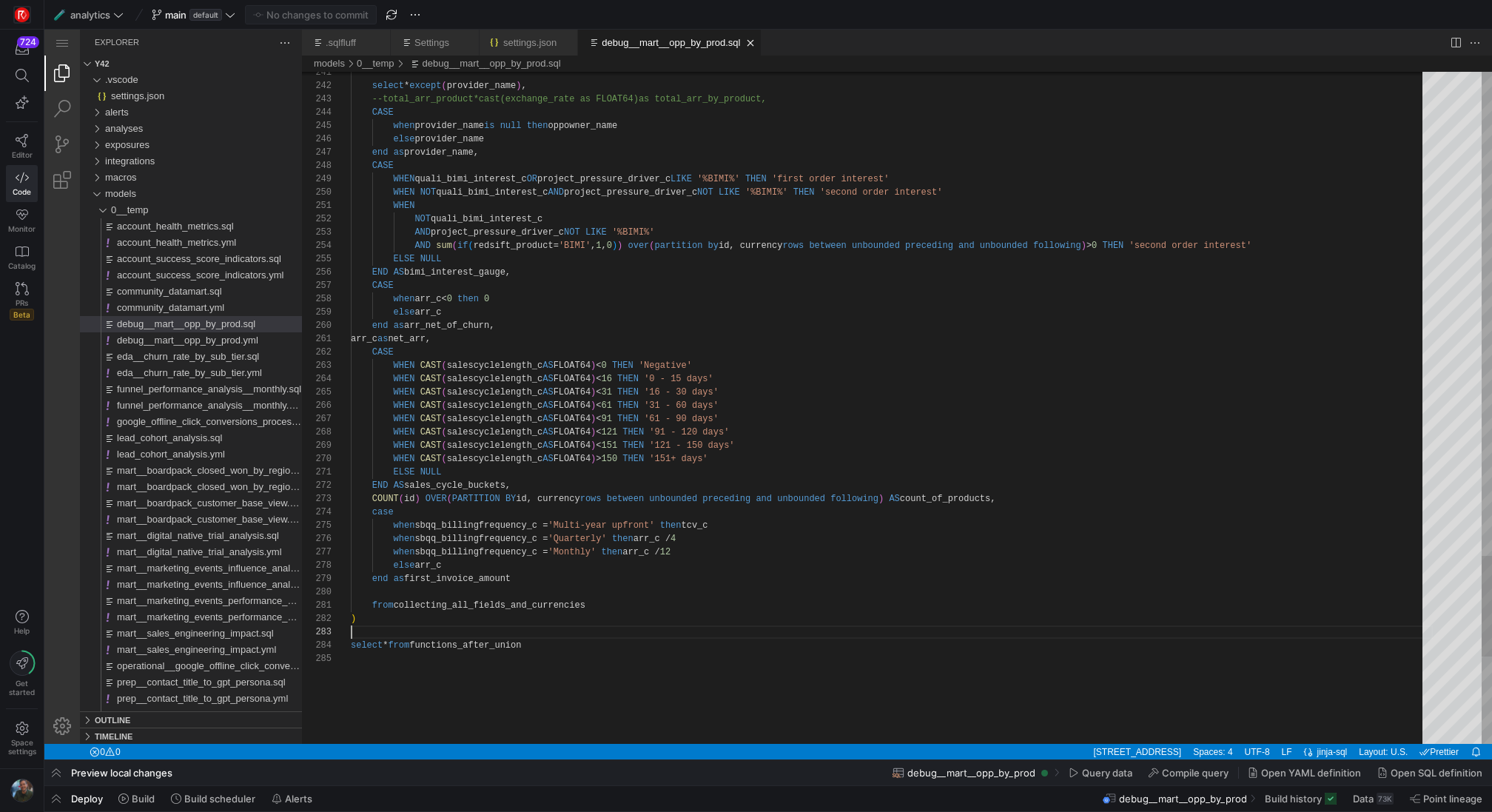
scroll to position [93, 144]
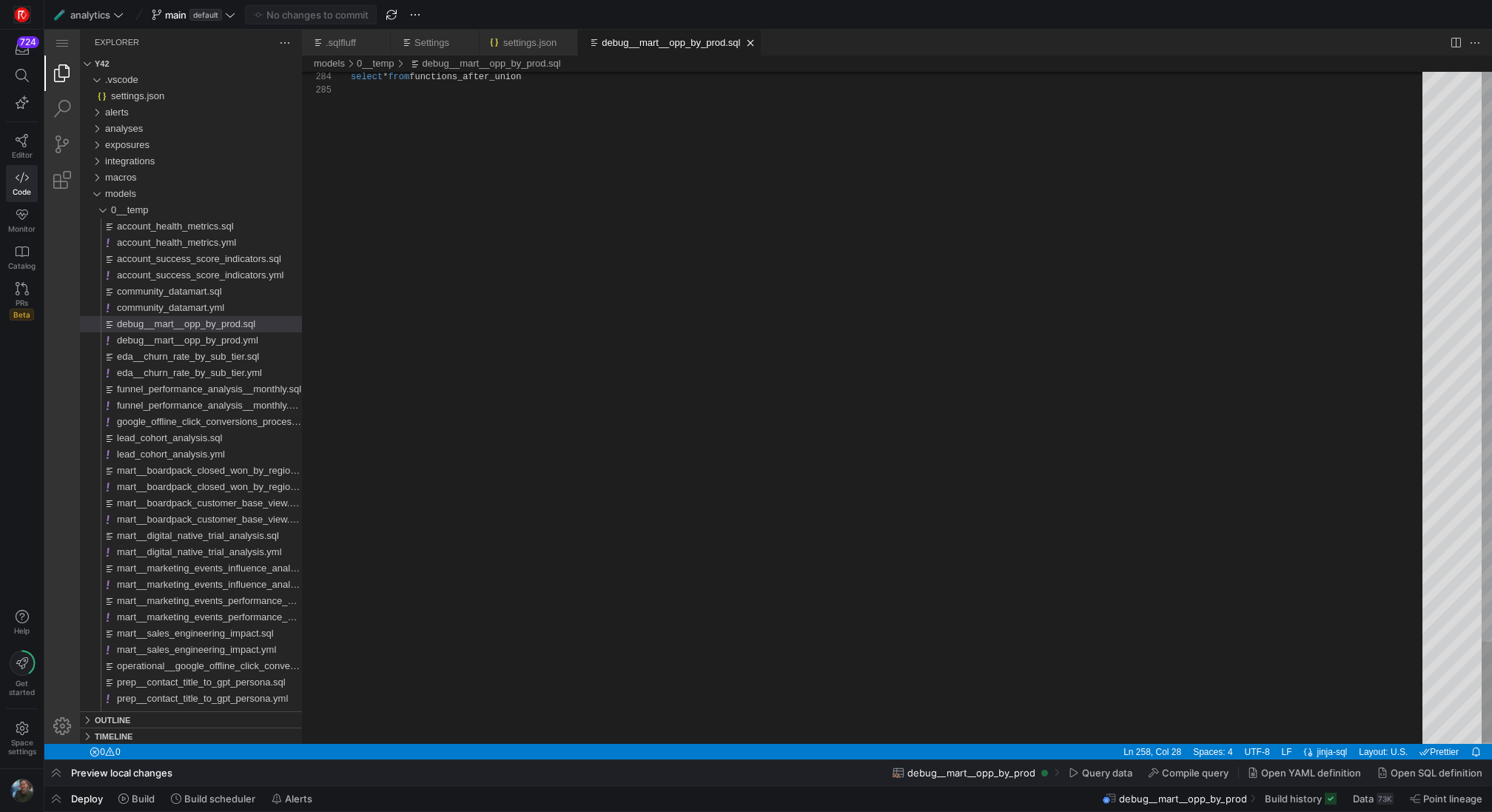
type textarea "from collecting_all_fields_and_currencies ) select * from functions_after_union"
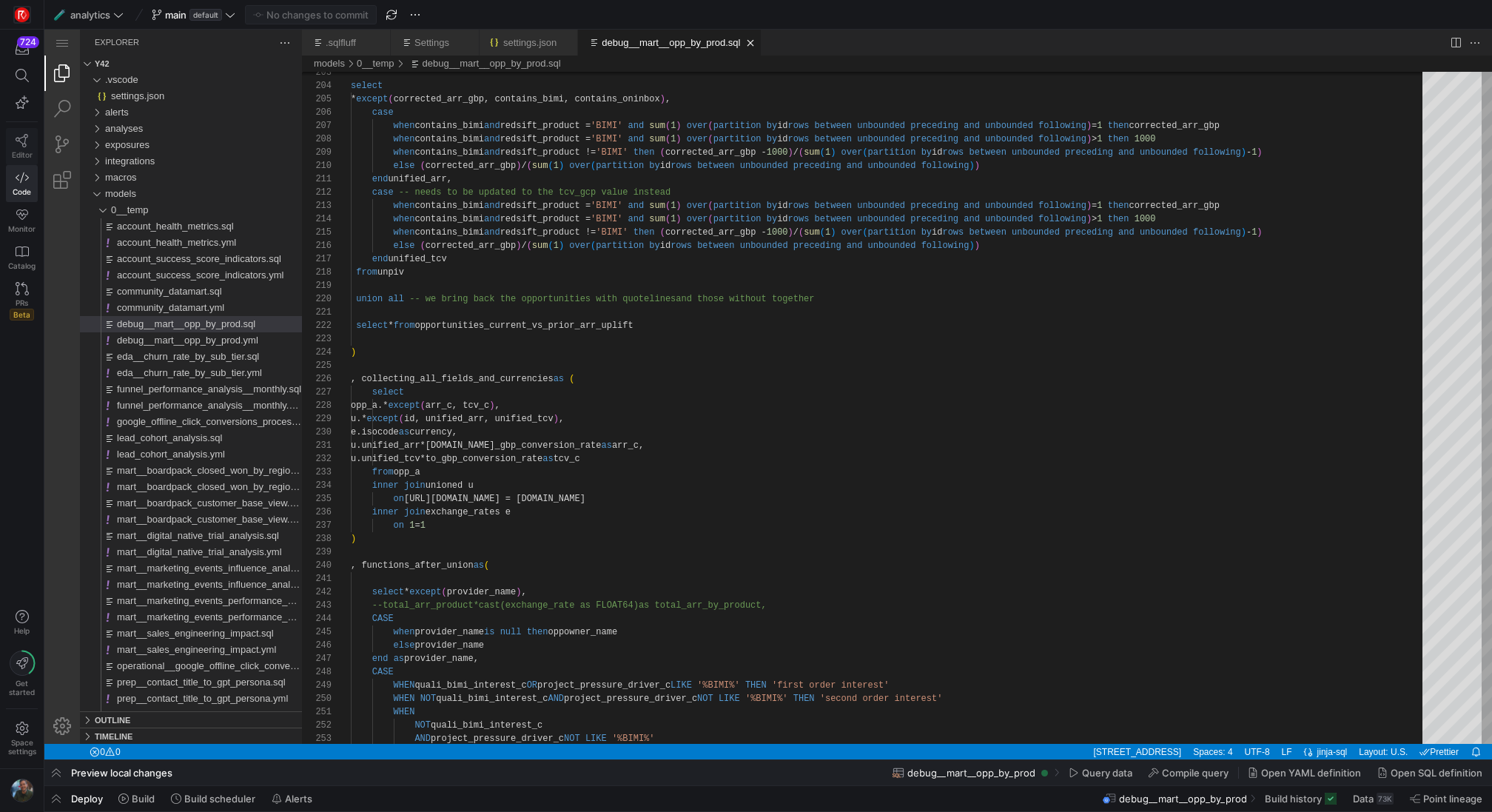
click at [29, 150] on span "Editor" at bounding box center [22, 154] width 21 height 9
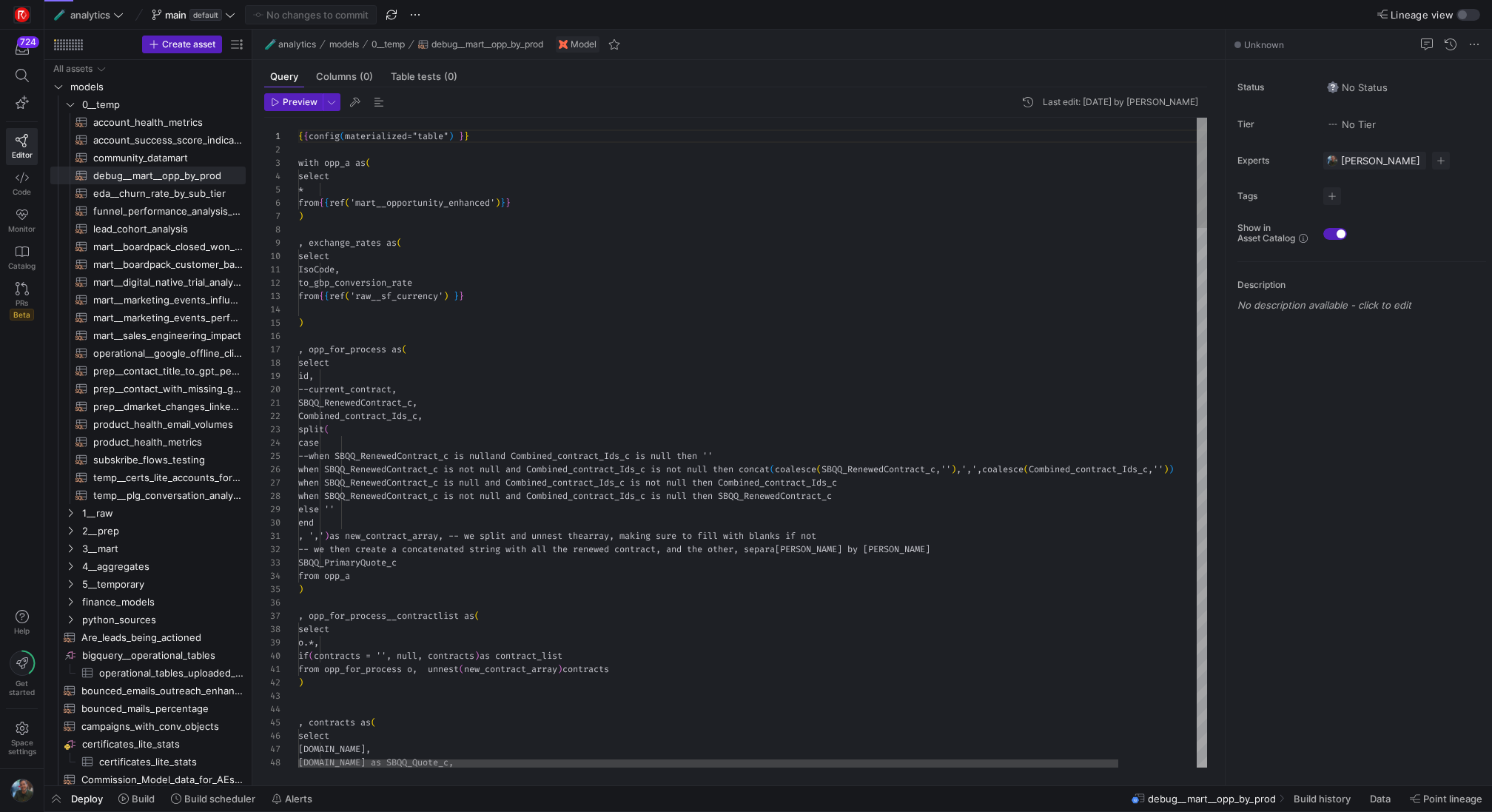
scroll to position [133, 0]
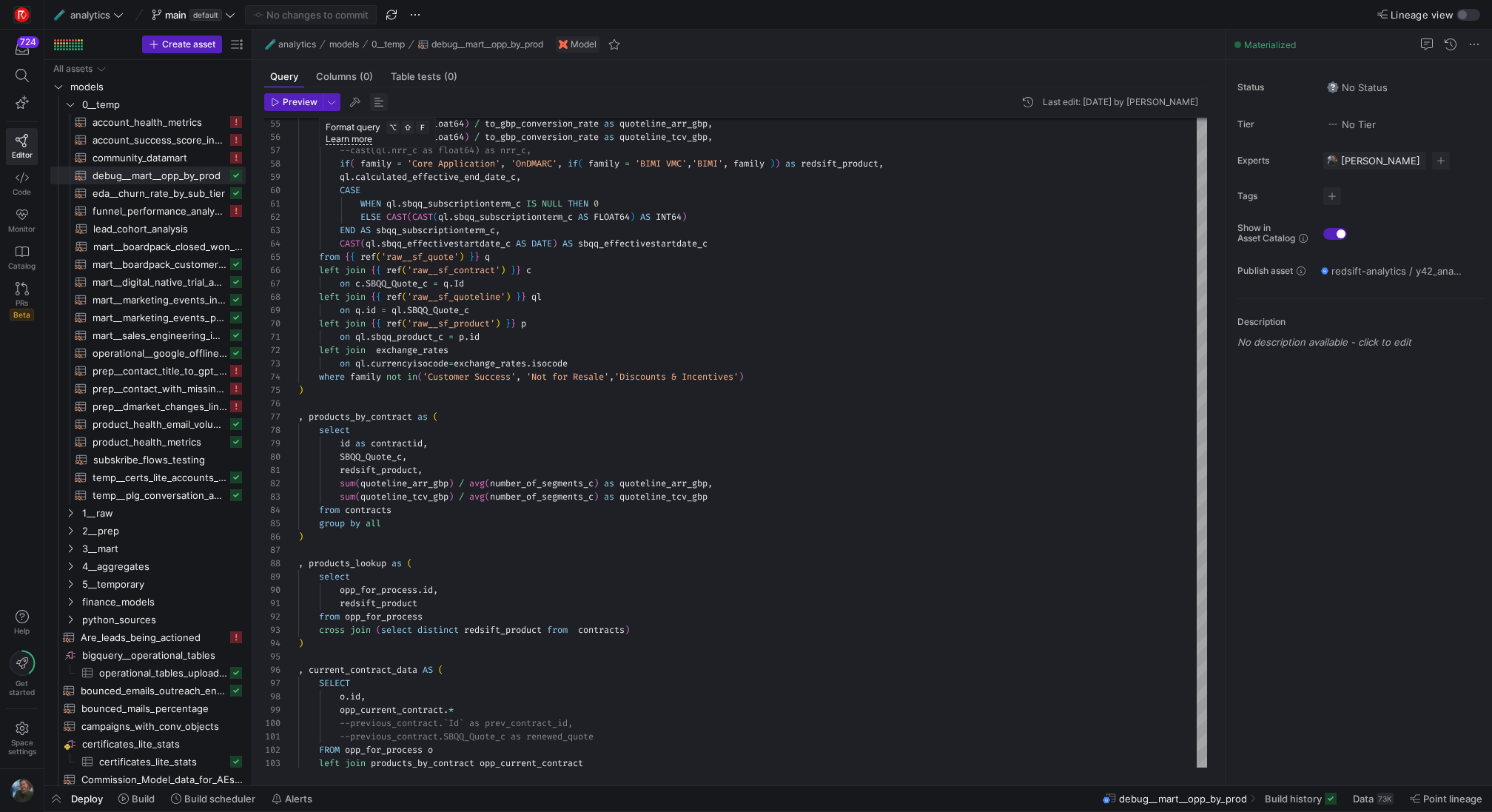
click at [383, 104] on span "button" at bounding box center [378, 101] width 17 height 17
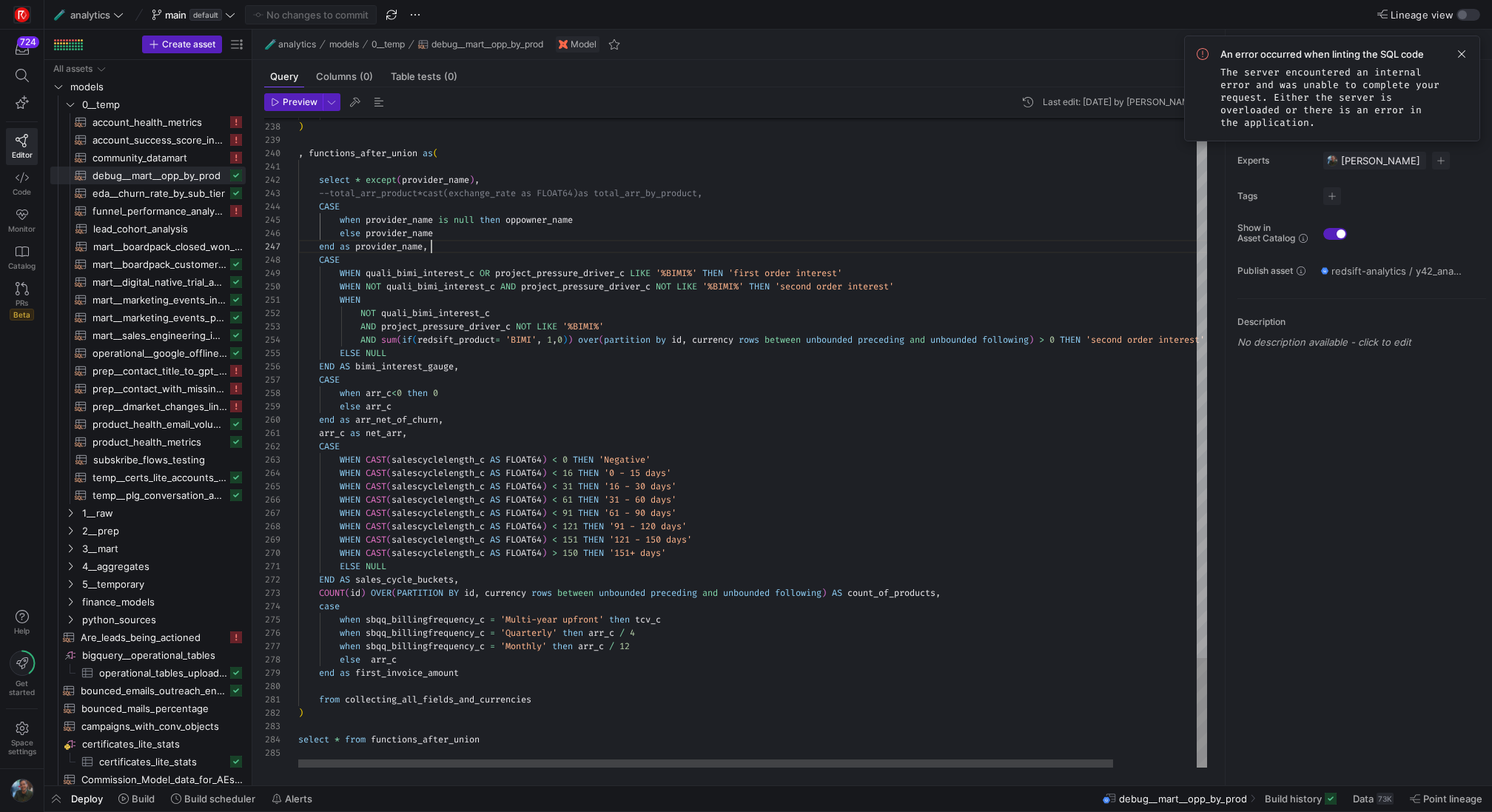
scroll to position [80, 133]
click at [1463, 50] on span at bounding box center [1461, 53] width 17 height 17
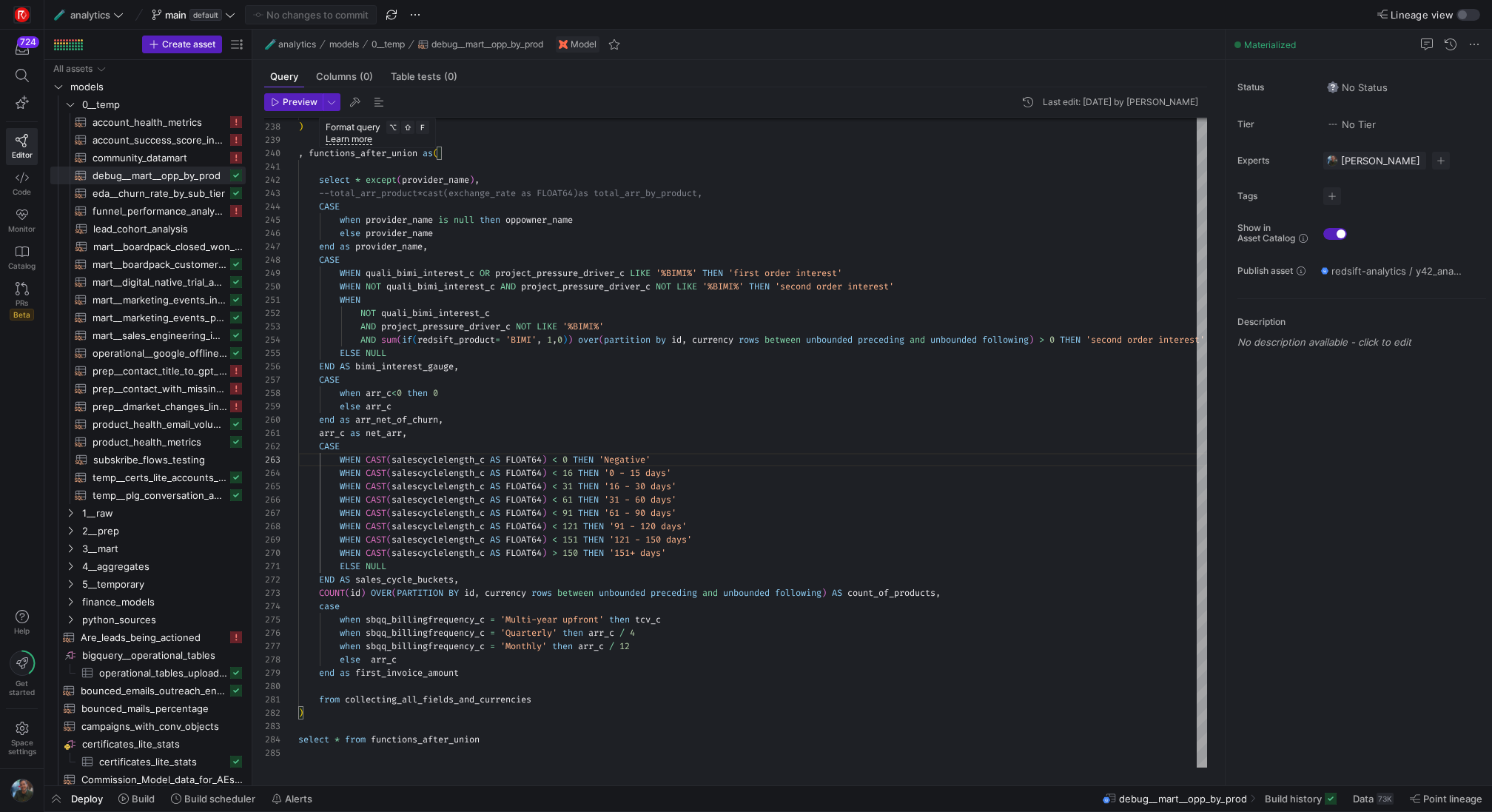
type textarea "WHEN NOT quali_bimi_interest_c AND project_pressure_driver_c NOT LIKE '%BIMI%' …"
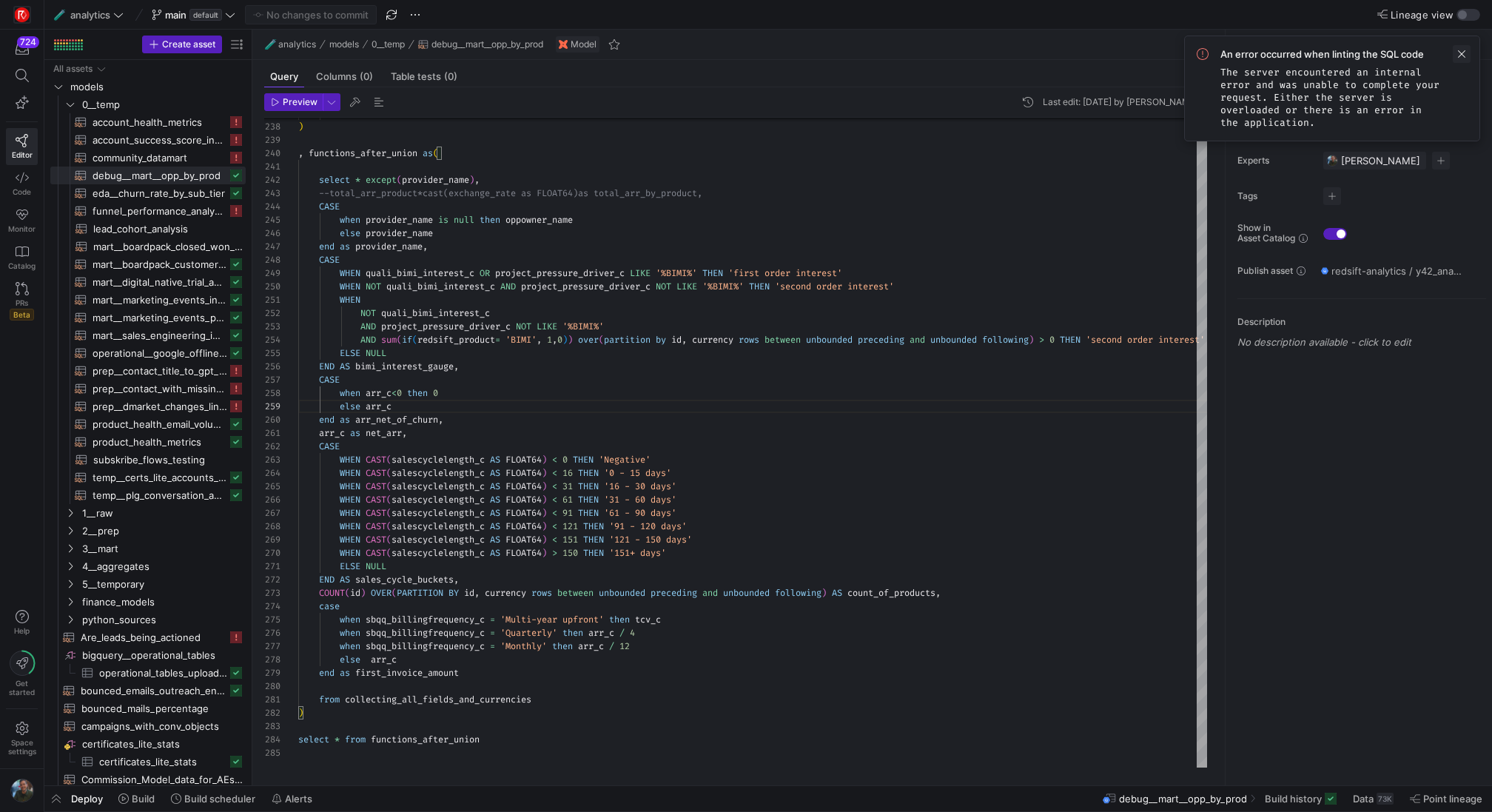
click at [1460, 55] on span at bounding box center [1461, 53] width 17 height 17
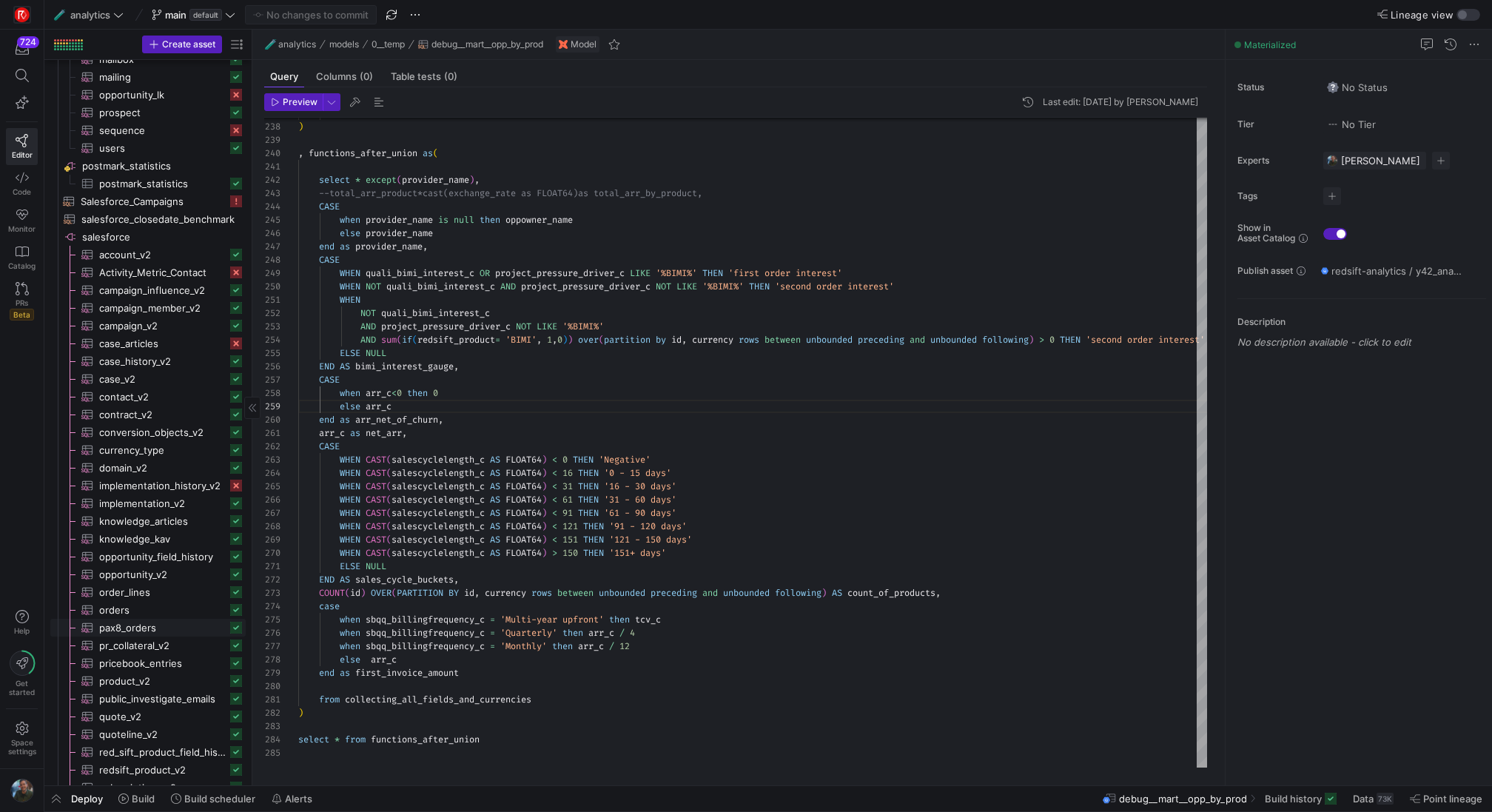
scroll to position [1675, 0]
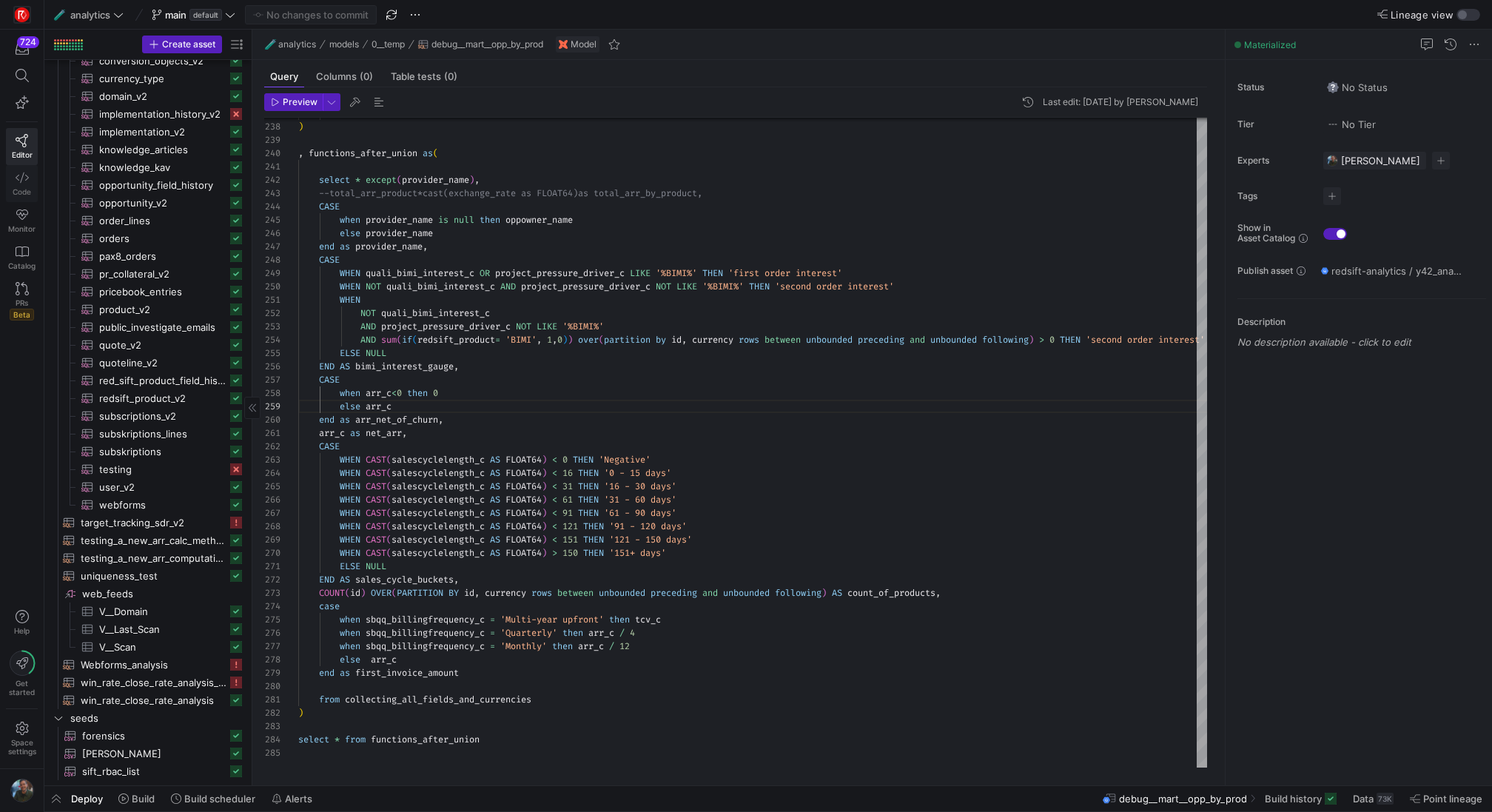
click at [24, 188] on span "Code" at bounding box center [22, 192] width 18 height 9
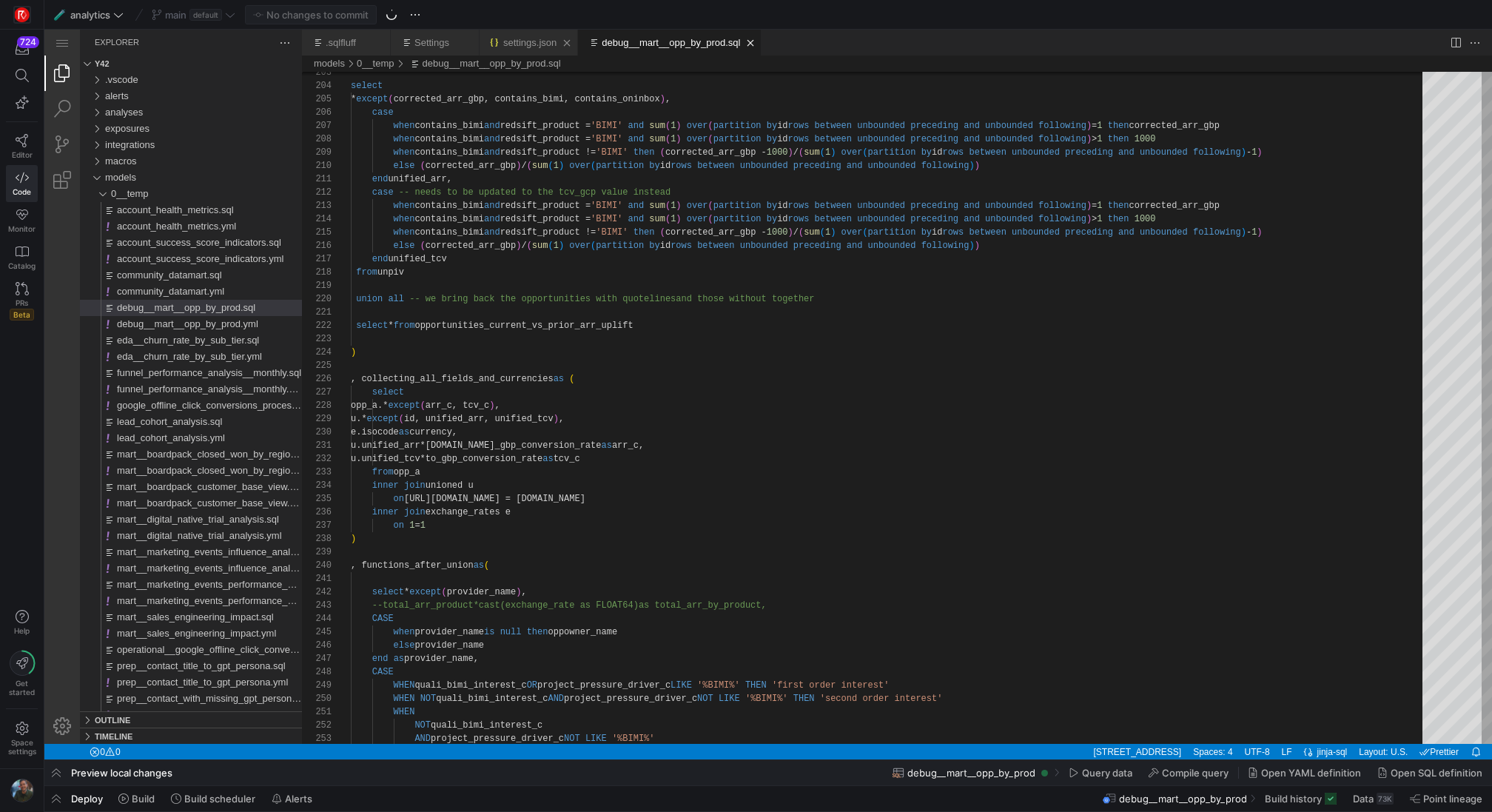
click at [534, 49] on div "settings.json" at bounding box center [530, 42] width 53 height 26
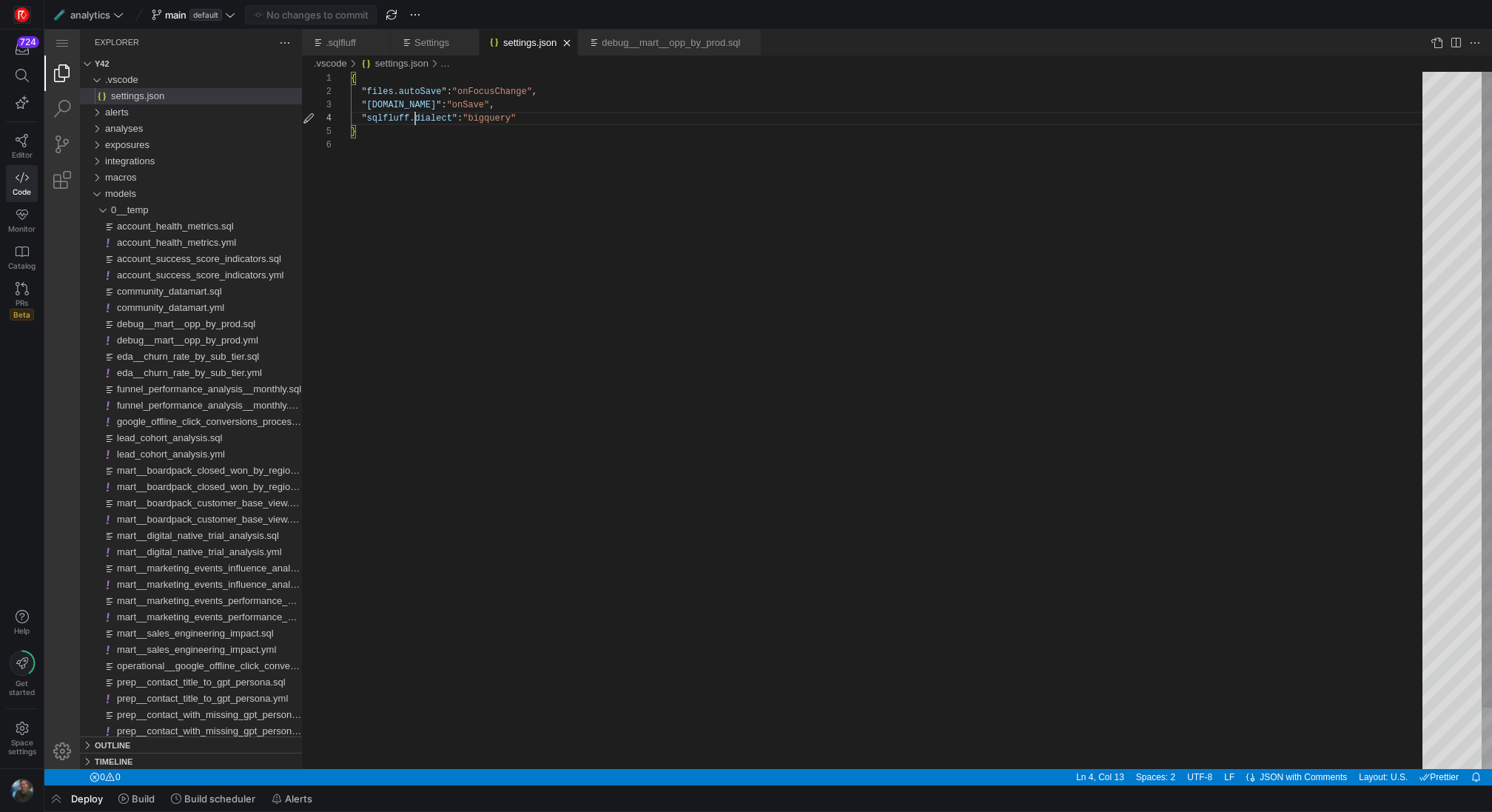
click at [412, 115] on div "{ "files.autoSave" : "onFocusChange" , "sqlfluff.linter.run" : "onSave" , "sqlf…" at bounding box center [891, 453] width 1082 height 763
click at [424, 38] on link "Settings" at bounding box center [432, 42] width 35 height 11
select select "selection"
select select "alt"
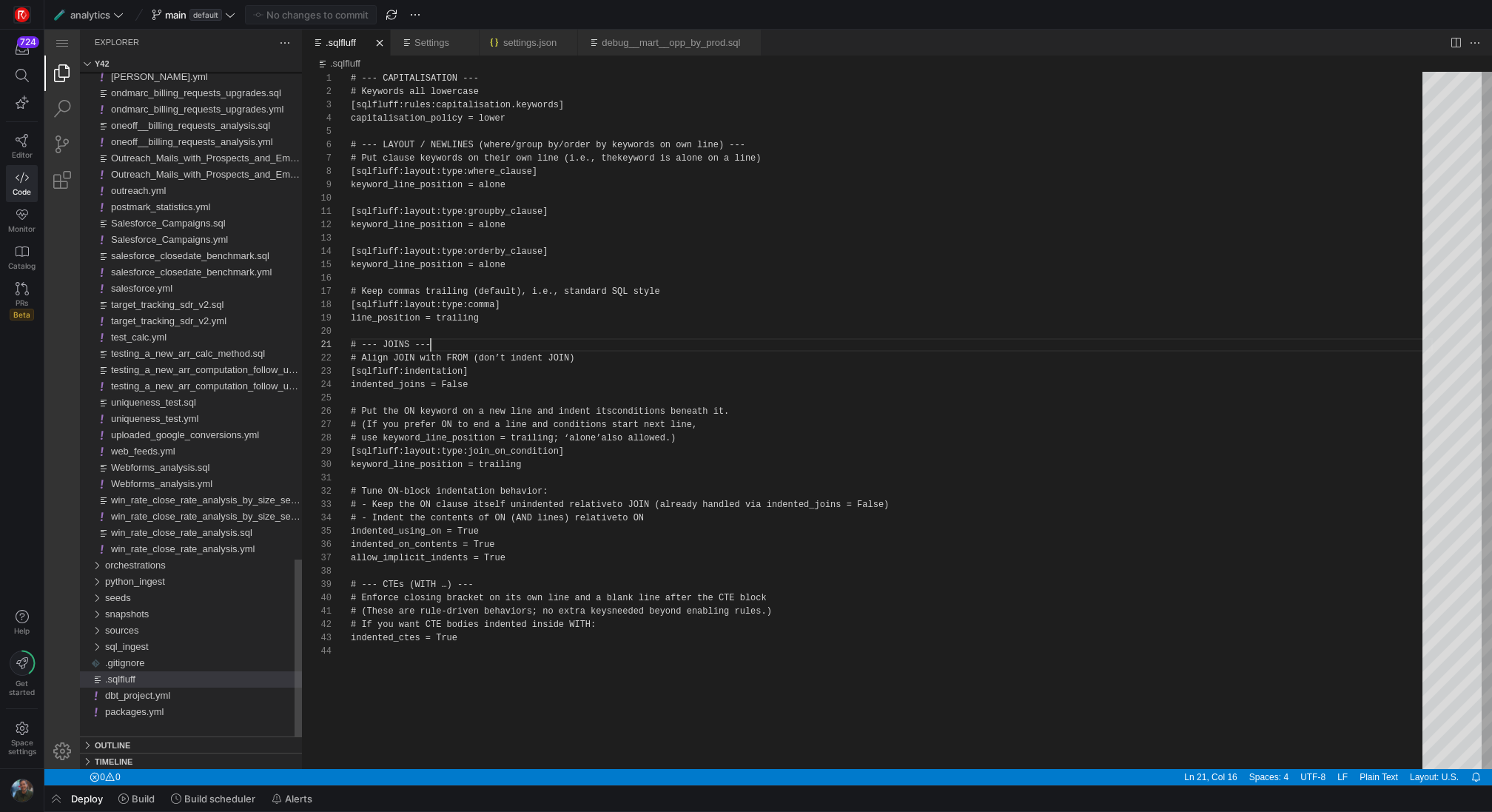
click at [332, 37] on link ".sqlfluff" at bounding box center [340, 42] width 30 height 11
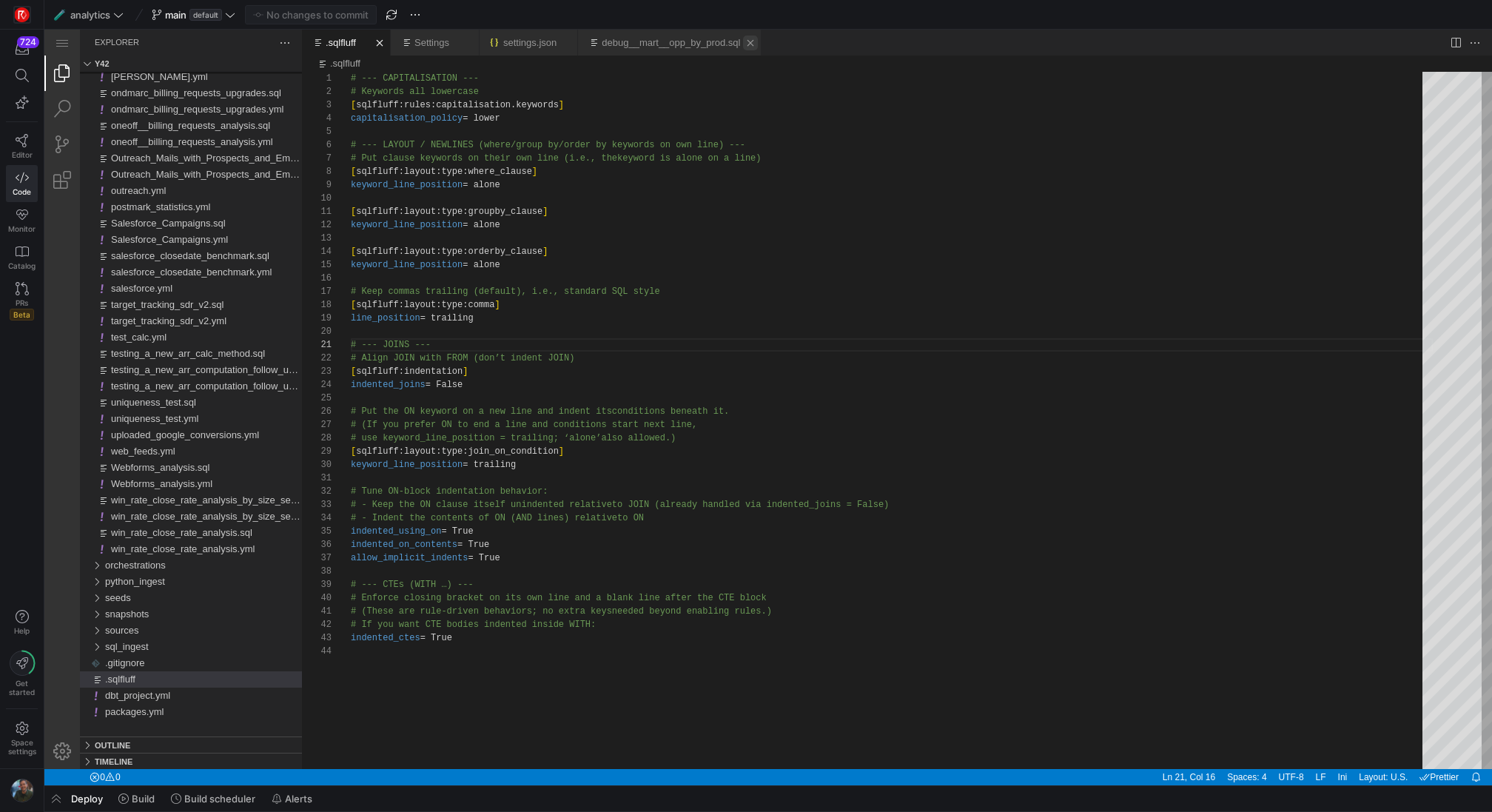
click at [758, 41] on link "Close (⌘W)" at bounding box center [751, 43] width 15 height 15
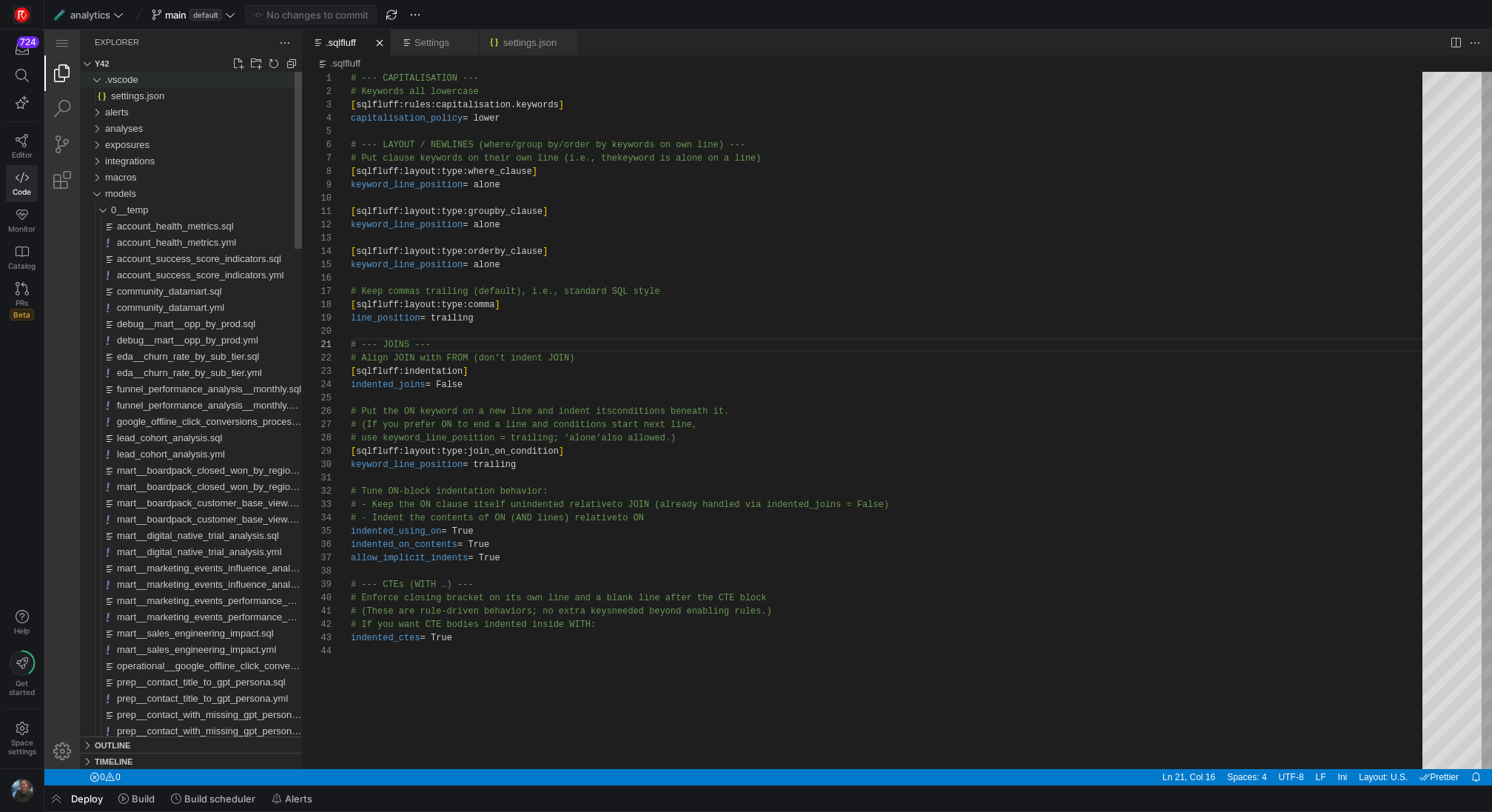
click at [94, 81] on div ".vscode" at bounding box center [97, 80] width 22 height 17
click at [98, 173] on div "models" at bounding box center [97, 177] width 22 height 17
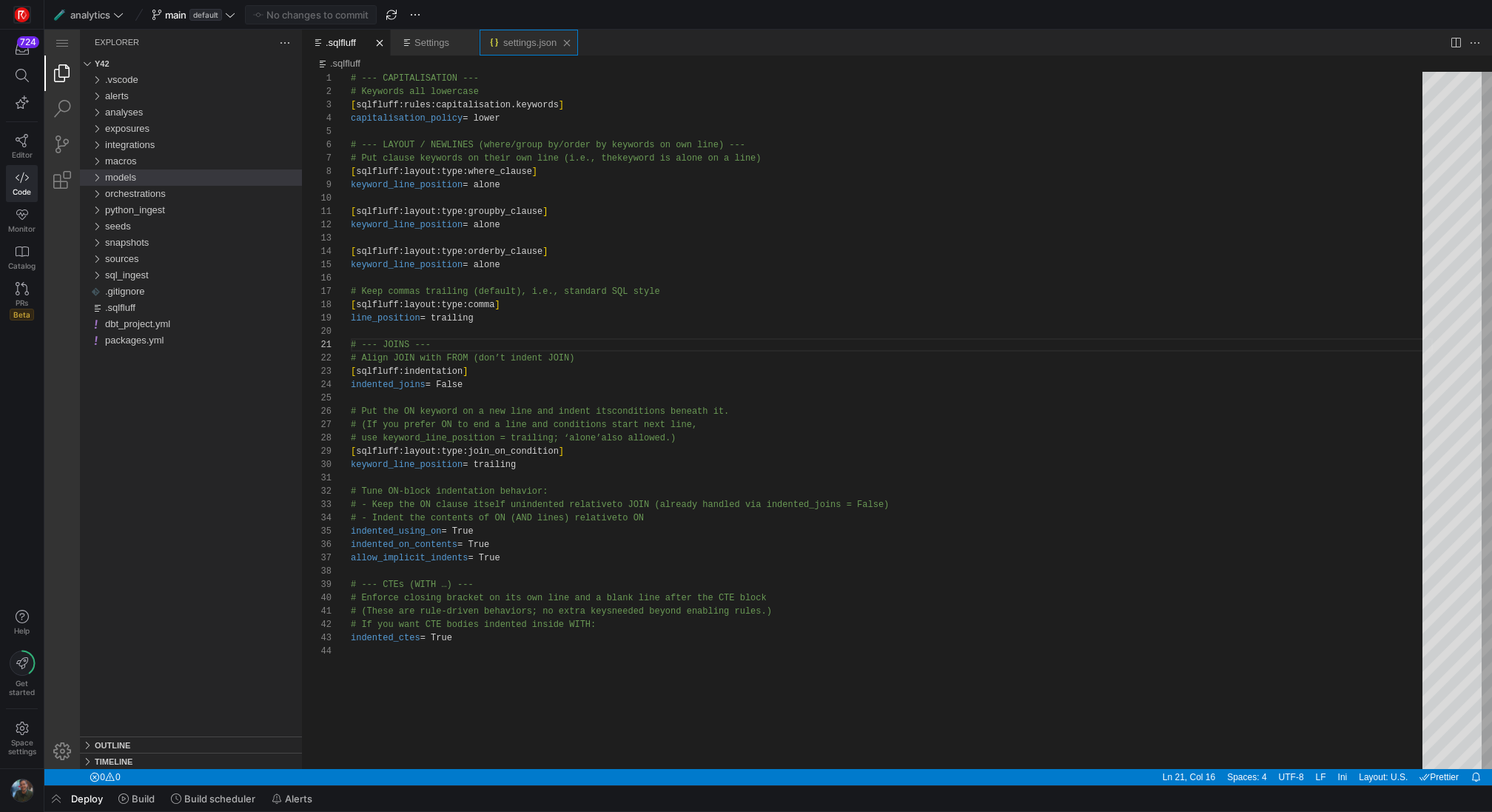
click at [553, 48] on div "settings.json" at bounding box center [530, 42] width 53 height 26
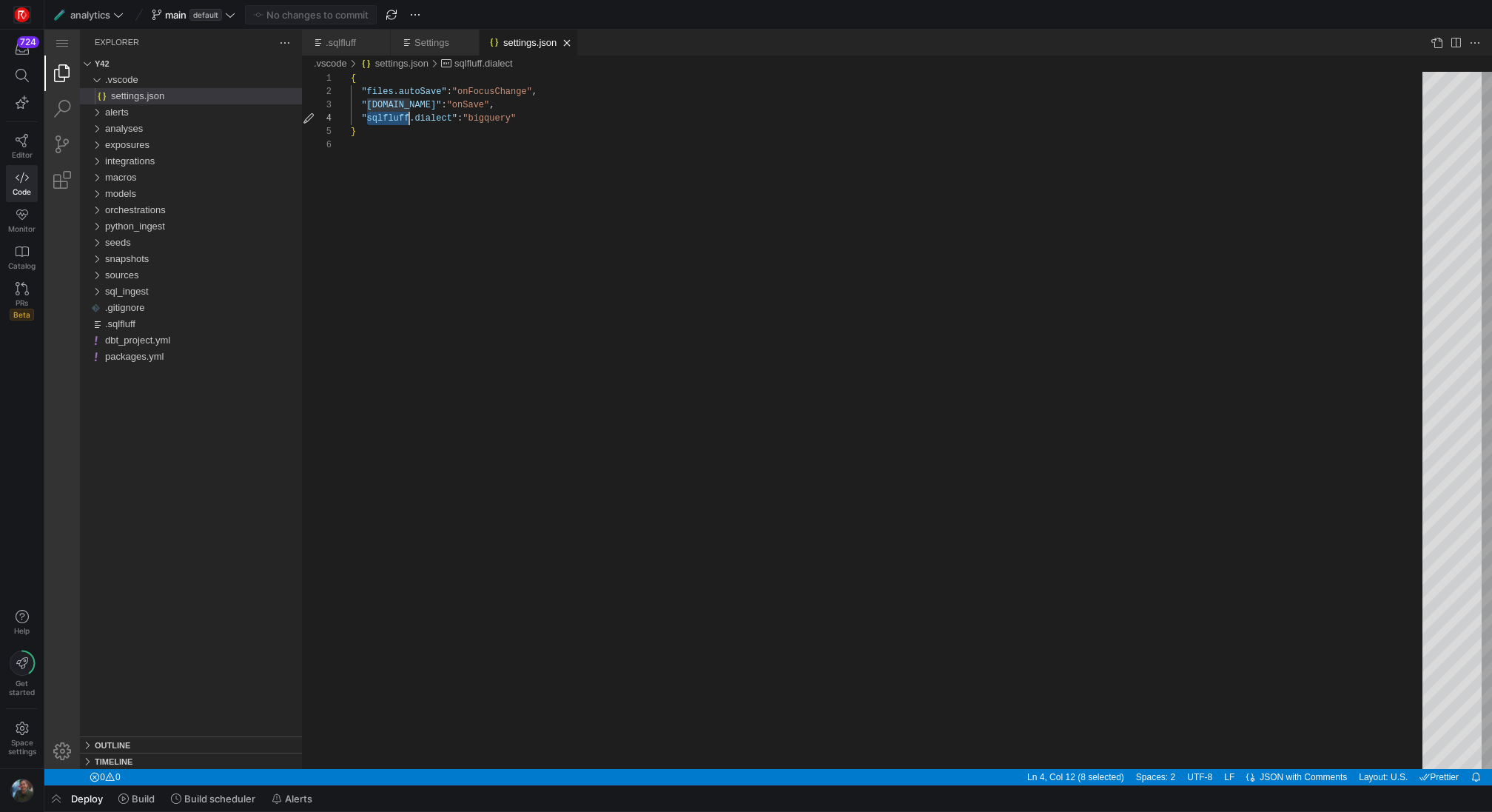
scroll to position [40, 59]
click at [574, 46] on link "Close (⌘W)" at bounding box center [567, 43] width 15 height 15
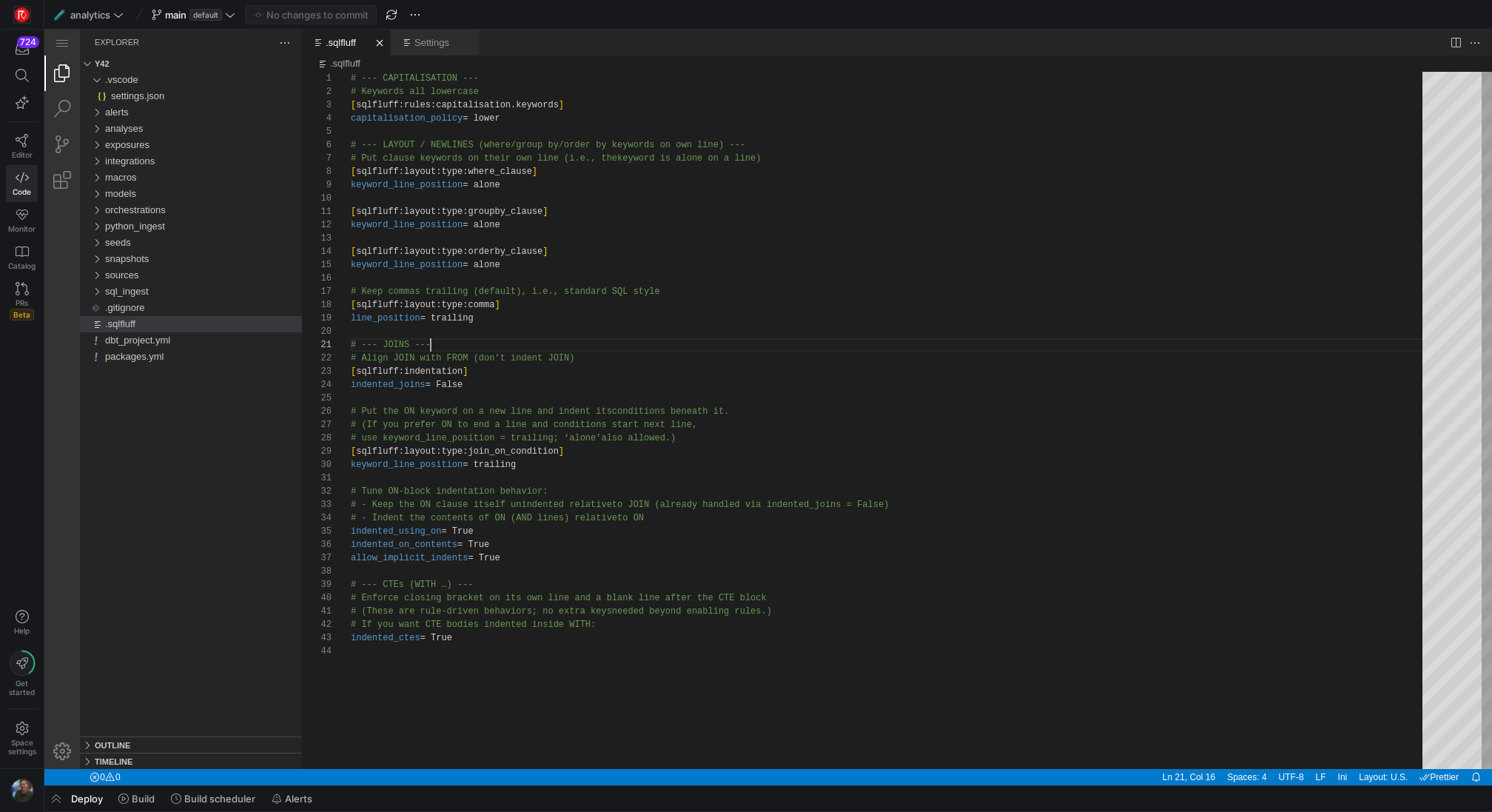
scroll to position [0, 80]
click at [65, 40] on div "Application Menu" at bounding box center [62, 42] width 36 height 26
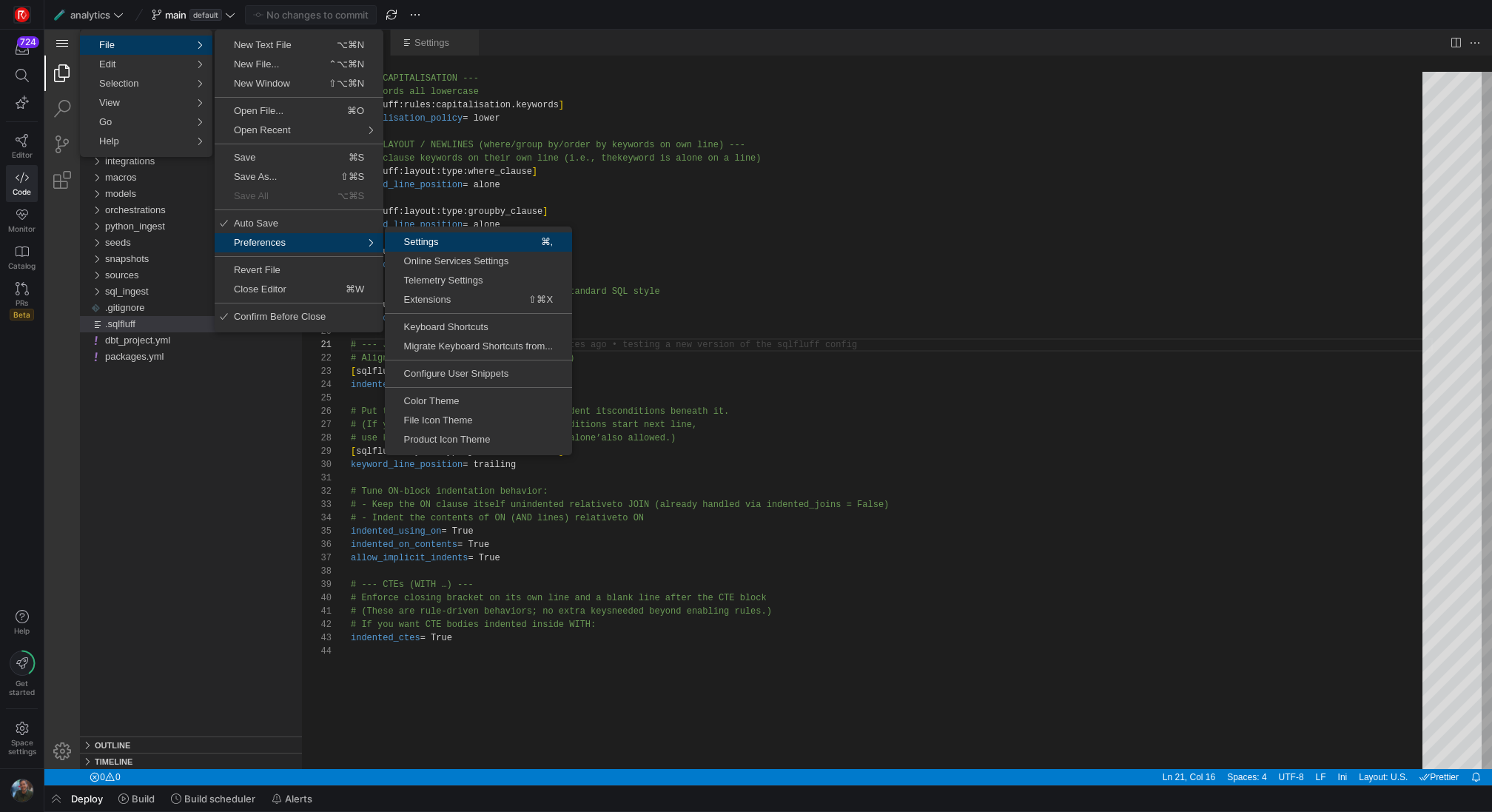
click at [437, 248] on link "Settings ⌘," at bounding box center [478, 242] width 188 height 19
select select "selection"
select select "alt"
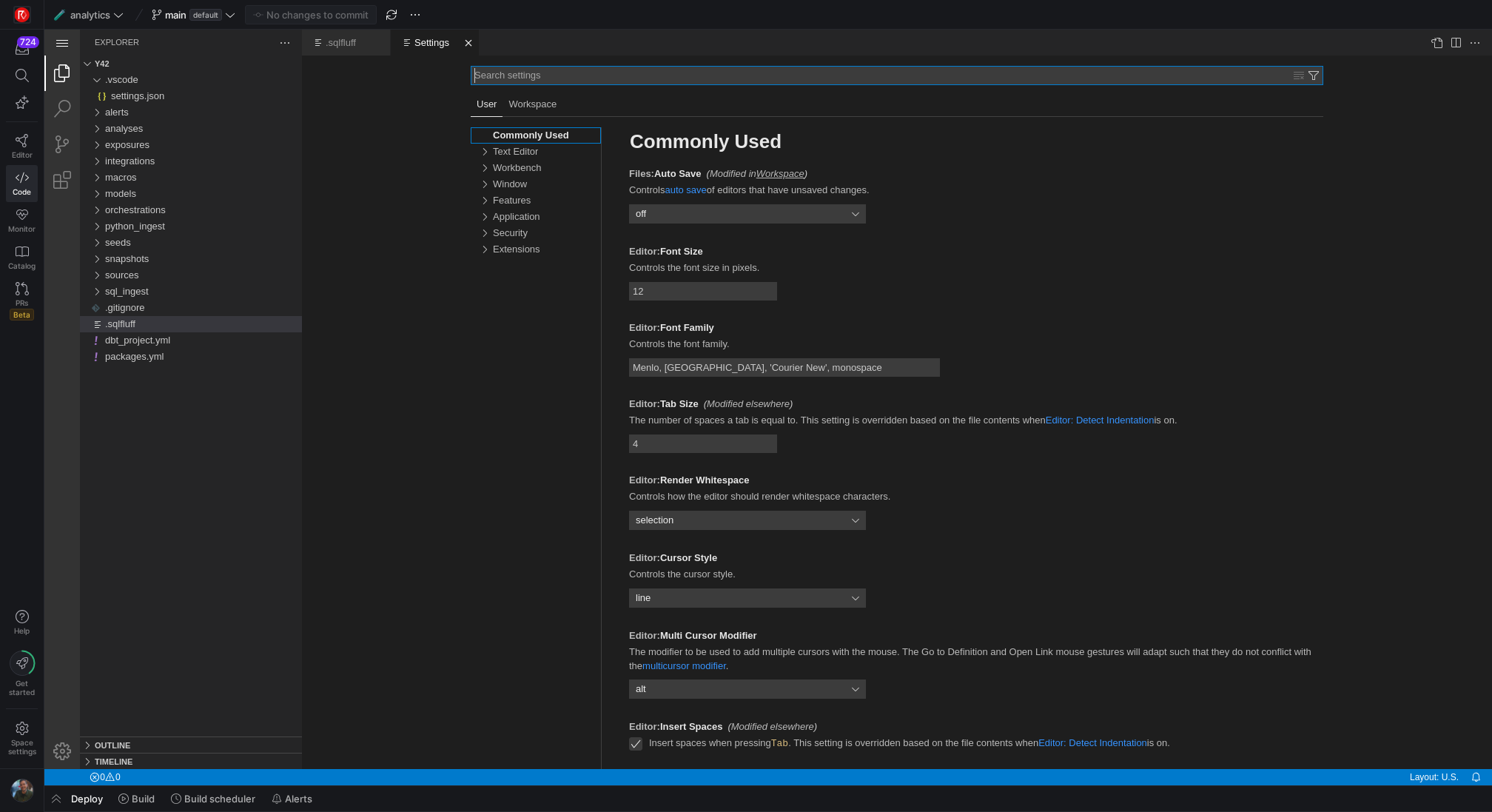
click at [483, 254] on div "Extensions, group" at bounding box center [484, 249] width 22 height 17
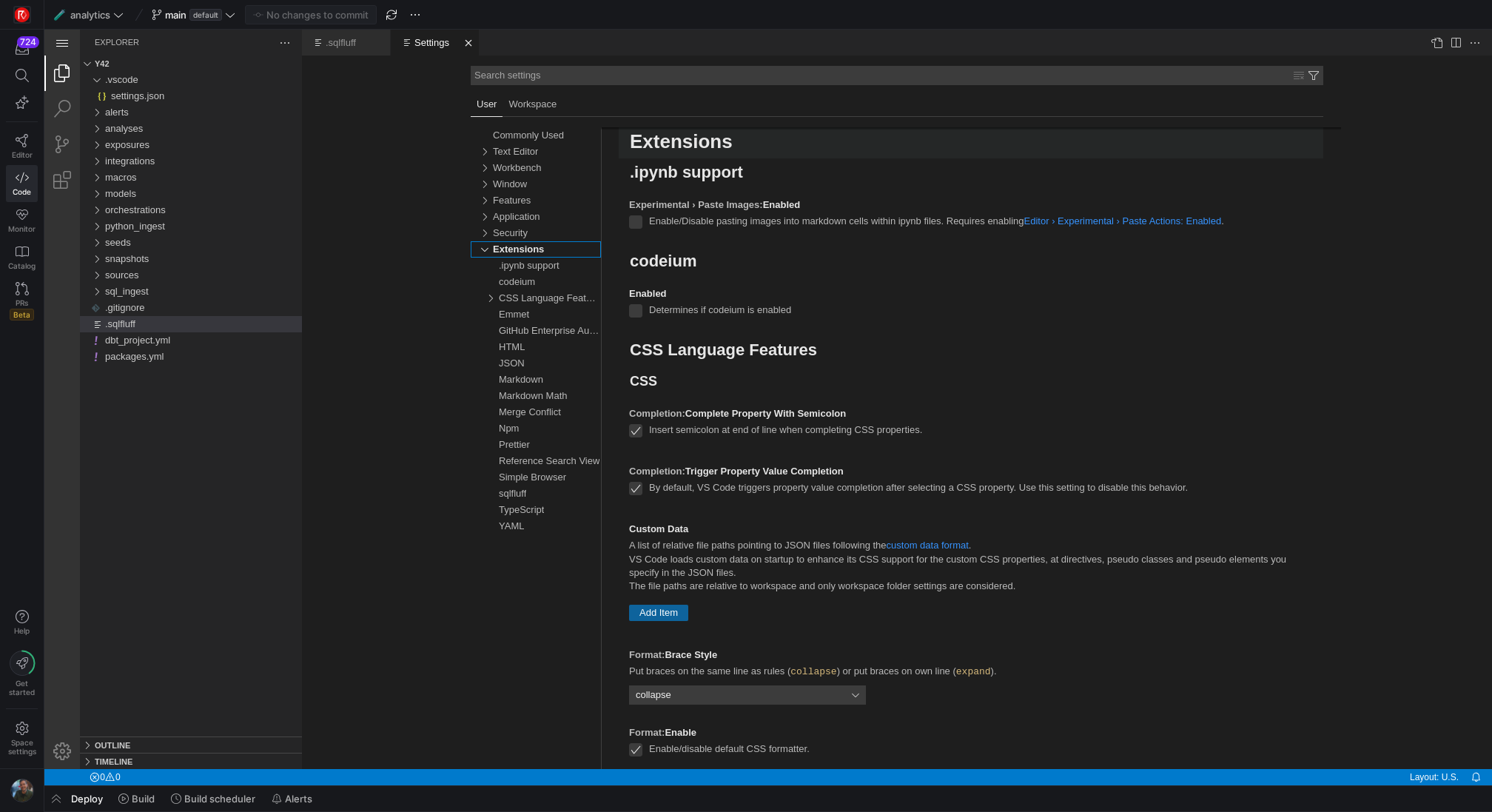
click at [521, 492] on div "sqlfluff" at bounding box center [512, 494] width 28 height 17
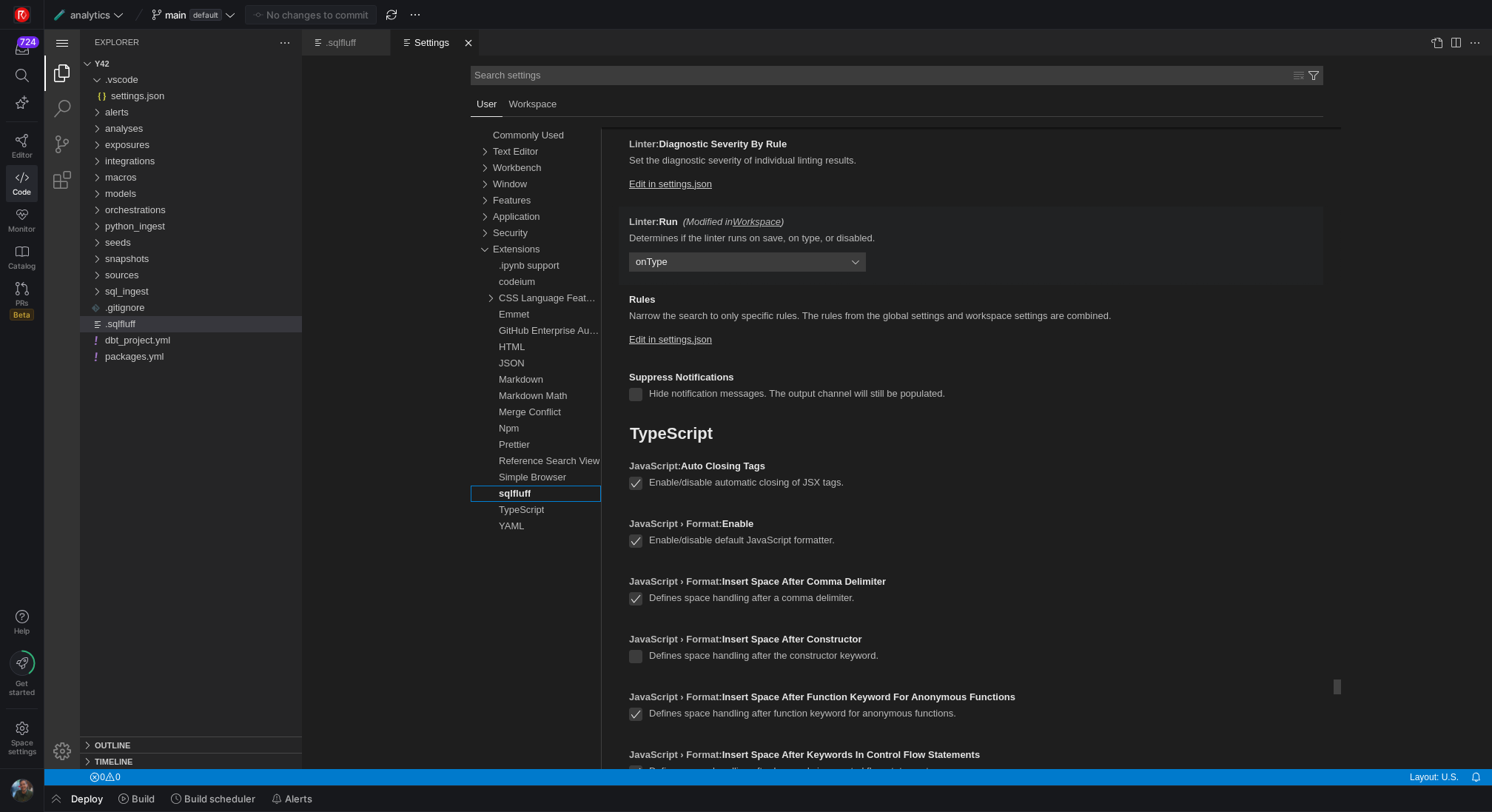
click at [775, 258] on select "onType onSave off" at bounding box center [747, 261] width 236 height 19
click at [671, 217] on span "Run" at bounding box center [668, 222] width 18 height 11
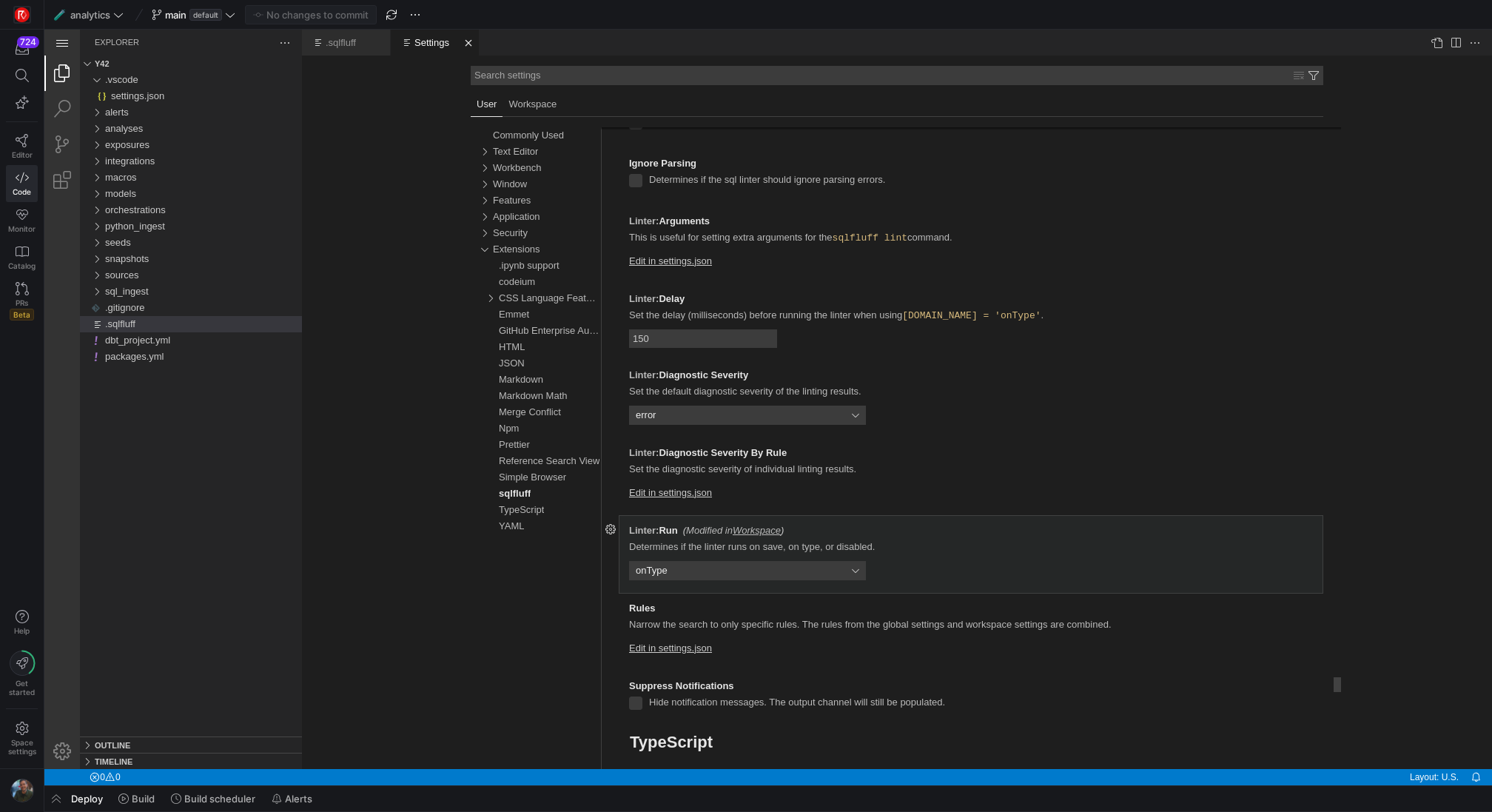
click at [854, 570] on select "onType onSave off" at bounding box center [747, 570] width 236 height 19
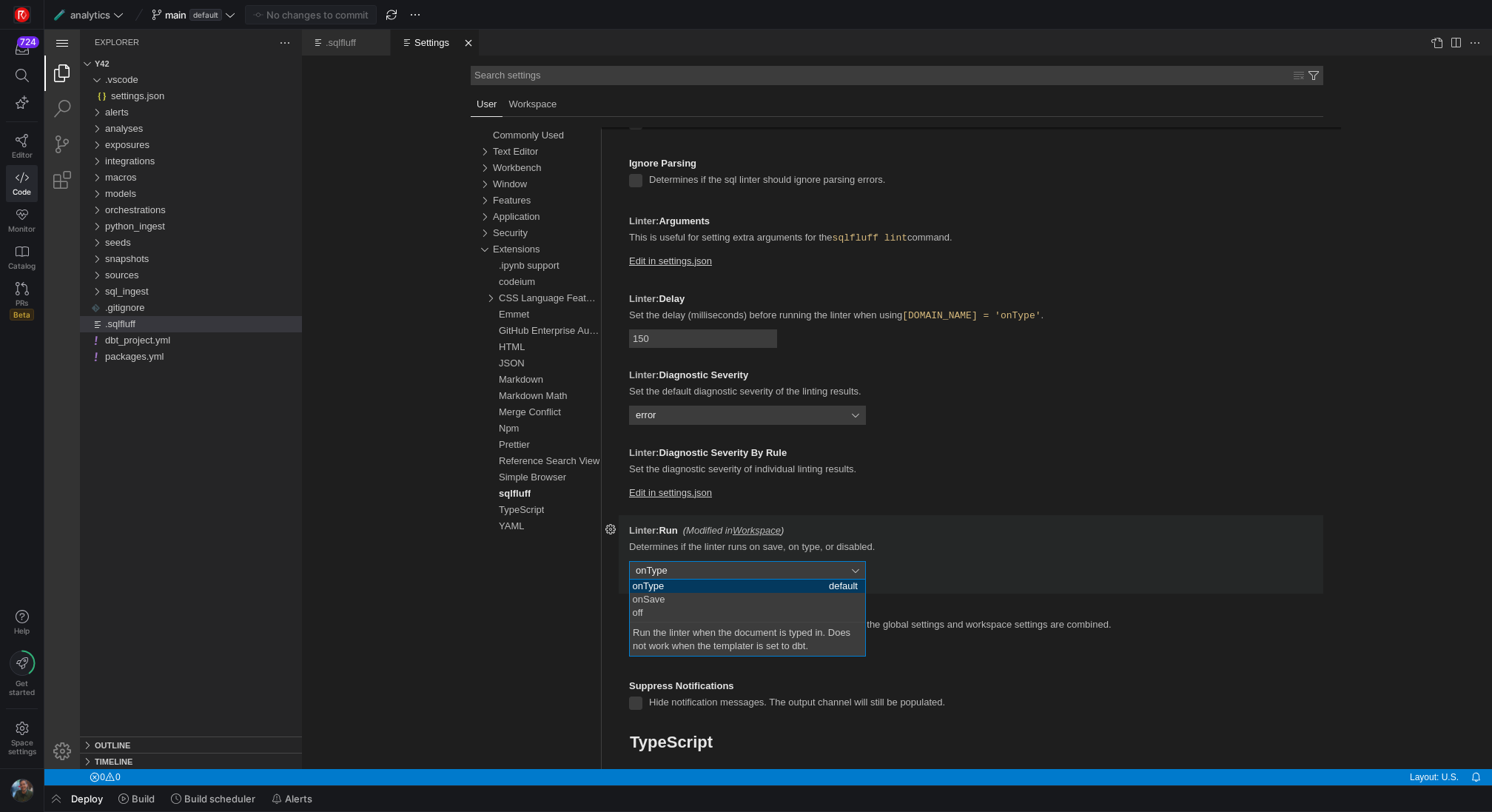
click at [468, 623] on div "Commonly Used (12) Text Editor (238) Workbench (145) Window (9) Features (293) …" at bounding box center [526, 448] width 148 height 642
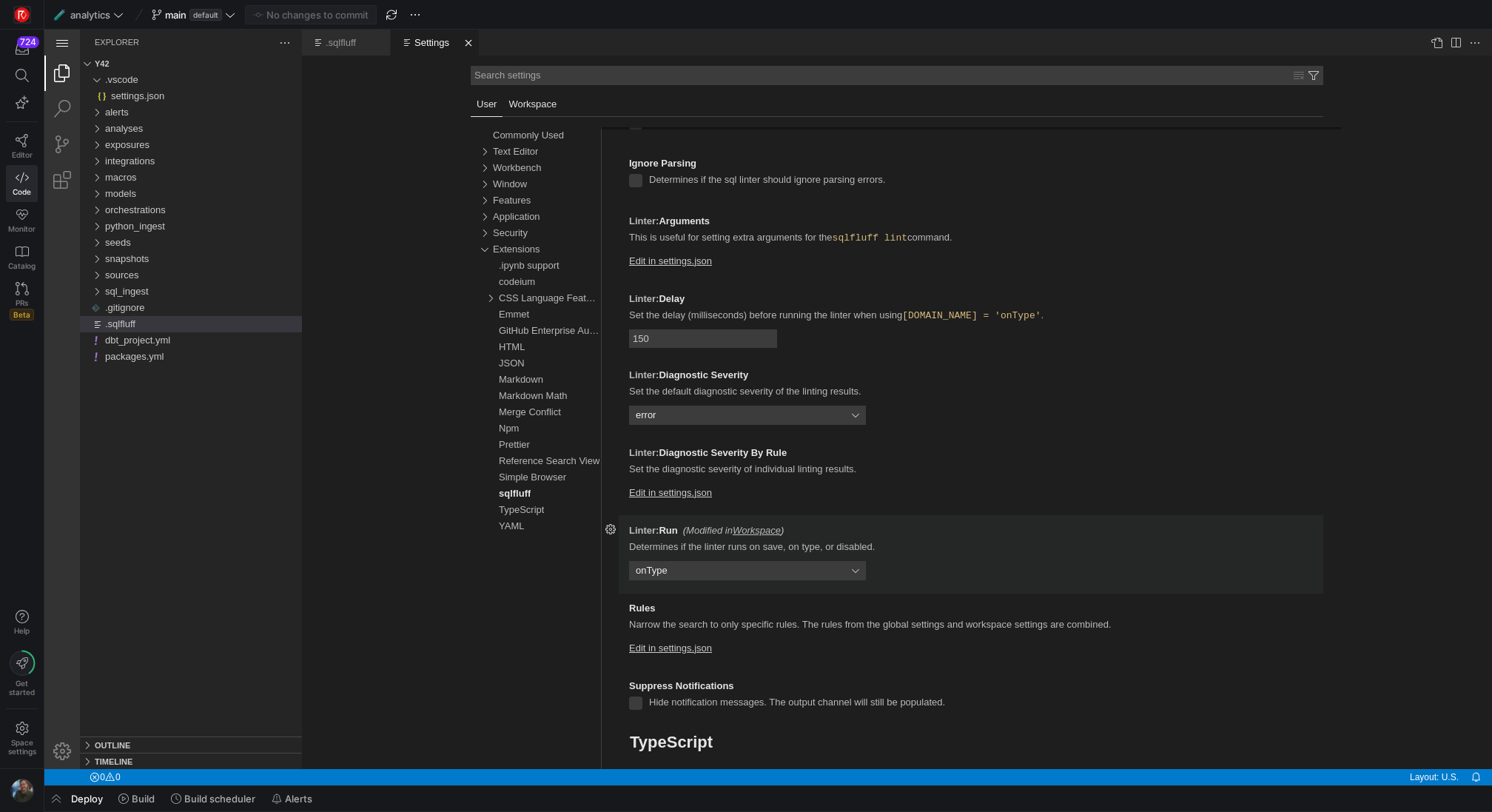
click at [527, 100] on link "Workspace" at bounding box center [532, 105] width 60 height 25
select select "auto"
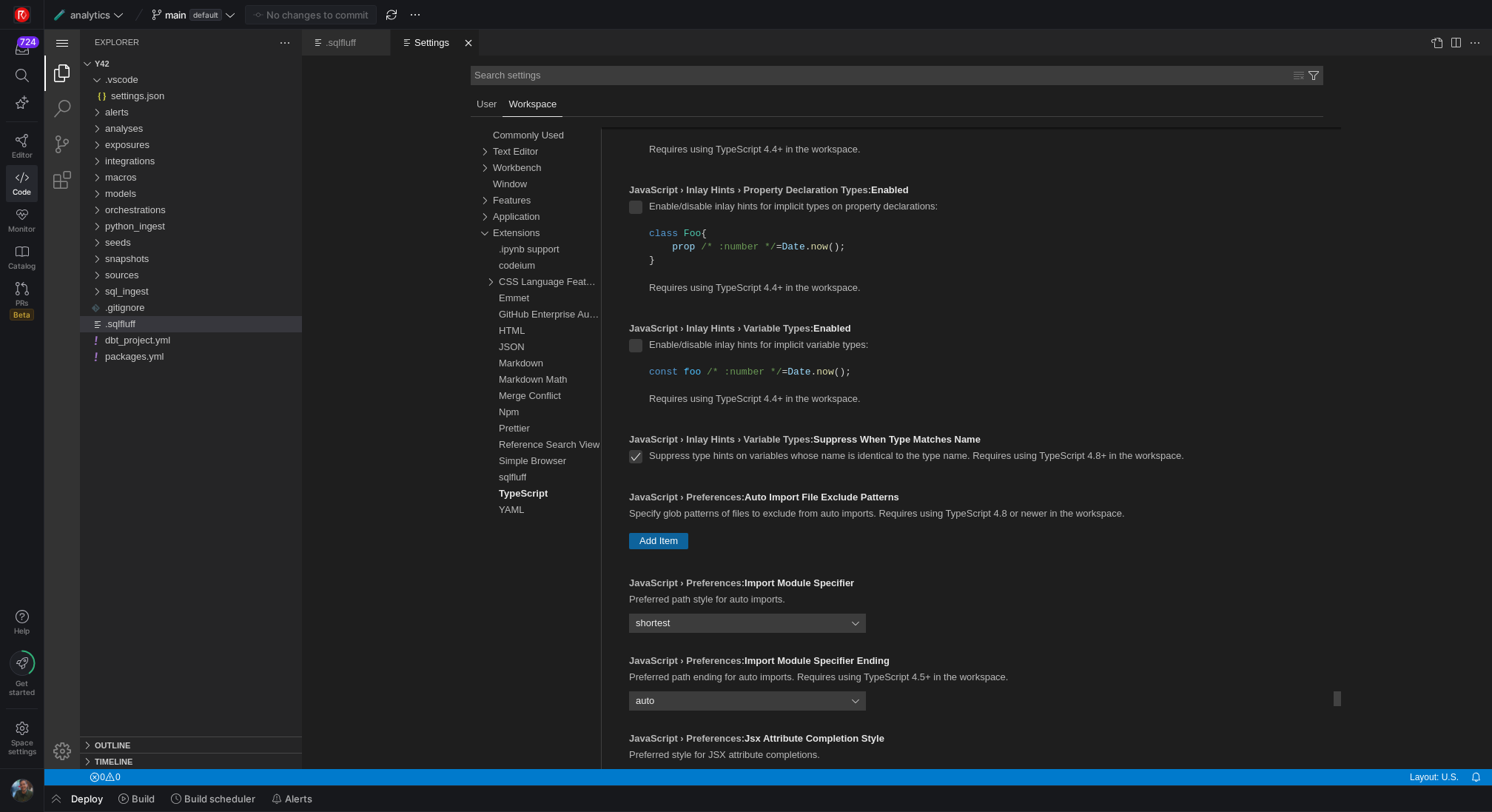
select select "none"
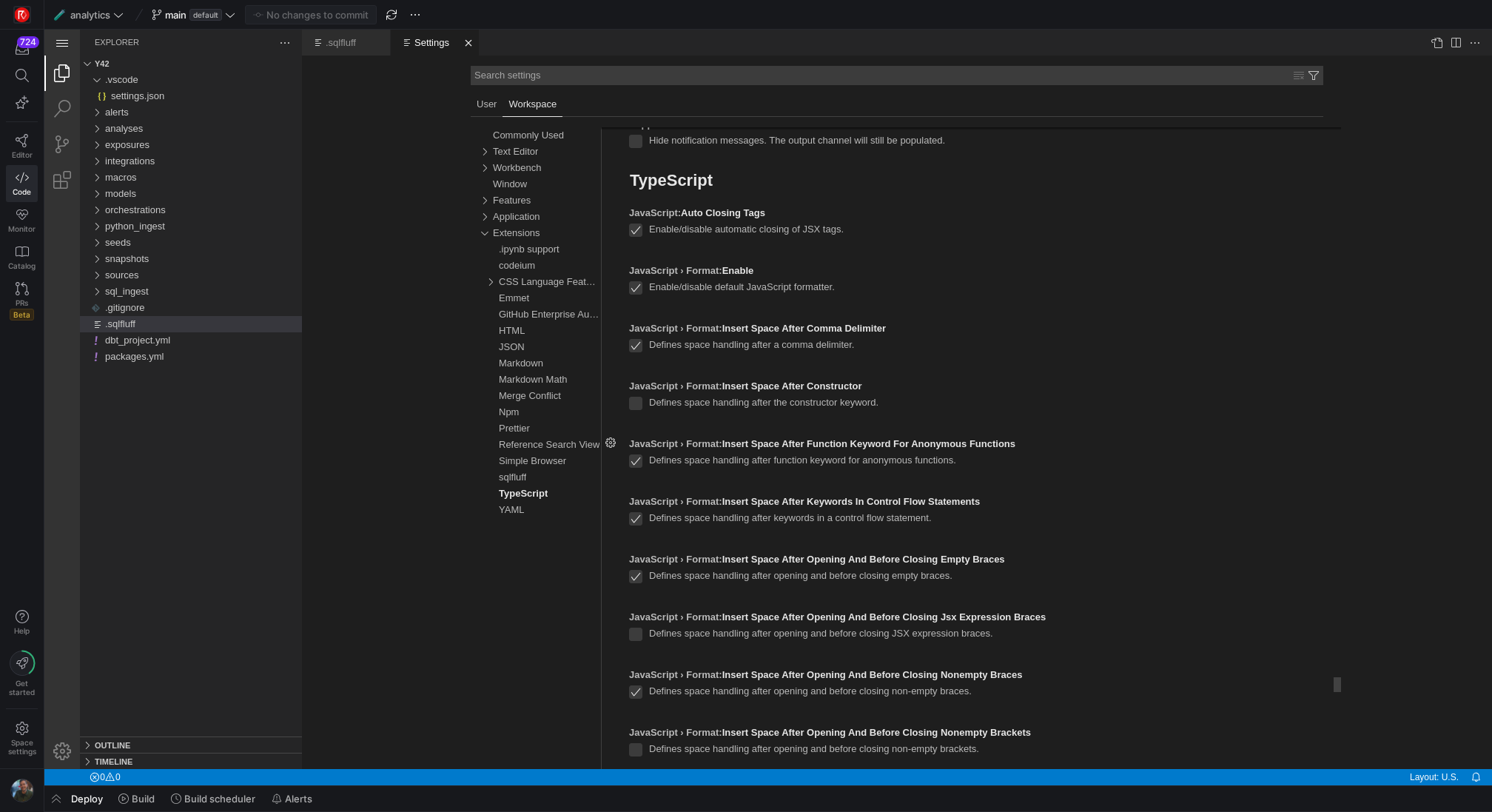
select select "onSave"
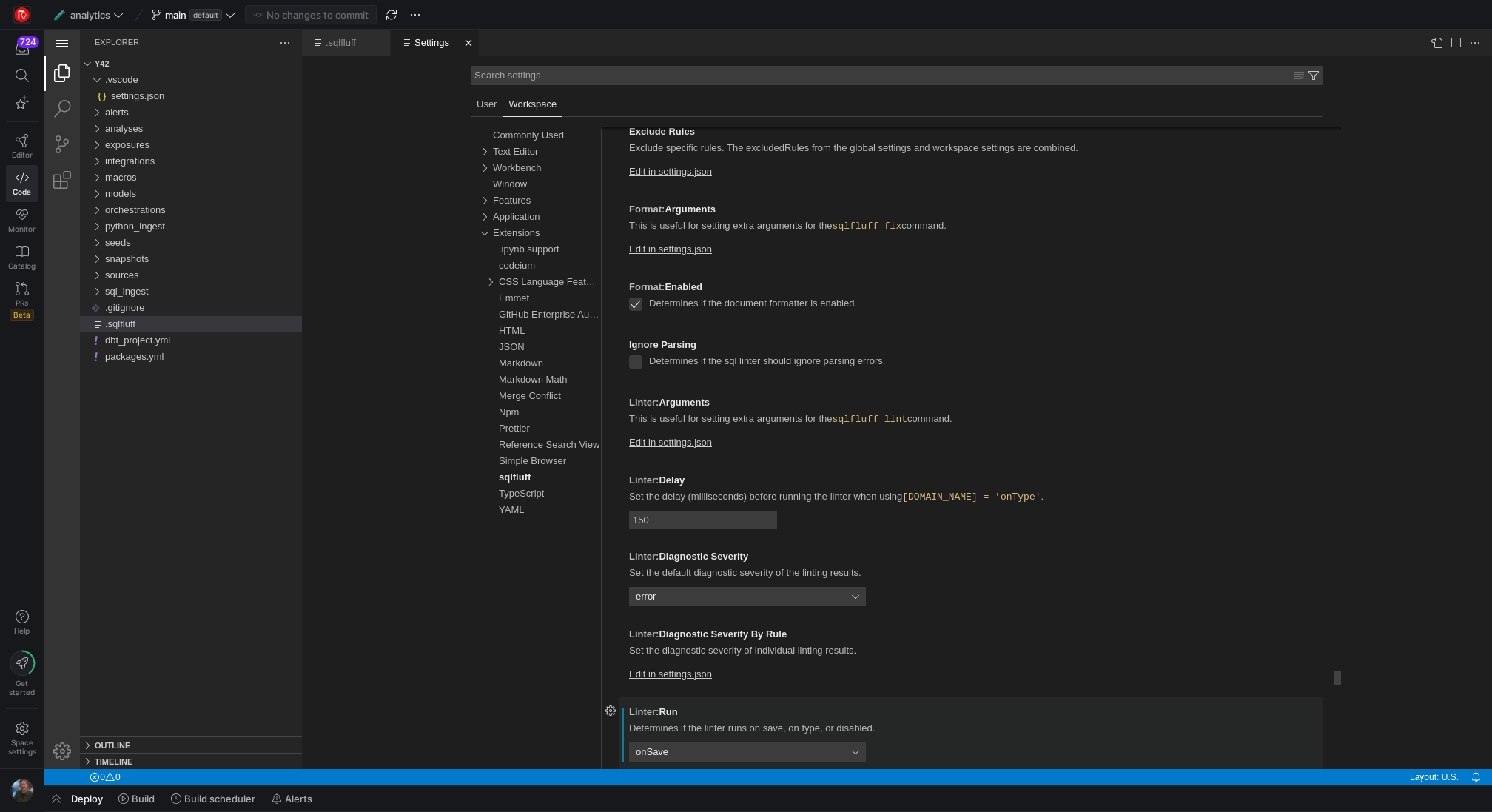
select select "bigquery"
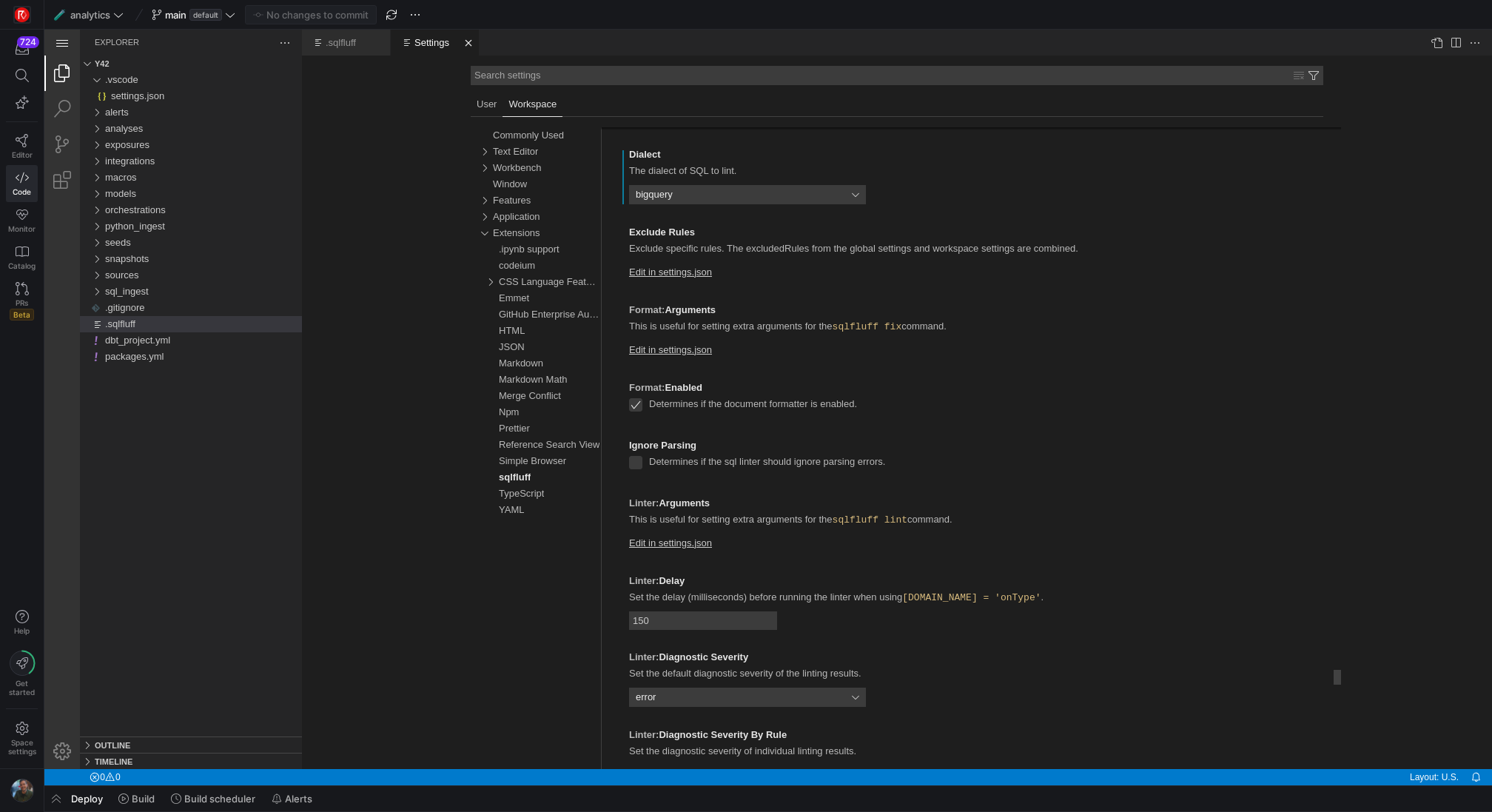
select select "peek"
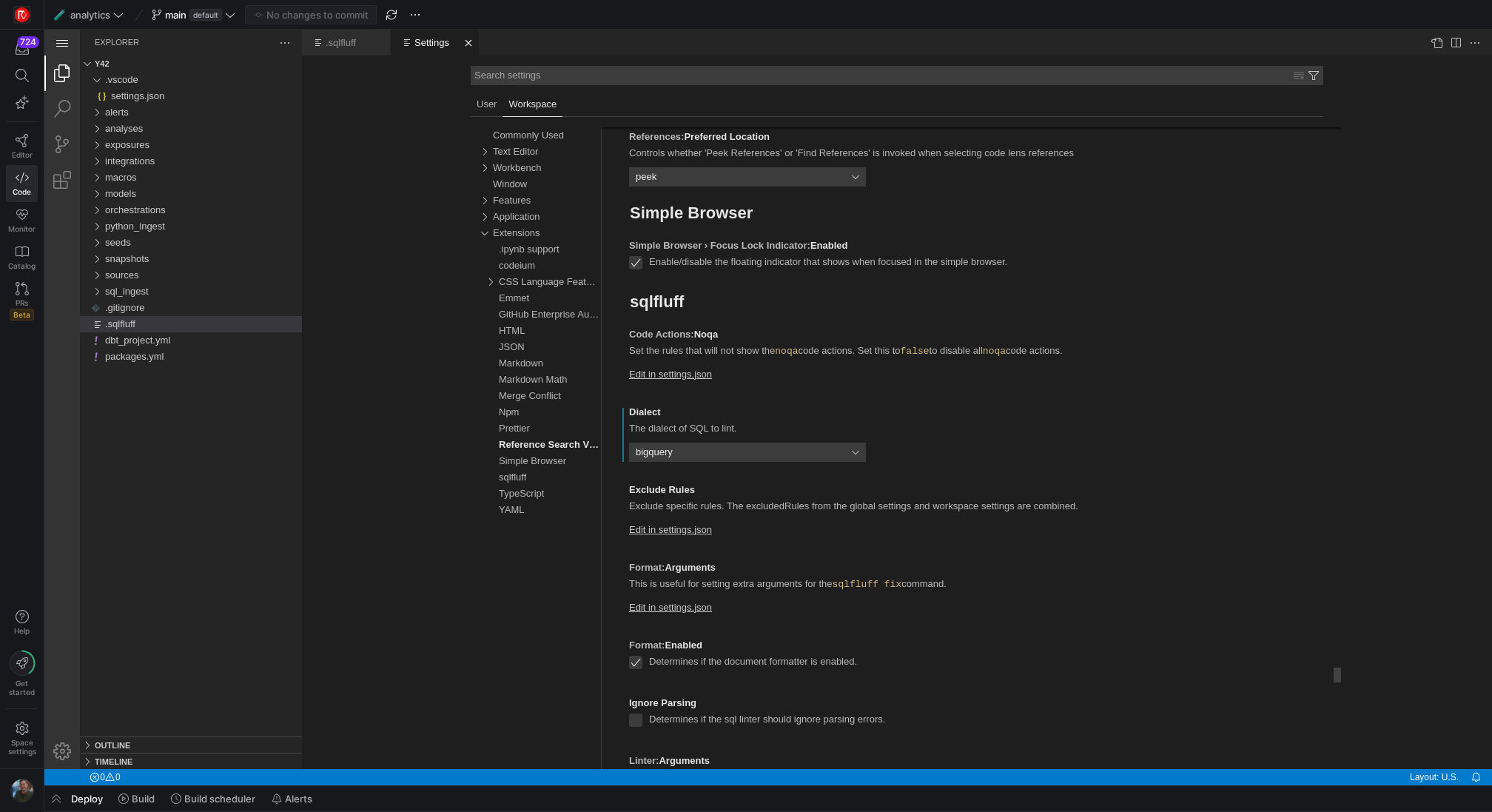
select select "error"
click at [867, 384] on div "Edit in settings.json" at bounding box center [970, 378] width 683 height 19
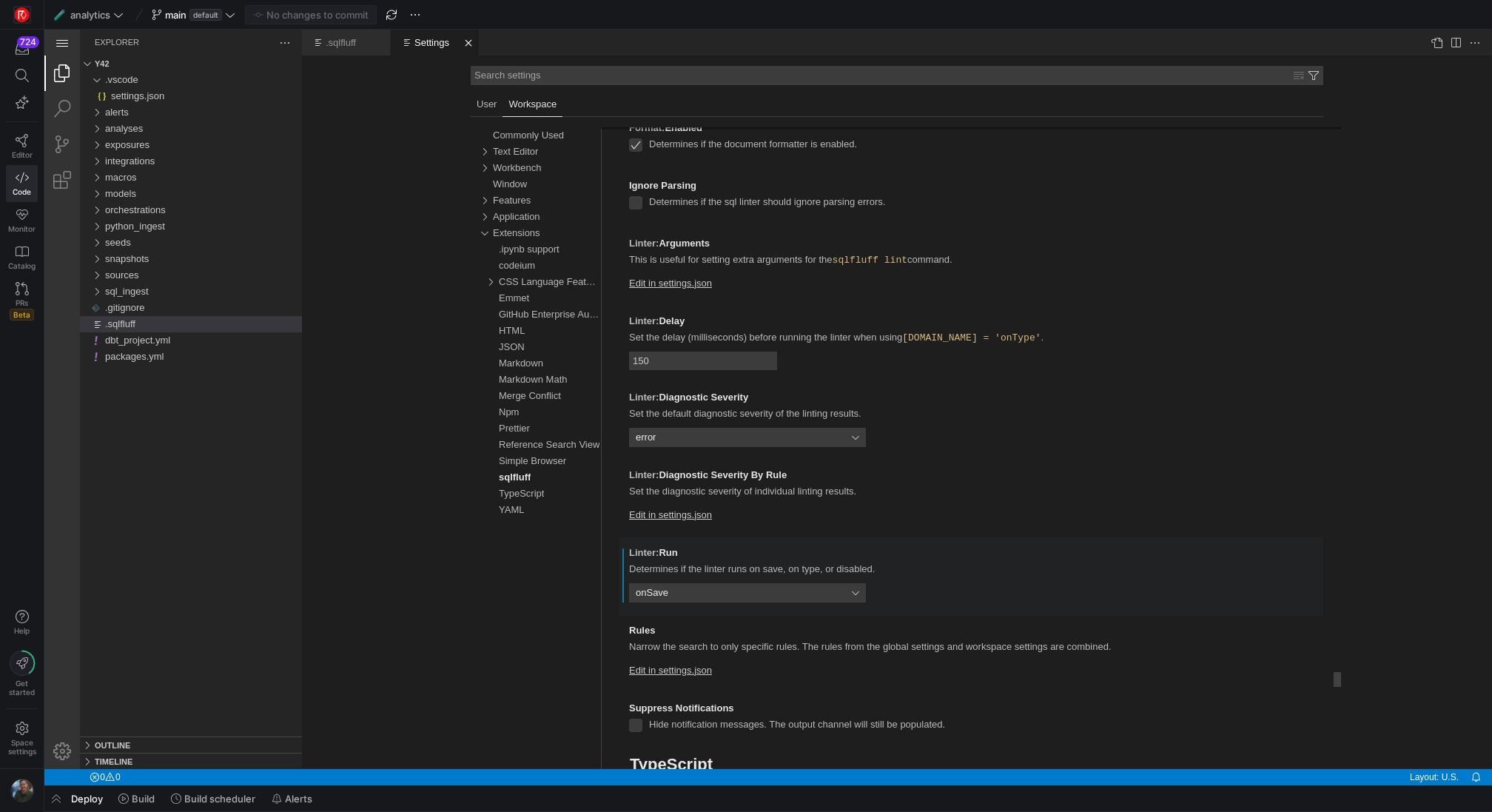
click at [786, 590] on select "onType onSave off" at bounding box center [747, 592] width 236 height 19
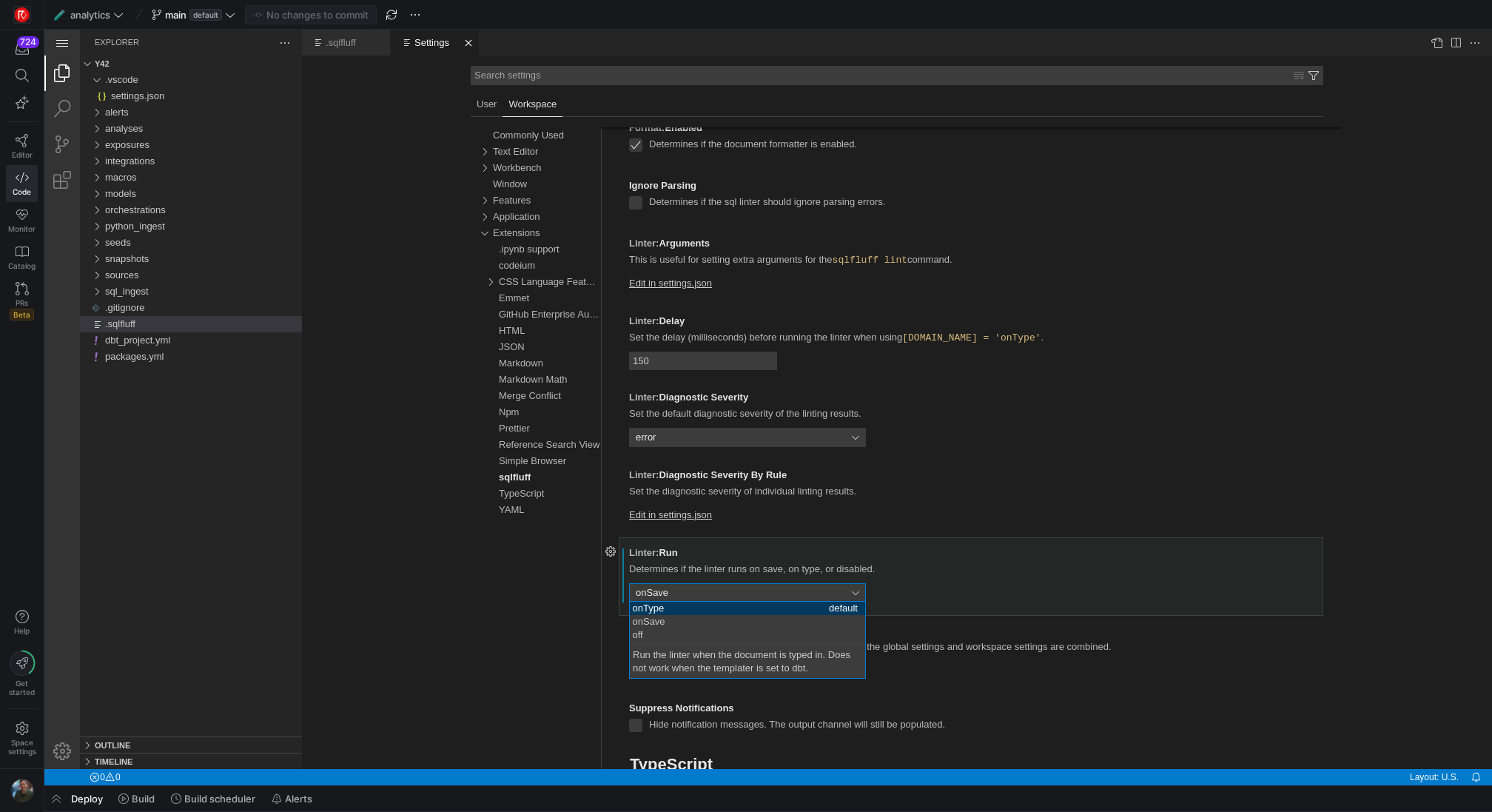
select select "onType"
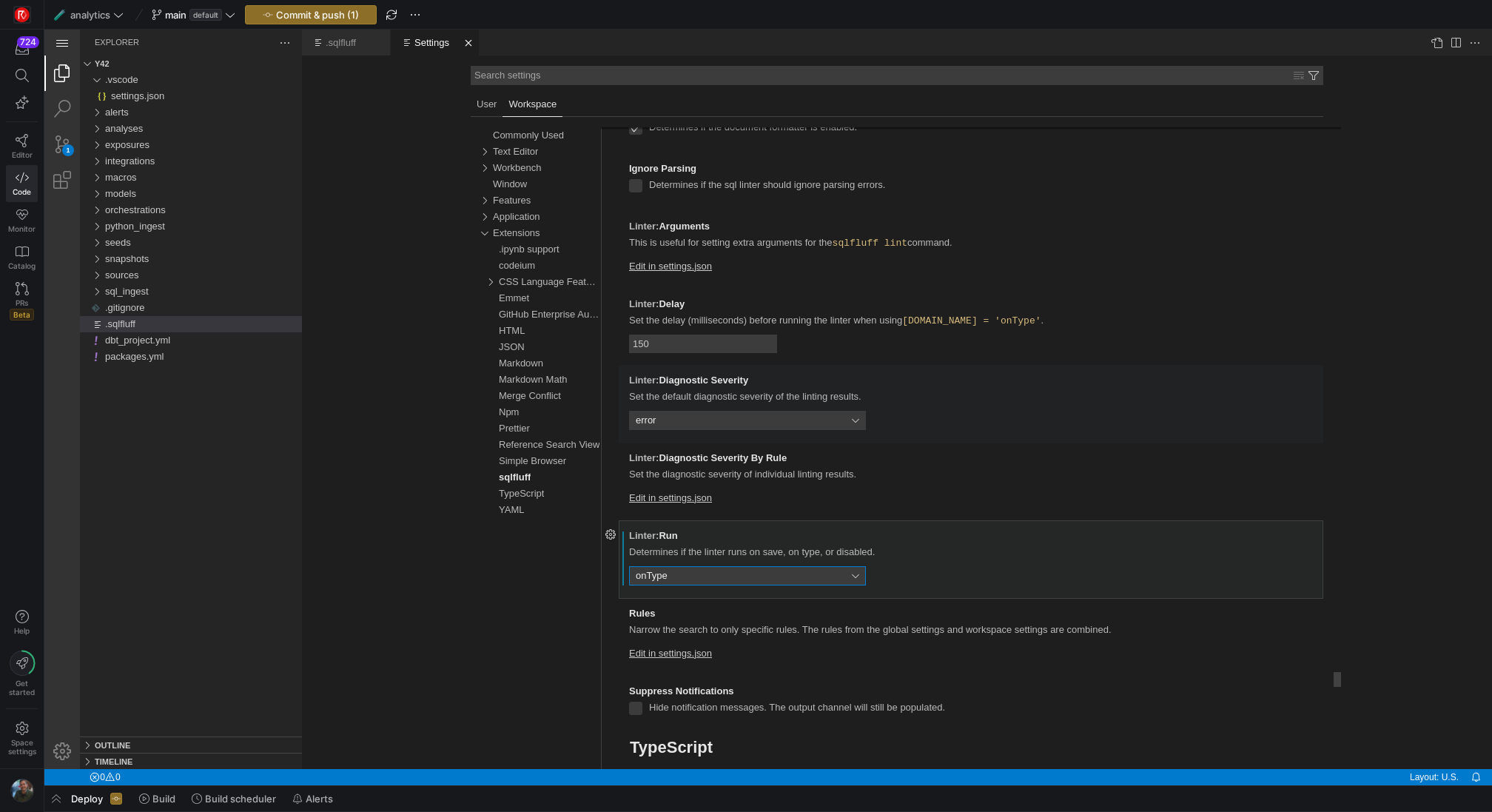
click at [771, 418] on select "error warning information hint" at bounding box center [747, 420] width 236 height 19
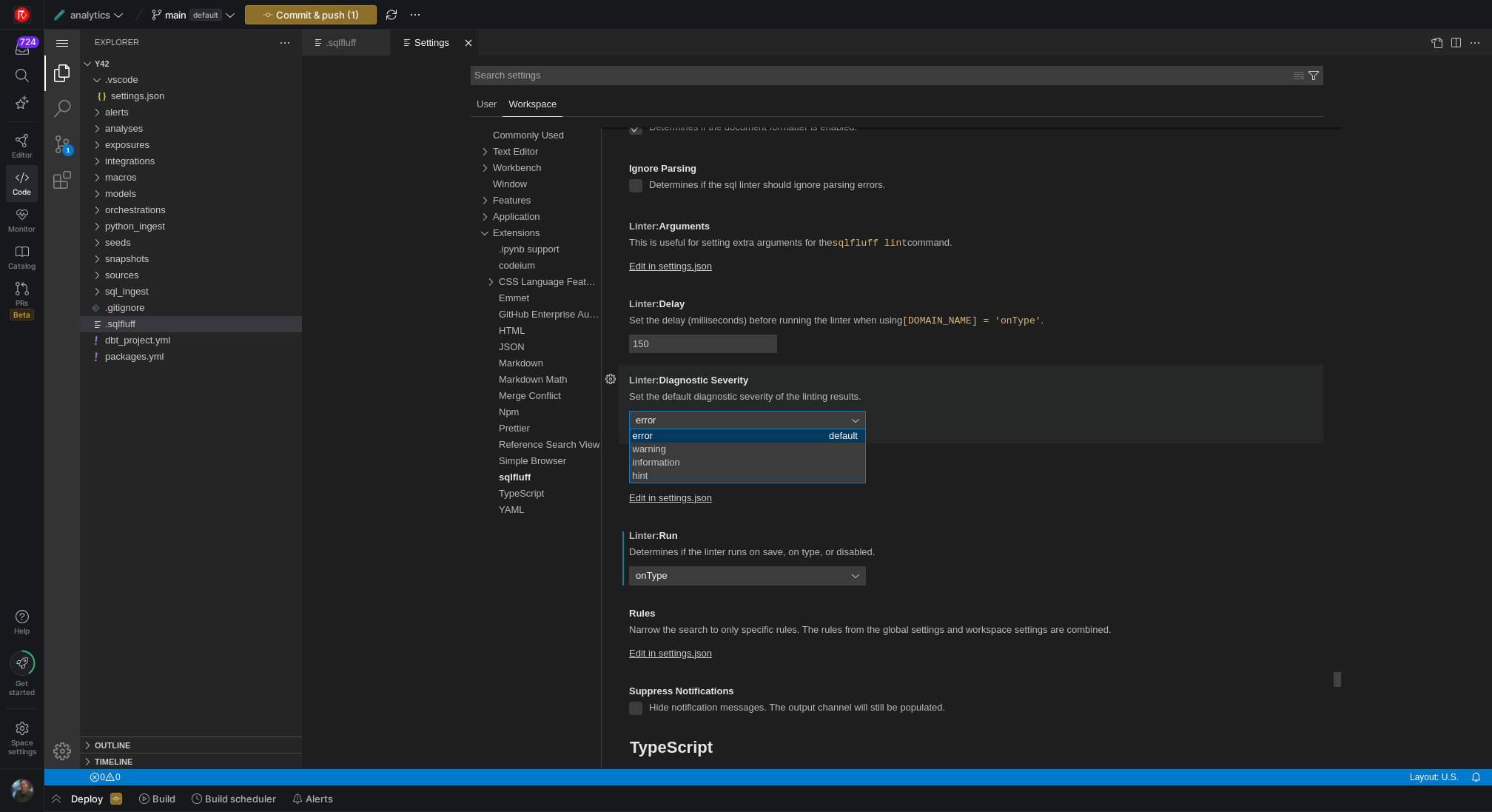
click at [771, 418] on select "error warning information hint" at bounding box center [747, 420] width 236 height 19
select select "error"
select select "onType"
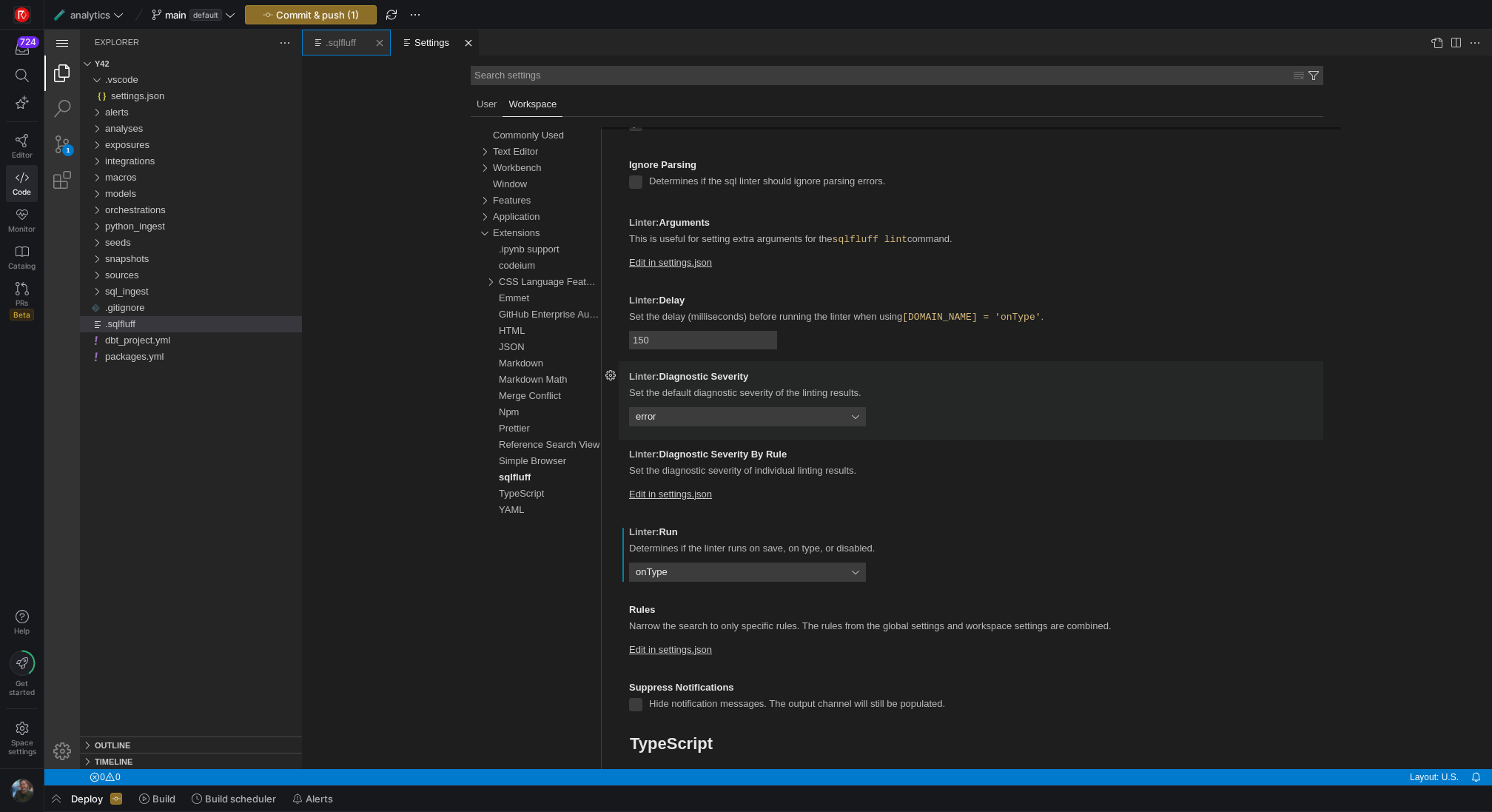
click at [338, 46] on link ".sqlfluff" at bounding box center [340, 42] width 30 height 11
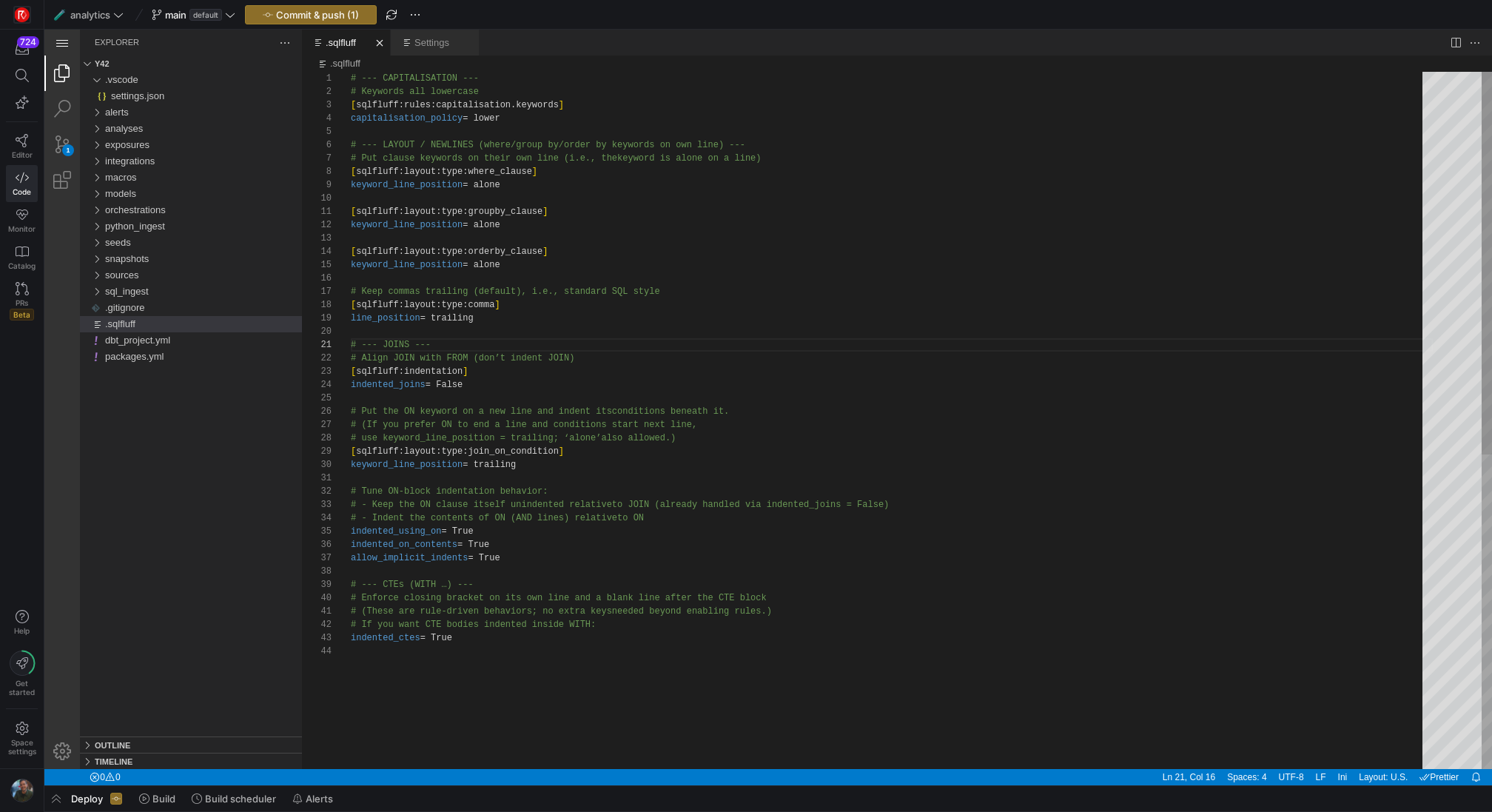
scroll to position [53, 0]
click at [381, 131] on div "# --- CAPITALISATION --- # Keywords all lowercase [ sqlfluff:rules:capitalisati…" at bounding box center [891, 706] width 1082 height 1270
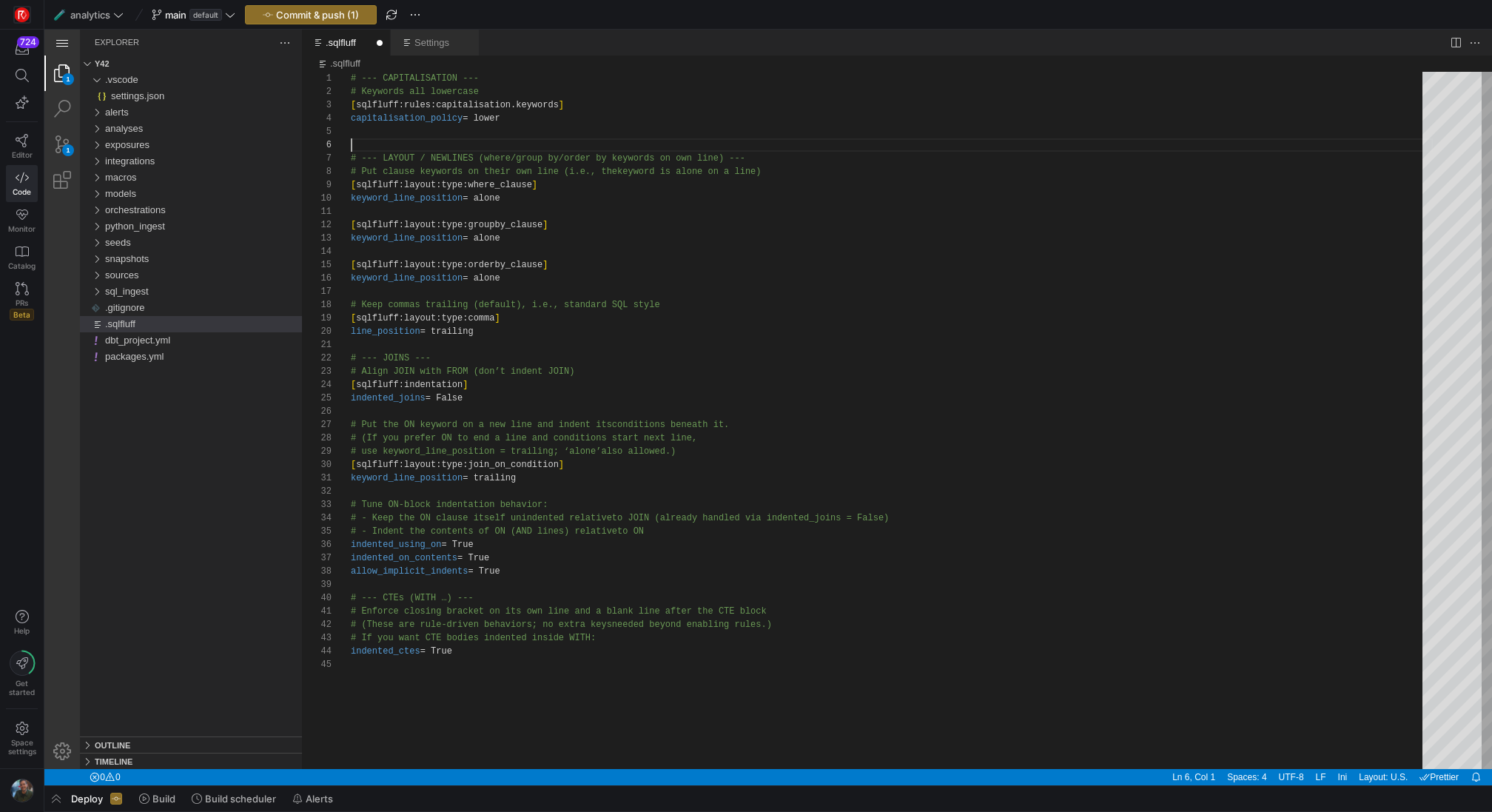
type textarea "# --- CAPITALISATION --- # Keywords all lowercase [sqlfluff:rules:capitalisatio…"
click at [29, 136] on link "Editor" at bounding box center [21, 146] width 32 height 37
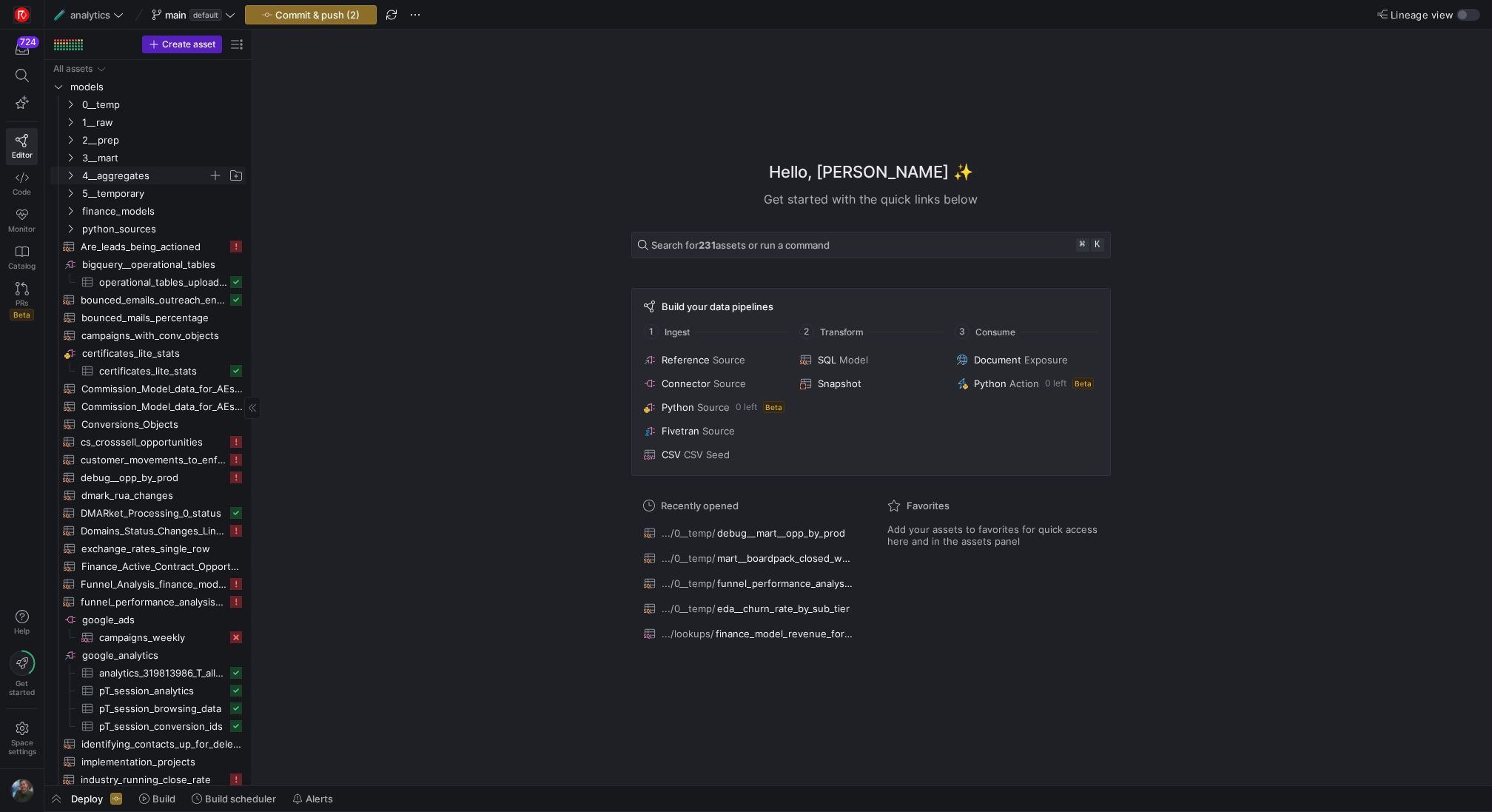
click at [113, 172] on span "4__aggregates" at bounding box center [144, 176] width 126 height 17
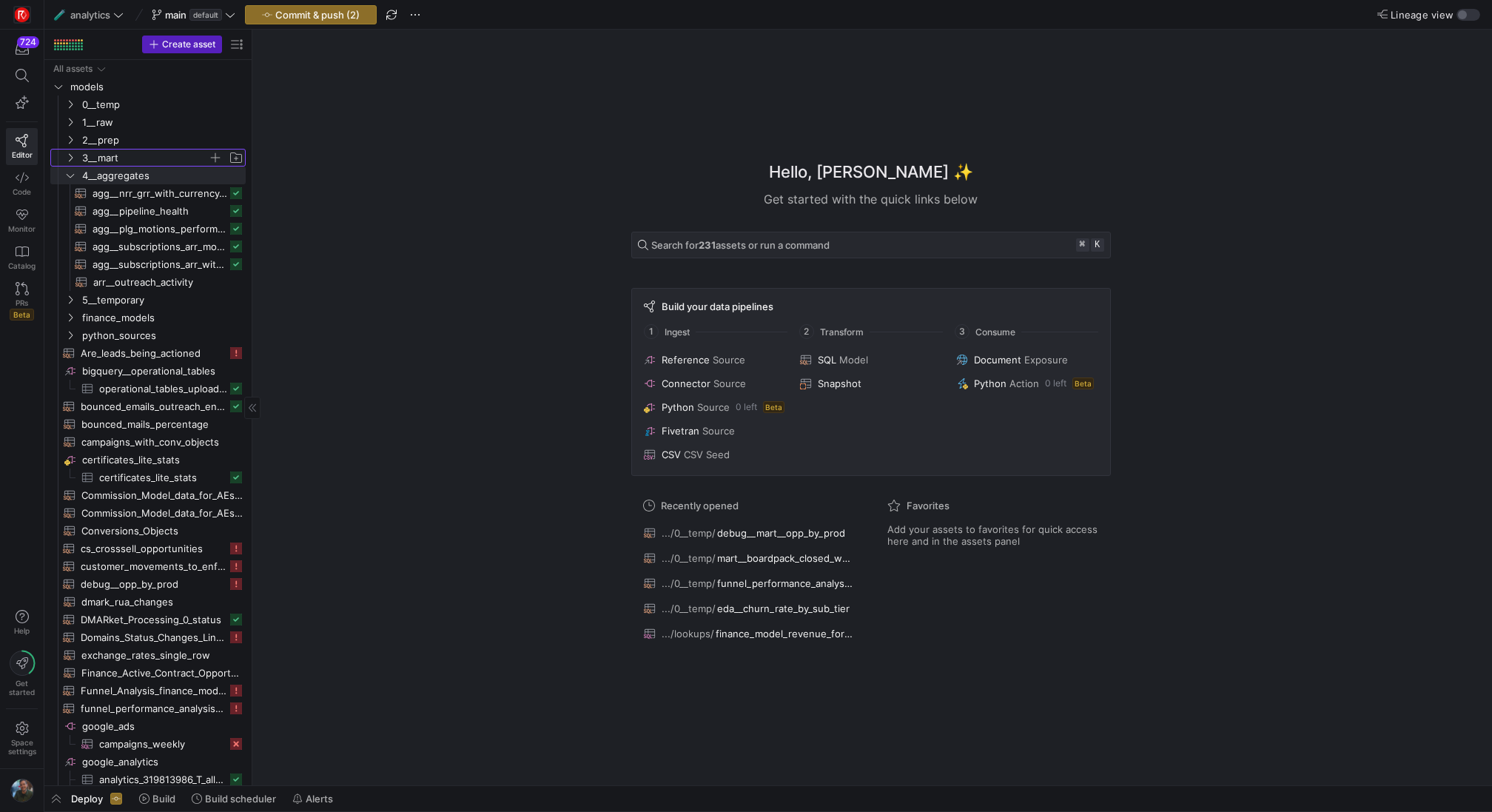
click at [125, 155] on span "3__mart" at bounding box center [144, 158] width 126 height 17
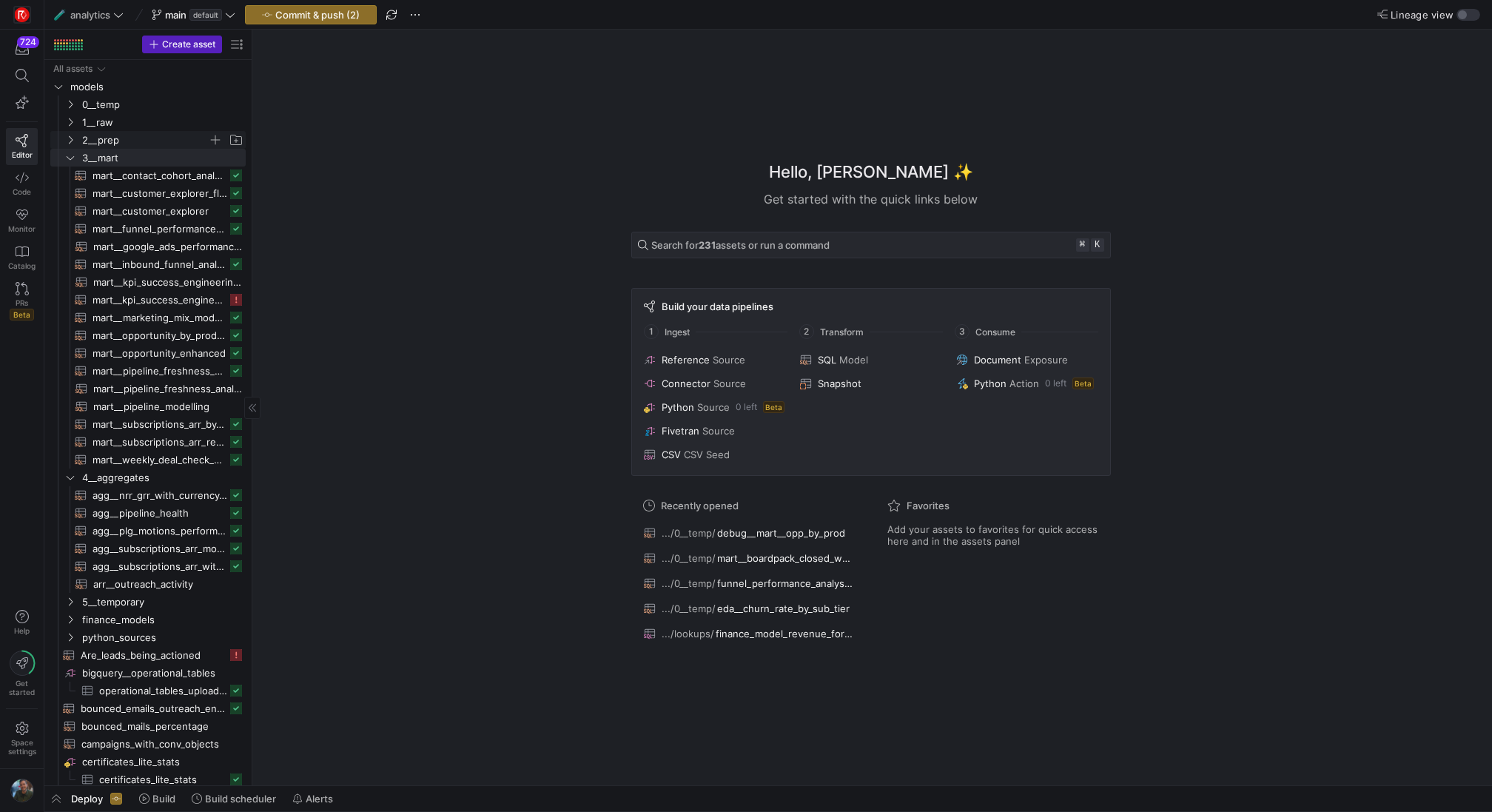
click at [142, 141] on span "2__prep" at bounding box center [144, 140] width 126 height 17
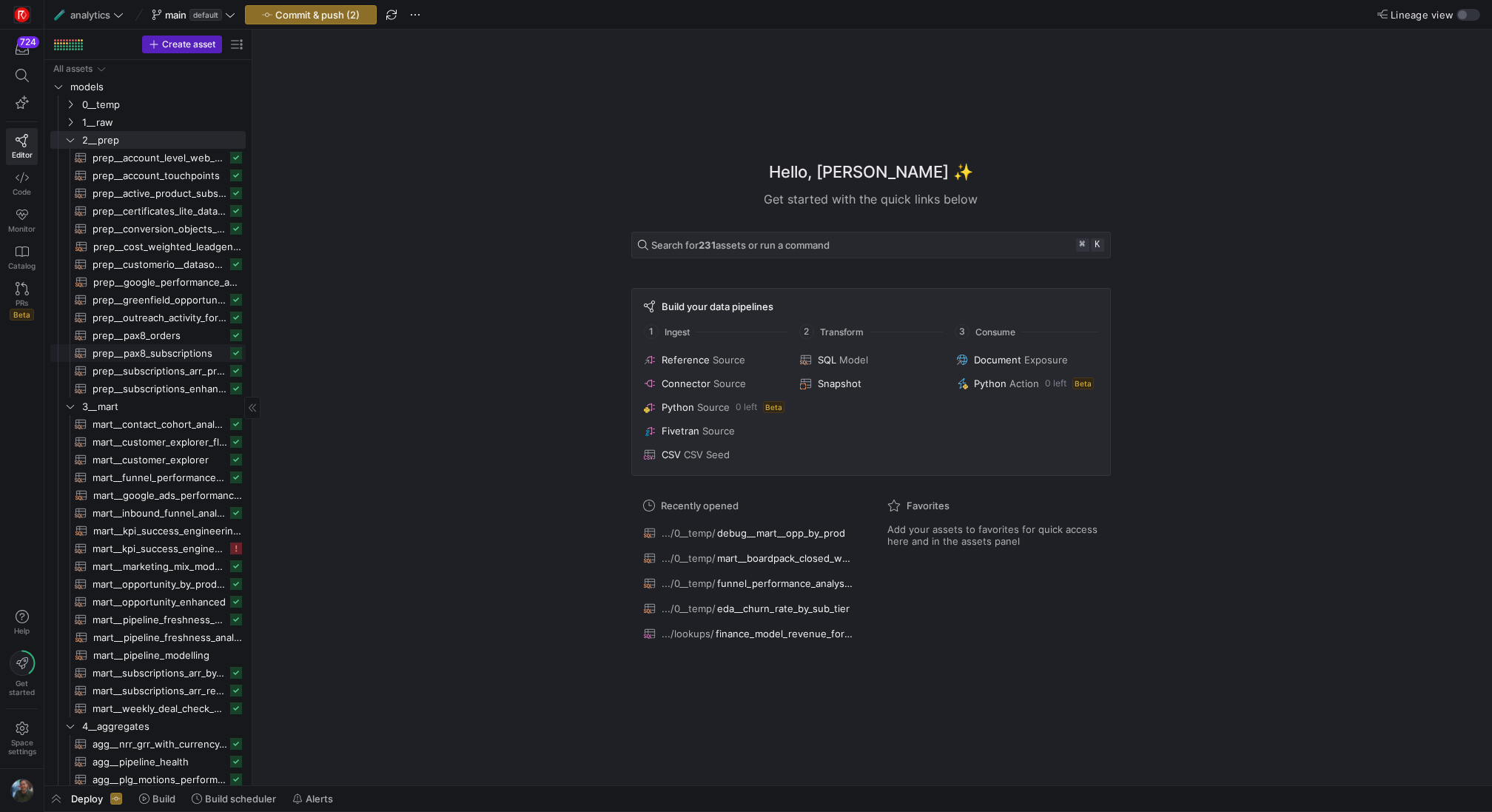
click at [178, 353] on span "prep__pax8_subscriptions​​​​​​​​​​" at bounding box center [160, 353] width 134 height 17
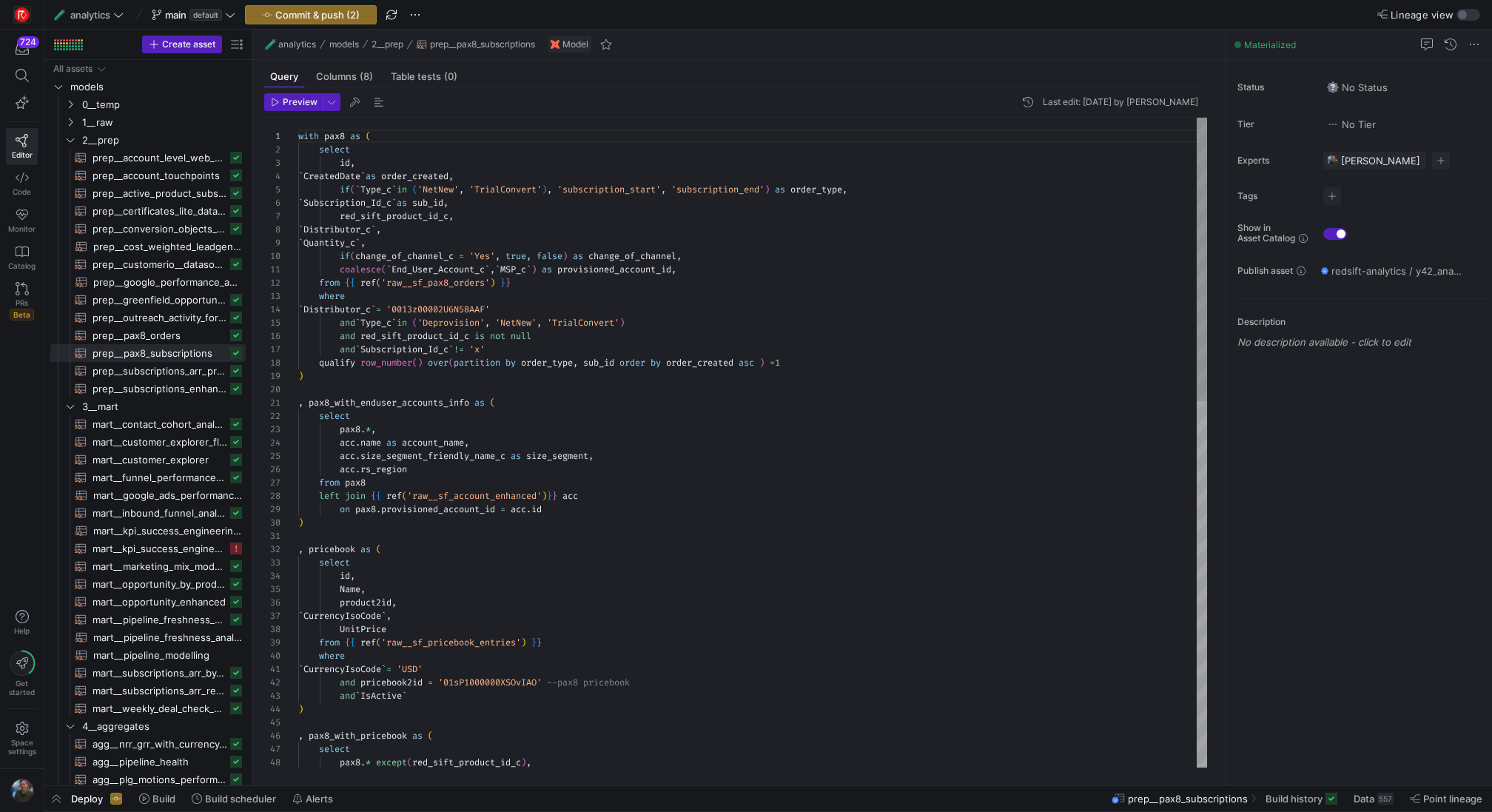
scroll to position [93, 494]
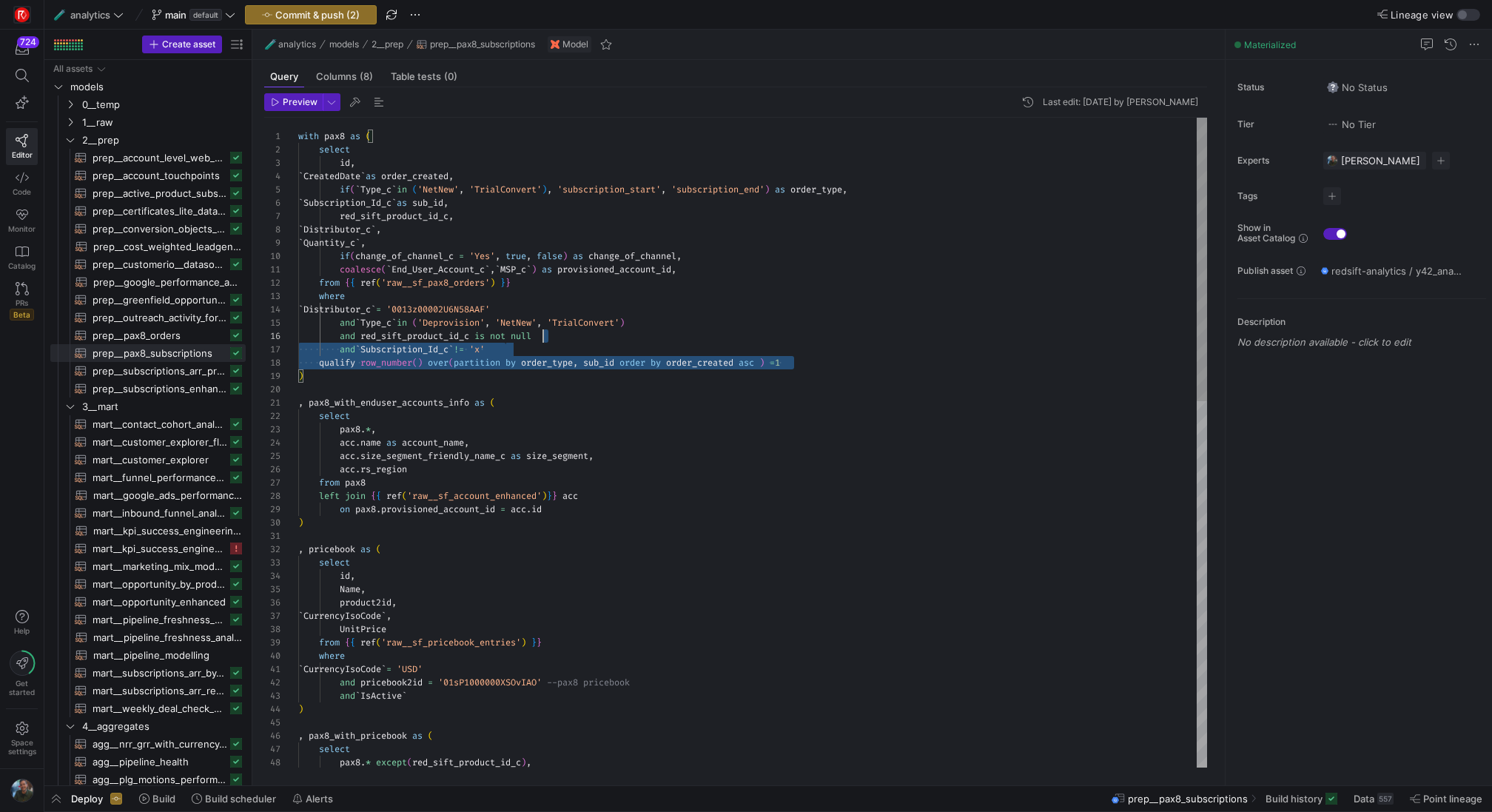
type textarea "with pax8 as ( select id, `CreatedDate` as order_created, if(`Type_c` in ('NetN…"
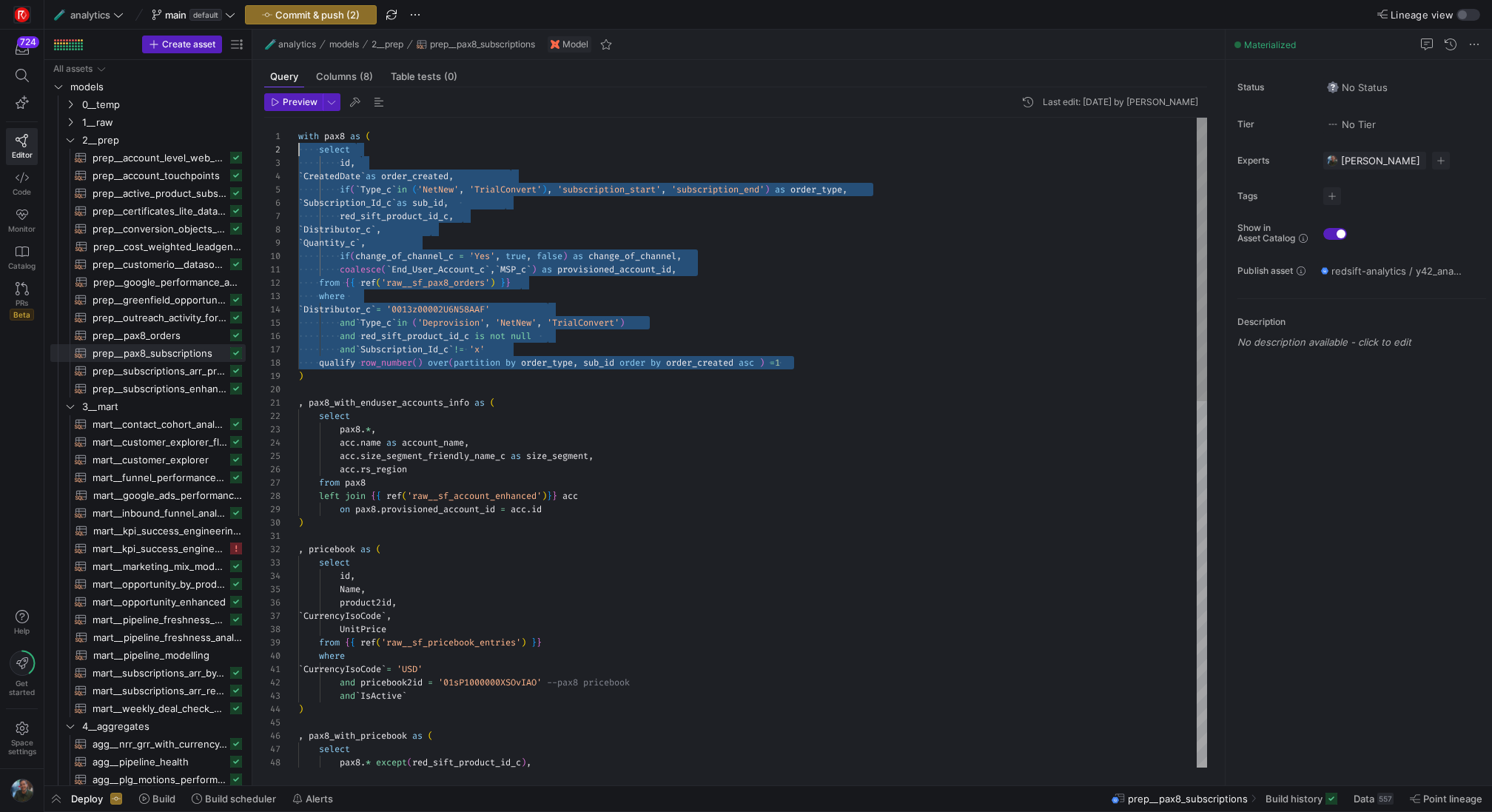
drag, startPoint x: 809, startPoint y: 360, endPoint x: 221, endPoint y: 144, distance: 626.4
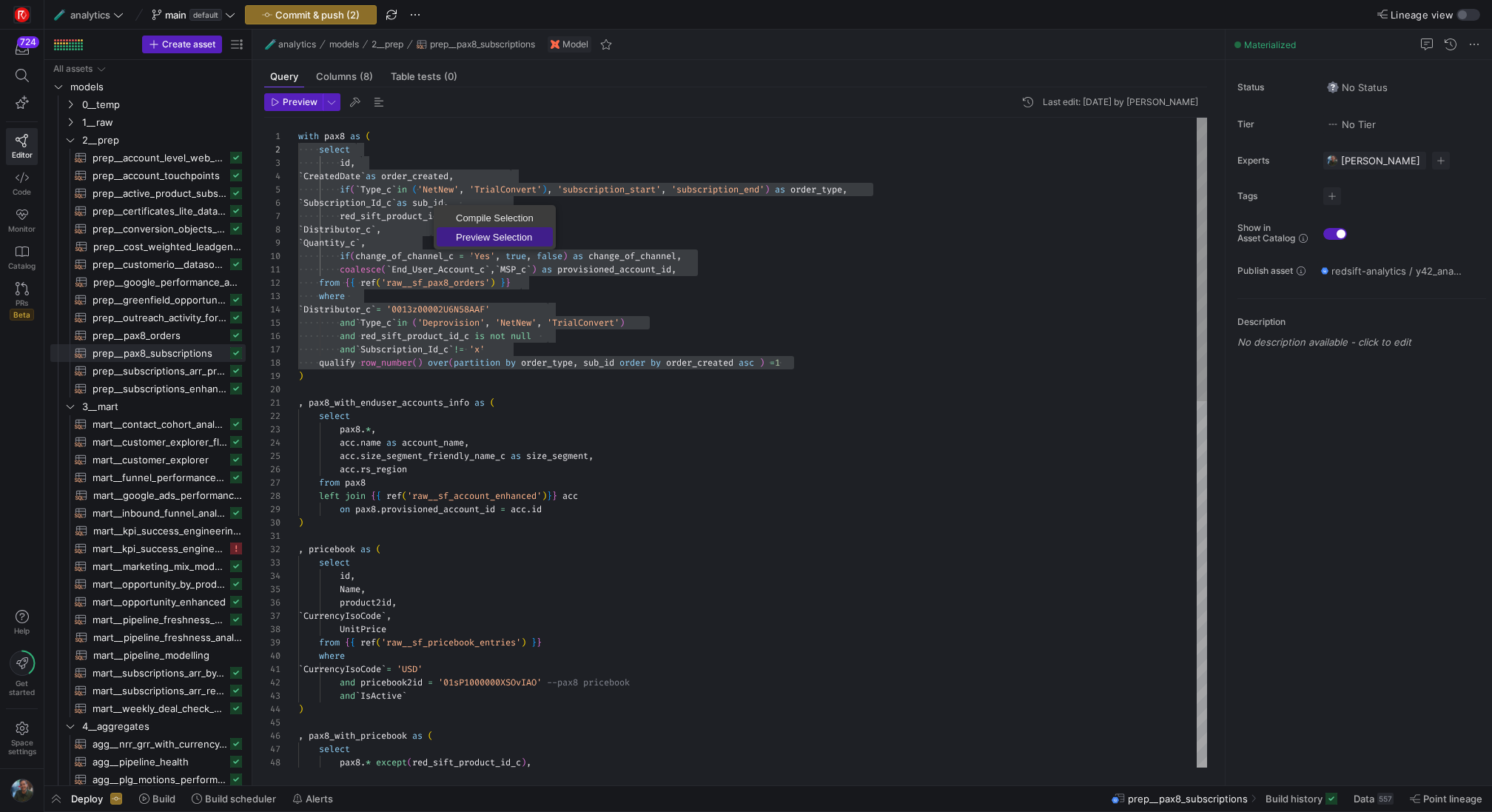
click at [524, 238] on span "Preview Selection" at bounding box center [495, 237] width 116 height 9
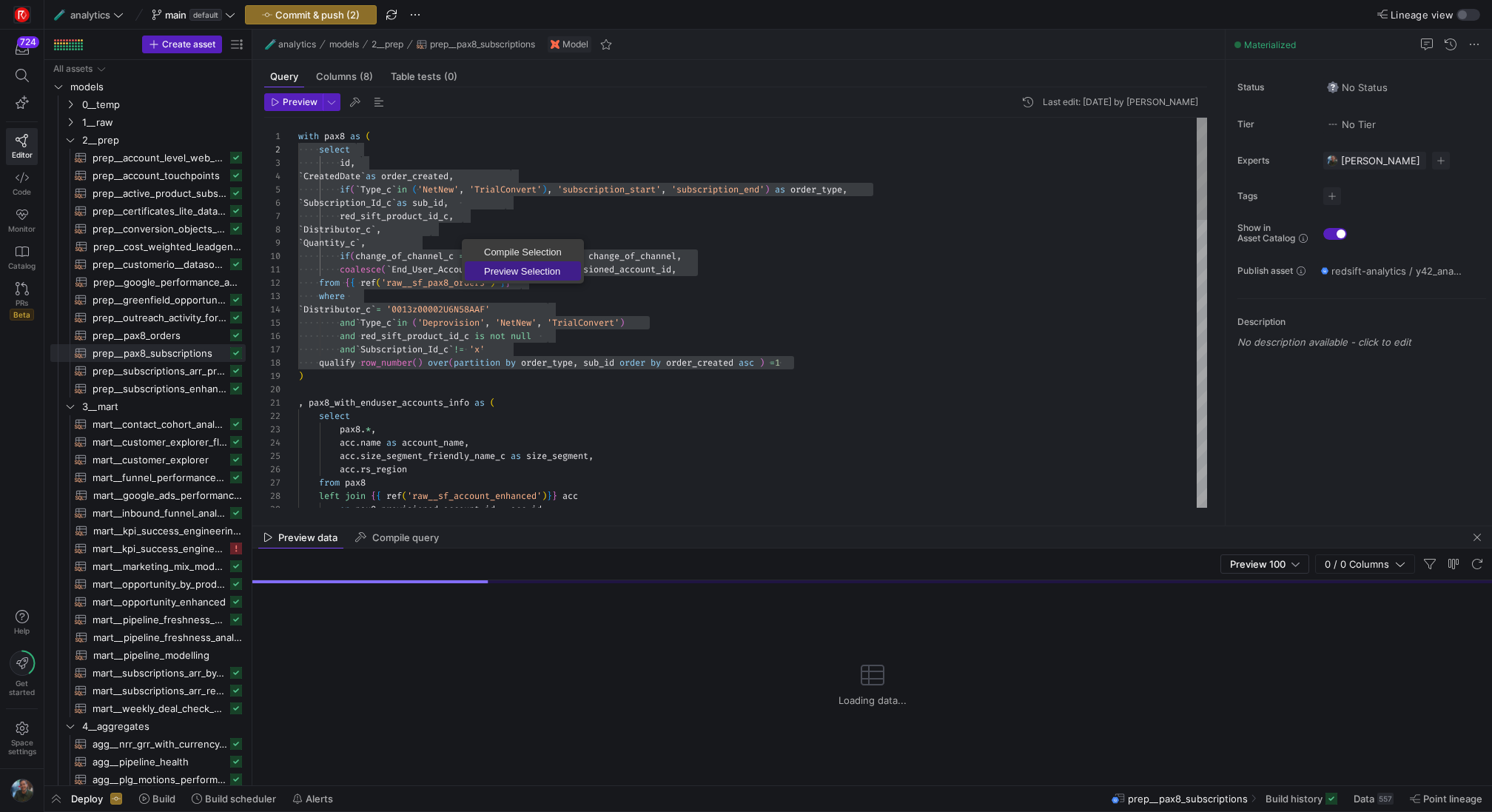
click at [508, 272] on span "Preview Selection" at bounding box center [522, 271] width 116 height 9
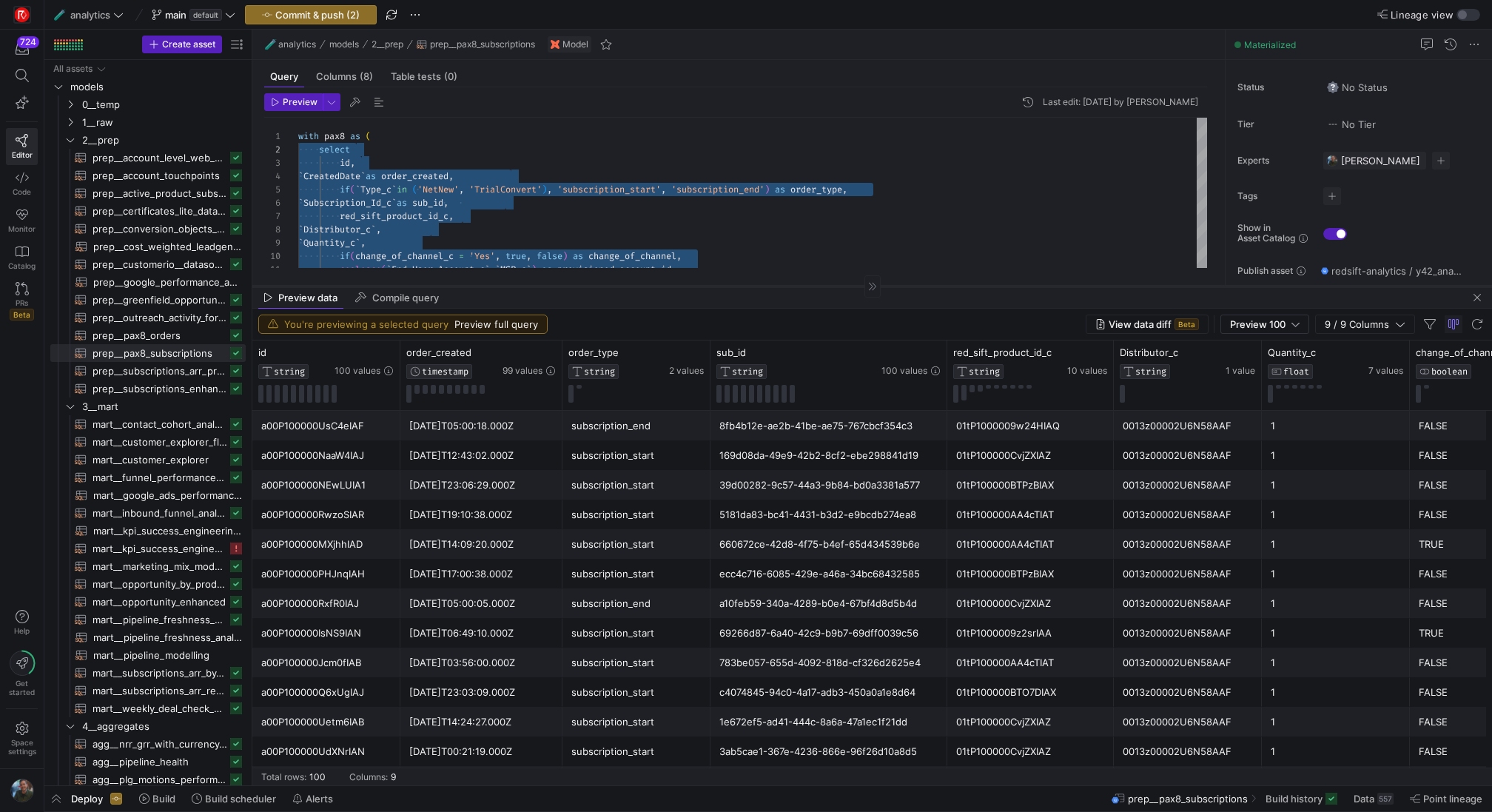
drag, startPoint x: 737, startPoint y: 525, endPoint x: 710, endPoint y: 286, distance: 240.5
click at [710, 286] on div at bounding box center [872, 286] width 1240 height 1
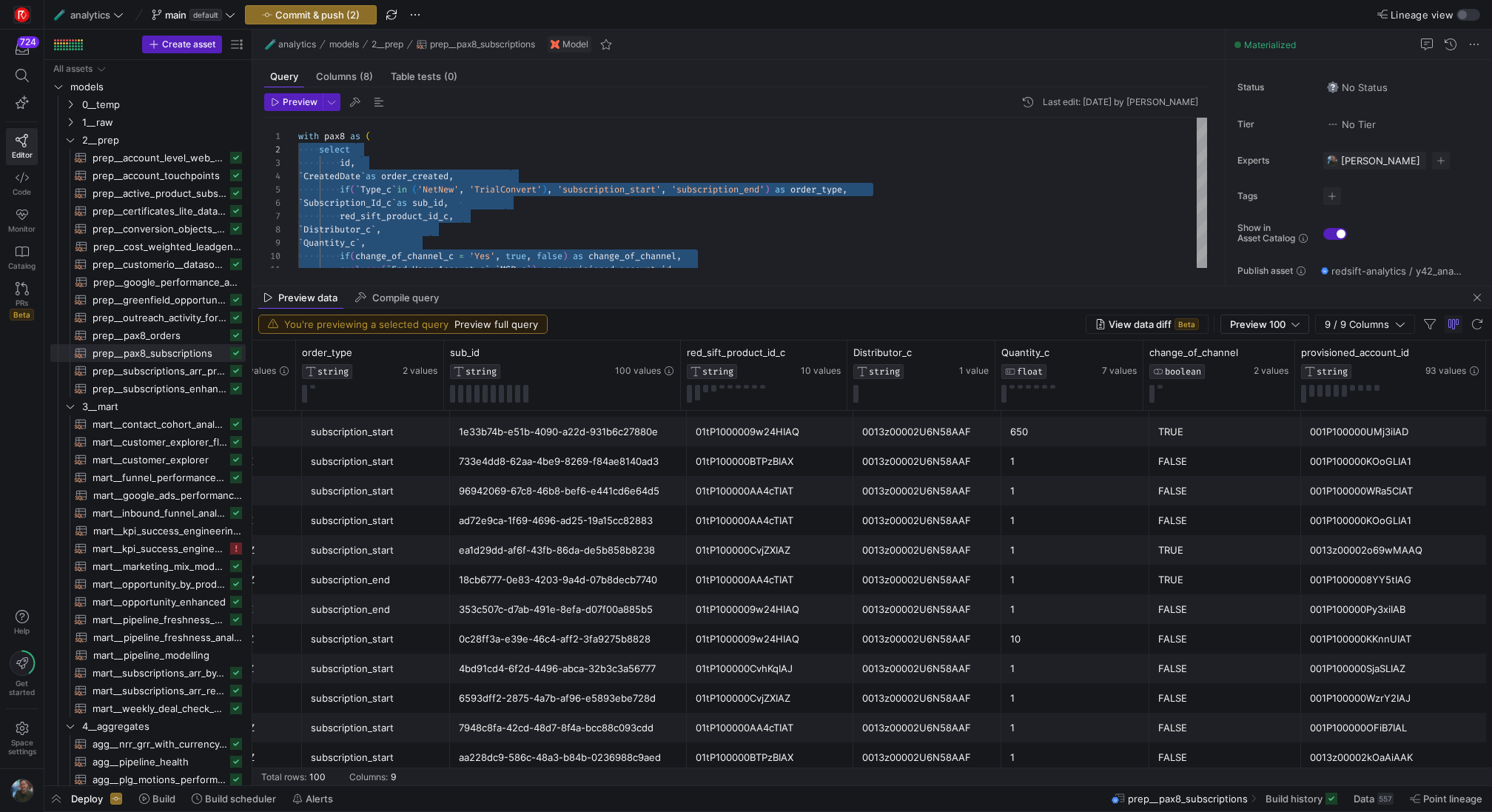
scroll to position [0, 0]
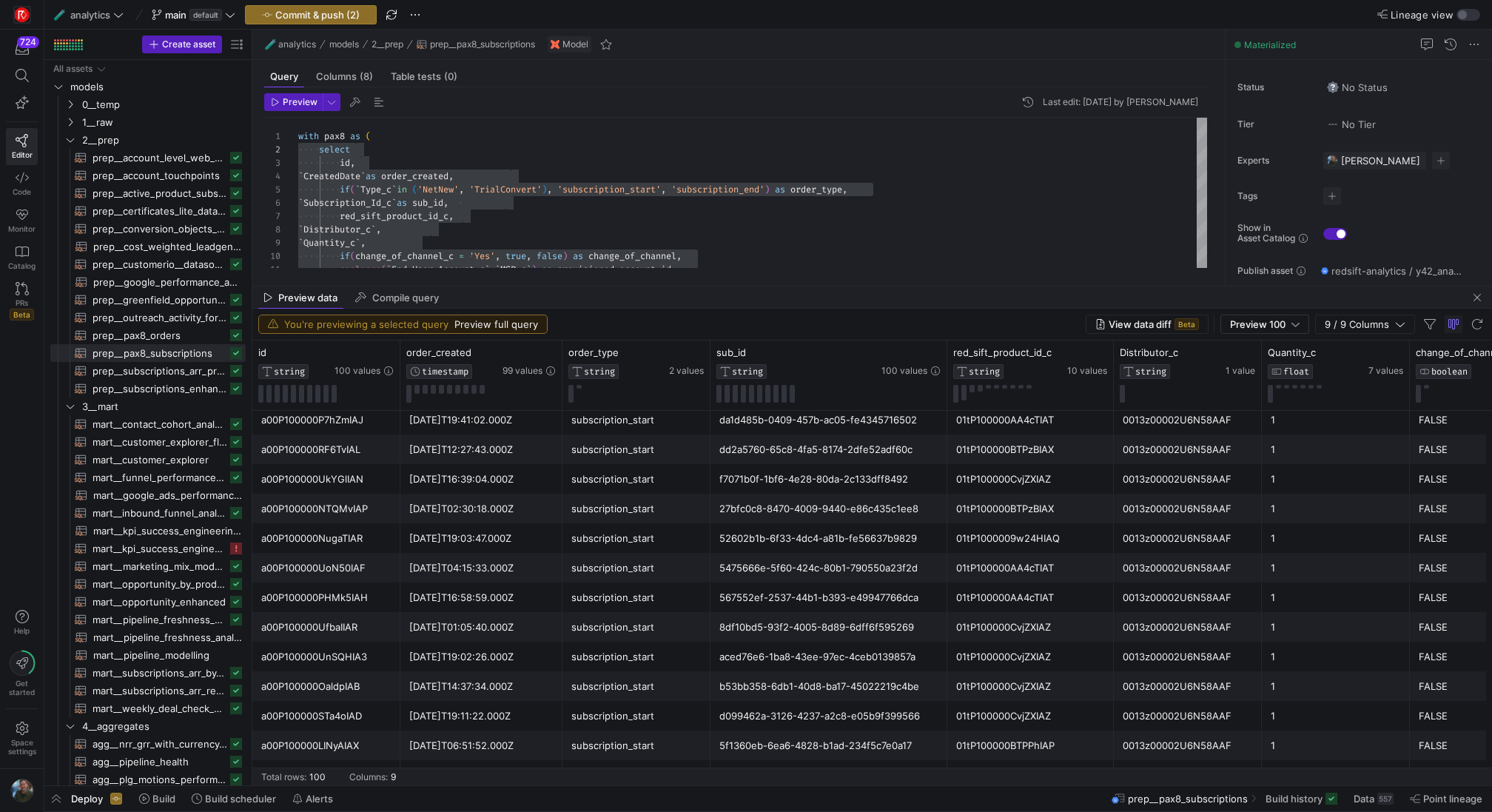
click at [740, 283] on mat-tab-group "Query Columns (8) Table tests (0) Preview Last edit: Monday 01 September 2025 b…" at bounding box center [735, 172] width 967 height 225
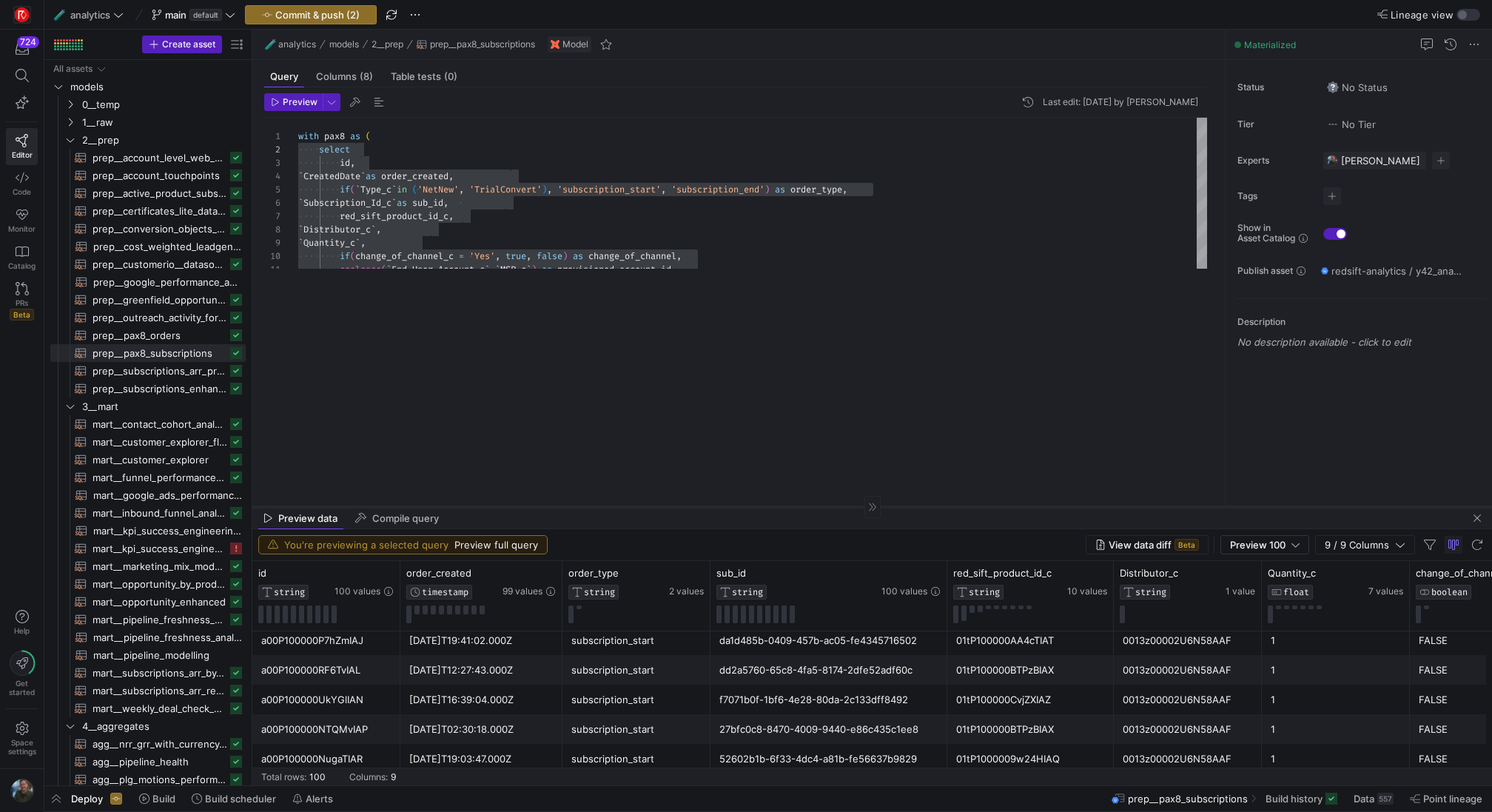
drag, startPoint x: 741, startPoint y: 284, endPoint x: 729, endPoint y: 505, distance: 221.3
click at [729, 506] on div at bounding box center [872, 506] width 1240 height 1
